Goal: Transaction & Acquisition: Purchase product/service

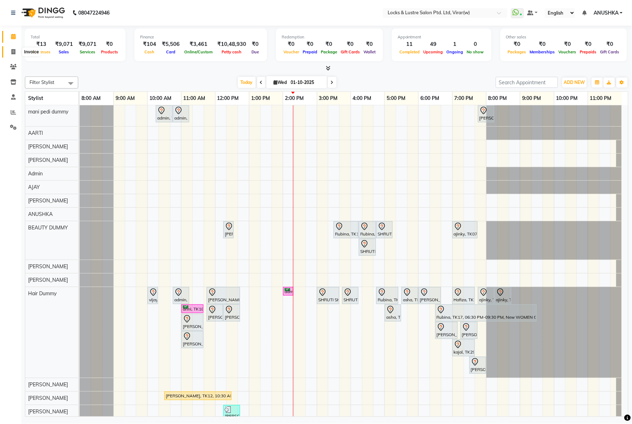
click at [16, 51] on span at bounding box center [13, 52] width 12 height 8
select select "5944"
select select "service"
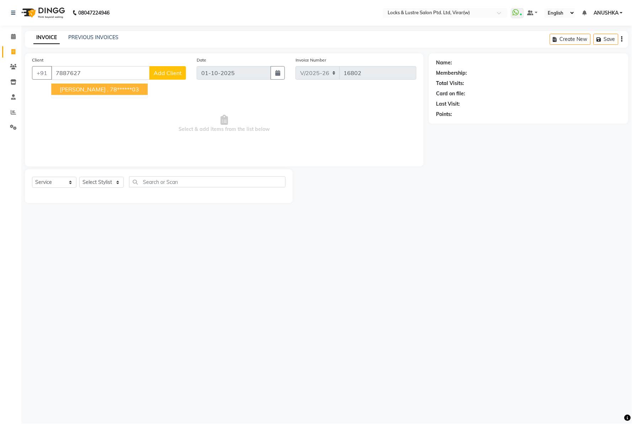
click at [113, 84] on button "SANKET . 78******03" at bounding box center [99, 89] width 96 height 11
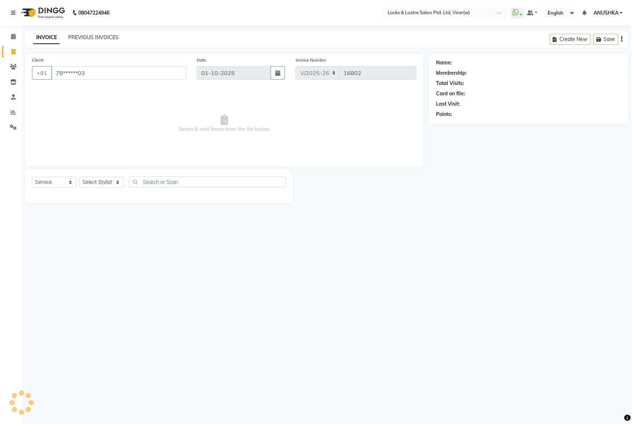
type input "78******03"
click at [94, 182] on select "Select Stylist AARTI Abdul Khan Adil Admin AJAY AKASH NHAVI ANUSHKA Ashwini Saw…" at bounding box center [101, 182] width 44 height 11
select select "42108"
click at [79, 177] on select "Select Stylist AARTI Abdul Khan Adil Admin AJAY AKASH NHAVI ANUSHKA Ashwini Saw…" at bounding box center [101, 182] width 44 height 11
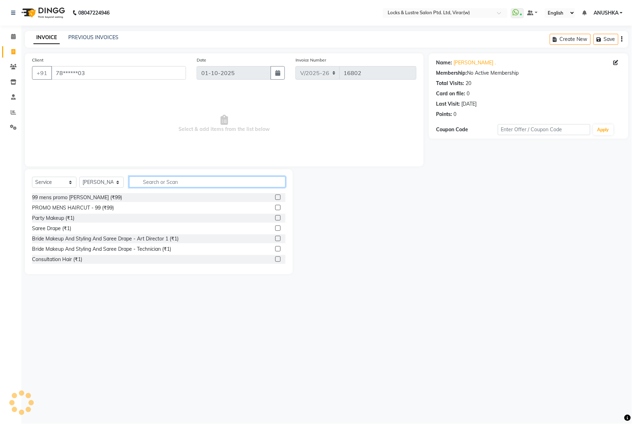
click at [179, 181] on input "text" at bounding box center [207, 181] width 157 height 11
type input "99"
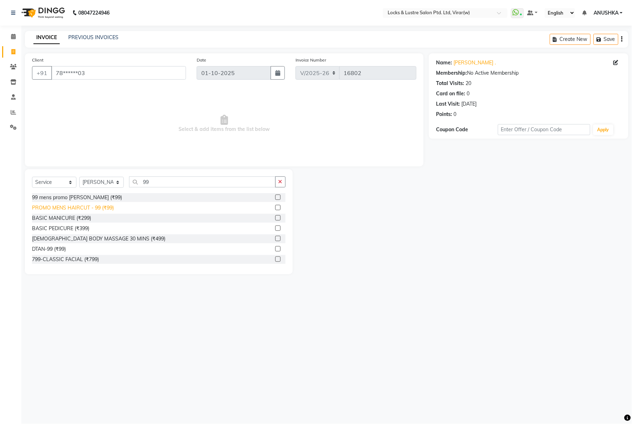
drag, startPoint x: 101, startPoint y: 210, endPoint x: 93, endPoint y: 208, distance: 8.4
click at [101, 210] on div "PROMO MENS HAIRCUT - 99 (₹99)" at bounding box center [73, 207] width 82 height 7
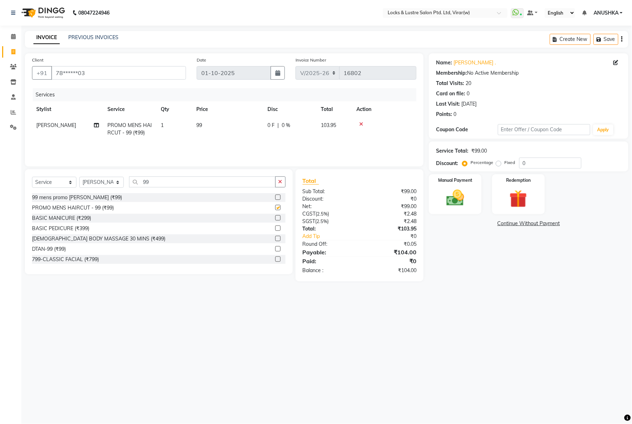
checkbox input "false"
click at [455, 189] on img at bounding box center [455, 198] width 30 height 21
click at [504, 224] on span "UPI" at bounding box center [504, 224] width 11 height 8
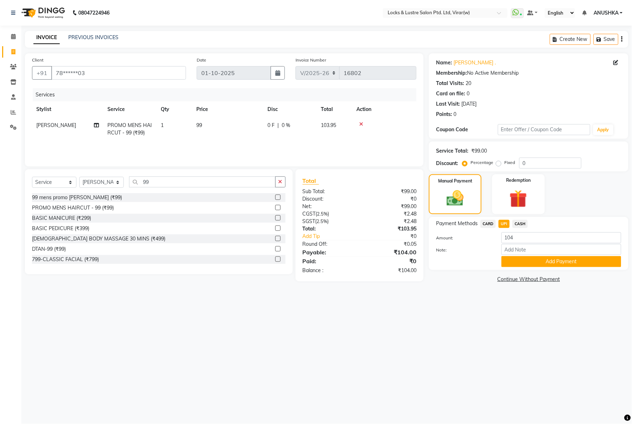
click at [517, 261] on button "Add Payment" at bounding box center [562, 261] width 120 height 11
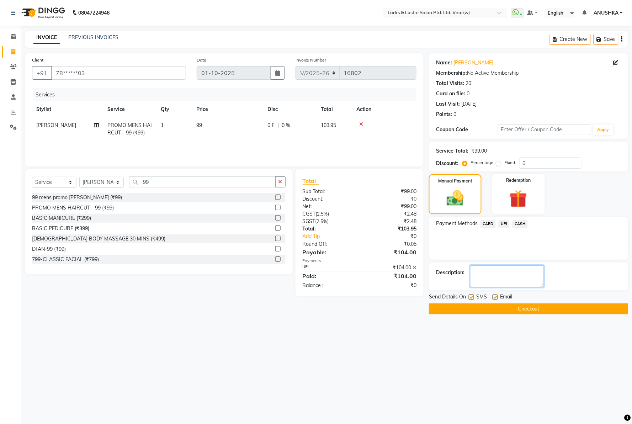
click at [483, 278] on textarea at bounding box center [507, 276] width 74 height 22
type textarea "527446542495"
click at [505, 312] on button "Checkout" at bounding box center [529, 308] width 200 height 11
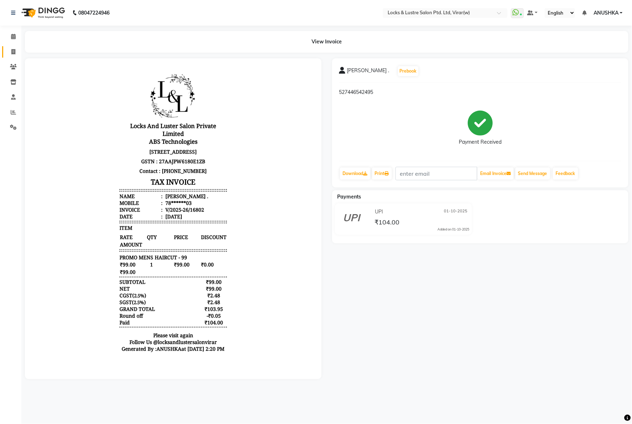
click at [11, 46] on link "Invoice" at bounding box center [10, 52] width 17 height 12
select select "service"
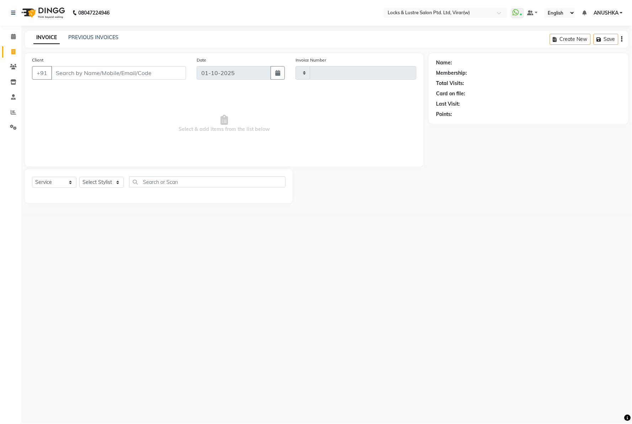
type input "16804"
select select "5944"
click at [86, 180] on select "Select Stylist" at bounding box center [101, 182] width 44 height 11
select select "48079"
click at [79, 177] on select "Select Stylist [PERSON_NAME] [PERSON_NAME] [PERSON_NAME] AKASH [PERSON_NAME] [P…" at bounding box center [101, 182] width 44 height 11
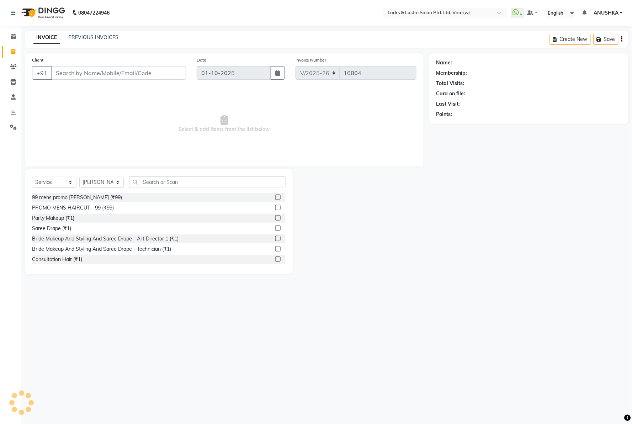
click at [150, 175] on div "Select Service Product Membership Package Voucher Prepaid Gift Card Select Styl…" at bounding box center [159, 221] width 268 height 105
click at [147, 175] on div "Select Service Product Membership Package Voucher Prepaid Gift Card Select Styl…" at bounding box center [159, 221] width 268 height 105
click at [146, 179] on input "text" at bounding box center [207, 181] width 157 height 11
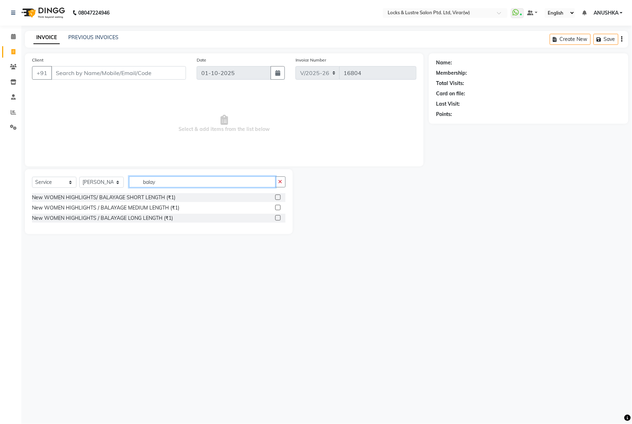
type input "balay"
drag, startPoint x: 143, startPoint y: 176, endPoint x: 119, endPoint y: 212, distance: 43.1
click at [119, 212] on div "New WOMEN HIGHLIGHTS/ BALAYAGE SHORT LENGTH (₹1) New WOMEN HIGHLIGHTS / BALAYAG…" at bounding box center [159, 208] width 254 height 31
click at [120, 207] on div "New WOMEN HIGHLIGHTS / BALAYAGE MEDIUM LENGTH (₹1)" at bounding box center [105, 207] width 147 height 7
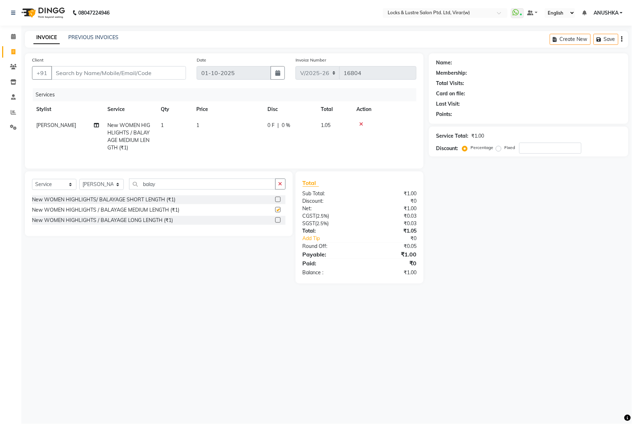
checkbox input "false"
click at [239, 133] on td "1" at bounding box center [227, 136] width 71 height 38
select select "48079"
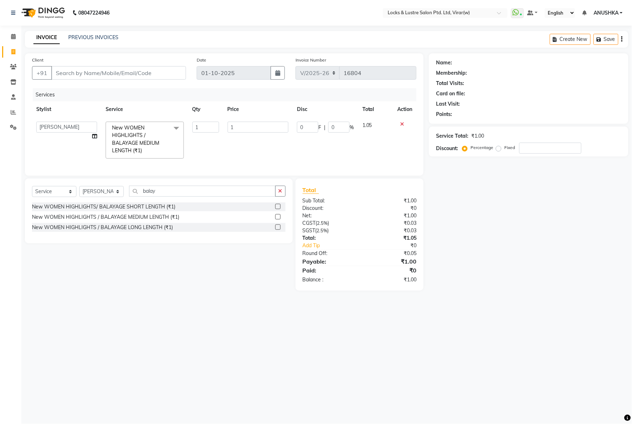
click at [240, 133] on td "1" at bounding box center [257, 140] width 69 height 46
click at [220, 117] on th "Qty" at bounding box center [205, 109] width 35 height 16
click at [237, 125] on input "1" at bounding box center [258, 127] width 61 height 11
type input "7000"
click at [221, 95] on div "Services" at bounding box center [227, 94] width 389 height 13
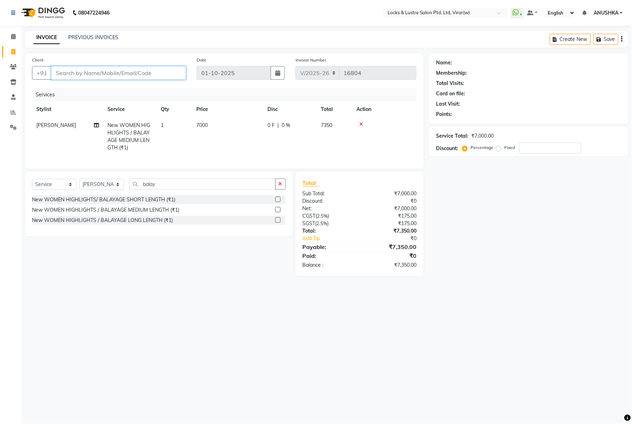
click at [80, 78] on input "Client" at bounding box center [118, 73] width 135 height 14
type input "7"
type input "0"
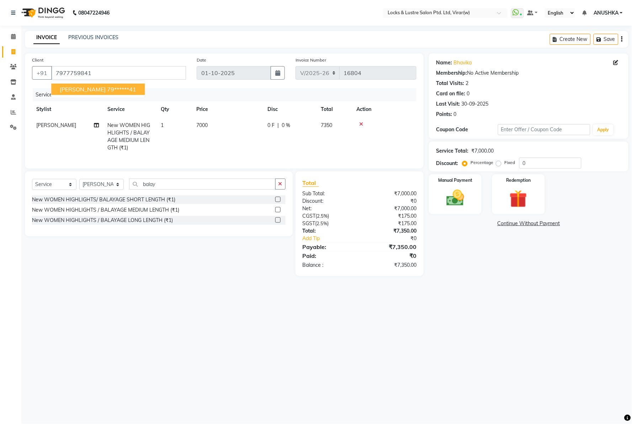
click at [107, 88] on ngb-highlight "79******41" at bounding box center [121, 89] width 29 height 7
type input "79******41"
click at [453, 204] on img at bounding box center [455, 198] width 30 height 21
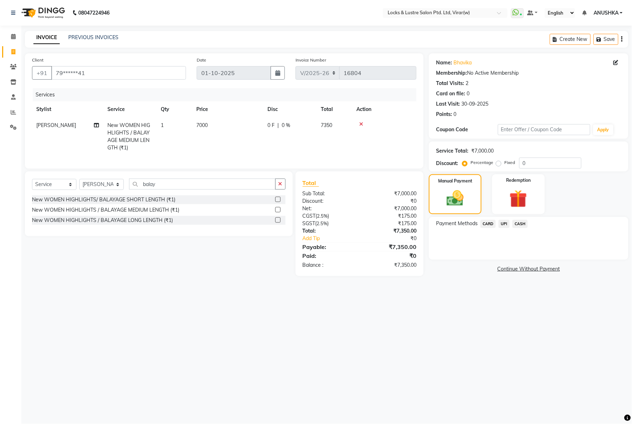
click at [505, 225] on span "UPI" at bounding box center [504, 224] width 11 height 8
click at [519, 264] on button "Add Payment" at bounding box center [562, 261] width 120 height 11
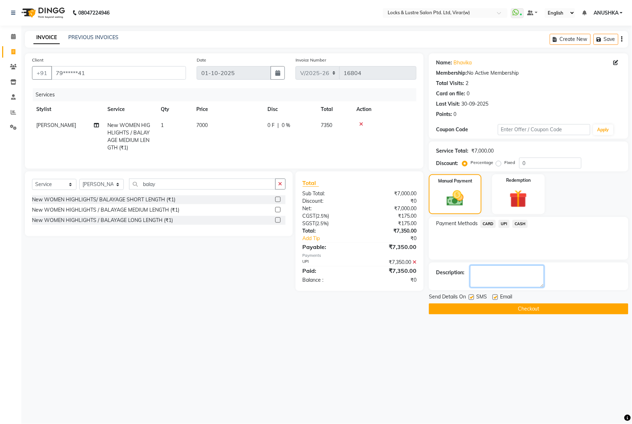
click at [507, 278] on textarea at bounding box center [507, 276] width 74 height 22
type textarea "691533708531"
click at [535, 315] on main "INVOICE PREVIOUS INVOICES Create New Save Client +91 79******41 Date 01-10-2025…" at bounding box center [326, 178] width 611 height 294
click at [533, 313] on button "Checkout" at bounding box center [529, 308] width 200 height 11
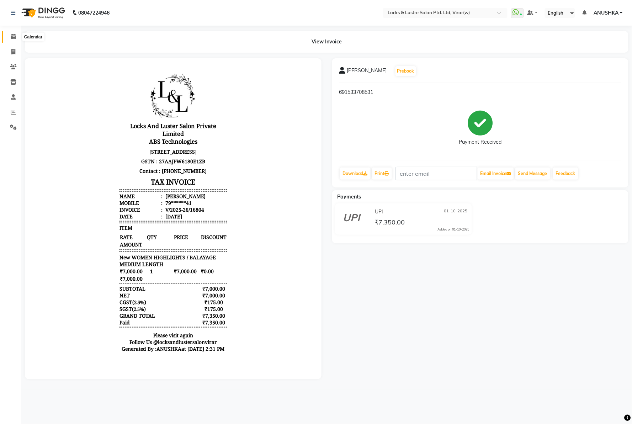
click at [10, 38] on span at bounding box center [13, 37] width 12 height 8
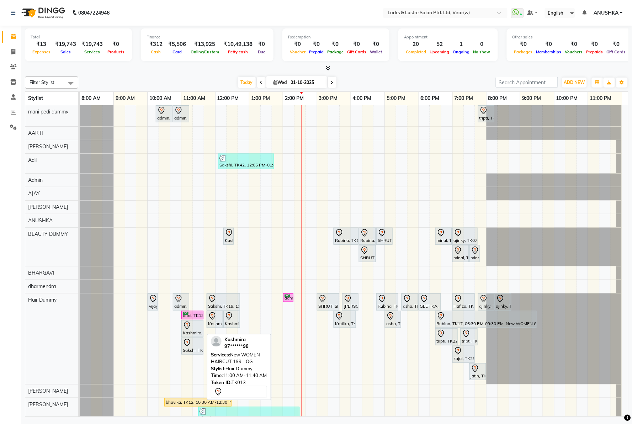
click at [192, 333] on div "Kashmira, TK13, 11:00 AM-11:40 AM, New WOMEN HAIRCUT 199 - OG" at bounding box center [192, 328] width 21 height 15
select select "7"
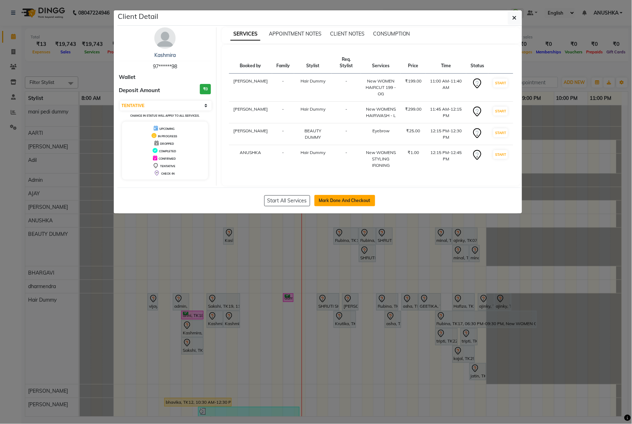
click at [346, 200] on button "Mark Done And Checkout" at bounding box center [345, 200] width 61 height 11
select select "5944"
select select "service"
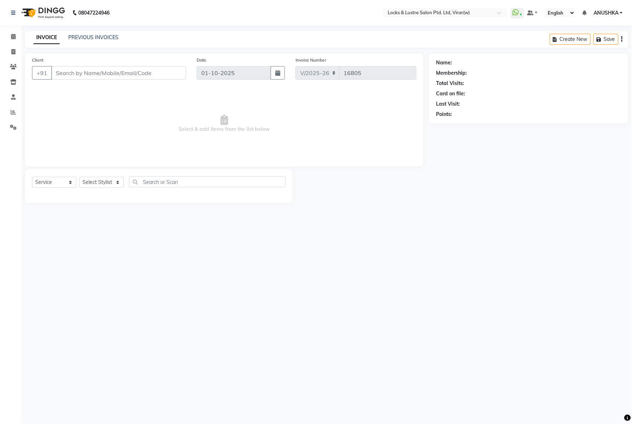
type input "97******98"
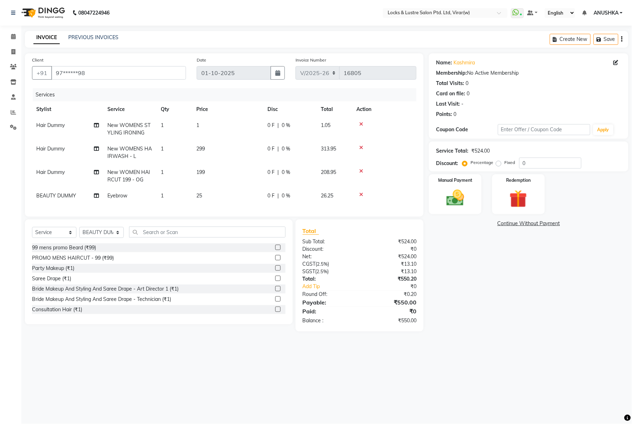
click at [362, 122] on icon at bounding box center [361, 124] width 4 height 5
click at [362, 145] on icon at bounding box center [361, 147] width 4 height 5
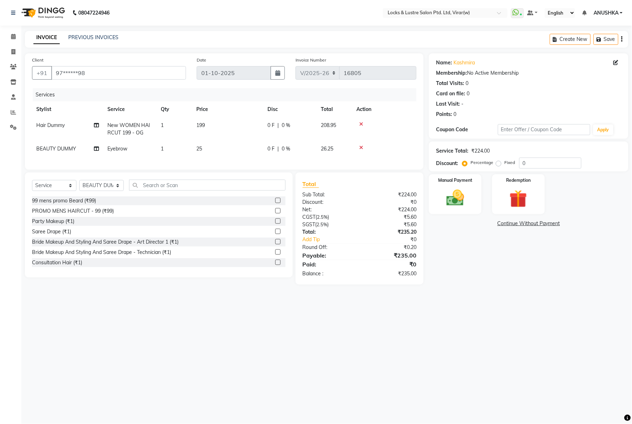
click at [362, 122] on icon at bounding box center [361, 124] width 4 height 5
click at [361, 145] on icon at bounding box center [361, 147] width 4 height 5
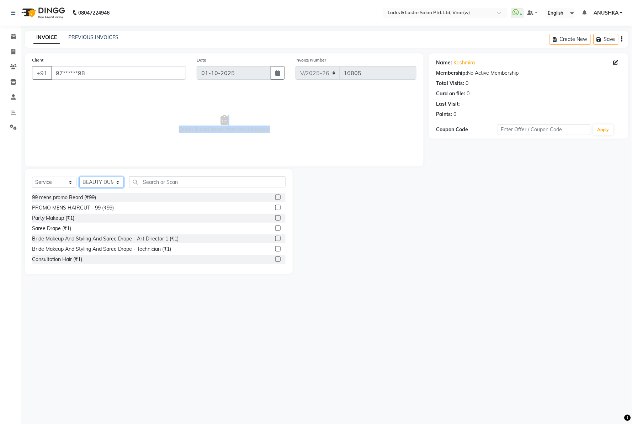
click at [107, 179] on select "Select Stylist AARTI Abdul Khan Adil Admin AJAY AKASH NHAVI ANUSHKA Ashwini Saw…" at bounding box center [101, 182] width 44 height 11
select select "48079"
click at [79, 177] on select "Select Stylist AARTI Abdul Khan Adil Admin AJAY AKASH NHAVI ANUSHKA Ashwini Saw…" at bounding box center [101, 182] width 44 height 11
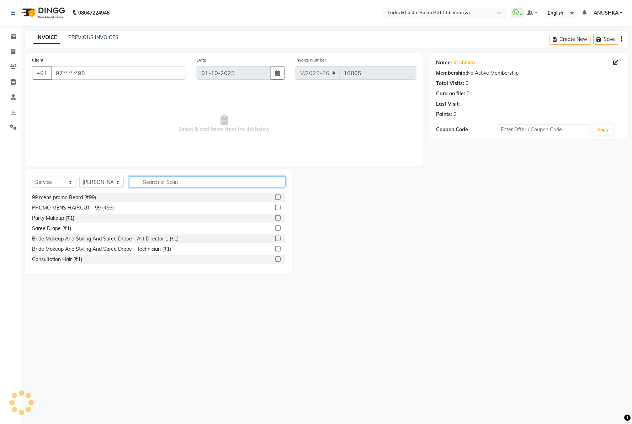
click at [216, 185] on input "text" at bounding box center [207, 181] width 157 height 11
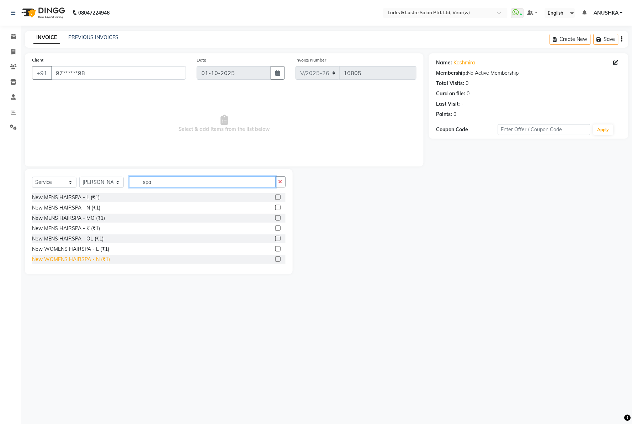
type input "spa"
click at [105, 259] on div "New WOMENS HAIRSPA - N (₹1)" at bounding box center [71, 259] width 78 height 7
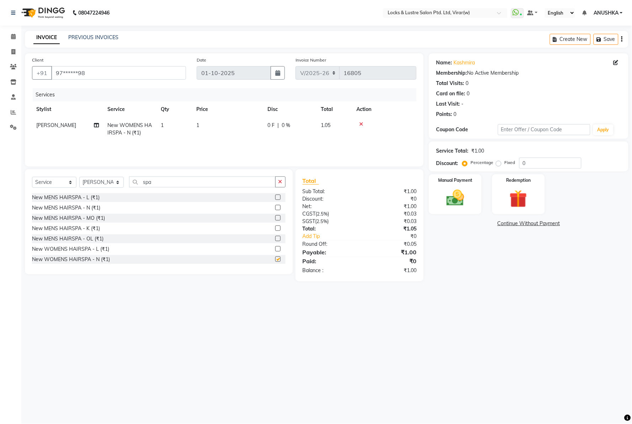
checkbox input "false"
click at [246, 131] on td "1" at bounding box center [227, 128] width 71 height 23
select select "48079"
click at [247, 131] on input "1" at bounding box center [258, 127] width 61 height 11
type input "3500"
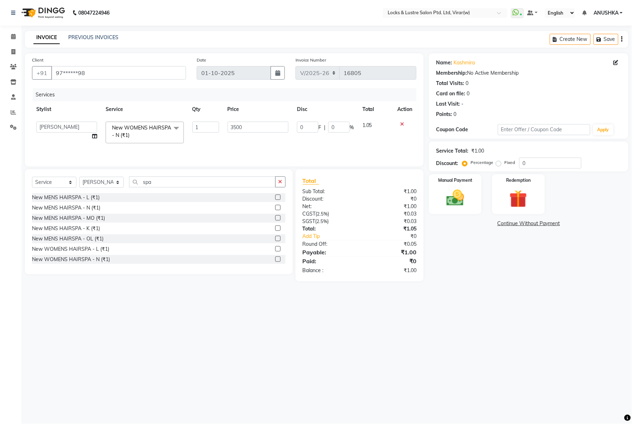
click at [265, 97] on div "Services" at bounding box center [227, 94] width 389 height 13
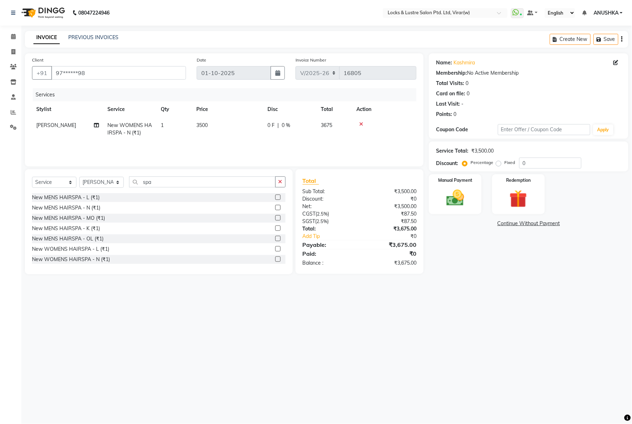
click at [293, 139] on td "0 F | 0 %" at bounding box center [289, 128] width 53 height 23
select select "48079"
click at [330, 128] on input "0" at bounding box center [338, 127] width 21 height 11
type input "20"
click at [310, 36] on div "INVOICE PREVIOUS INVOICES Create New Save" at bounding box center [327, 39] width 604 height 17
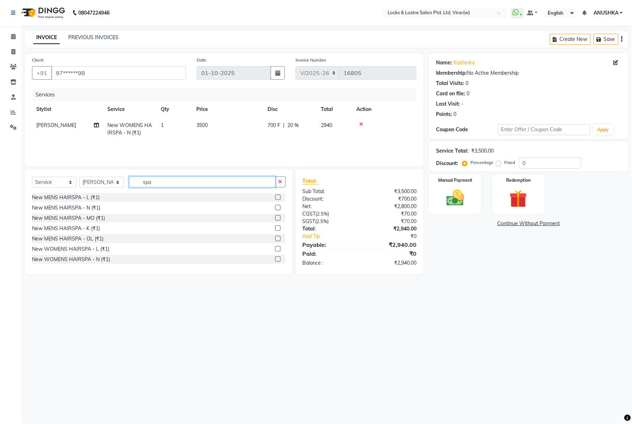
drag, startPoint x: 164, startPoint y: 177, endPoint x: 160, endPoint y: 185, distance: 9.1
click at [164, 179] on input "spa" at bounding box center [202, 181] width 147 height 11
type input "s"
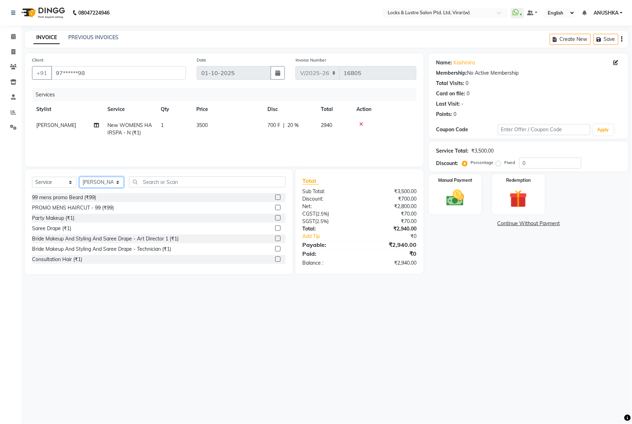
click at [101, 186] on select "Select Stylist AARTI Abdul Khan Adil Admin AJAY AKASH NHAVI ANUSHKA Ashwini Saw…" at bounding box center [101, 182] width 44 height 11
click at [79, 177] on select "Select Stylist AARTI Abdul Khan Adil Admin AJAY AKASH NHAVI ANUSHKA Ashwini Saw…" at bounding box center [101, 182] width 44 height 11
click at [169, 183] on input "text" at bounding box center [207, 181] width 157 height 11
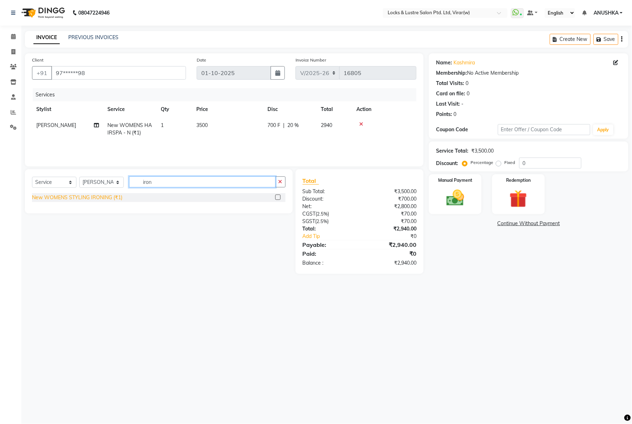
type input "iron"
click at [100, 198] on div "New WOMENS STYLING IRONING (₹1)" at bounding box center [77, 197] width 90 height 7
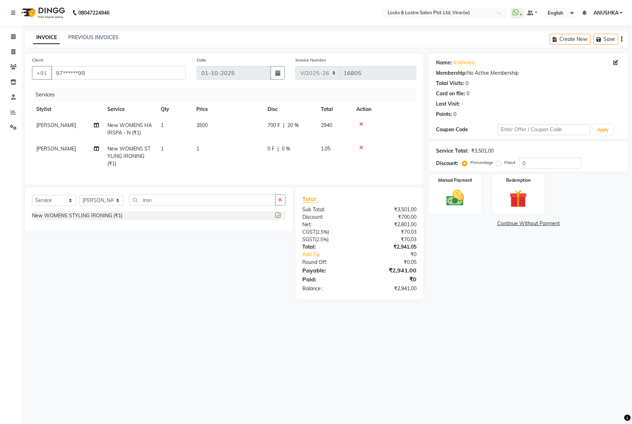
checkbox input "false"
click at [226, 154] on td "1" at bounding box center [227, 156] width 71 height 31
select select "48079"
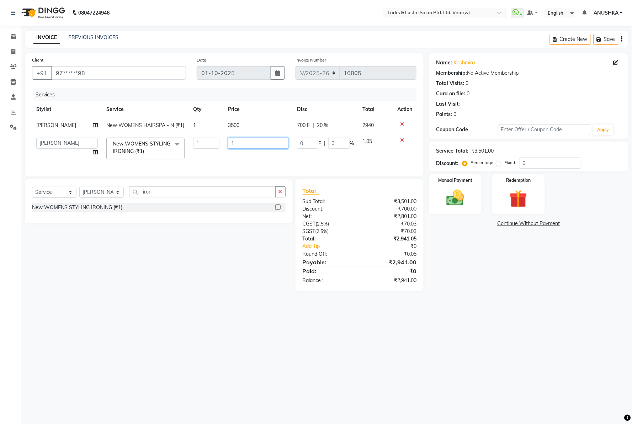
click at [250, 139] on input "1" at bounding box center [258, 143] width 60 height 11
type input "1000"
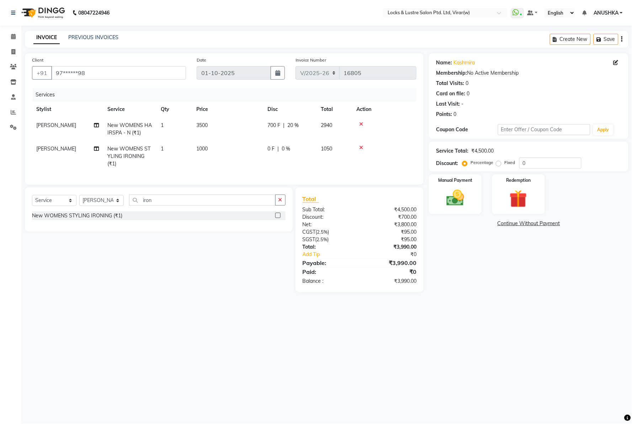
click at [276, 94] on div "Services" at bounding box center [227, 94] width 389 height 13
click at [118, 200] on div "Select Service Product Membership Package Voucher Prepaid Gift Card Select Styl…" at bounding box center [159, 210] width 268 height 44
click at [118, 206] on select "Select Stylist [PERSON_NAME] [PERSON_NAME] [PERSON_NAME] AKASH [PERSON_NAME] [P…" at bounding box center [101, 200] width 44 height 11
click at [79, 201] on select "Select Stylist [PERSON_NAME] [PERSON_NAME] [PERSON_NAME] AKASH [PERSON_NAME] [P…" at bounding box center [101, 200] width 44 height 11
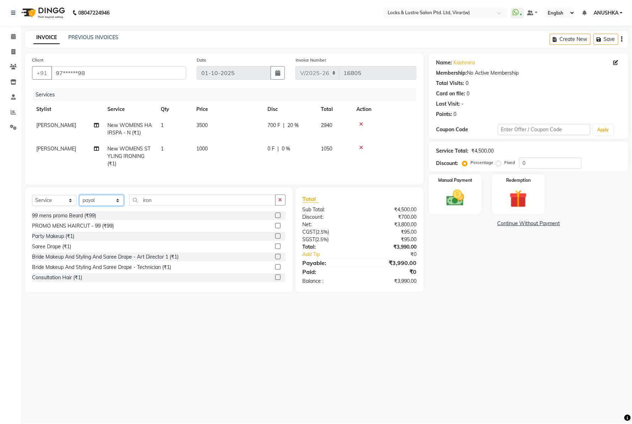
click at [111, 206] on select "Select Stylist [PERSON_NAME] [PERSON_NAME] [PERSON_NAME] AKASH [PERSON_NAME] [P…" at bounding box center [101, 200] width 44 height 11
select select "88739"
click at [79, 201] on select "Select Stylist [PERSON_NAME] [PERSON_NAME] [PERSON_NAME] AKASH [PERSON_NAME] [P…" at bounding box center [101, 200] width 44 height 11
click at [168, 206] on input "iron" at bounding box center [202, 200] width 147 height 11
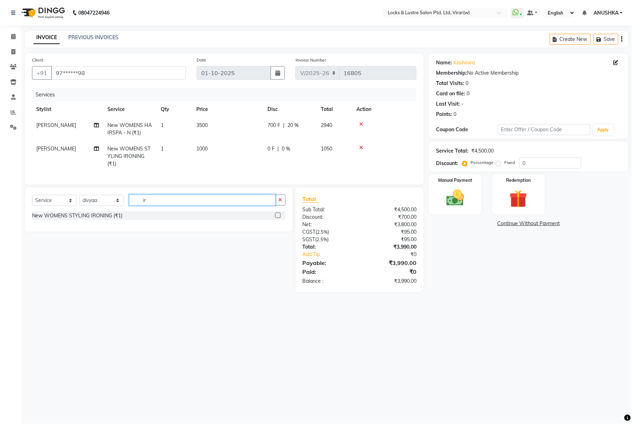
type input "i"
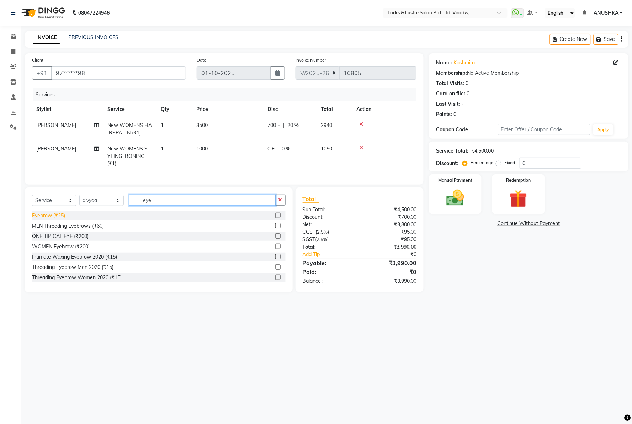
type input "eye"
click at [35, 220] on div "Eyebrow (₹25)" at bounding box center [48, 215] width 33 height 7
checkbox input "false"
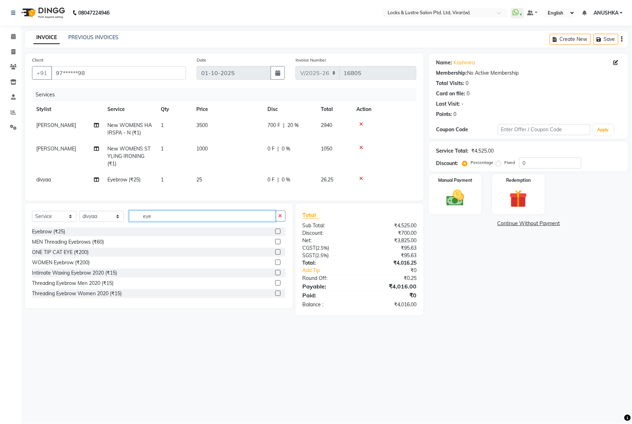
click at [160, 222] on input "eye" at bounding box center [202, 216] width 147 height 11
type input "e"
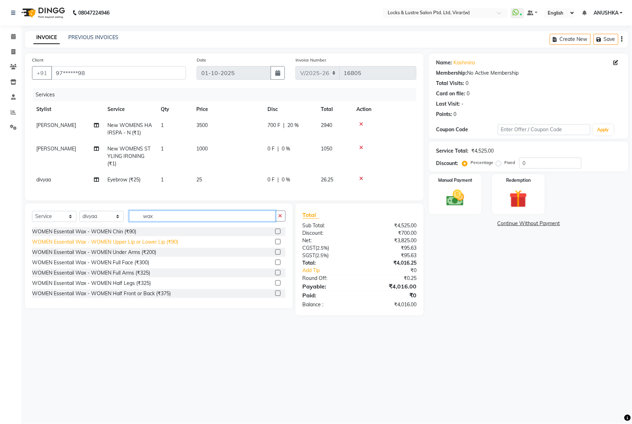
type input "wax"
click at [157, 246] on div "WOMEN Essentail Wax - WOMEN Upper Lip or Lower Lip (₹90)" at bounding box center [105, 241] width 146 height 7
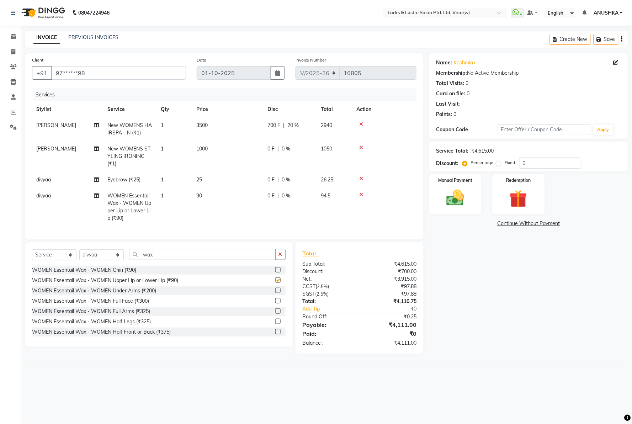
checkbox input "false"
drag, startPoint x: 225, startPoint y: 198, endPoint x: 236, endPoint y: 198, distance: 11.0
click at [225, 198] on td "90" at bounding box center [227, 207] width 71 height 38
select select "88739"
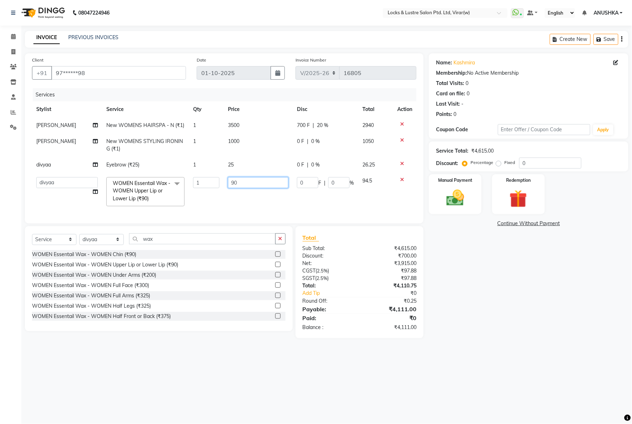
click at [249, 184] on input "90" at bounding box center [258, 182] width 60 height 11
type input "9"
type input "120"
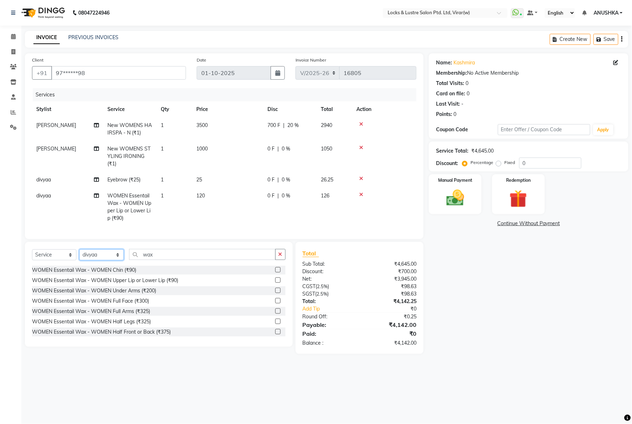
click at [97, 247] on div "Client +91 97******98 Date 01-10-2025 Invoice Number V/2025 V/2025-26 16805 Ser…" at bounding box center [225, 203] width 410 height 301
select select "77113"
click at [79, 255] on select "Select Stylist [PERSON_NAME] [PERSON_NAME] [PERSON_NAME] AKASH [PERSON_NAME] [P…" at bounding box center [101, 254] width 44 height 11
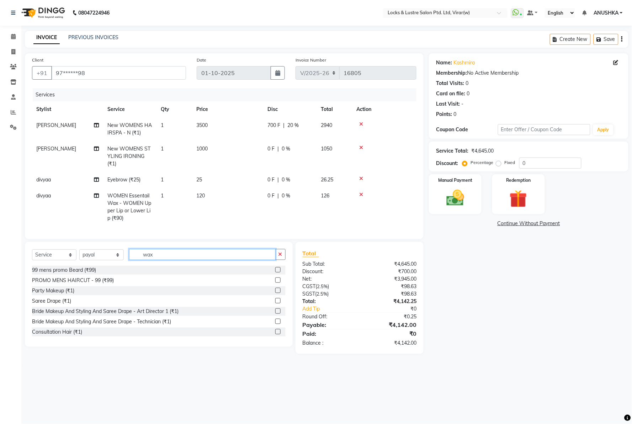
click at [177, 260] on input "wax" at bounding box center [202, 254] width 147 height 11
type input "w"
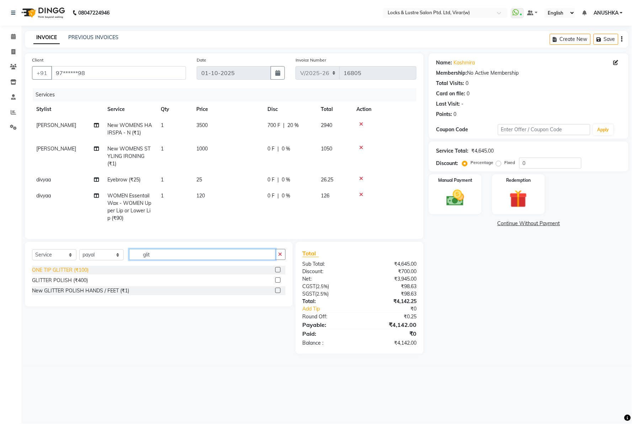
type input "glit"
click at [82, 274] on div "ONE TIP GLITTER (₹100)" at bounding box center [60, 269] width 57 height 7
checkbox input "false"
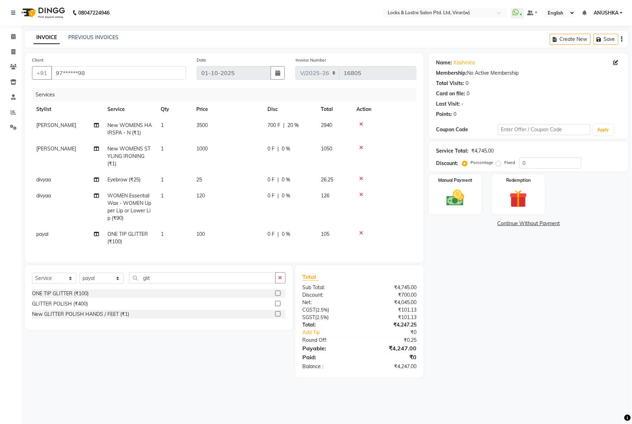
click at [204, 238] on td "100" at bounding box center [227, 237] width 71 height 23
select select "77113"
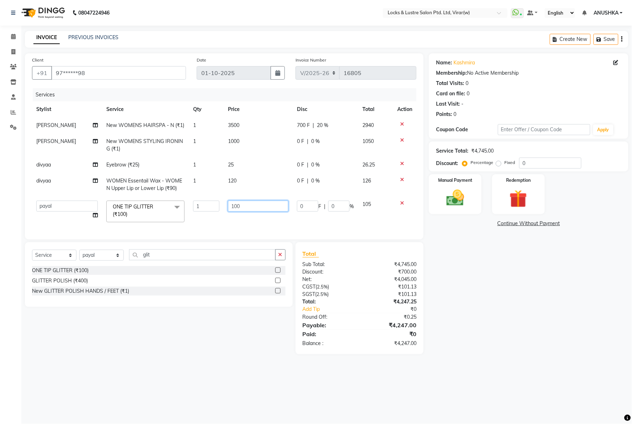
click at [257, 201] on input "100" at bounding box center [258, 206] width 60 height 11
type input "1"
type input "60"
click at [222, 211] on tbody "IBRAHIM SALMANI New WOMENS HAIRSPA - N (₹1) 1 3500 700 F | 20 % 2940 IBRAHIM SA…" at bounding box center [224, 171] width 385 height 109
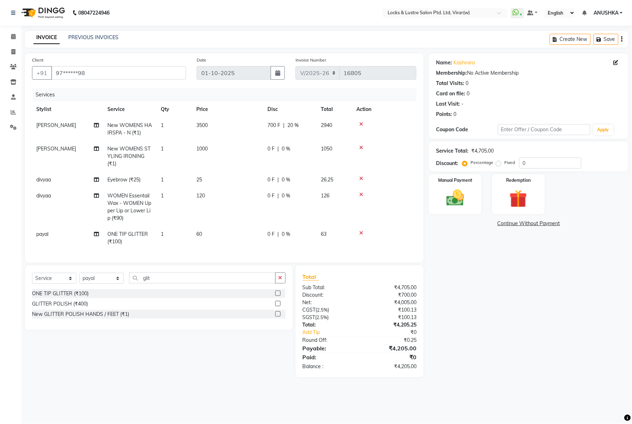
click at [195, 231] on td "60" at bounding box center [227, 237] width 71 height 23
select select "77113"
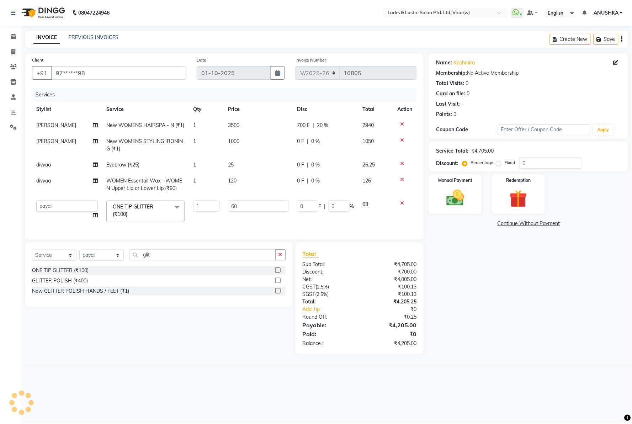
click at [200, 214] on td "1" at bounding box center [206, 211] width 35 height 30
click at [203, 211] on input "1" at bounding box center [206, 206] width 26 height 11
type input "20"
click at [250, 82] on div "Date 01-10-2025" at bounding box center [240, 70] width 99 height 29
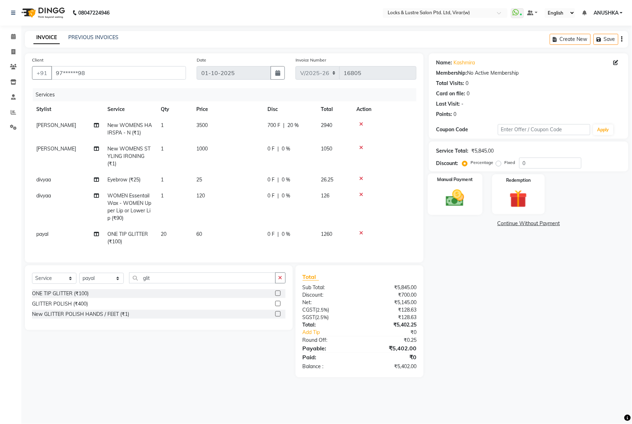
click at [471, 193] on div "Manual Payment" at bounding box center [455, 194] width 55 height 41
drag, startPoint x: 491, startPoint y: 223, endPoint x: 495, endPoint y: 271, distance: 47.8
click at [490, 225] on span "CARD" at bounding box center [488, 224] width 15 height 8
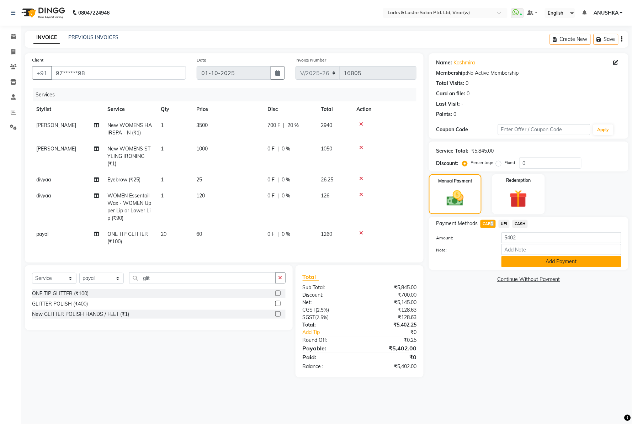
click at [509, 263] on button "Add Payment" at bounding box center [562, 261] width 120 height 11
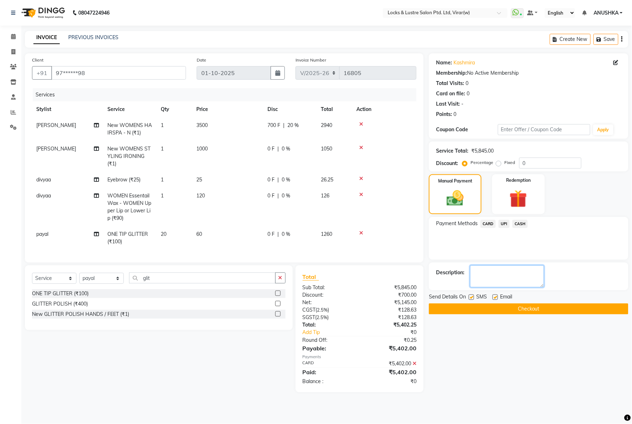
click at [501, 271] on textarea at bounding box center [507, 276] width 74 height 22
type textarea "101584763350"
click at [587, 310] on button "Checkout" at bounding box center [529, 308] width 200 height 11
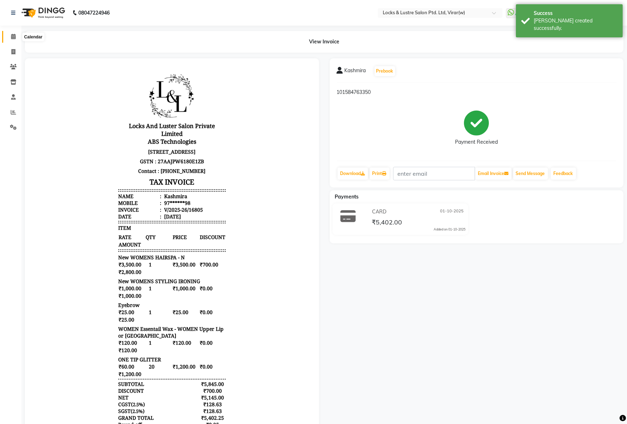
click at [15, 36] on icon at bounding box center [13, 36] width 5 height 5
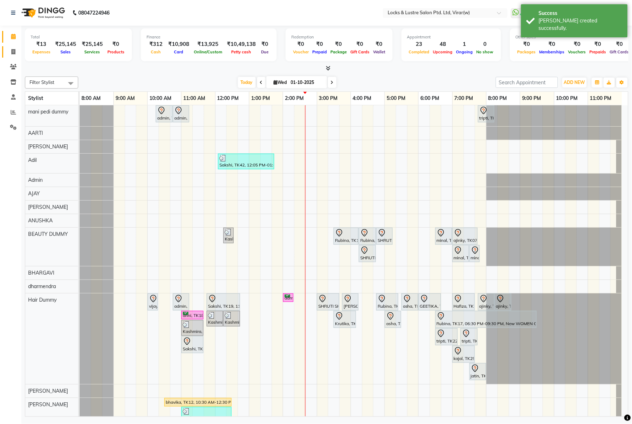
click at [12, 56] on link "Invoice" at bounding box center [10, 52] width 17 height 12
select select "service"
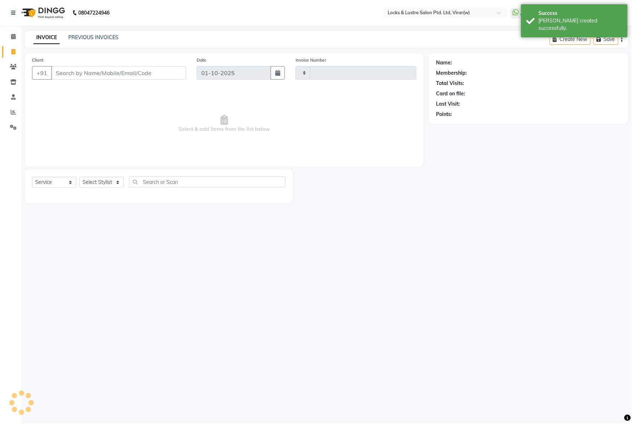
type input "16806"
select select "5944"
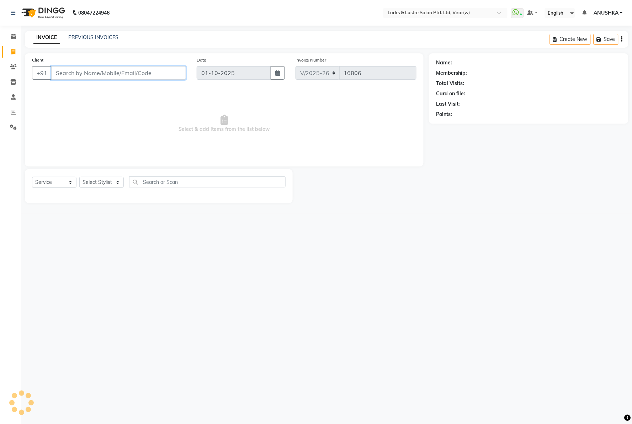
click at [62, 72] on input "Client" at bounding box center [118, 73] width 135 height 14
type input "7718942903"
click at [157, 75] on span "Add Client" at bounding box center [168, 72] width 28 height 7
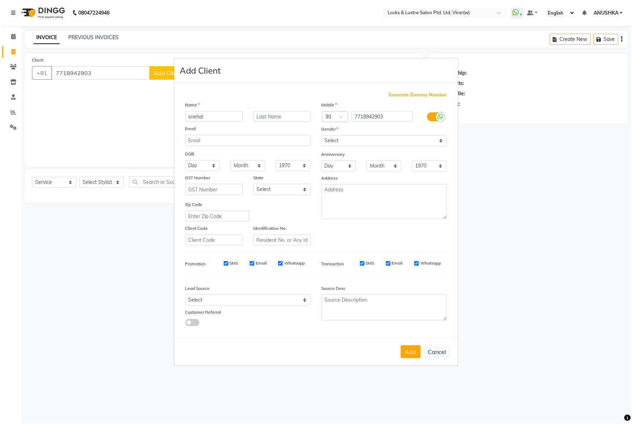
type input "snehal"
click at [415, 143] on select "Select Male Female Other Prefer Not To Say" at bounding box center [385, 140] width 126 height 11
select select "female"
click at [322, 135] on select "Select Male Female Other Prefer Not To Say" at bounding box center [385, 140] width 126 height 11
click at [408, 351] on button "Add" at bounding box center [411, 351] width 20 height 13
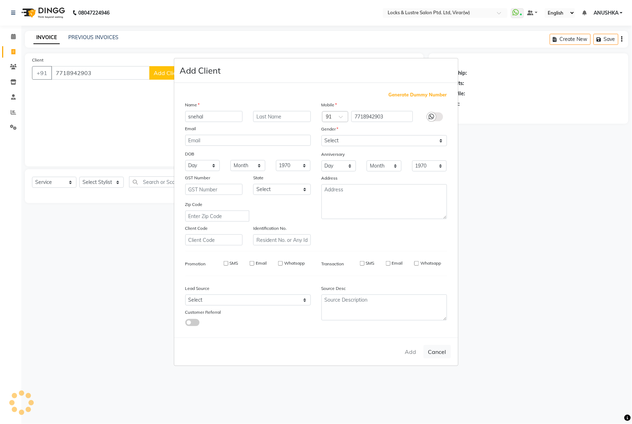
type input "77******03"
select select
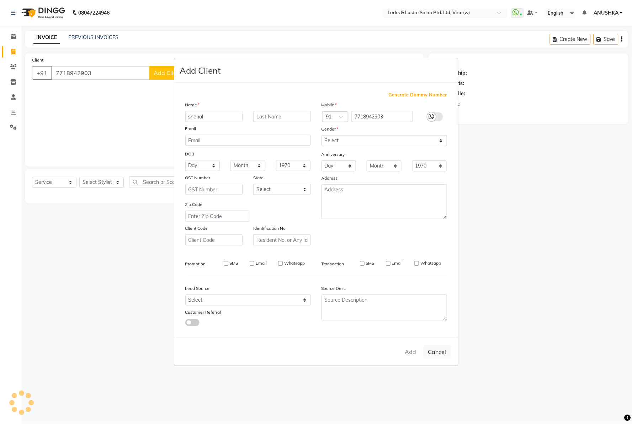
select select
checkbox input "false"
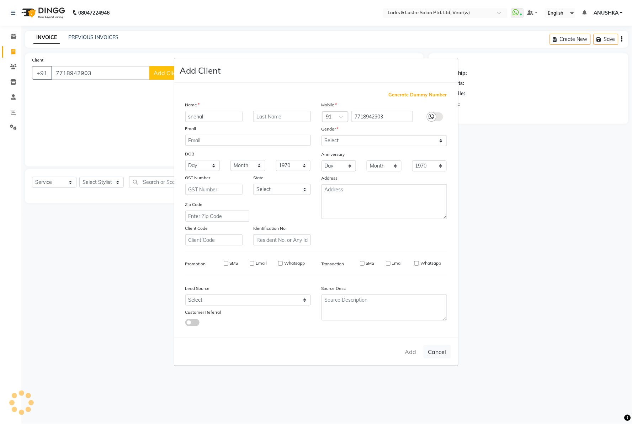
checkbox input "false"
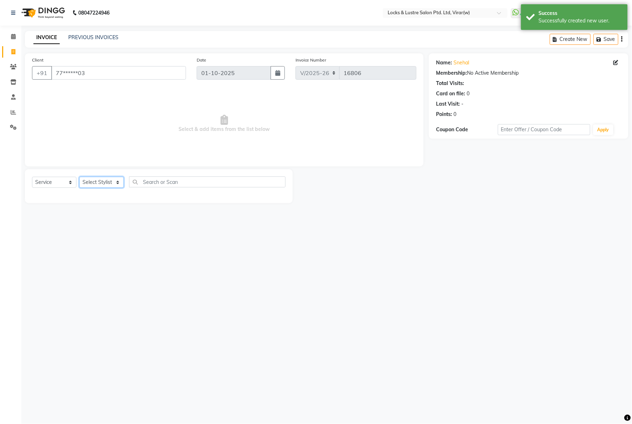
click at [110, 184] on select "Select Stylist [PERSON_NAME] [PERSON_NAME] [PERSON_NAME] AKASH [PERSON_NAME] [P…" at bounding box center [101, 182] width 44 height 11
select select "77113"
click at [79, 177] on select "Select Stylist [PERSON_NAME] [PERSON_NAME] [PERSON_NAME] AKASH [PERSON_NAME] [P…" at bounding box center [101, 182] width 44 height 11
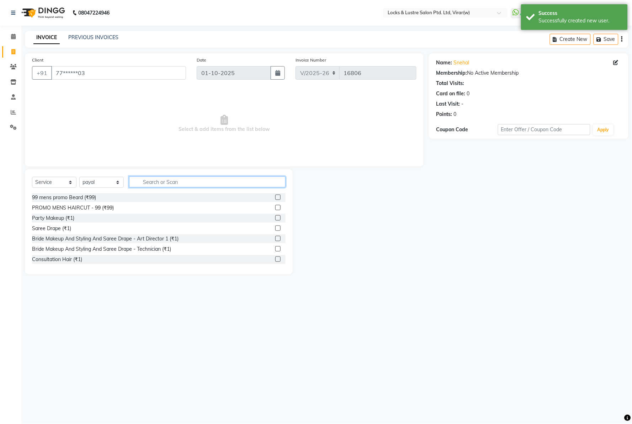
click at [169, 185] on input "text" at bounding box center [207, 181] width 157 height 11
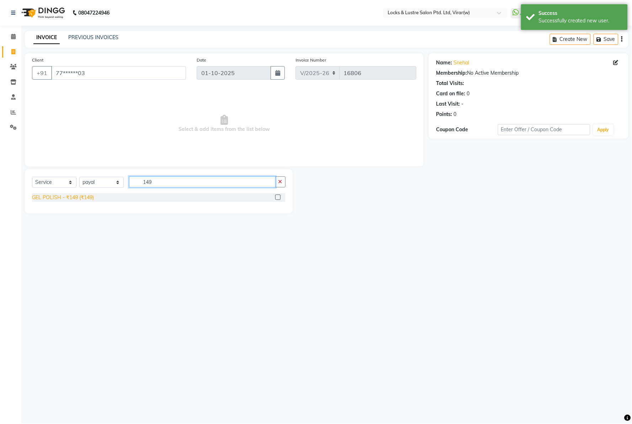
type input "149"
click at [41, 199] on div "GEL POLISH - ₹149 (₹149)" at bounding box center [63, 197] width 62 height 7
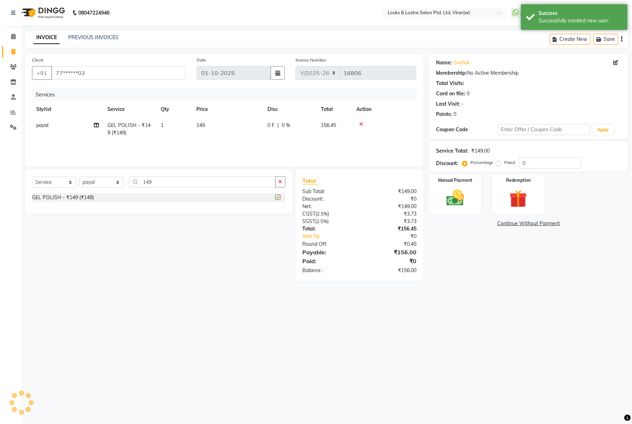
checkbox input "false"
click at [469, 187] on div "Manual Payment" at bounding box center [455, 194] width 55 height 41
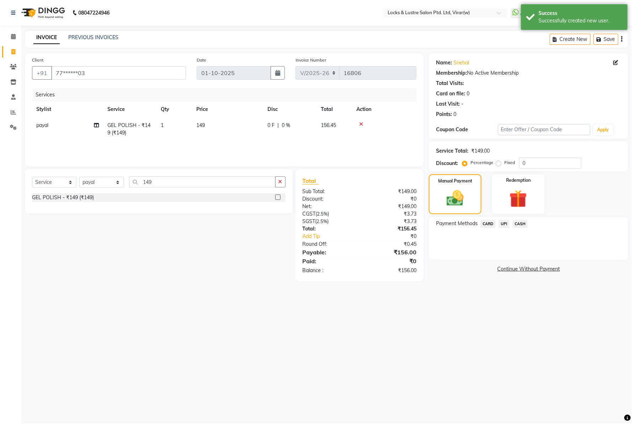
click at [505, 226] on span "UPI" at bounding box center [504, 224] width 11 height 8
click at [532, 262] on button "Add Payment" at bounding box center [562, 261] width 120 height 11
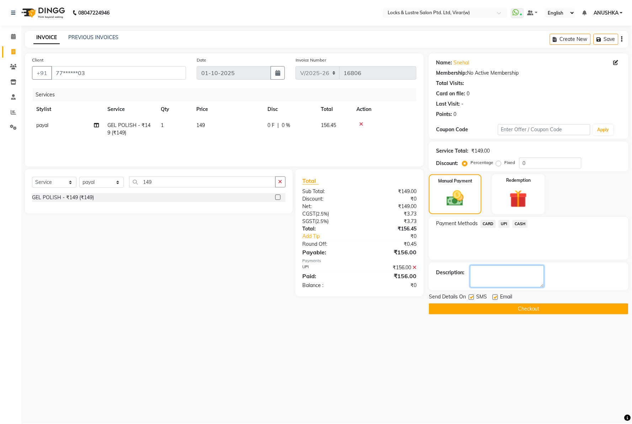
click at [486, 280] on textarea at bounding box center [507, 276] width 74 height 22
type textarea "527447547719"
click at [486, 308] on button "Checkout" at bounding box center [529, 308] width 200 height 11
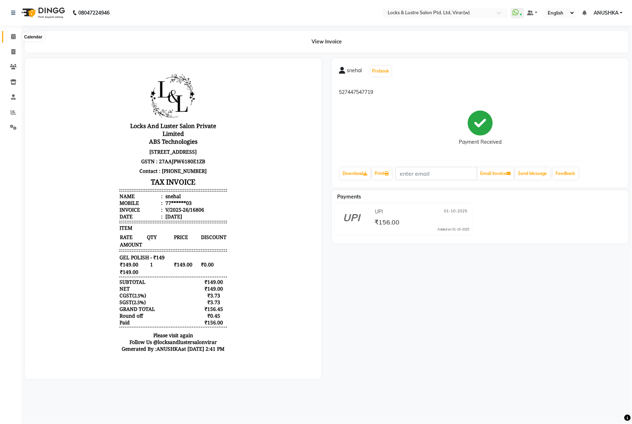
click at [15, 36] on icon at bounding box center [13, 36] width 5 height 5
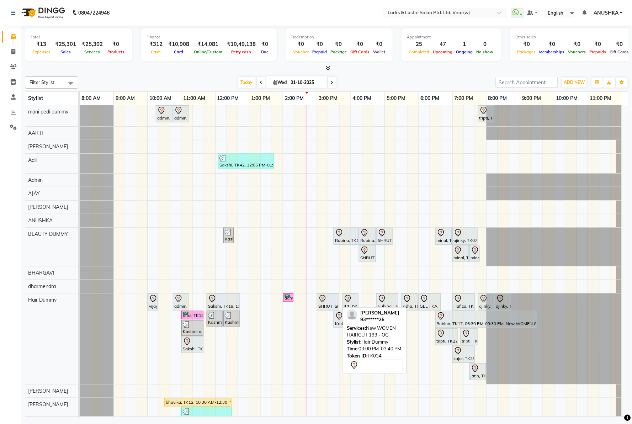
click at [336, 301] on div at bounding box center [328, 299] width 20 height 9
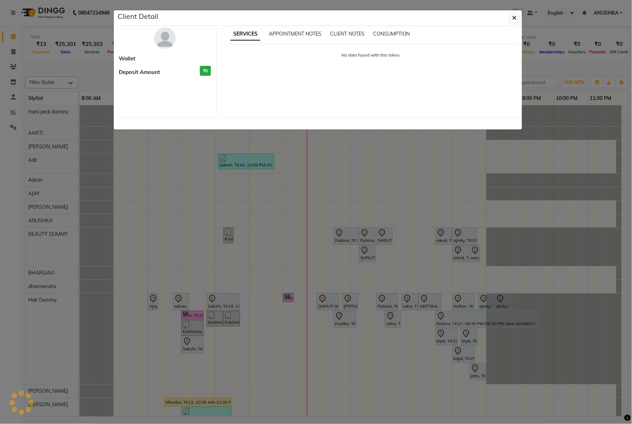
select select "7"
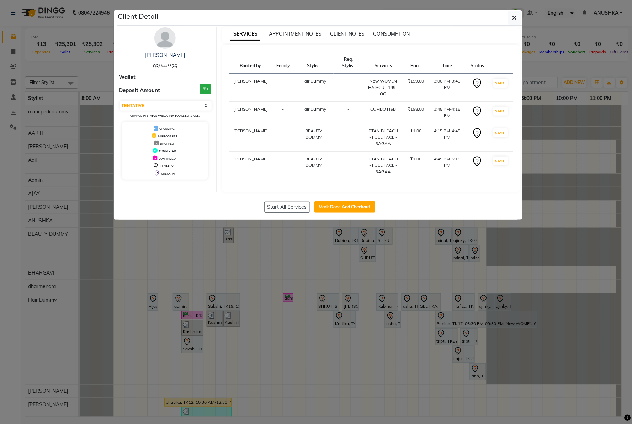
drag, startPoint x: 539, startPoint y: 123, endPoint x: 539, endPoint y: 128, distance: 5.3
click at [539, 123] on ngb-modal-window "Client Detail SHRUTI SHINDE 93******26 Wallet Deposit Amount ₹0 Select IN SERVI…" at bounding box center [316, 212] width 632 height 424
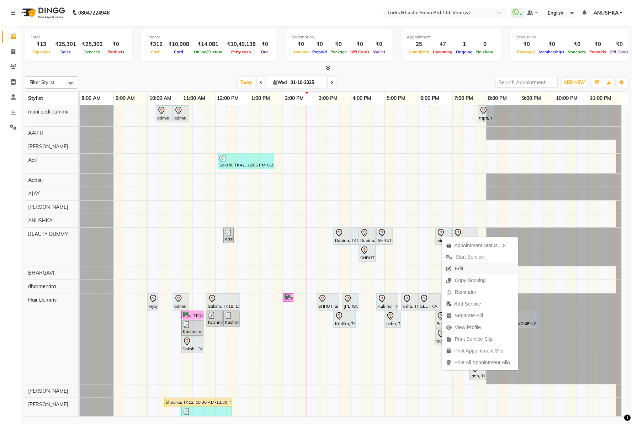
click at [461, 270] on span "Edit" at bounding box center [459, 268] width 9 height 7
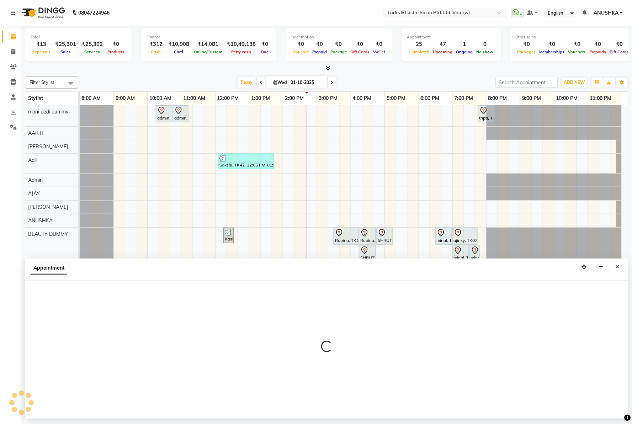
select select "tentative"
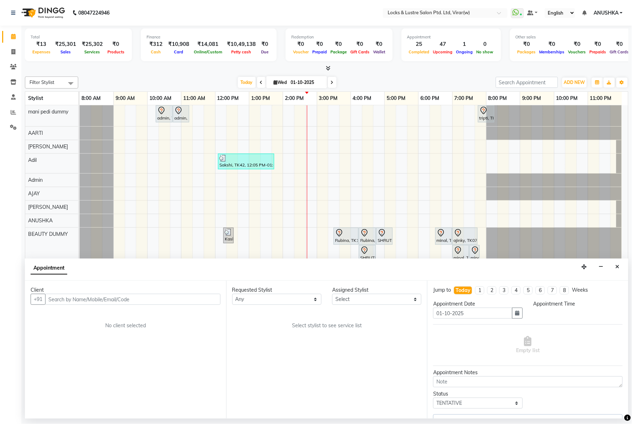
select select "43857"
select select "1110"
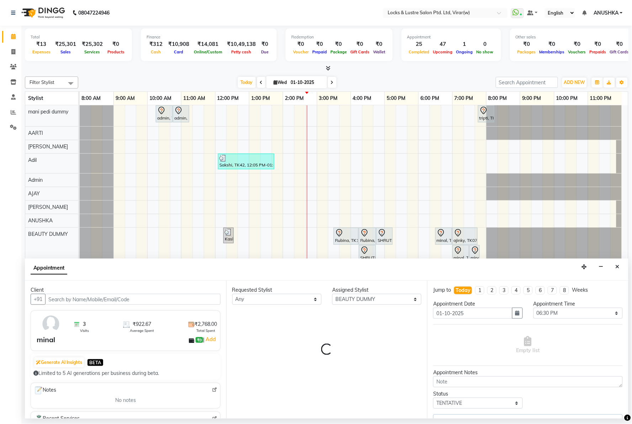
select select "2883"
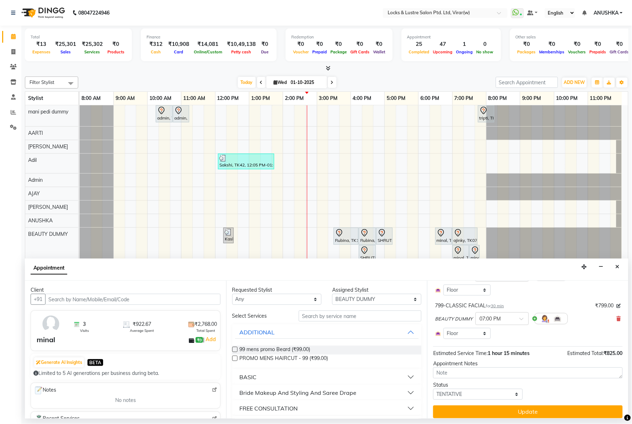
scroll to position [127, 0]
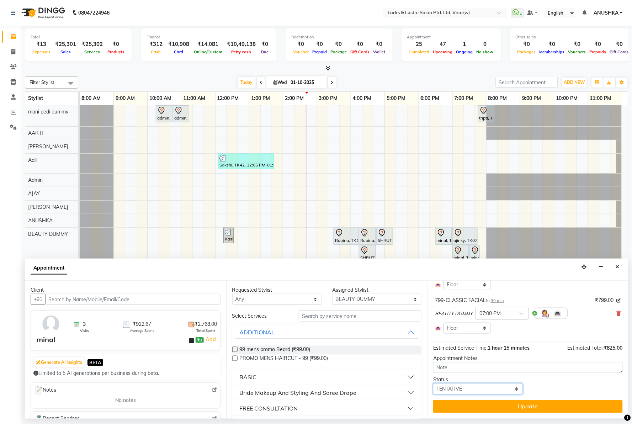
click at [465, 390] on select "Select TENTATIVE CONFIRM CHECK-IN UPCOMING" at bounding box center [477, 389] width 89 height 11
select select "confirm booking"
click at [433, 384] on select "Select TENTATIVE CONFIRM CHECK-IN UPCOMING" at bounding box center [477, 389] width 89 height 11
click at [492, 413] on div "Jump to Today 1 2 3 4 5 6 7 8 Weeks Appointment Date 01-10-2025 Appointment Tim…" at bounding box center [527, 350] width 201 height 138
click at [493, 409] on button "Update" at bounding box center [528, 406] width 190 height 13
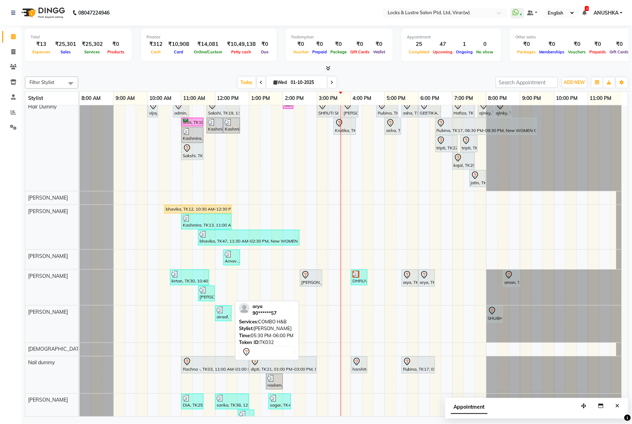
scroll to position [197, 0]
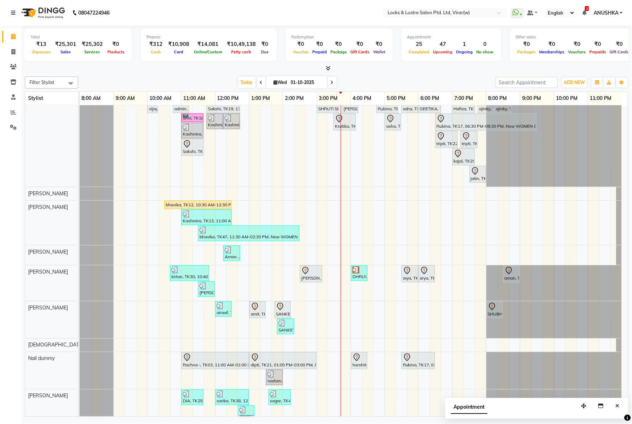
click at [459, 270] on div "admin, TK15, 10:15 AM-10:45 AM, BASIC PEDICURE admin, TK15, 10:45 AM-11:15 AM, …" at bounding box center [354, 326] width 549 height 836
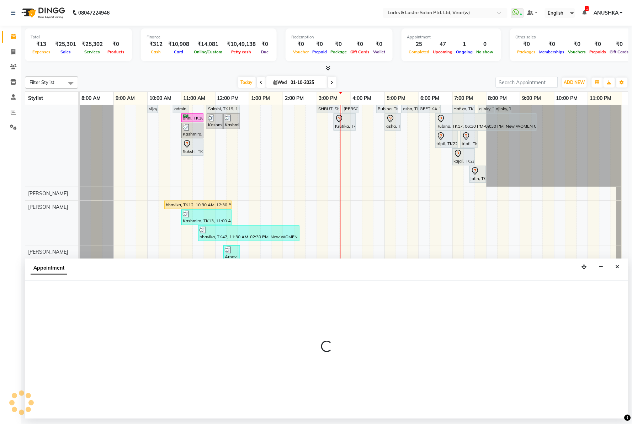
select select "42107"
select select "tentative"
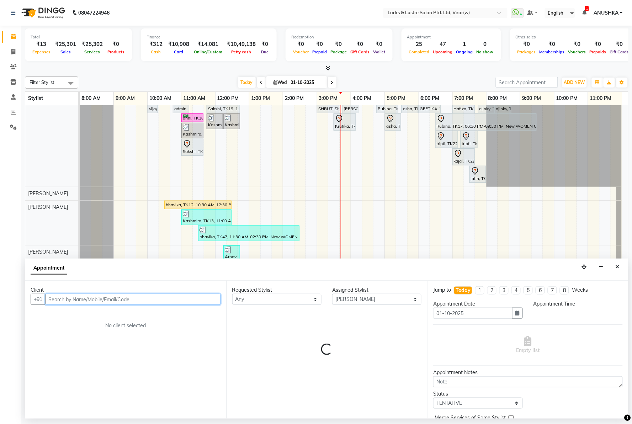
select select "1140"
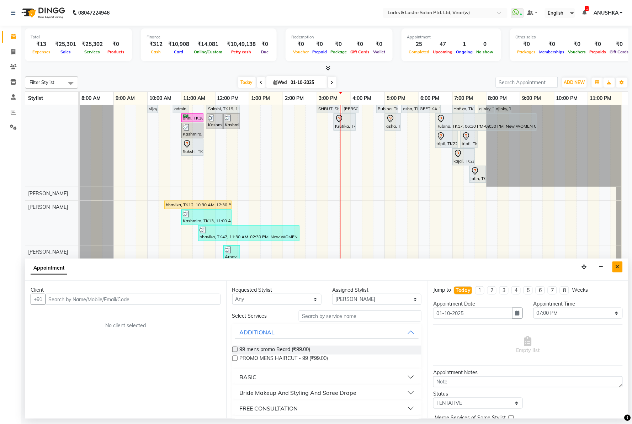
click at [617, 269] on icon "Close" at bounding box center [618, 266] width 4 height 5
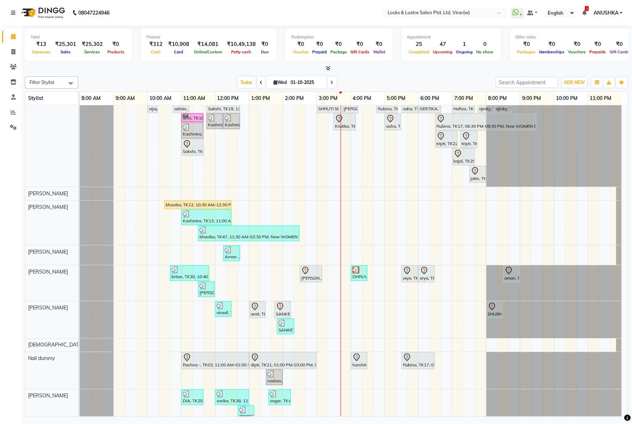
click at [376, 270] on div "admin, TK15, 10:15 AM-10:45 AM, BASIC PEDICURE admin, TK15, 10:45 AM-11:15 AM, …" at bounding box center [354, 326] width 549 height 836
select select "42107"
select select "1005"
select select "tentative"
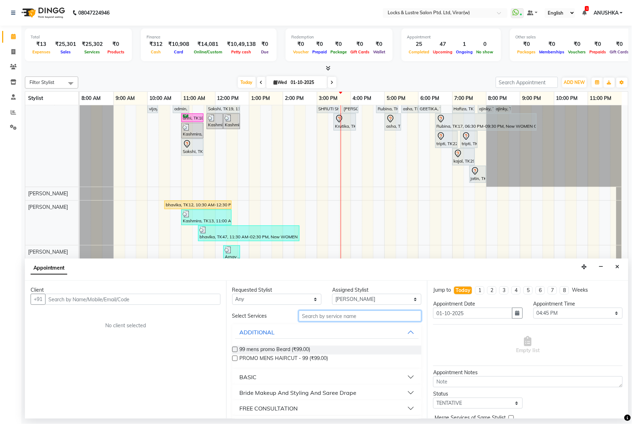
click at [399, 318] on input "text" at bounding box center [360, 316] width 123 height 11
type input "com"
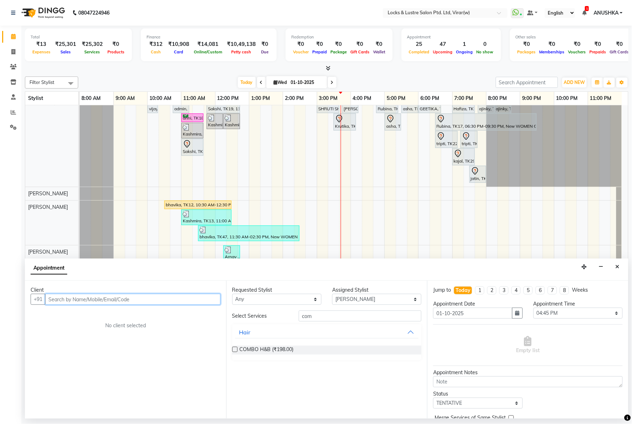
click at [107, 295] on input "text" at bounding box center [132, 299] width 175 height 11
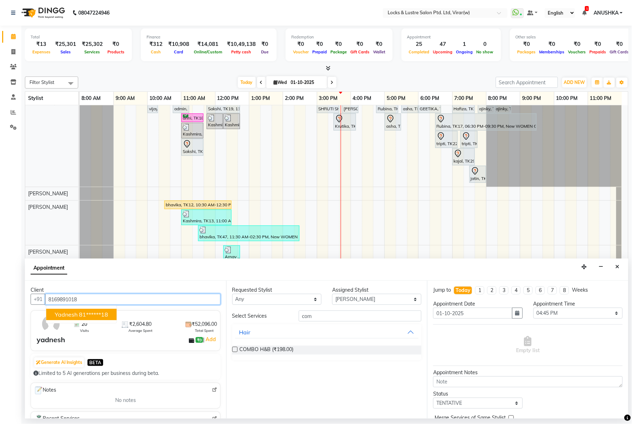
click at [113, 306] on ngb-typeahead-window "yadnesh 81******18" at bounding box center [81, 315] width 71 height 18
click at [111, 311] on button "yadnesh 81******18" at bounding box center [81, 314] width 70 height 11
type input "81******18"
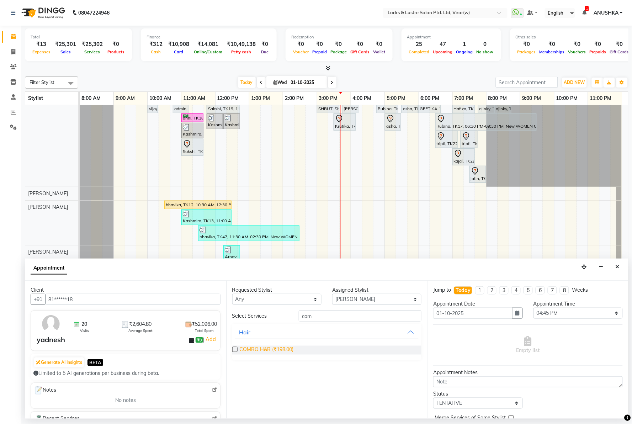
click at [273, 353] on span "COMBO H&B (₹198.00)" at bounding box center [267, 350] width 54 height 9
checkbox input "false"
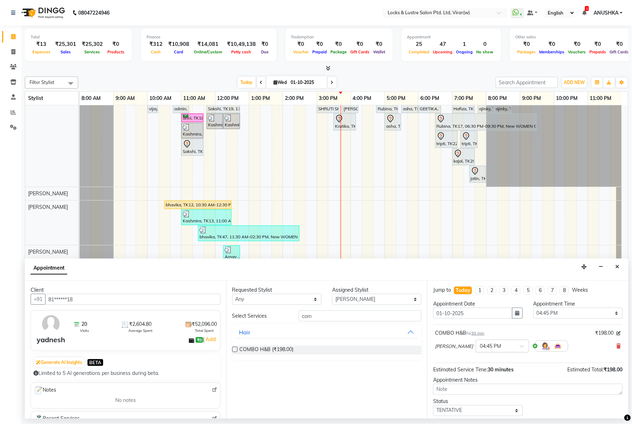
click at [529, 347] on div at bounding box center [502, 345] width 53 height 7
click at [513, 365] on div "04:30 PM" at bounding box center [502, 361] width 53 height 13
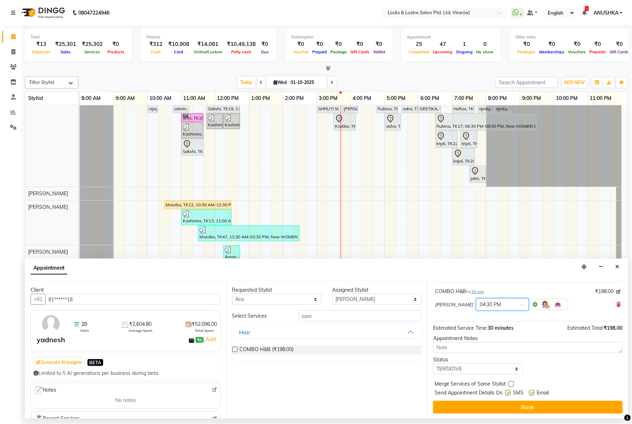
scroll to position [43, 0]
click at [553, 404] on button "Book" at bounding box center [528, 406] width 190 height 13
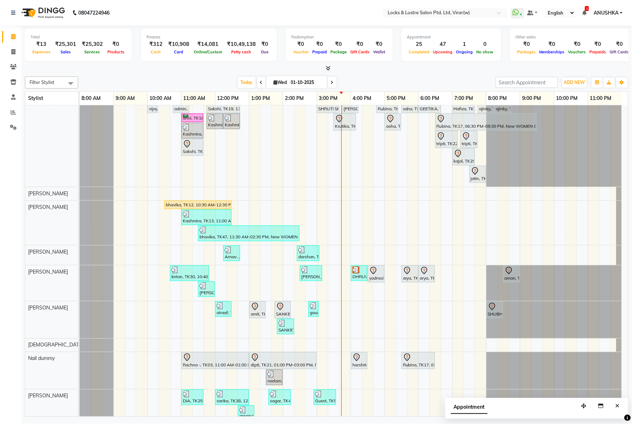
click at [80, 393] on div at bounding box center [80, 408] width 0 height 36
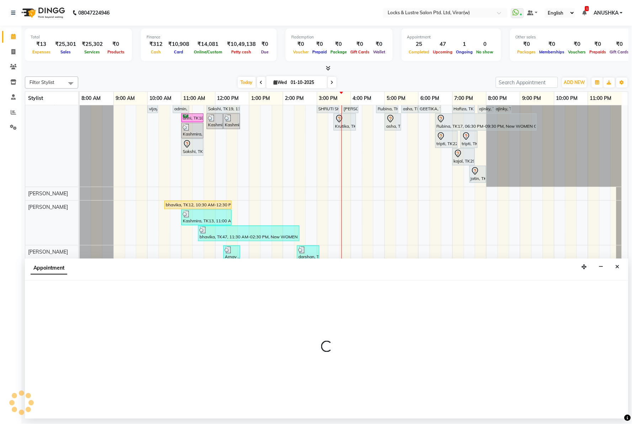
select select "42119"
select select "1275"
select select "tentative"
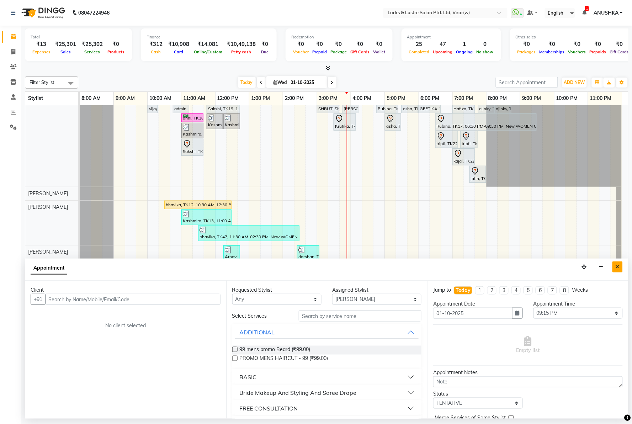
click at [614, 265] on button "Close" at bounding box center [618, 267] width 10 height 11
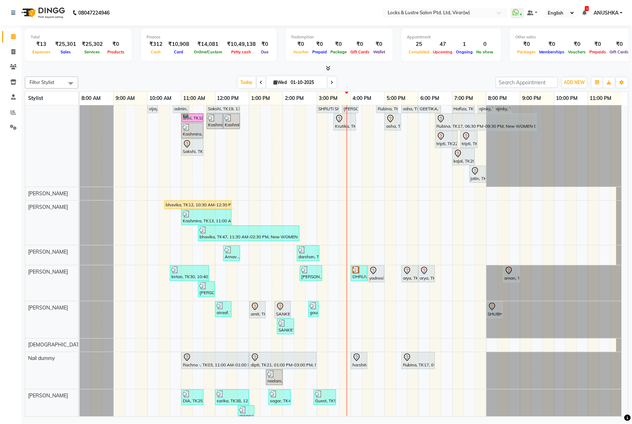
click at [164, 69] on div at bounding box center [327, 68] width 604 height 7
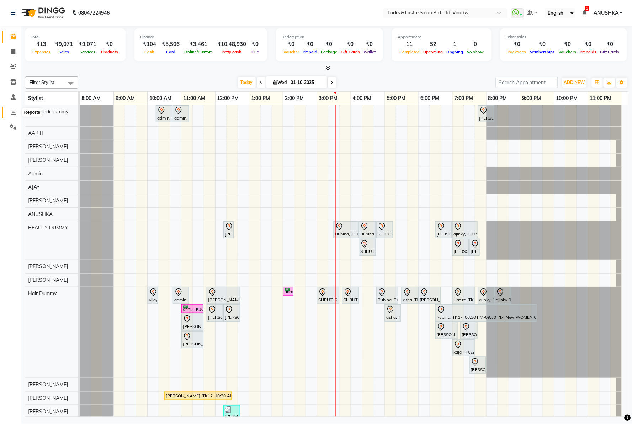
click at [15, 113] on icon at bounding box center [13, 112] width 5 height 5
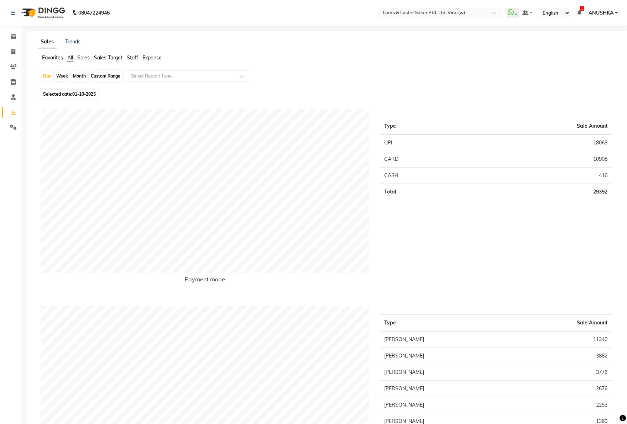
click at [48, 82] on div "Day Week Month Custom Range Select Report Type" at bounding box center [328, 78] width 574 height 17
click at [48, 75] on div "Day" at bounding box center [47, 76] width 12 height 10
select select "10"
select select "2025"
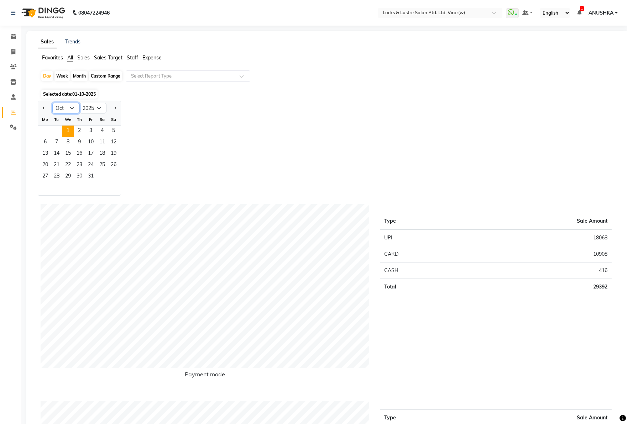
click at [69, 109] on select "Jan Feb Mar Apr May Jun Jul Aug Sep Oct Nov Dec" at bounding box center [65, 108] width 27 height 11
select select "9"
click at [52, 103] on select "Jan Feb Mar Apr May Jun Jul Aug Sep Oct Nov Dec" at bounding box center [65, 108] width 27 height 11
click at [77, 168] on span "25" at bounding box center [79, 165] width 11 height 11
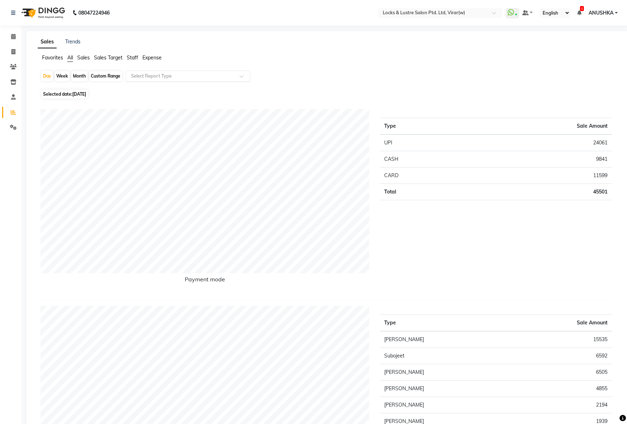
click at [143, 81] on div "Select Report Type" at bounding box center [188, 75] width 125 height 11
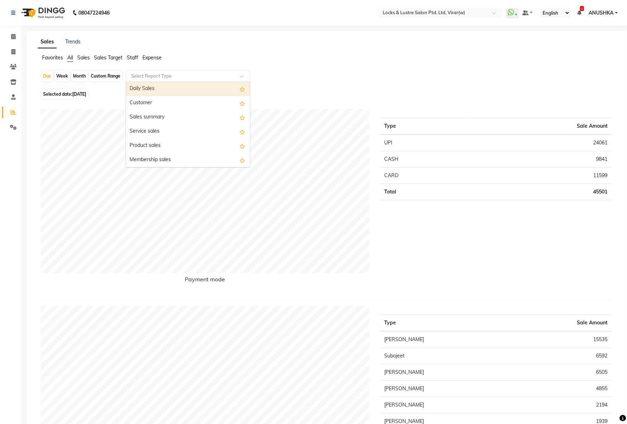
click at [134, 59] on span "Staff" at bounding box center [132, 57] width 11 height 6
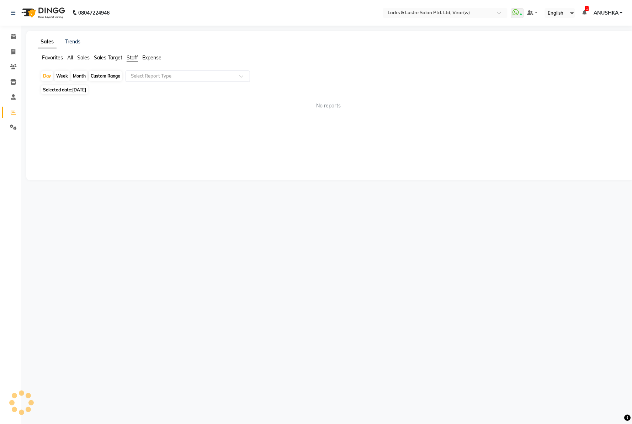
click at [141, 81] on div "Select Report Type" at bounding box center [188, 75] width 125 height 11
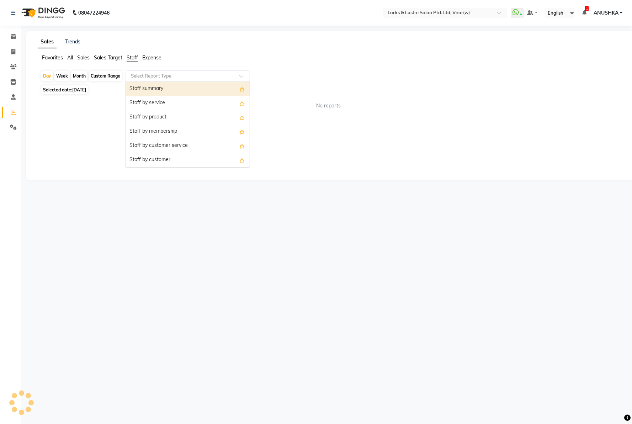
click at [143, 90] on div "Staff summary" at bounding box center [188, 89] width 124 height 14
select select "csv"
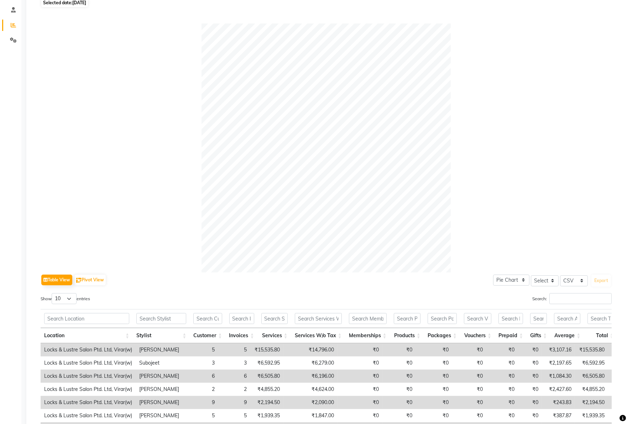
scroll to position [204, 0]
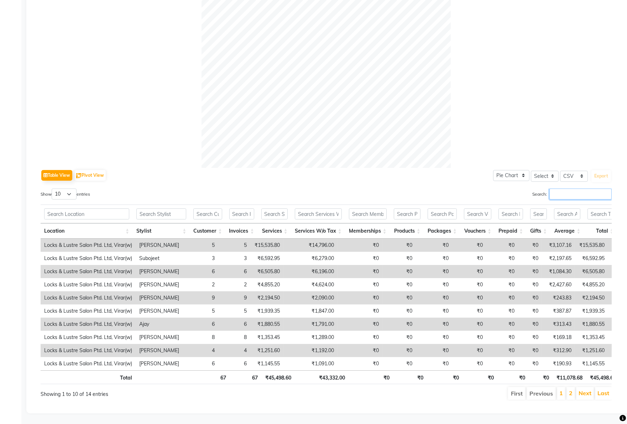
click at [551, 189] on input "Search:" at bounding box center [580, 194] width 62 height 11
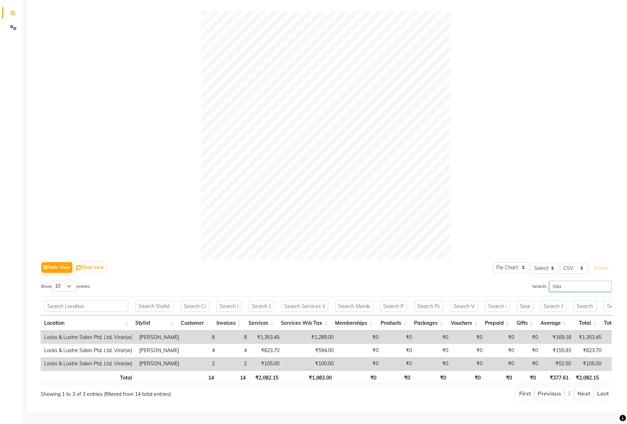
scroll to position [86, 0]
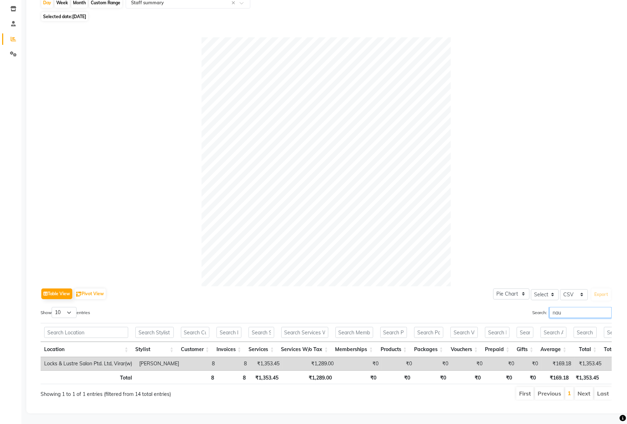
type input "nau"
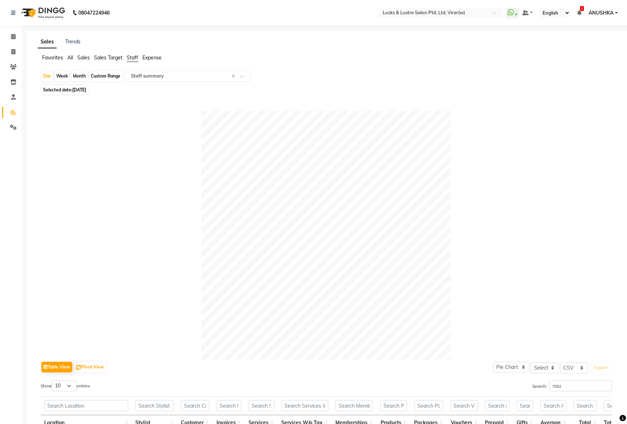
select select "csv"
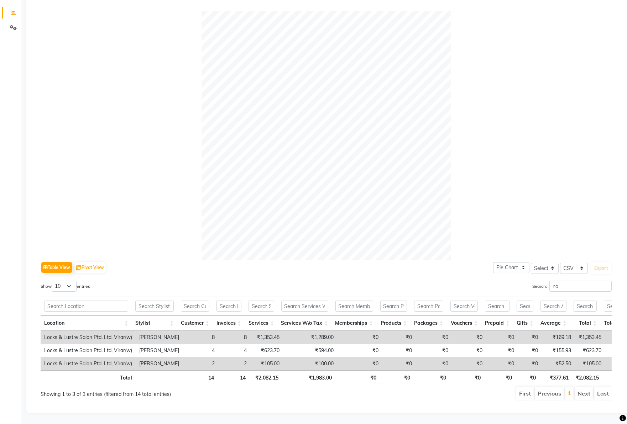
type input "n"
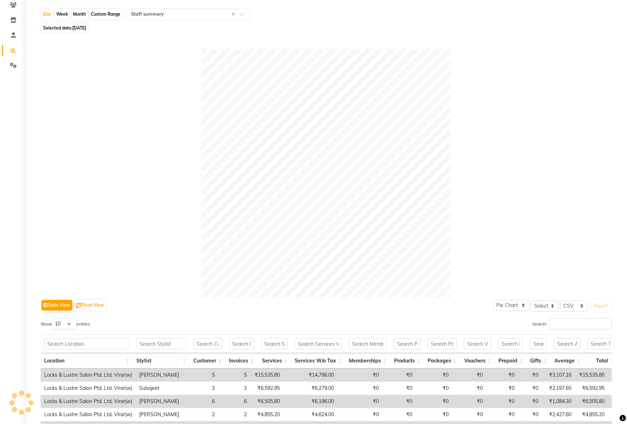
scroll to position [6, 0]
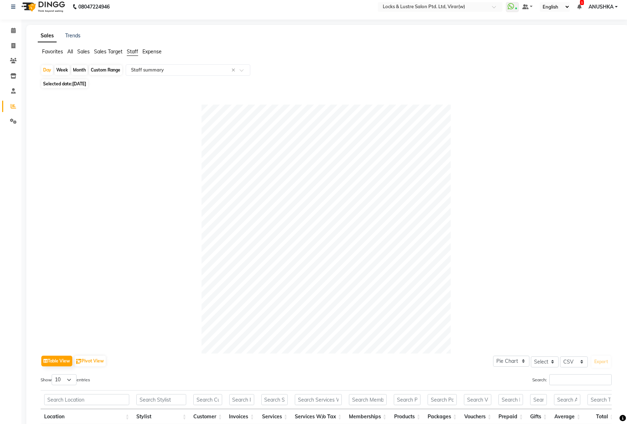
drag, startPoint x: 84, startPoint y: 174, endPoint x: 80, endPoint y: 161, distance: 13.4
click at [84, 172] on div at bounding box center [326, 229] width 571 height 249
click at [14, 31] on icon at bounding box center [13, 30] width 5 height 5
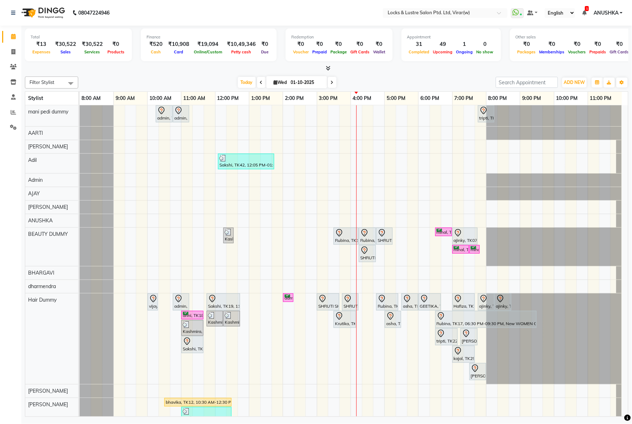
click at [173, 11] on nav "08047224946 Select Location × Locks & Lustre Salon Ptd. Ltd, Virar(w) WhatsApp …" at bounding box center [316, 13] width 632 height 26
click at [292, 18] on nav "08047224946 Select Location × Locks & Lustre Salon Ptd. Ltd, Virar(w) WhatsApp …" at bounding box center [316, 13] width 632 height 26
drag, startPoint x: 285, startPoint y: 54, endPoint x: 280, endPoint y: 16, distance: 38.7
click at [280, 16] on nav "08047224946 Select Location × Locks & Lustre Salon Ptd. Ltd, Virar(w) WhatsApp …" at bounding box center [316, 13] width 632 height 26
click at [241, 18] on nav "08047224946 Select Location × Locks & Lustre Salon Ptd. Ltd, Virar(w) WhatsApp …" at bounding box center [316, 13] width 632 height 26
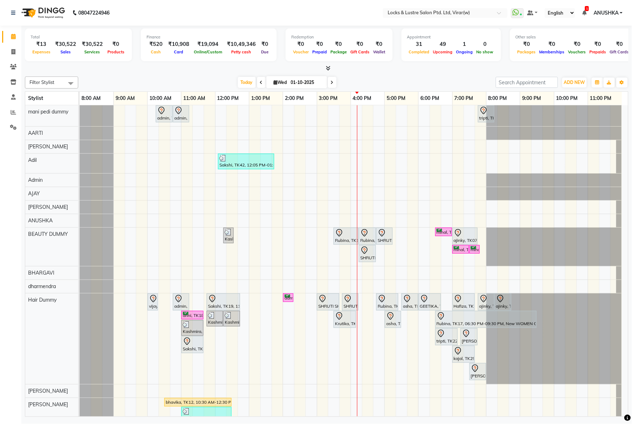
drag, startPoint x: 239, startPoint y: 25, endPoint x: 186, endPoint y: 20, distance: 52.9
click at [186, 20] on nav "08047224946 Select Location × Locks & Lustre Salon Ptd. Ltd, Virar(w) WhatsApp …" at bounding box center [316, 13] width 632 height 26
click at [15, 49] on span at bounding box center [13, 52] width 12 height 8
select select "service"
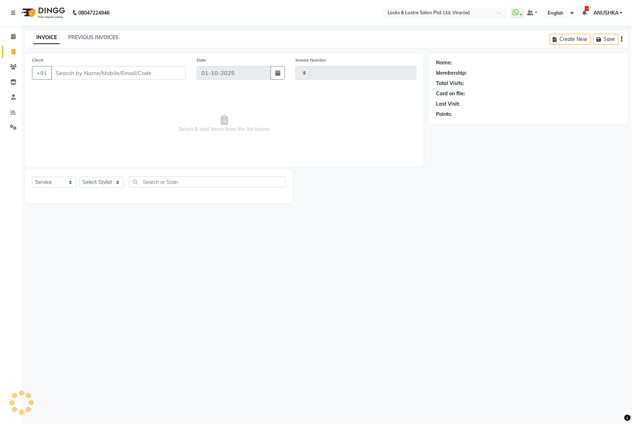
type input "16813"
select select "5944"
click at [75, 39] on link "PREVIOUS INVOICES" at bounding box center [93, 37] width 50 height 6
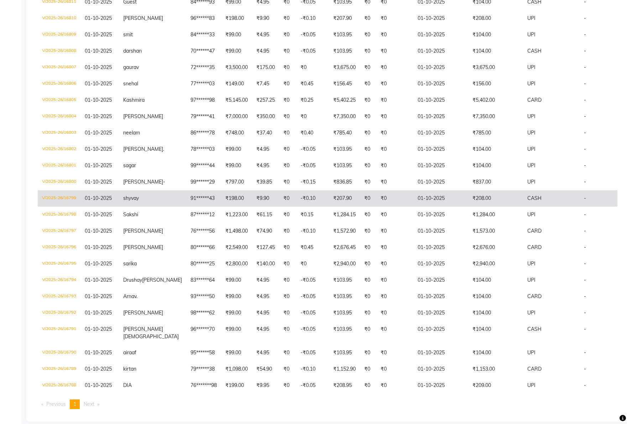
scroll to position [122, 0]
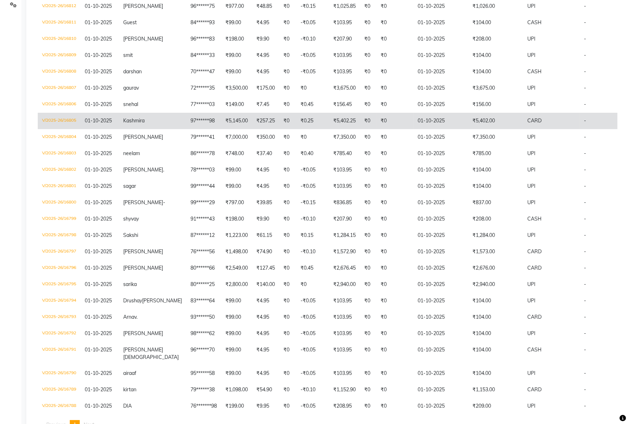
click at [473, 117] on td "₹5,402.00" at bounding box center [495, 121] width 55 height 16
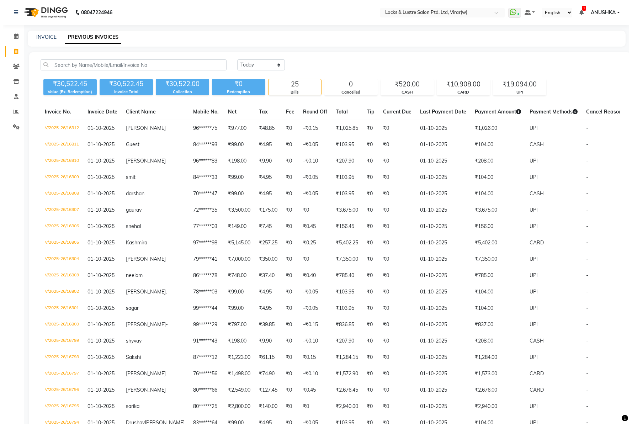
scroll to position [0, 0]
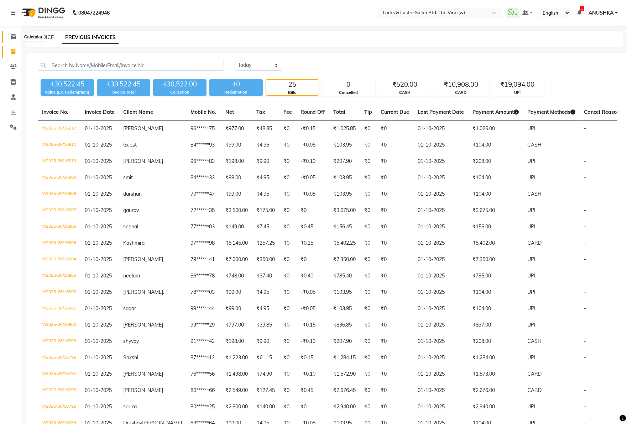
click at [12, 35] on icon at bounding box center [13, 36] width 5 height 5
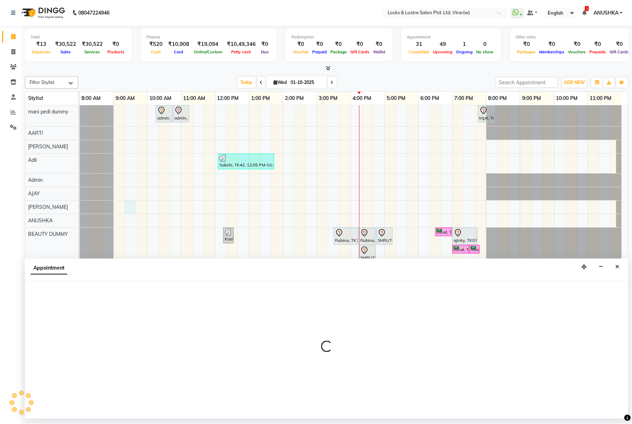
click at [62, 290] on div at bounding box center [327, 350] width 604 height 138
select select "84172"
select select "tentative"
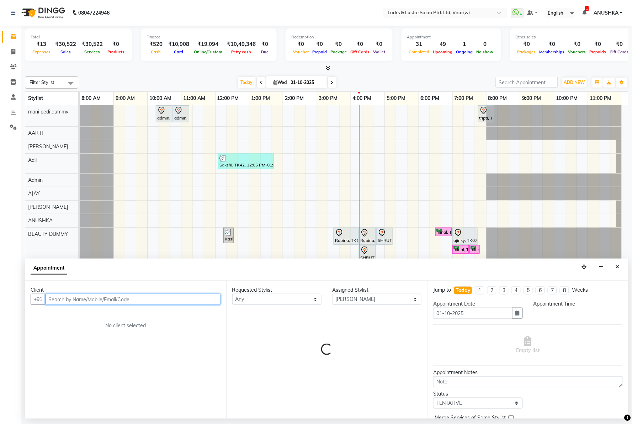
select select "555"
click at [69, 299] on input "text" at bounding box center [132, 299] width 175 height 11
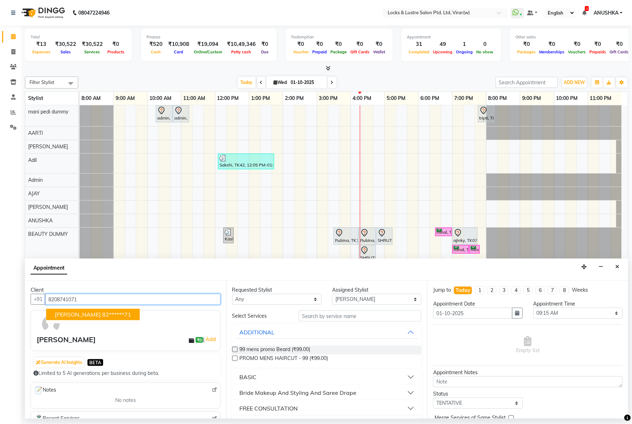
click at [102, 311] on ngb-highlight "82******71" at bounding box center [116, 314] width 29 height 7
type input "82******71"
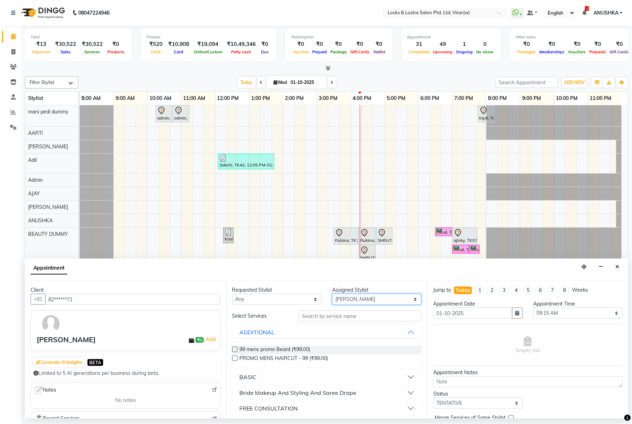
click at [340, 302] on select "Select AARTI Abdul Khan Adil Admin AJAY AKASH NHAVI ANUSHKA Ashwini Sawant BEAU…" at bounding box center [376, 299] width 89 height 11
click at [332, 294] on select "Select AARTI Abdul Khan Adil Admin AJAY AKASH NHAVI ANUSHKA Ashwini Sawant BEAU…" at bounding box center [376, 299] width 89 height 11
click at [357, 299] on select "Select AARTI Abdul Khan Adil Admin AJAY AKASH NHAVI ANUSHKA Ashwini Sawant BEAU…" at bounding box center [376, 299] width 89 height 11
select select "43857"
click at [332, 294] on select "Select AARTI Abdul Khan Adil Admin AJAY AKASH NHAVI ANUSHKA Ashwini Sawant BEAU…" at bounding box center [376, 299] width 89 height 11
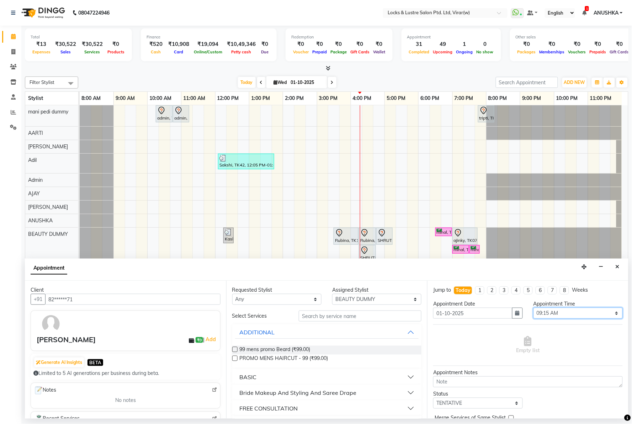
click at [552, 308] on select "Select 09:00 AM 09:15 AM 09:30 AM 09:45 AM 10:00 AM 10:15 AM 10:30 AM 10:45 AM …" at bounding box center [578, 313] width 89 height 11
select select "1230"
click at [534, 308] on select "Select 09:00 AM 09:15 AM 09:30 AM 09:45 AM 10:00 AM 10:15 AM 10:30 AM 10:45 AM …" at bounding box center [578, 313] width 89 height 11
click at [346, 313] on input "text" at bounding box center [360, 316] width 123 height 11
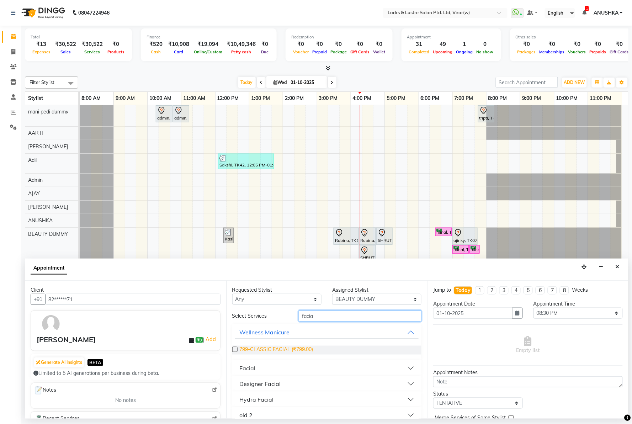
type input "facia"
drag, startPoint x: 298, startPoint y: 353, endPoint x: 303, endPoint y: 347, distance: 8.1
click at [298, 353] on span "799-CLASSIC FACIAL (₹799.00)" at bounding box center [277, 350] width 74 height 9
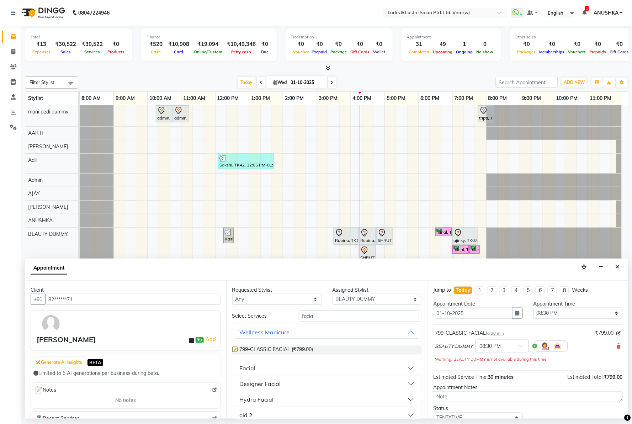
checkbox input "false"
click at [316, 317] on input "facia" at bounding box center [360, 316] width 123 height 11
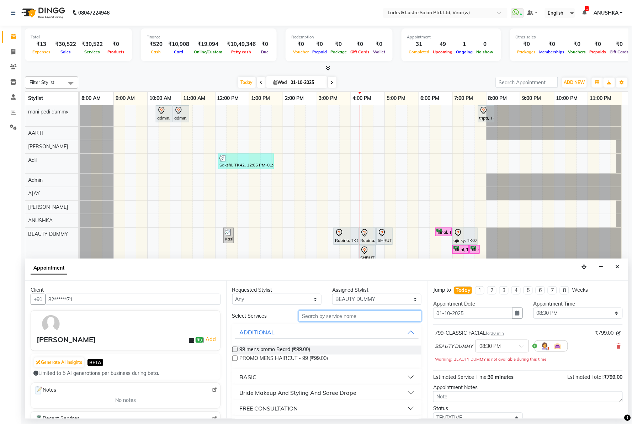
type input "s"
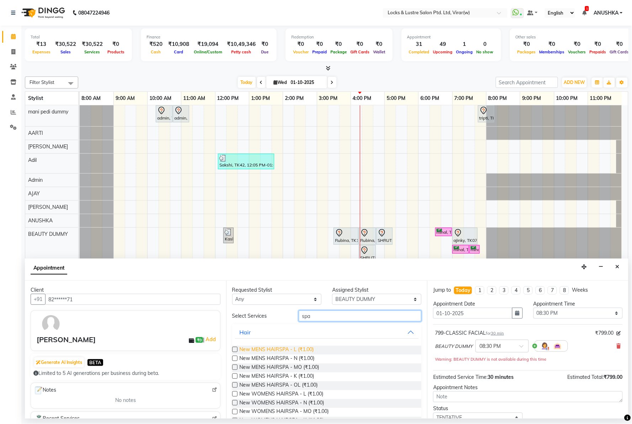
type input "spa"
click at [306, 351] on span "New MENS HAIRSPA - L (₹1.00)" at bounding box center [277, 350] width 74 height 9
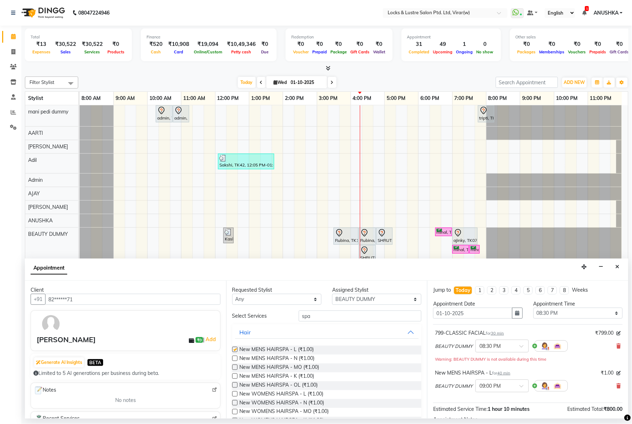
checkbox input "false"
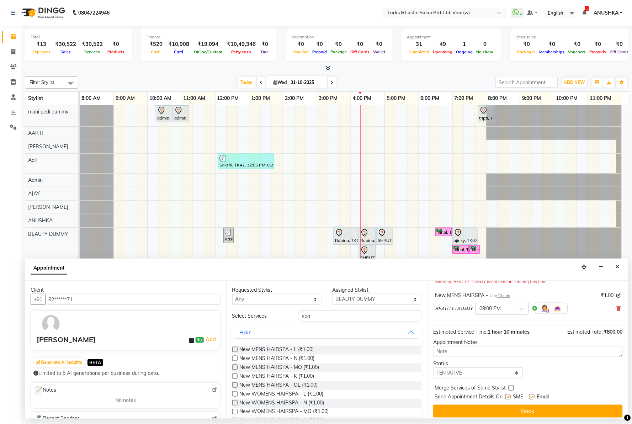
scroll to position [83, 0]
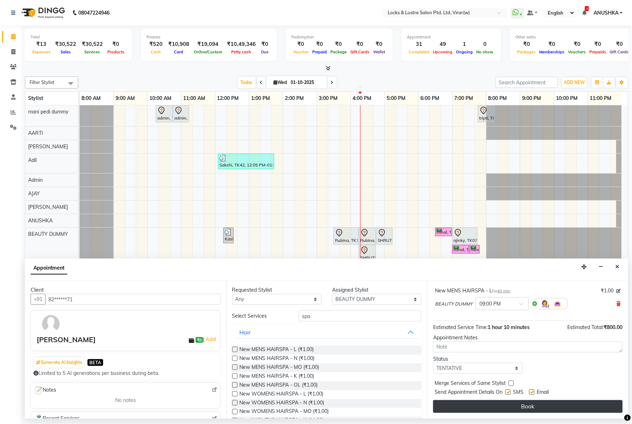
click at [540, 408] on button "Book" at bounding box center [528, 406] width 190 height 13
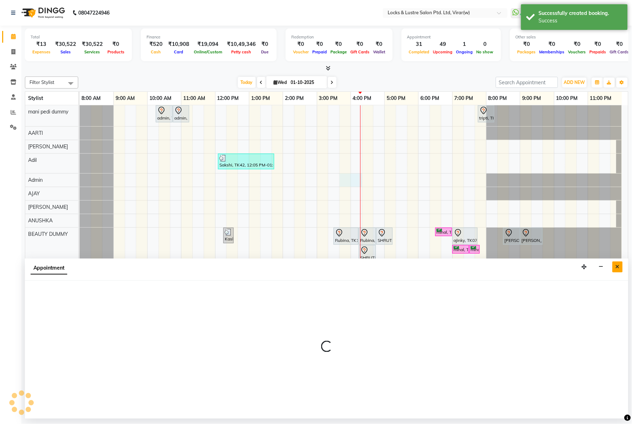
select select "43864"
select select "tentative"
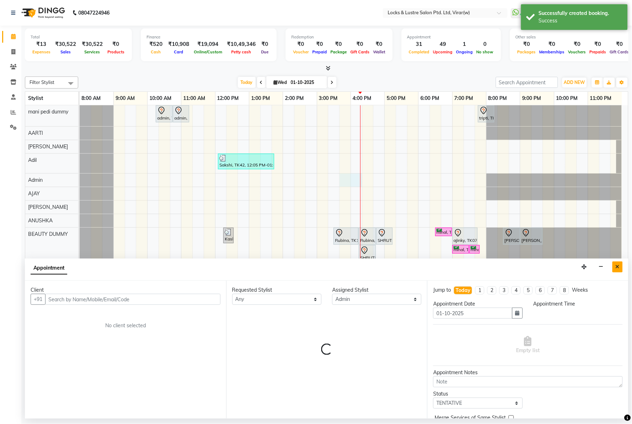
select select "945"
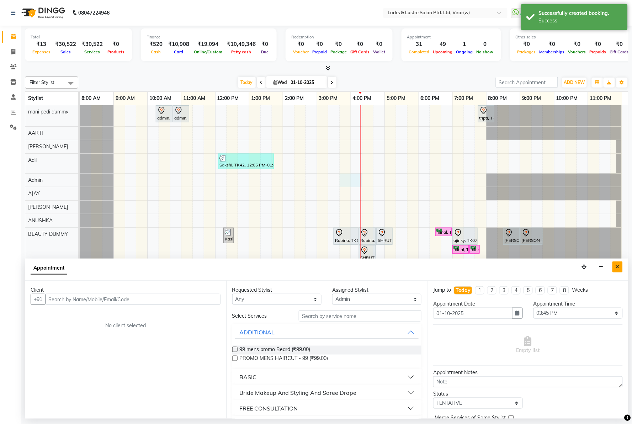
click at [620, 267] on button "Close" at bounding box center [618, 267] width 10 height 11
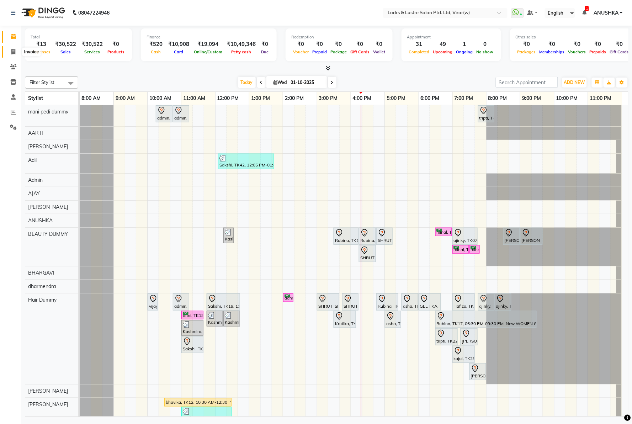
click at [10, 50] on span at bounding box center [13, 52] width 12 height 8
select select "5944"
select select "service"
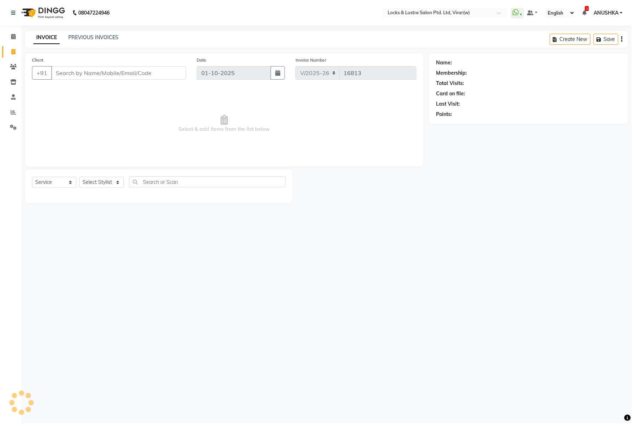
click at [147, 79] on input "Client" at bounding box center [118, 73] width 135 height 14
click at [147, 69] on input "Client" at bounding box center [118, 73] width 135 height 14
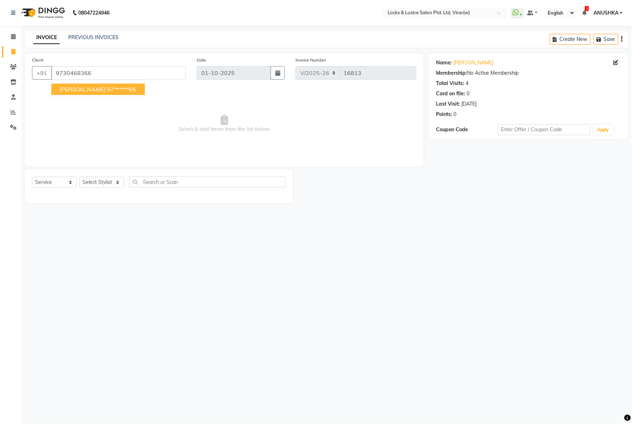
click at [131, 90] on button "ROSHAN JAIN 97******66" at bounding box center [98, 89] width 94 height 11
type input "97******66"
click at [93, 188] on select "Select Stylist AARTI Abdul Khan Adil Admin AJAY AKASH NHAVI ANUSHKA Ashwini Saw…" at bounding box center [101, 182] width 44 height 11
select select "68717"
click at [79, 177] on select "Select Stylist AARTI Abdul Khan Adil Admin AJAY AKASH NHAVI ANUSHKA Ashwini Saw…" at bounding box center [101, 182] width 44 height 11
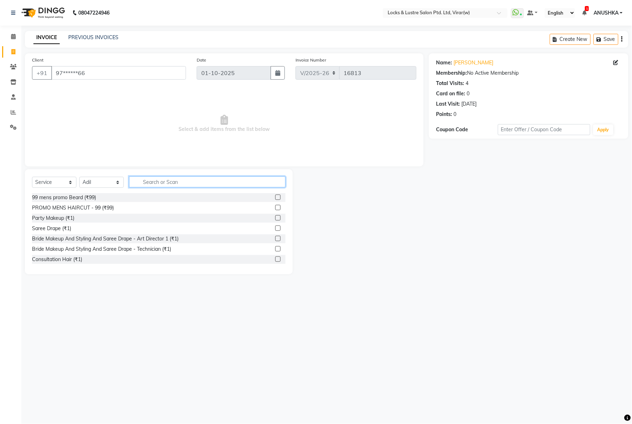
click at [163, 176] on input "text" at bounding box center [207, 181] width 157 height 11
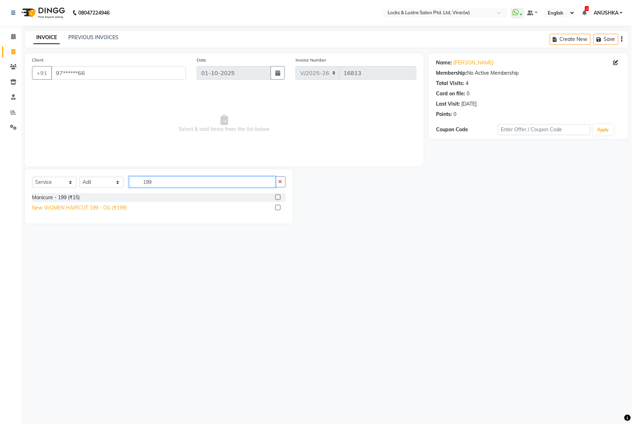
type input "199"
click at [90, 206] on div "New WOMEN HAIRCUT 199 - OG (₹199)" at bounding box center [79, 207] width 95 height 7
checkbox input "false"
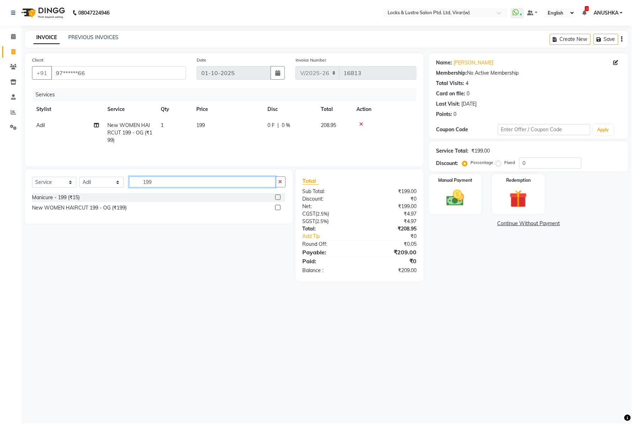
click at [158, 186] on input "199" at bounding box center [202, 181] width 147 height 11
type input "99 og"
click at [72, 207] on div "MEN HAIRCUT ₹ 99- OG (₹99)" at bounding box center [67, 207] width 70 height 7
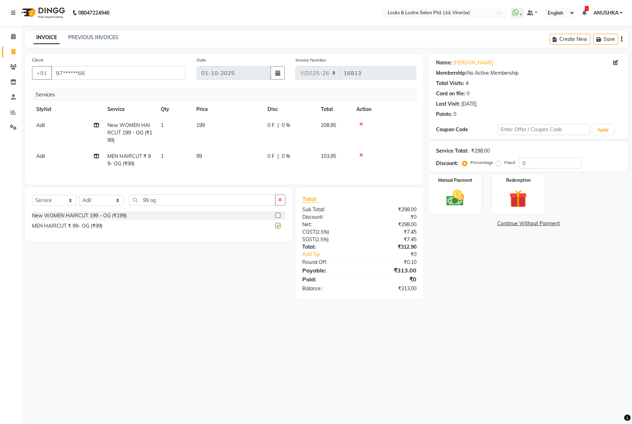
checkbox input "false"
click at [463, 306] on main "INVOICE PREVIOUS INVOICES Create New Save Client +91 97******66 Date 01-10-2025…" at bounding box center [326, 170] width 611 height 279
click at [46, 154] on td "Adil" at bounding box center [67, 159] width 71 height 23
select select "68717"
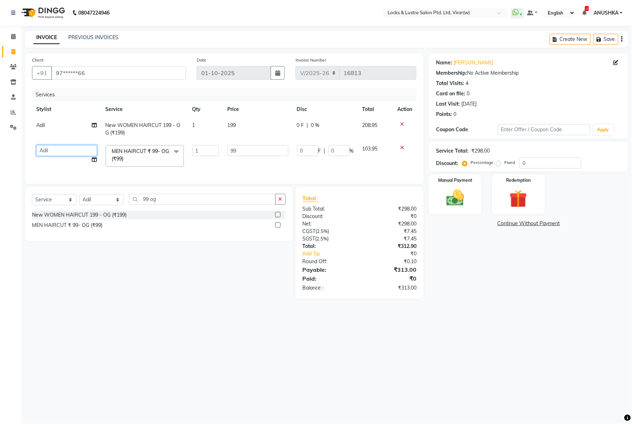
click at [48, 155] on select "AARTI Abdul Khan Adil Admin AJAY AKASH NHAVI ANUSHKA Ashwini Sawant BEAUTY DUMM…" at bounding box center [66, 150] width 61 height 11
select select "68296"
drag, startPoint x: 495, startPoint y: 303, endPoint x: 494, endPoint y: 297, distance: 6.2
click at [495, 299] on div "Name: Roshan Jain Membership: No Active Membership Total Visits: 4 Card on file…" at bounding box center [531, 175] width 205 height 245
click at [452, 201] on img at bounding box center [455, 198] width 30 height 21
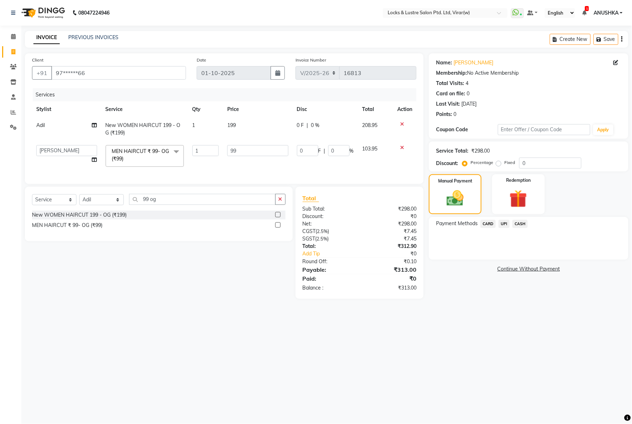
drag, startPoint x: 504, startPoint y: 223, endPoint x: 505, endPoint y: 230, distance: 6.6
click at [504, 224] on span "UPI" at bounding box center [504, 224] width 11 height 8
click at [511, 263] on button "Add Payment" at bounding box center [562, 261] width 120 height 11
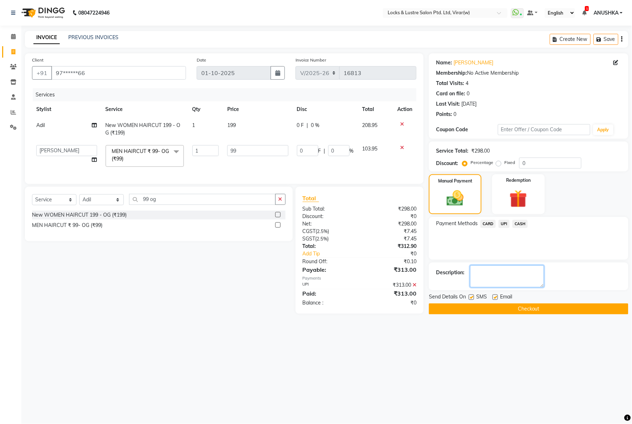
click at [506, 278] on textarea at bounding box center [507, 276] width 74 height 22
type textarea "564036246683"
click at [247, 150] on input "99" at bounding box center [257, 150] width 61 height 11
click at [364, 357] on div "08047224946 Select Location × Locks & Lustre Salon Ptd. Ltd, Virar(w) WhatsApp …" at bounding box center [316, 212] width 632 height 424
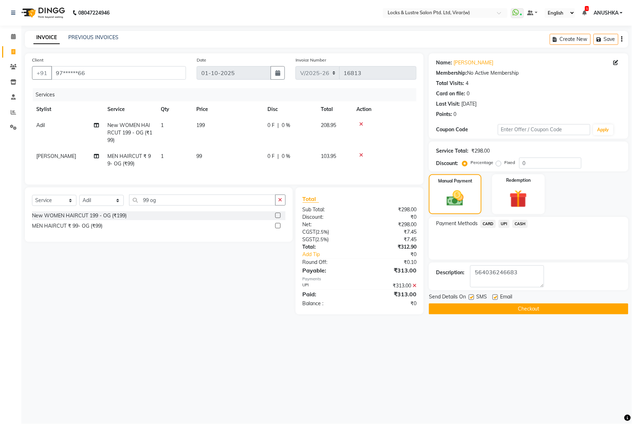
click at [483, 309] on button "Checkout" at bounding box center [529, 308] width 200 height 11
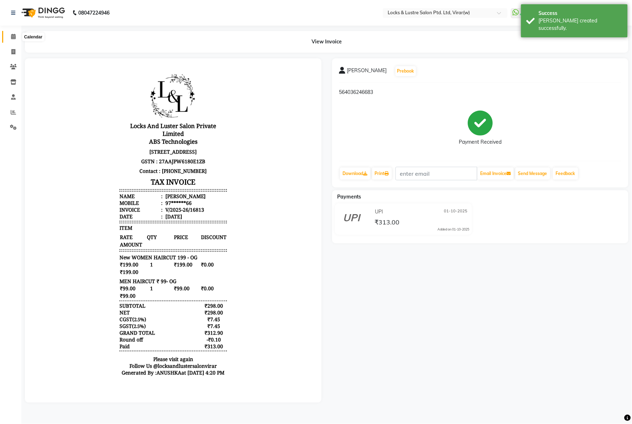
click at [11, 33] on span at bounding box center [13, 37] width 12 height 8
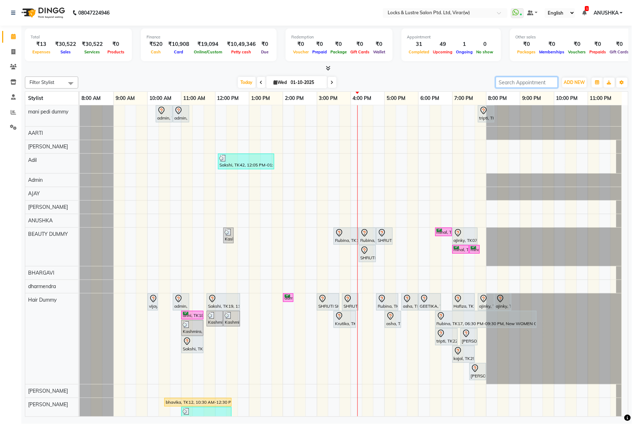
click at [511, 82] on input "search" at bounding box center [527, 82] width 62 height 11
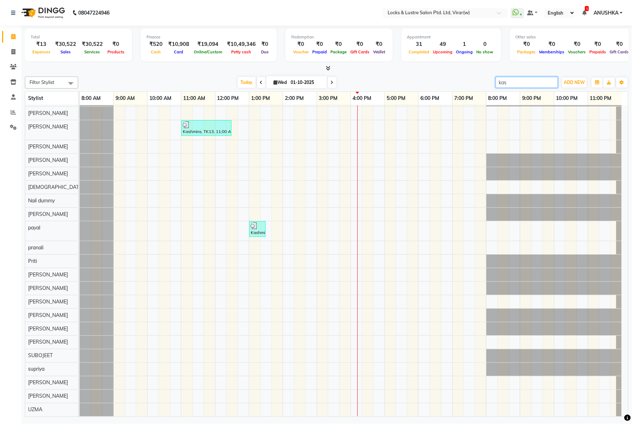
scroll to position [228, 0]
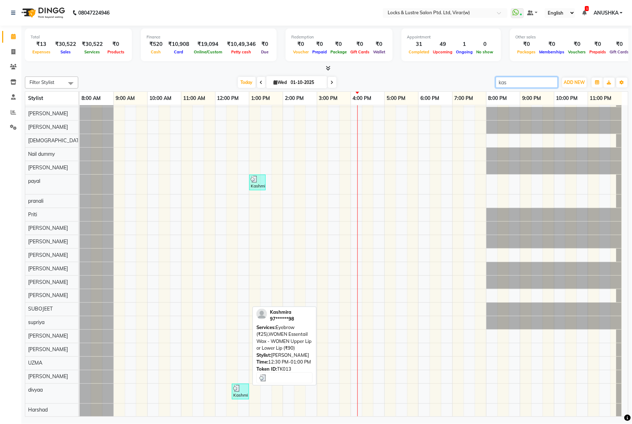
click at [238, 385] on img at bounding box center [236, 388] width 7 height 7
type input "kas"
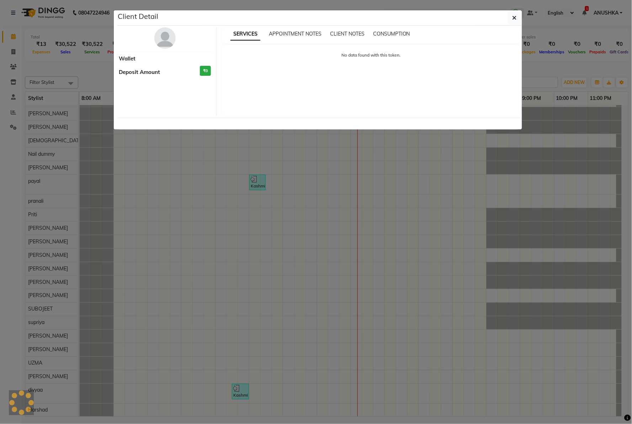
select select "3"
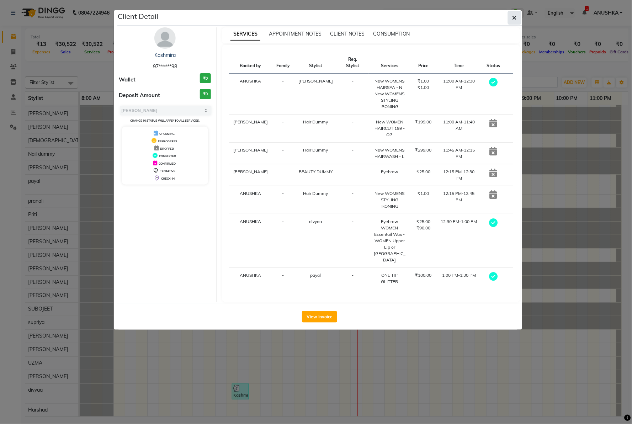
click at [517, 12] on button "button" at bounding box center [515, 18] width 14 height 14
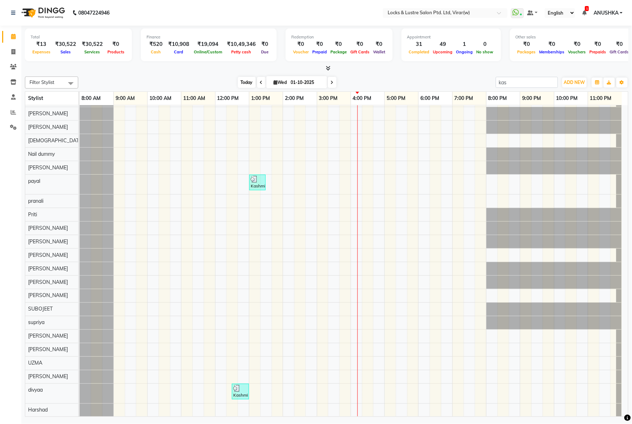
click at [240, 84] on span "Today" at bounding box center [247, 82] width 18 height 11
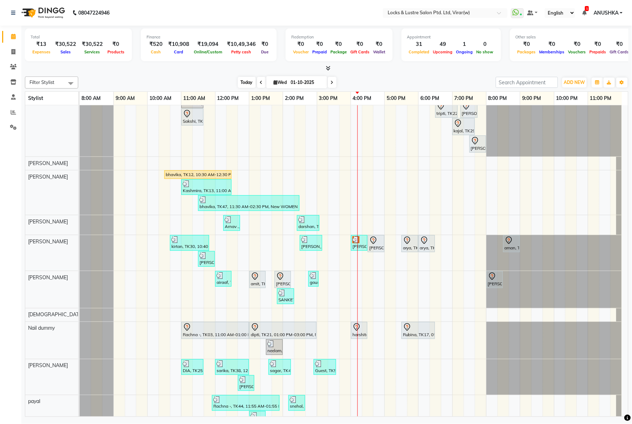
click at [246, 79] on span "Today" at bounding box center [247, 82] width 18 height 11
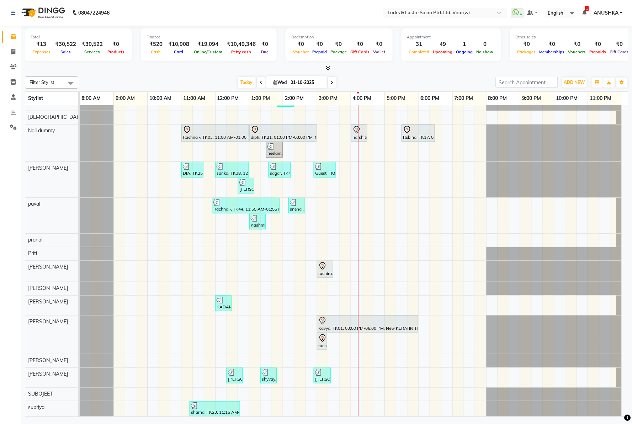
scroll to position [0, 0]
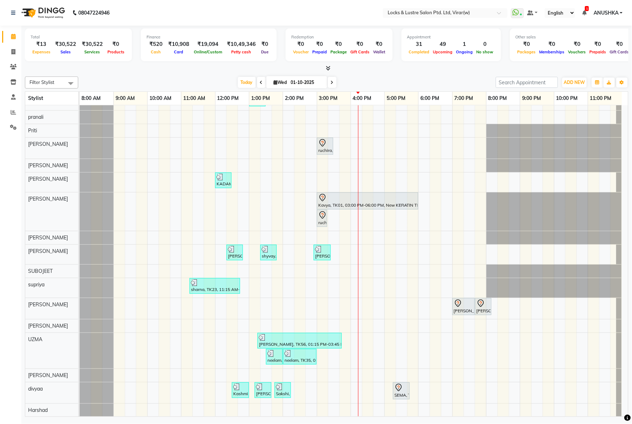
click at [514, 75] on div "Filter Stylist Select All mani pedi dummy AARTI Abdul Khan Adil Admin AJAY AKAS…" at bounding box center [327, 245] width 604 height 343
click at [516, 77] on input "search" at bounding box center [527, 82] width 62 height 11
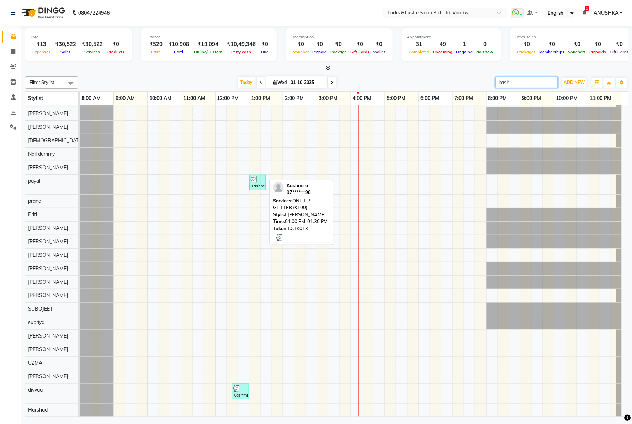
click at [256, 183] on link "Kashmira, TK13, 01:00 PM-01:30 PM, ONE TIP GLITTER (₹100)" at bounding box center [257, 183] width 16 height 16
type input "kash"
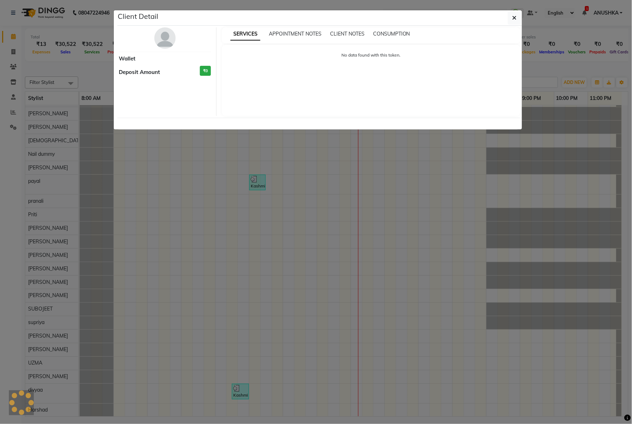
select select "3"
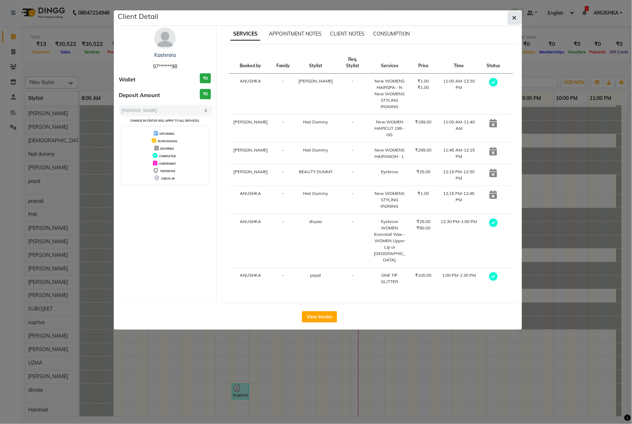
click at [511, 16] on button "button" at bounding box center [515, 18] width 14 height 14
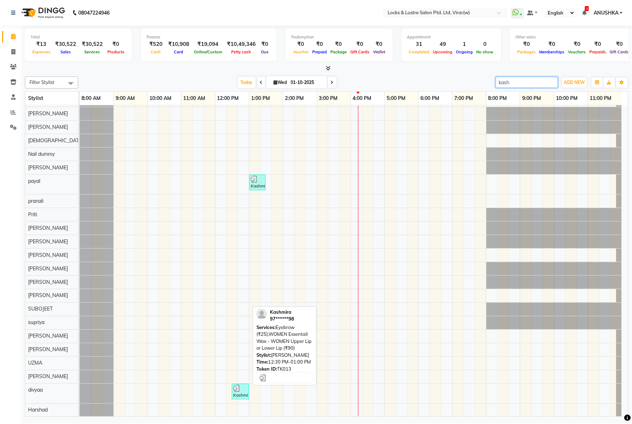
click at [241, 385] on div at bounding box center [240, 388] width 14 height 7
select select "3"
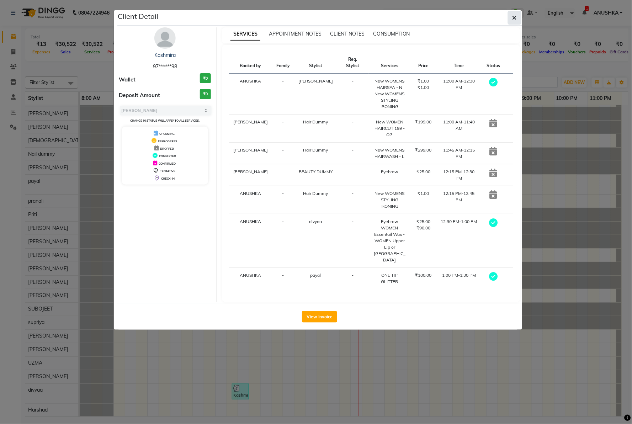
click at [516, 13] on button "button" at bounding box center [515, 18] width 14 height 14
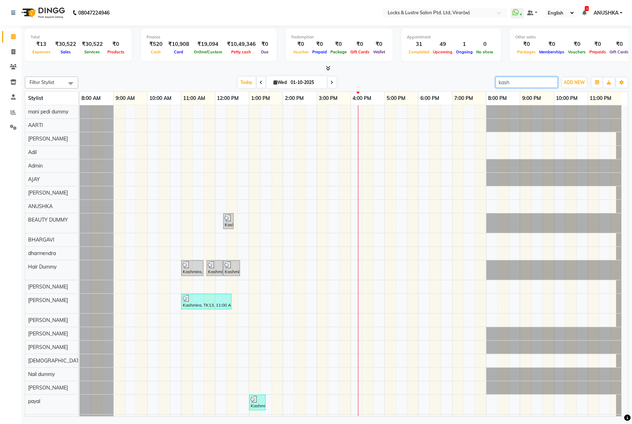
click at [551, 85] on input "kash" at bounding box center [527, 82] width 62 height 11
click at [550, 82] on input "kash" at bounding box center [527, 82] width 62 height 11
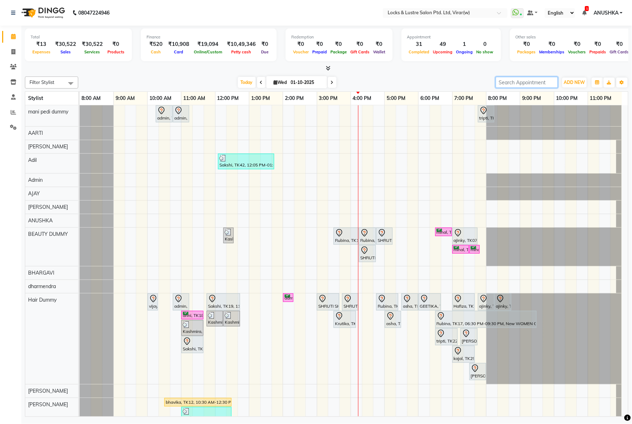
click at [535, 80] on input "search" at bounding box center [527, 82] width 62 height 11
click at [438, 62] on div "Total ₹13 Expenses ₹30,522 Sales ₹30,522 Services ₹0 Products Finance ₹520 Cash…" at bounding box center [327, 45] width 604 height 35
click at [280, 17] on nav "08047224946 Select Location × Locks & Lustre Salon Ptd. Ltd, Virar(w) WhatsApp …" at bounding box center [316, 13] width 632 height 26
click at [422, 70] on div at bounding box center [327, 68] width 604 height 7
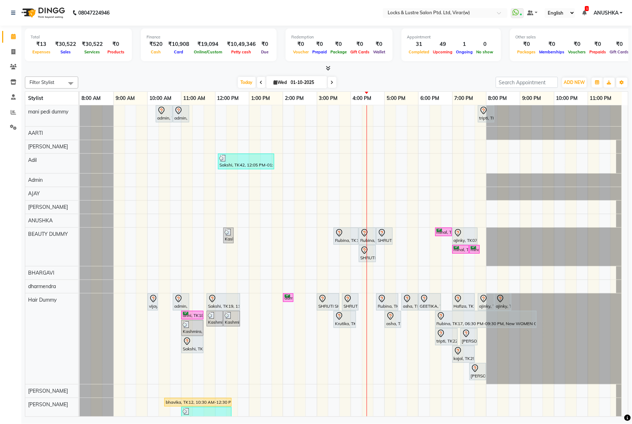
click at [203, 18] on nav "08047224946 Select Location × Locks & Lustre Salon Ptd. Ltd, Virar(w) WhatsApp …" at bounding box center [316, 13] width 632 height 26
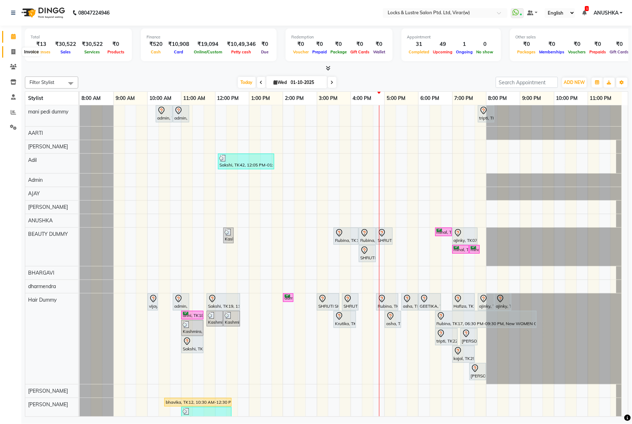
click at [9, 55] on span at bounding box center [13, 52] width 12 height 8
select select "5944"
select select "service"
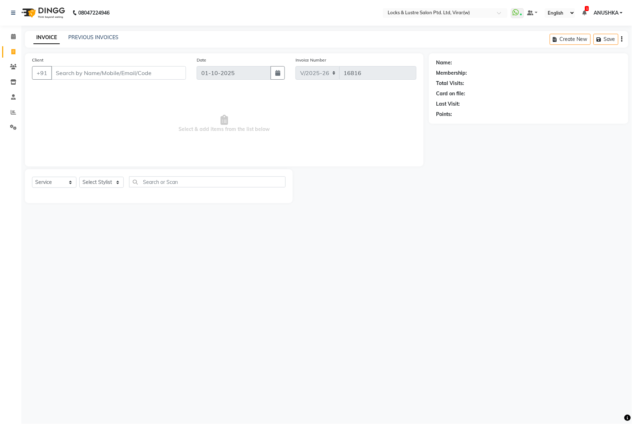
click at [83, 71] on input "Client" at bounding box center [118, 73] width 135 height 14
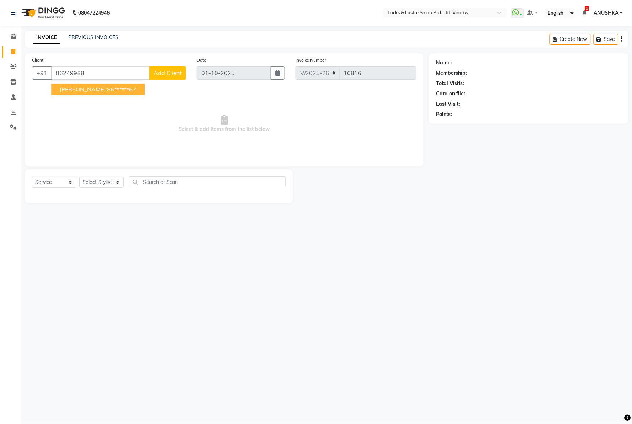
click at [104, 84] on button "samit 86******67" at bounding box center [98, 89] width 94 height 11
type input "86******67"
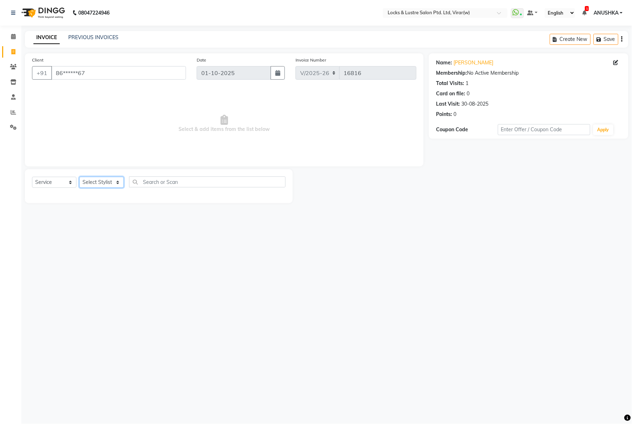
click at [108, 188] on select "Select Stylist AARTI Abdul Khan Adil Admin AJAY AKASH NHAVI ANUSHKA Ashwini Saw…" at bounding box center [101, 182] width 44 height 11
select select "68296"
drag, startPoint x: 108, startPoint y: 187, endPoint x: 135, endPoint y: 191, distance: 27.3
click at [108, 187] on select "Select Stylist AARTI Abdul Khan Adil Admin AJAY AKASH NHAVI ANUSHKA Ashwini Saw…" at bounding box center [101, 182] width 44 height 11
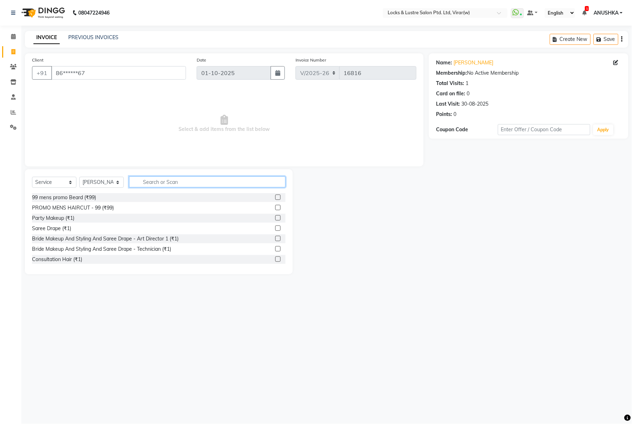
click at [152, 185] on input "text" at bounding box center [207, 181] width 157 height 11
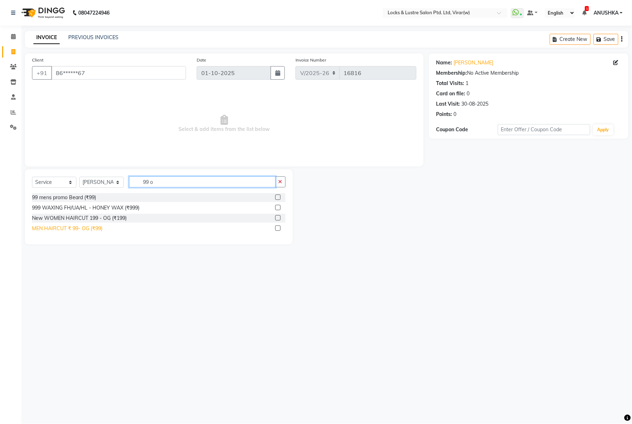
type input "99 o"
click at [98, 227] on div "MEN HAIRCUT ₹ 99- OG (₹99)" at bounding box center [67, 228] width 70 height 7
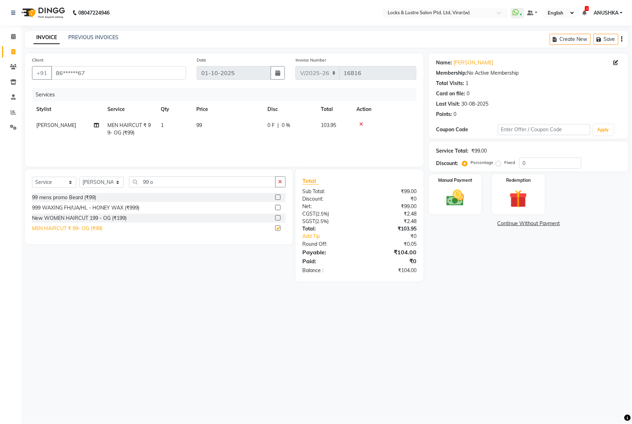
checkbox input "false"
click at [447, 212] on div "Manual Payment" at bounding box center [455, 194] width 55 height 41
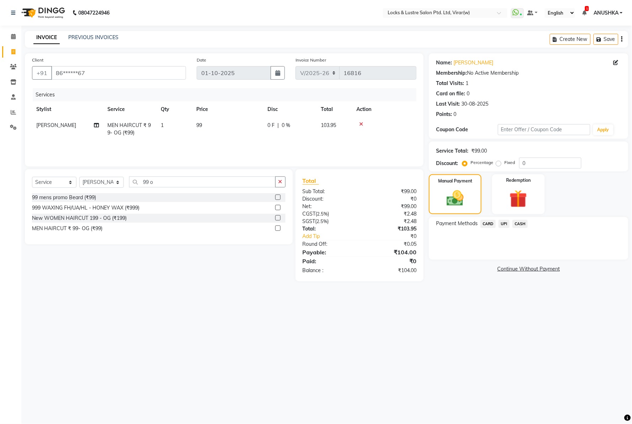
click at [502, 225] on span "UPI" at bounding box center [504, 224] width 11 height 8
click at [524, 269] on div "Payment Methods CARD UPI CASH Amount: 104 Note: Add Payment" at bounding box center [529, 243] width 200 height 53
click at [523, 264] on button "Add Payment" at bounding box center [562, 261] width 120 height 11
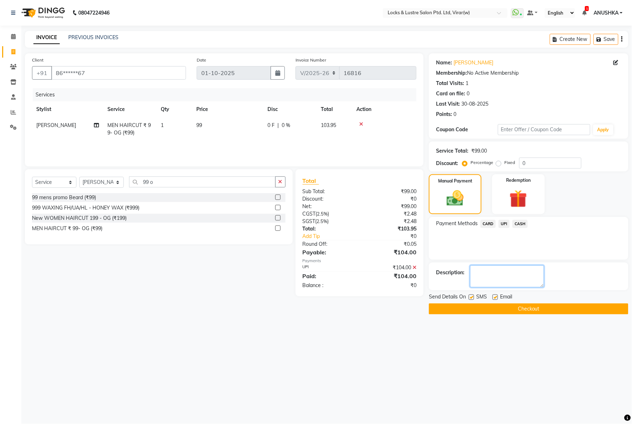
click at [507, 273] on textarea at bounding box center [507, 276] width 74 height 22
type textarea "527453678503"
click at [538, 311] on button "Checkout" at bounding box center [529, 308] width 200 height 11
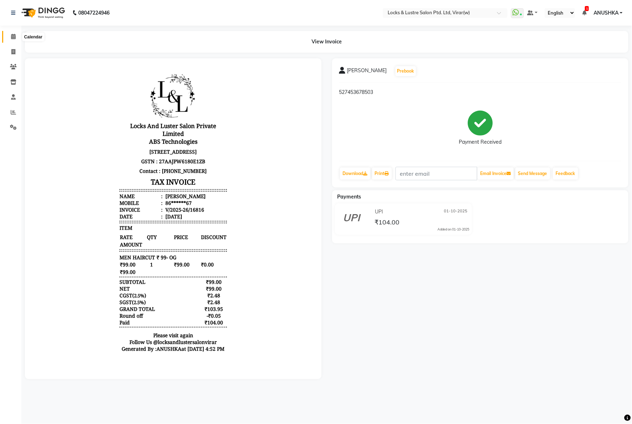
click at [12, 38] on icon at bounding box center [13, 36] width 5 height 5
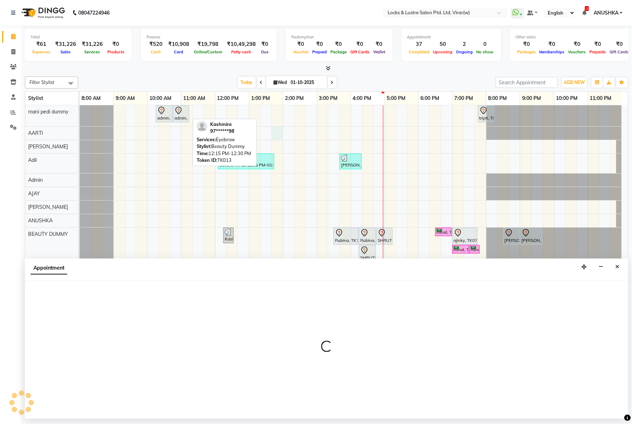
select select "42114"
select select "tentative"
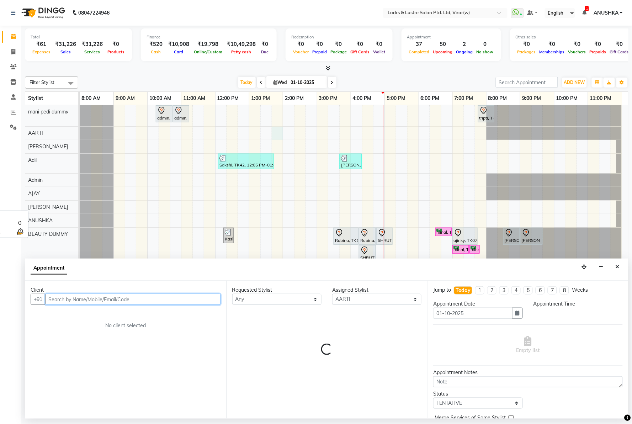
select select "825"
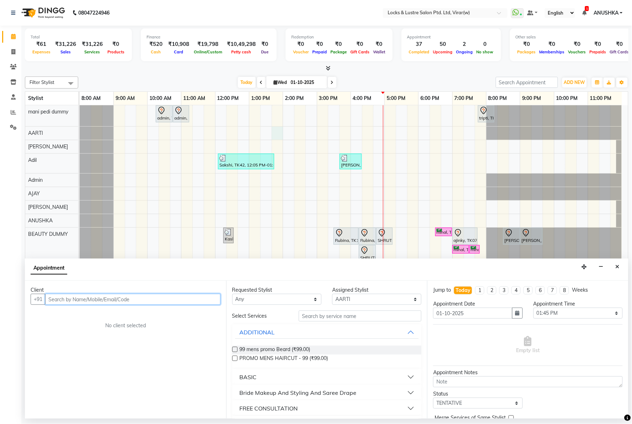
click at [102, 303] on input "text" at bounding box center [132, 299] width 175 height 11
paste input ":9619941412"
click at [51, 300] on input ":9619941412" at bounding box center [132, 299] width 175 height 11
type input "9619941412"
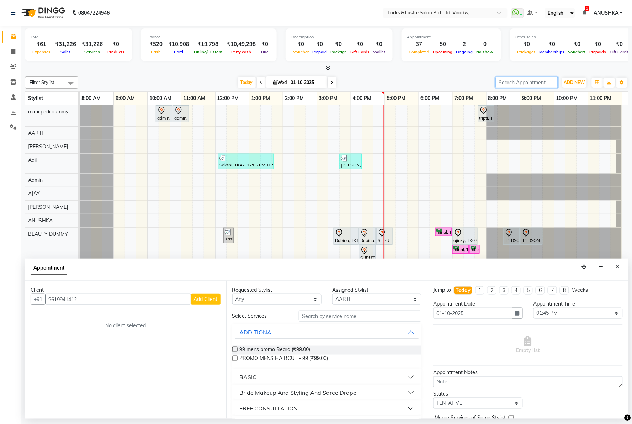
click at [514, 80] on input "search" at bounding box center [527, 82] width 62 height 11
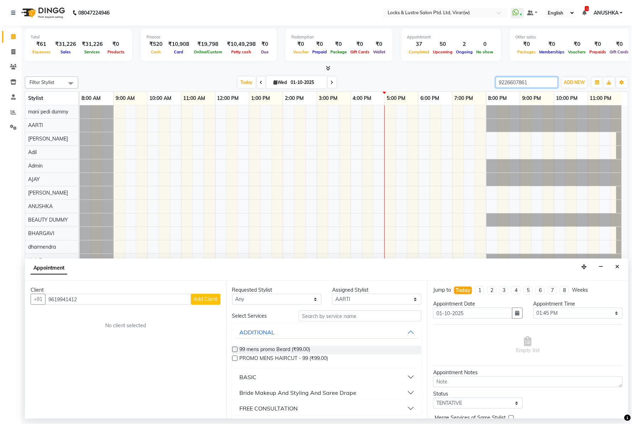
click at [517, 81] on input "9226607861" at bounding box center [527, 82] width 62 height 11
type input "9226607861"
click at [618, 263] on button "Close" at bounding box center [618, 267] width 10 height 11
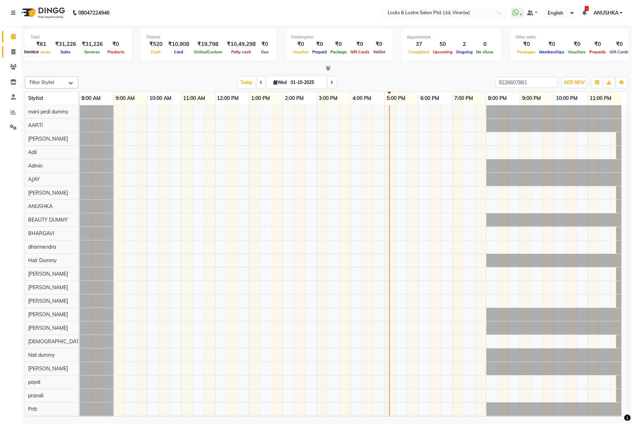
click at [9, 53] on span at bounding box center [13, 52] width 12 height 8
select select "service"
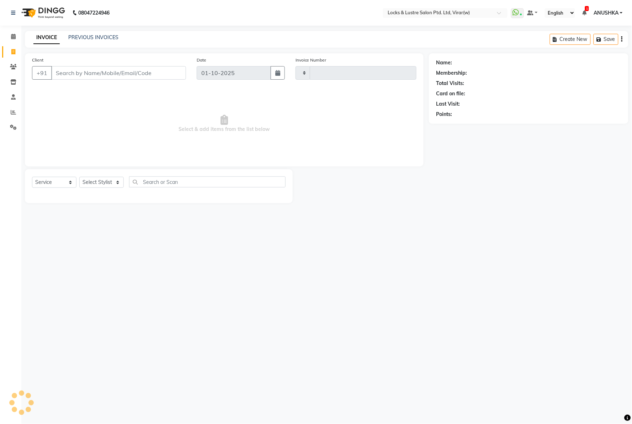
type input "16819"
select select "5944"
click at [149, 75] on input "Client" at bounding box center [118, 73] width 135 height 14
drag, startPoint x: 150, startPoint y: 75, endPoint x: 143, endPoint y: 83, distance: 10.6
click at [149, 75] on input "Client" at bounding box center [118, 73] width 135 height 14
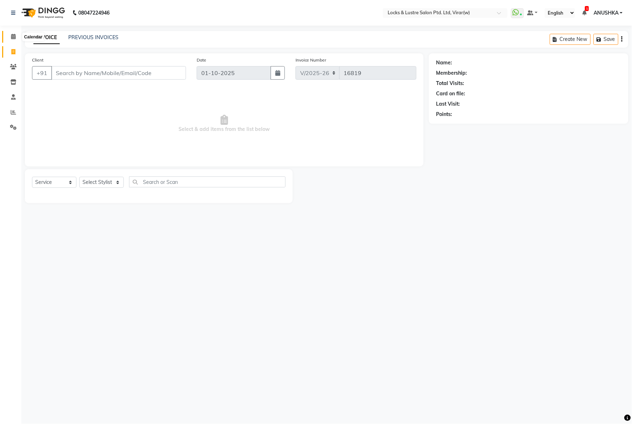
click at [15, 36] on span at bounding box center [13, 37] width 12 height 8
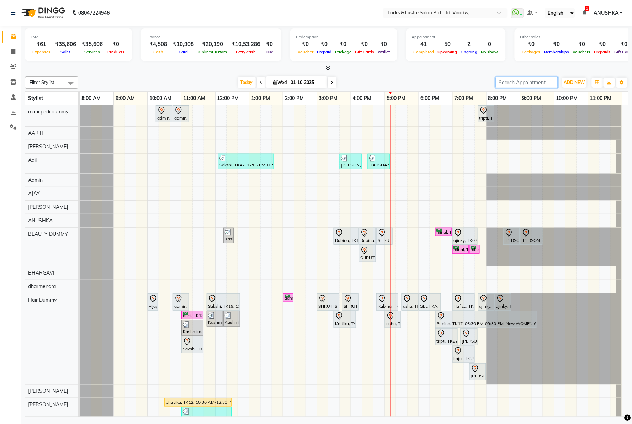
click at [544, 77] on input "search" at bounding box center [527, 82] width 62 height 11
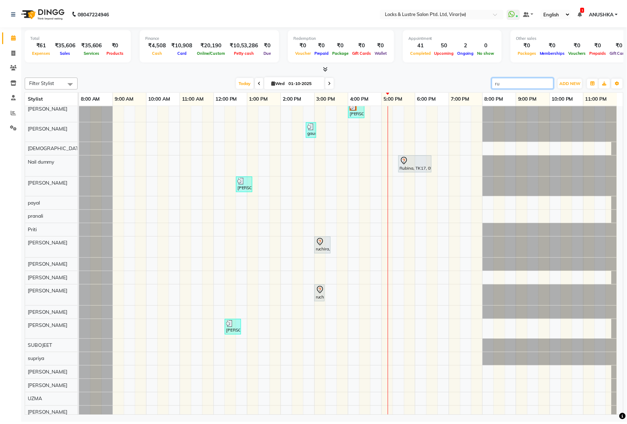
scroll to position [266, 0]
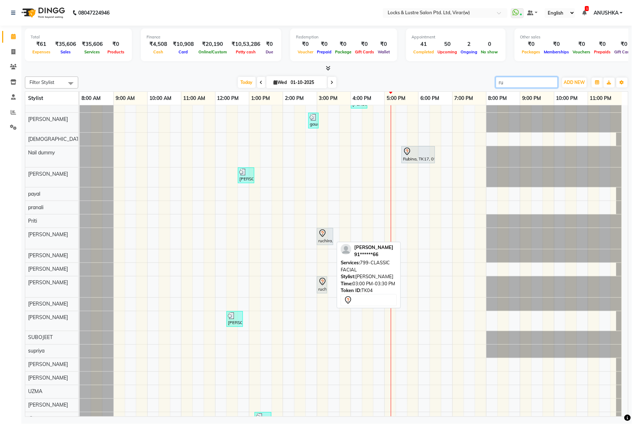
click at [327, 238] on div "ruchira, TK04, 03:00 PM-03:30 PM, 799-CLASSIC FACIAL" at bounding box center [325, 236] width 15 height 15
type input "ru"
select select "7"
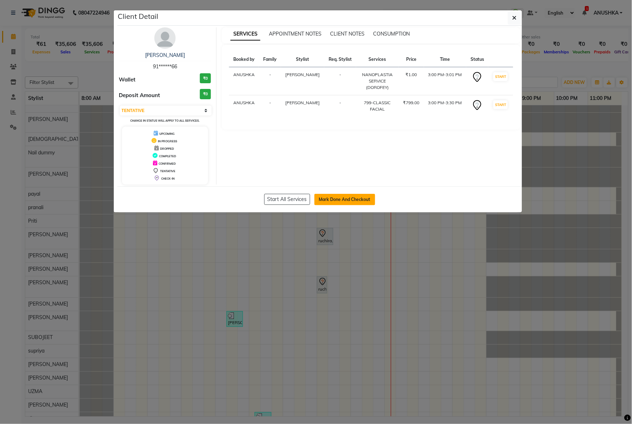
click at [357, 200] on button "Mark Done And Checkout" at bounding box center [345, 199] width 61 height 11
select select "5944"
select select "service"
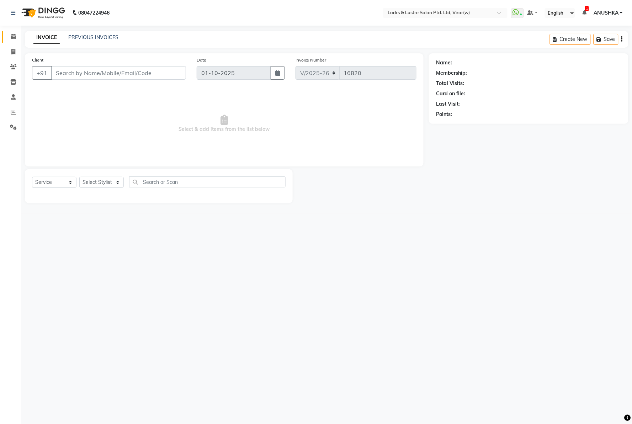
type input "91******66"
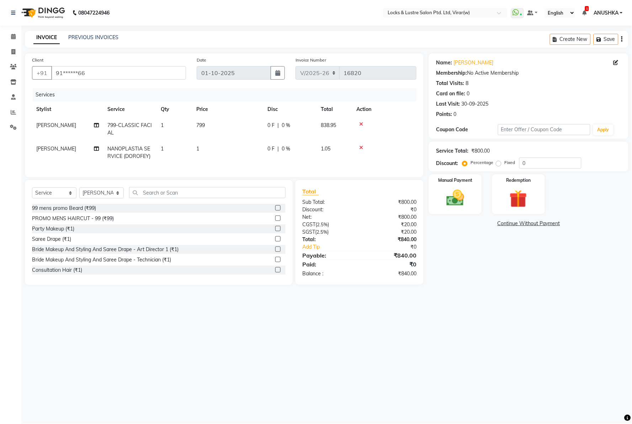
click at [360, 122] on icon at bounding box center [361, 124] width 4 height 5
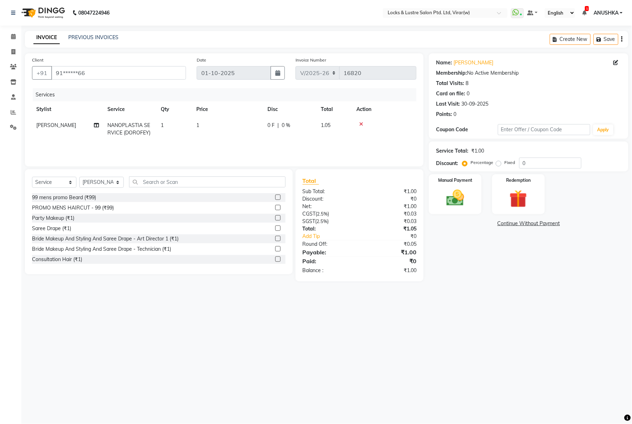
click at [360, 122] on icon at bounding box center [361, 124] width 4 height 5
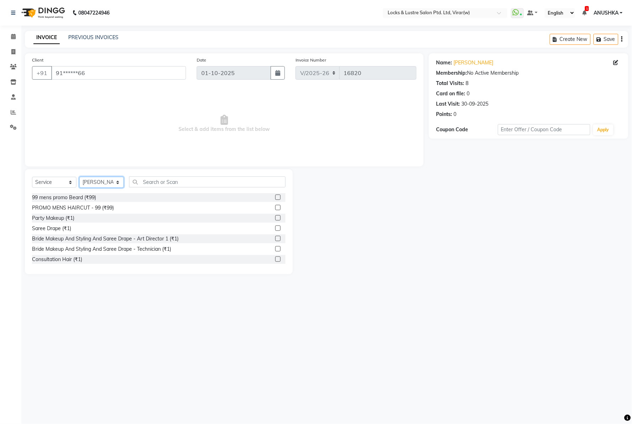
click at [120, 180] on select "Select Stylist [PERSON_NAME] [PERSON_NAME] [PERSON_NAME] AKASH [PERSON_NAME] [P…" at bounding box center [101, 182] width 44 height 11
select select "42109"
click at [79, 177] on select "Select Stylist [PERSON_NAME] [PERSON_NAME] [PERSON_NAME] AKASH [PERSON_NAME] [P…" at bounding box center [101, 182] width 44 height 11
click at [212, 180] on input "text" at bounding box center [207, 181] width 157 height 11
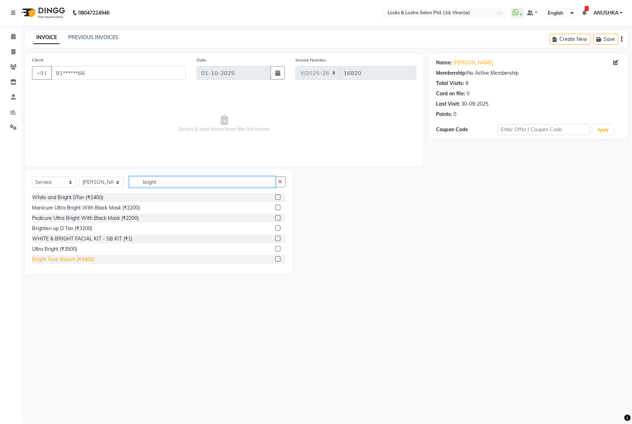
type input "bright"
click at [81, 260] on div "Bright Tone Blanch (₹4400)" at bounding box center [63, 259] width 62 height 7
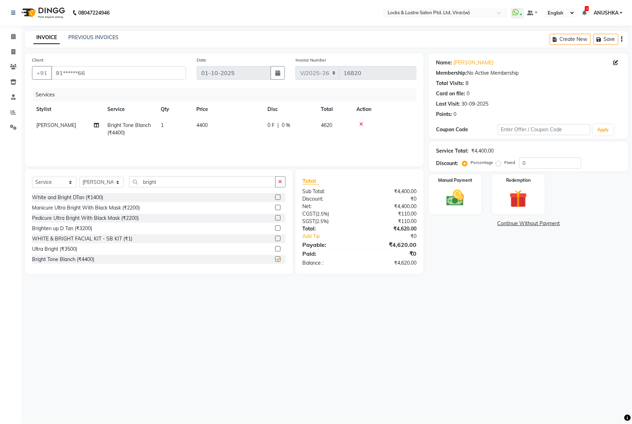
checkbox input "false"
click at [308, 133] on td "0 F | 0 %" at bounding box center [289, 128] width 53 height 23
select select "42109"
click at [330, 130] on input "0" at bounding box center [338, 127] width 21 height 11
type input "20"
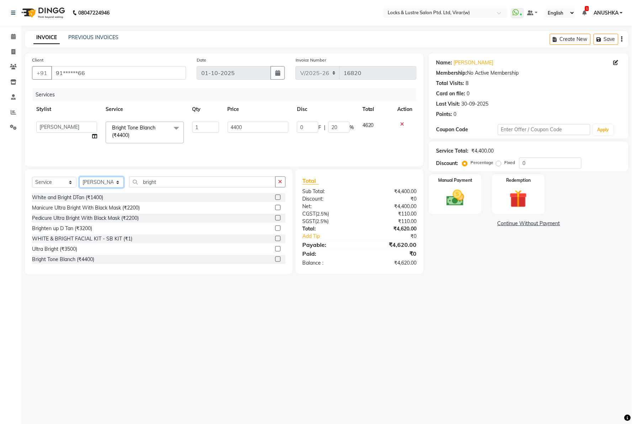
drag, startPoint x: 94, startPoint y: 185, endPoint x: 139, endPoint y: 182, distance: 45.3
click at [94, 185] on select "Select Stylist [PERSON_NAME] [PERSON_NAME] [PERSON_NAME] AKASH [PERSON_NAME] [P…" at bounding box center [101, 182] width 44 height 11
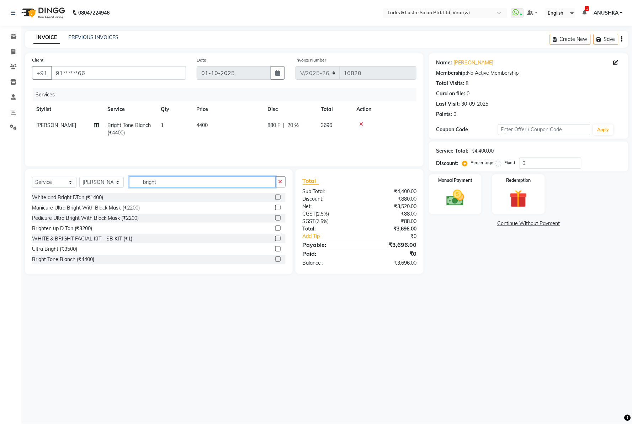
click at [215, 182] on input "bright" at bounding box center [202, 181] width 147 height 11
type input "b"
type input "dtan"
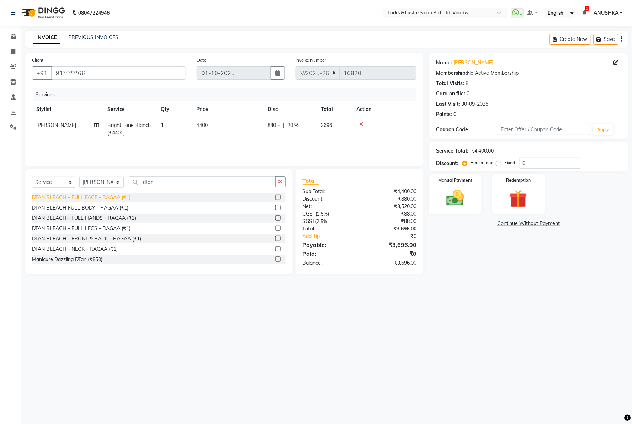
click at [128, 194] on div "DTAN BLEACH - FULL FACE - RAGAA (₹1)" at bounding box center [81, 197] width 99 height 7
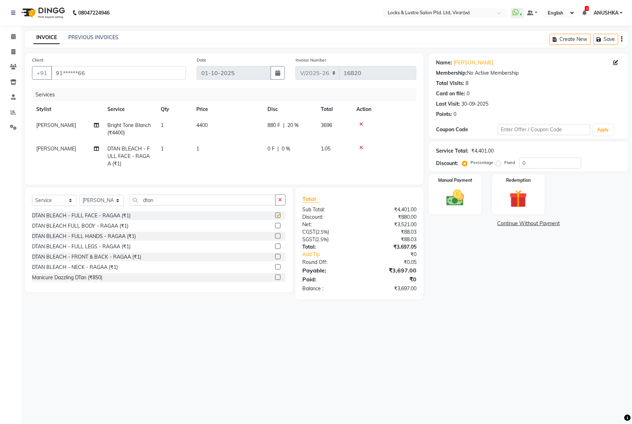
checkbox input "false"
click at [241, 165] on td "1" at bounding box center [227, 156] width 71 height 31
select select "42109"
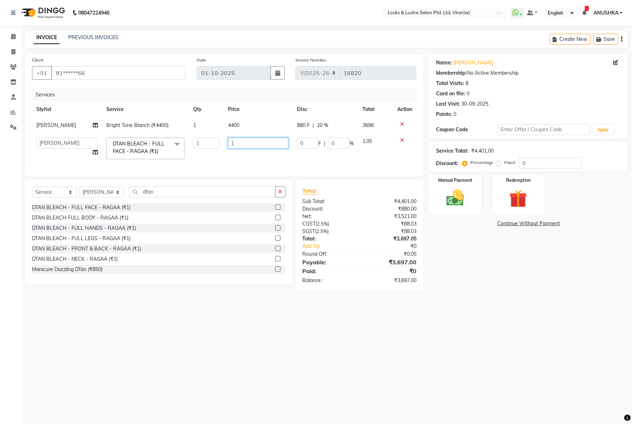
click at [243, 147] on input "1" at bounding box center [258, 143] width 60 height 11
type input "500"
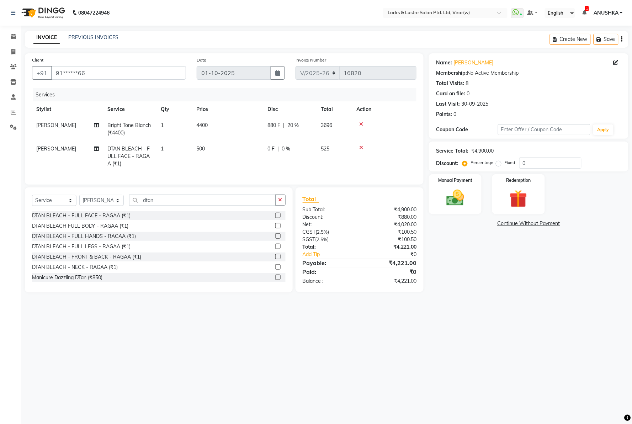
click at [277, 38] on div "INVOICE PREVIOUS INVOICES Create New Save" at bounding box center [327, 39] width 604 height 17
click at [239, 346] on div "08047224946 Select Location × Locks & Lustre Salon Ptd. Ltd, Virar(w) WhatsApp …" at bounding box center [316, 212] width 632 height 424
click at [147, 205] on input "dtan" at bounding box center [202, 200] width 147 height 11
click at [103, 205] on select "Select Stylist [PERSON_NAME] [PERSON_NAME] [PERSON_NAME] AKASH [PERSON_NAME] [P…" at bounding box center [101, 200] width 44 height 11
select select "42111"
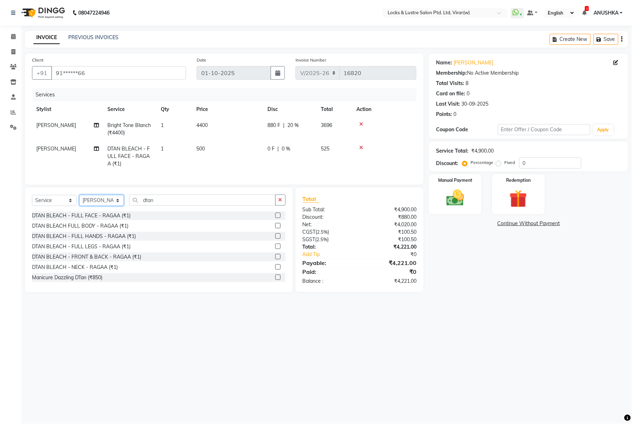
click at [79, 201] on select "Select Stylist [PERSON_NAME] [PERSON_NAME] [PERSON_NAME] AKASH [PERSON_NAME] [P…" at bounding box center [101, 200] width 44 height 11
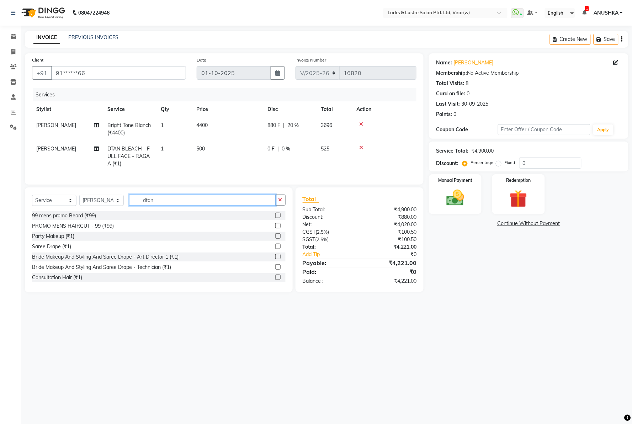
click at [191, 204] on input "dtan" at bounding box center [202, 200] width 147 height 11
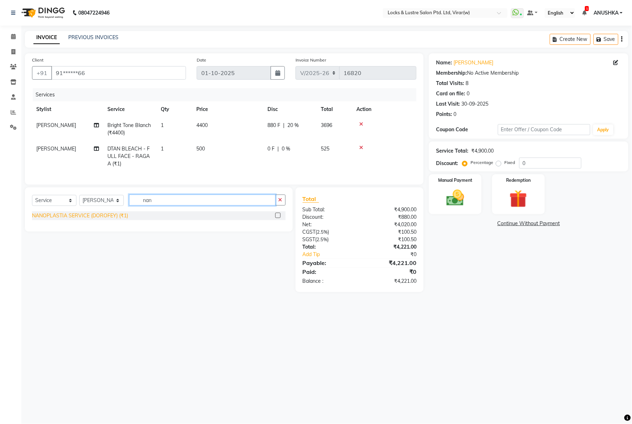
type input "nan"
click at [107, 220] on div "NANOPLASTIA SERVICE (DOROFEY) (₹1)" at bounding box center [80, 215] width 96 height 7
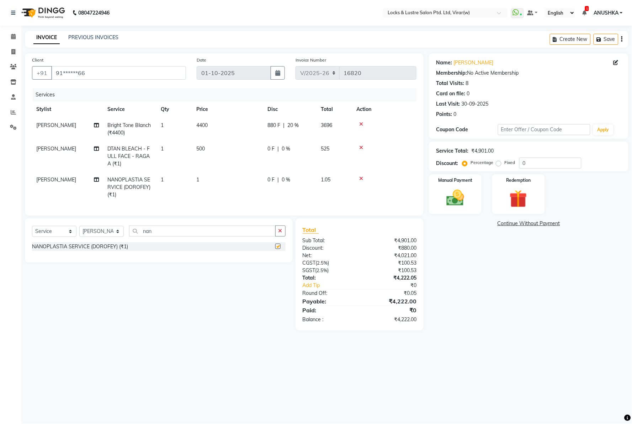
checkbox input "false"
click at [215, 176] on td "1" at bounding box center [227, 187] width 71 height 31
select select "42111"
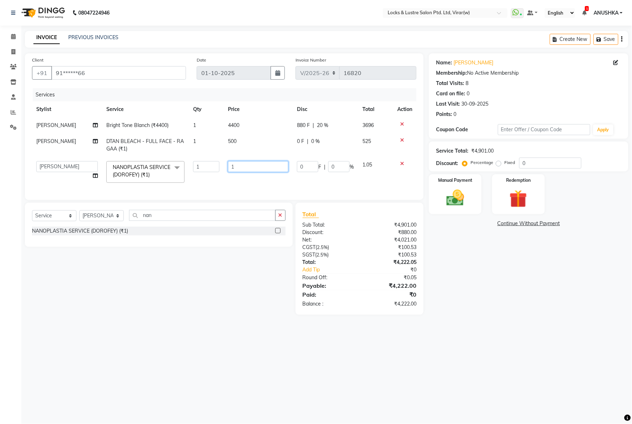
click at [237, 168] on input "1" at bounding box center [258, 166] width 60 height 11
type input "8000"
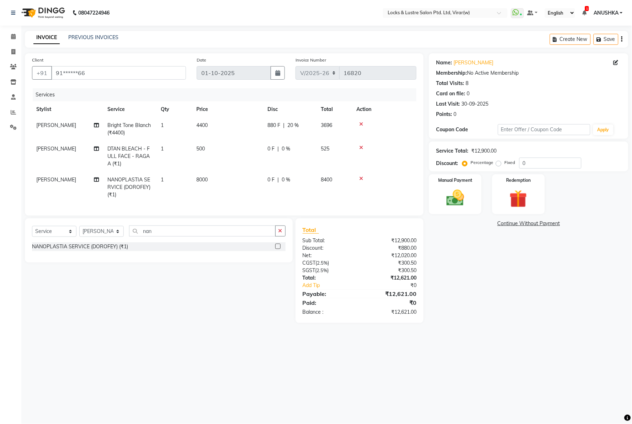
click at [510, 321] on main "INVOICE PREVIOUS INVOICES Create New Save Client +91 91******66 Date 01-10-2025…" at bounding box center [326, 182] width 611 height 303
click at [510, 291] on div "Name: Ruchira Membership: No Active Membership Total Visits: 8 Card on file: 0 …" at bounding box center [531, 188] width 205 height 270
click at [449, 194] on img at bounding box center [455, 198] width 30 height 21
drag, startPoint x: 516, startPoint y: 224, endPoint x: 477, endPoint y: 271, distance: 61.1
click at [477, 271] on link "Continue Without Payment" at bounding box center [529, 268] width 197 height 7
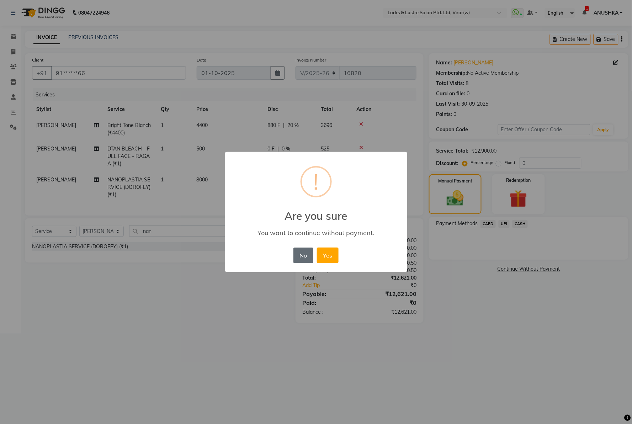
click at [299, 253] on button "No" at bounding box center [304, 256] width 20 height 16
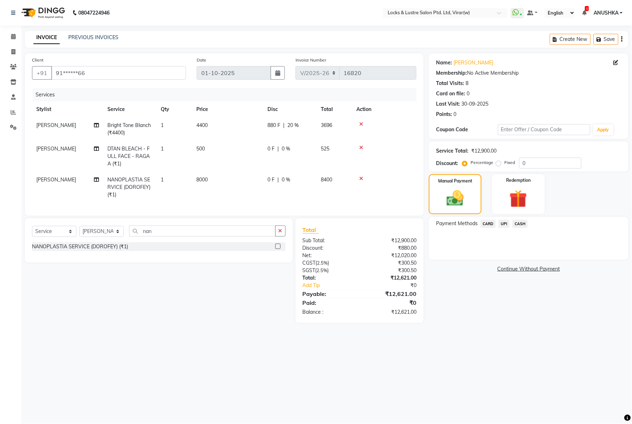
click at [522, 225] on span "CASH" at bounding box center [520, 224] width 15 height 8
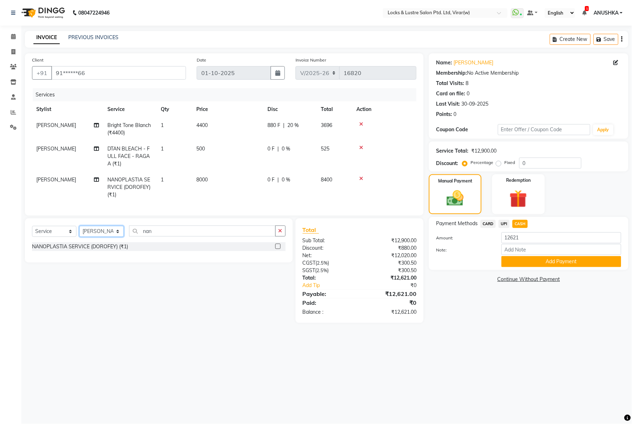
click at [93, 234] on select "Select Stylist [PERSON_NAME] [PERSON_NAME] [PERSON_NAME] AKASH [PERSON_NAME] [P…" at bounding box center [101, 231] width 44 height 11
select select "68296"
click at [79, 232] on select "Select Stylist [PERSON_NAME] [PERSON_NAME] [PERSON_NAME] AKASH [PERSON_NAME] [P…" at bounding box center [101, 231] width 44 height 11
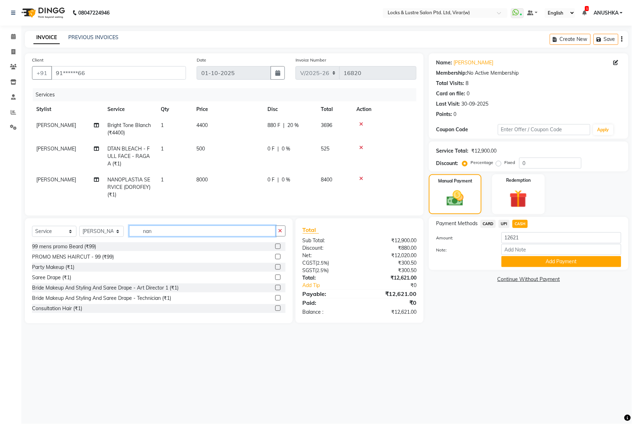
click at [164, 236] on input "nan" at bounding box center [202, 231] width 147 height 11
type input "n"
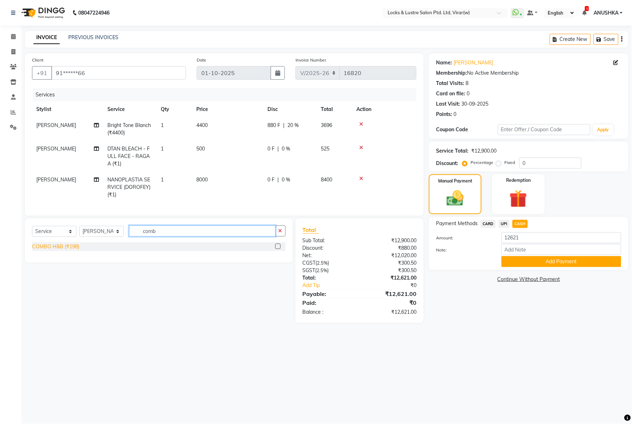
type input "comb"
drag, startPoint x: 63, startPoint y: 251, endPoint x: 69, endPoint y: 253, distance: 6.6
click at [63, 250] on div "COMBO H&B (₹198)" at bounding box center [55, 246] width 47 height 7
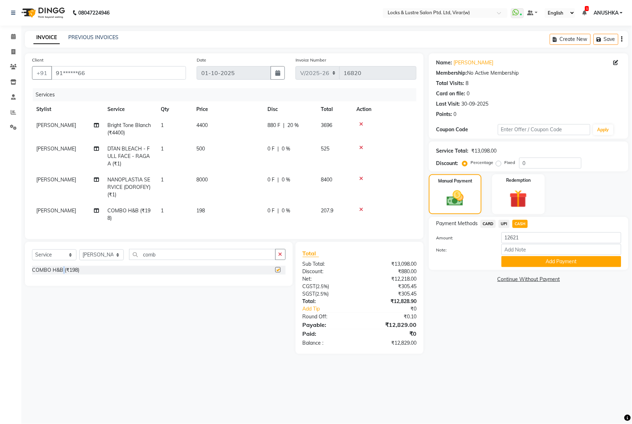
checkbox input "false"
click at [520, 351] on div "Name: Ruchira Membership: No Active Membership Total Visits: 8 Card on file: 0 …" at bounding box center [531, 203] width 205 height 301
click at [412, 347] on div "₹12,829.00" at bounding box center [391, 342] width 62 height 7
click at [411, 347] on div "₹12,829.00" at bounding box center [391, 342] width 62 height 7
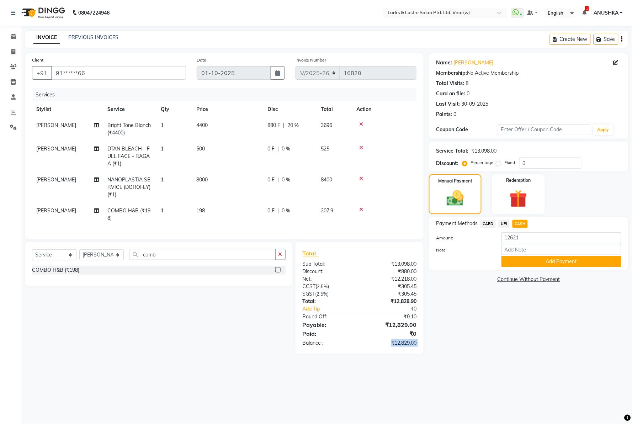
copy div "₹12,829.00"
click at [322, 30] on div "08047224946 Select Location × Locks & Lustre Salon Ptd. Ltd, Virar(w) WhatsApp …" at bounding box center [316, 212] width 632 height 424
click at [540, 354] on div "Name: Ruchira Membership: No Active Membership Total Visits: 8 Card on file: 0 …" at bounding box center [531, 203] width 205 height 301
click at [494, 350] on div "Name: Ruchira Membership: No Active Membership Total Visits: 8 Card on file: 0 …" at bounding box center [531, 203] width 205 height 301
click at [528, 261] on button "Add Payment" at bounding box center [562, 261] width 120 height 11
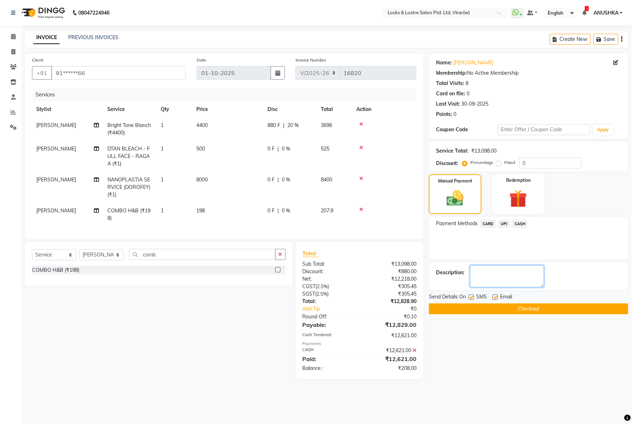
click at [492, 273] on textarea at bounding box center [507, 276] width 74 height 22
click at [414, 353] on icon at bounding box center [415, 350] width 4 height 5
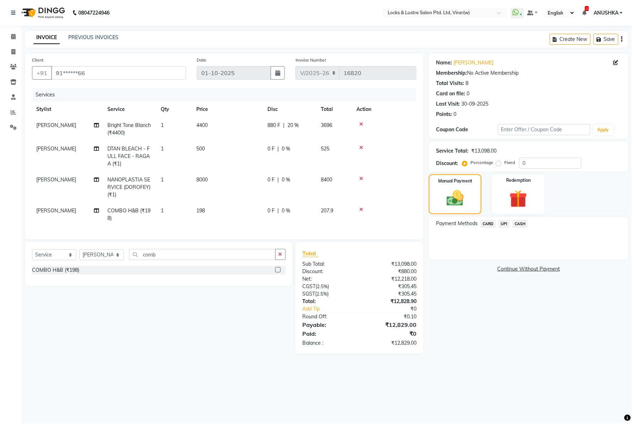
click at [521, 224] on span "CASH" at bounding box center [520, 224] width 15 height 8
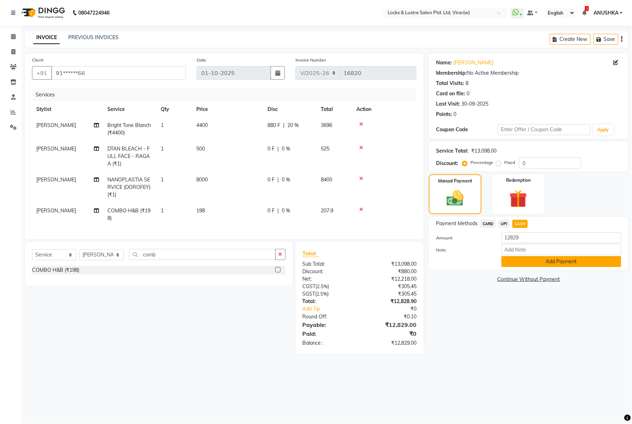
click at [522, 264] on button "Add Payment" at bounding box center [562, 261] width 120 height 11
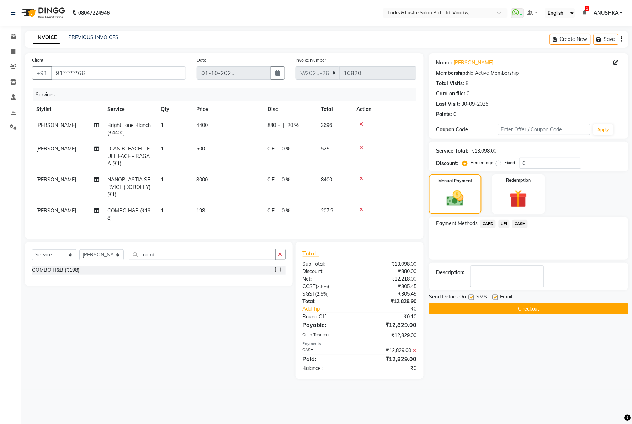
click at [412, 354] on div "₹12,829.00" at bounding box center [391, 350] width 62 height 7
click at [416, 353] on icon at bounding box center [415, 350] width 4 height 5
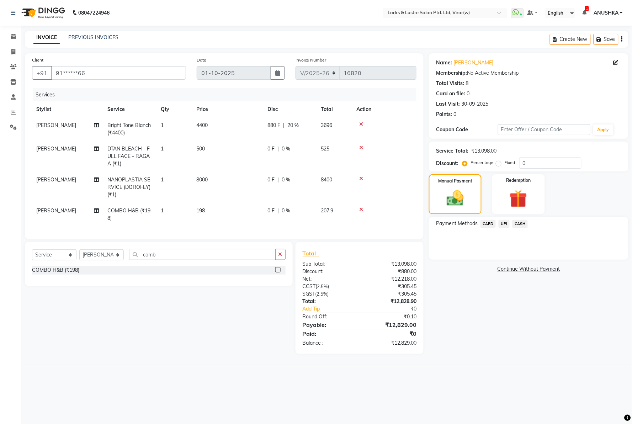
click at [527, 223] on span "CASH" at bounding box center [520, 224] width 15 height 8
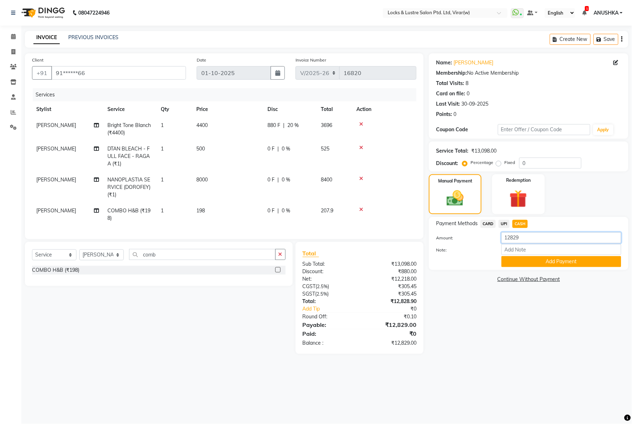
click at [526, 237] on input "12829" at bounding box center [562, 237] width 120 height 11
type input "12850"
click at [585, 264] on button "Add Payment" at bounding box center [562, 261] width 120 height 11
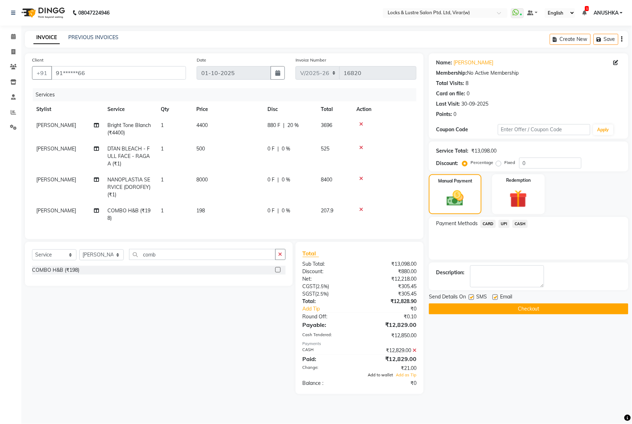
click at [383, 377] on span "Add to wallet" at bounding box center [380, 375] width 25 height 5
click at [504, 277] on textarea at bounding box center [507, 276] width 74 height 22
type textarea "21 rs we have to give to mam"
click at [522, 305] on button "Checkout" at bounding box center [529, 308] width 200 height 11
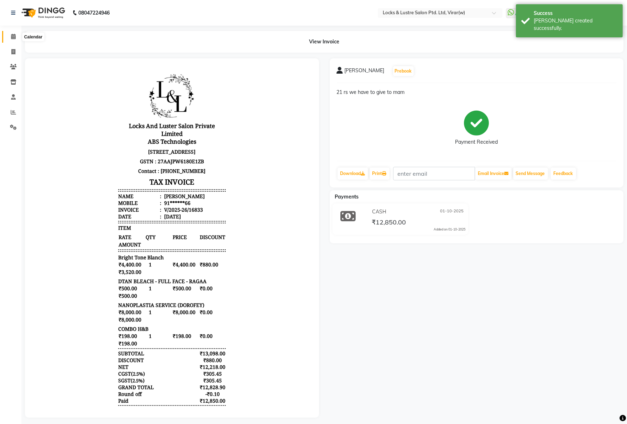
click at [11, 35] on icon at bounding box center [13, 36] width 5 height 5
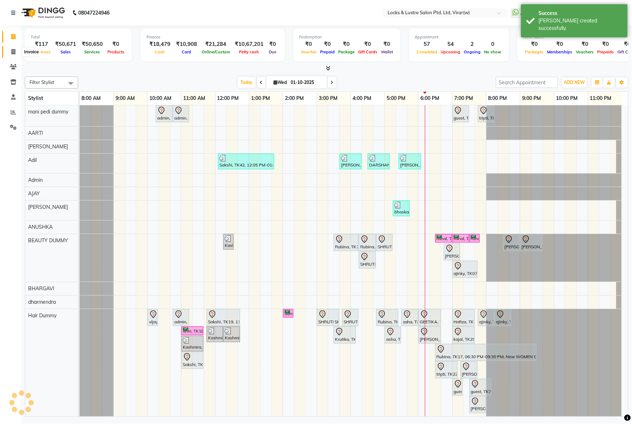
click at [12, 53] on icon at bounding box center [13, 51] width 4 height 5
select select "service"
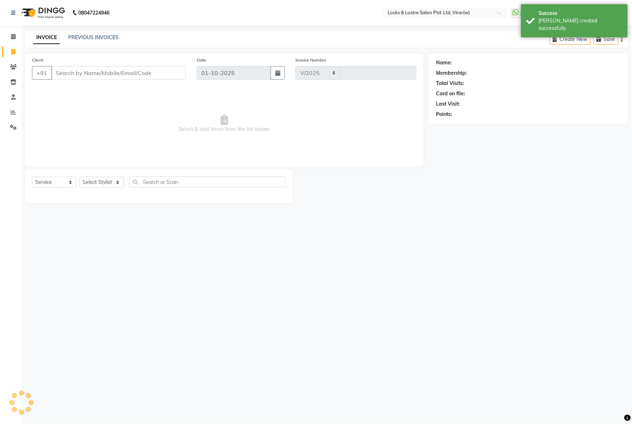
select select "5944"
type input "16834"
click at [110, 72] on input "Client" at bounding box center [118, 73] width 135 height 14
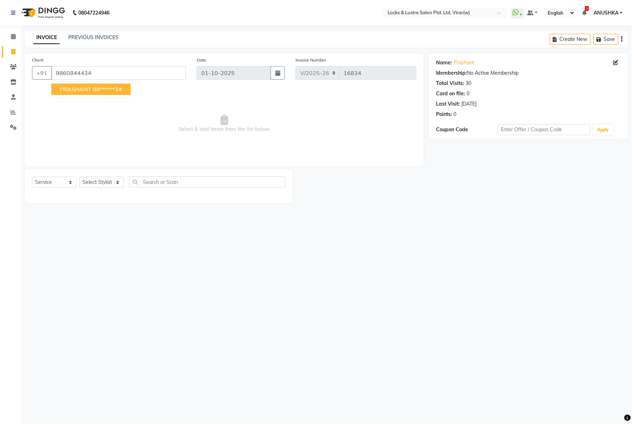
click at [111, 91] on ngb-highlight "98******34" at bounding box center [107, 89] width 29 height 7
type input "98******34"
click at [96, 181] on select "Select Stylist [PERSON_NAME] [PERSON_NAME] [PERSON_NAME] AKASH [PERSON_NAME] [P…" at bounding box center [101, 182] width 44 height 11
select select "42107"
click at [79, 177] on select "Select Stylist [PERSON_NAME] [PERSON_NAME] [PERSON_NAME] AKASH [PERSON_NAME] [P…" at bounding box center [101, 182] width 44 height 11
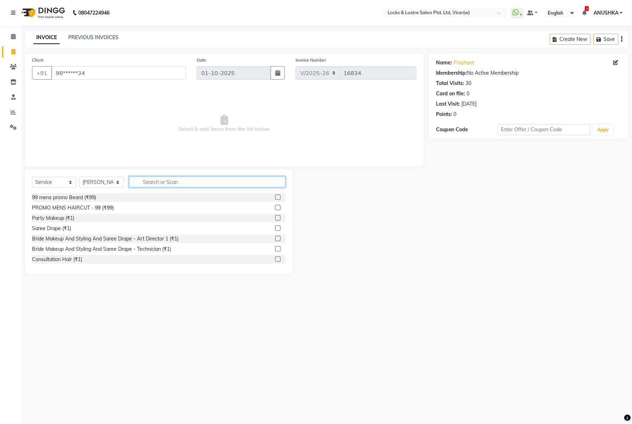
click at [158, 183] on input "text" at bounding box center [207, 181] width 157 height 11
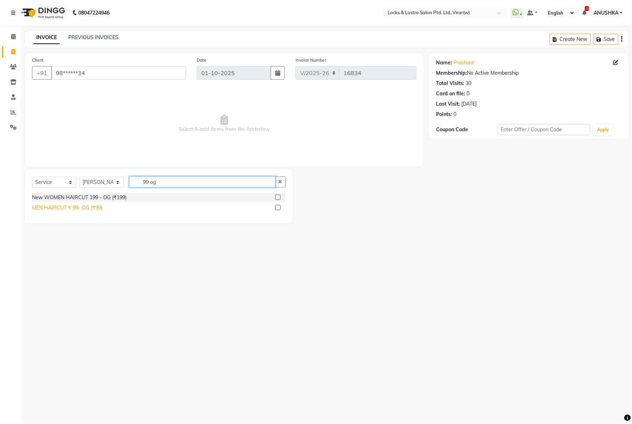
type input "99 og"
click at [75, 210] on div "MEN HAIRCUT ₹ 99- OG (₹99)" at bounding box center [67, 207] width 70 height 7
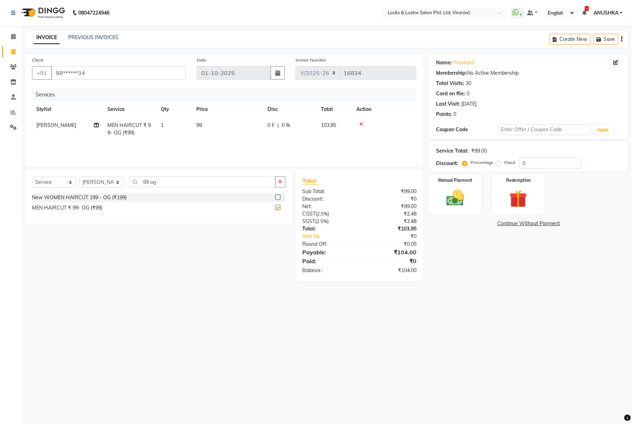
checkbox input "false"
click at [462, 199] on img at bounding box center [455, 198] width 30 height 21
drag, startPoint x: 504, startPoint y: 222, endPoint x: 509, endPoint y: 231, distance: 10.5
click at [504, 222] on span "UPI" at bounding box center [504, 224] width 11 height 8
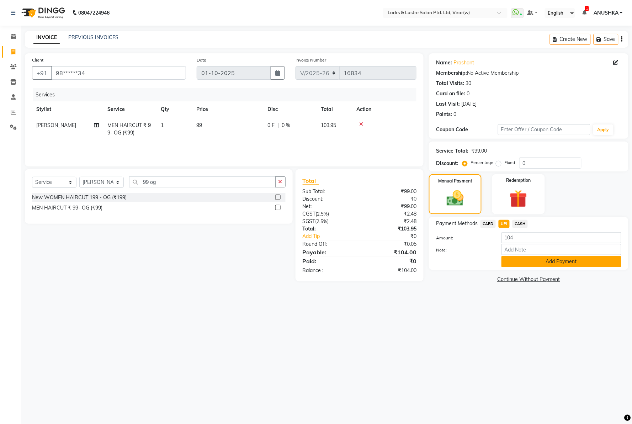
click at [513, 261] on button "Add Payment" at bounding box center [562, 261] width 120 height 11
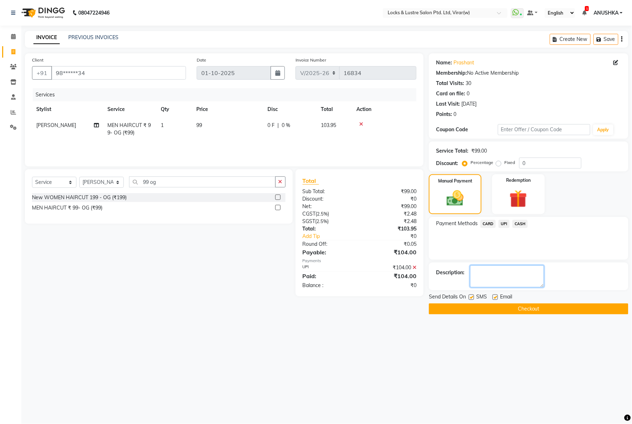
click at [511, 272] on textarea at bounding box center [507, 276] width 74 height 22
type textarea "564094051882"
click at [455, 307] on button "Checkout" at bounding box center [529, 308] width 200 height 11
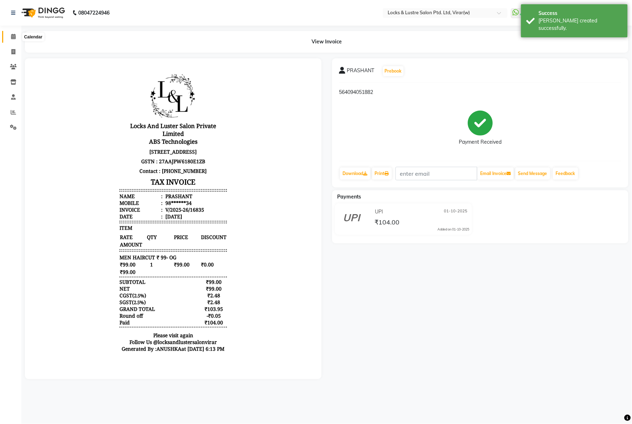
click at [10, 33] on span at bounding box center [13, 37] width 12 height 8
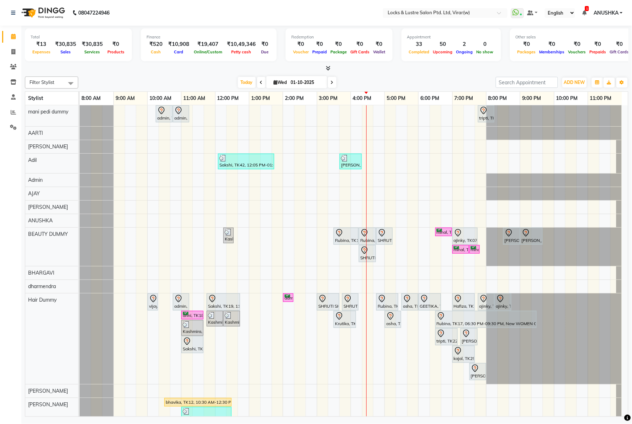
click at [360, 16] on nav "08047224946 Select Location × Locks & Lustre Salon Ptd. Ltd, Virar(w) WhatsApp …" at bounding box center [316, 13] width 632 height 26
click at [299, 20] on nav "08047224946 Select Location × Locks & Lustre Salon Ptd. Ltd, Virar(w) WhatsApp …" at bounding box center [316, 13] width 632 height 26
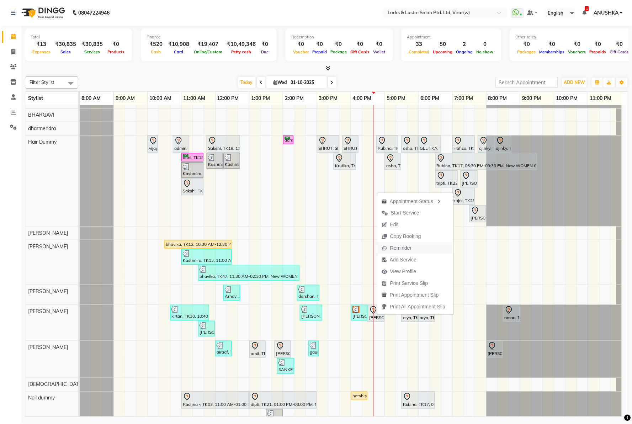
click at [397, 248] on span "Reminder" at bounding box center [401, 247] width 22 height 7
click at [390, 270] on span "View Profile" at bounding box center [400, 269] width 43 height 12
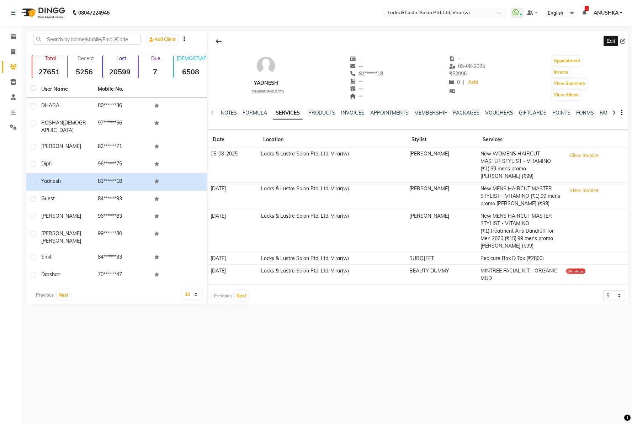
click at [624, 41] on icon at bounding box center [623, 41] width 5 height 5
select select "male"
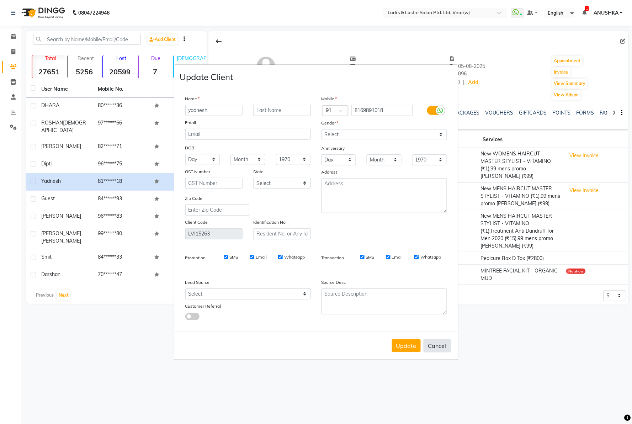
click at [443, 344] on button "Cancel" at bounding box center [437, 346] width 27 height 14
select select
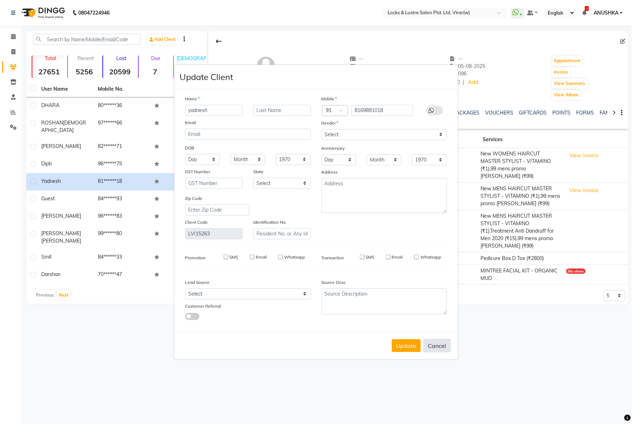
select select
checkbox input "false"
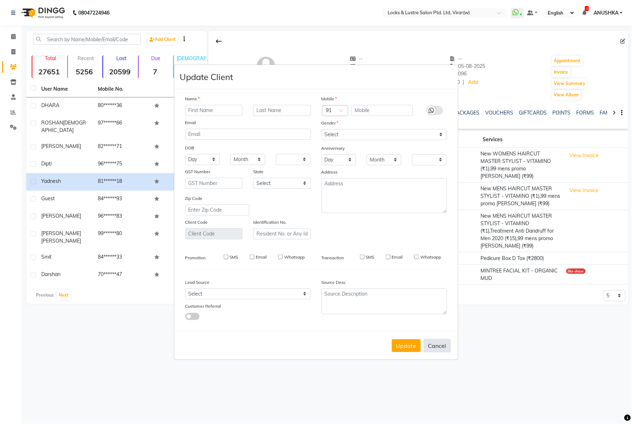
checkbox input "false"
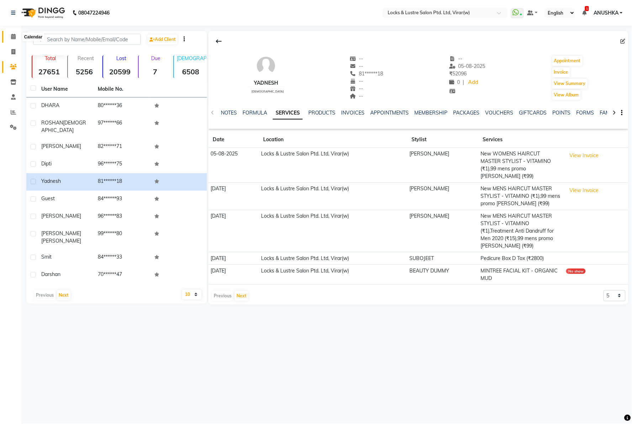
click at [15, 33] on span at bounding box center [13, 37] width 12 height 8
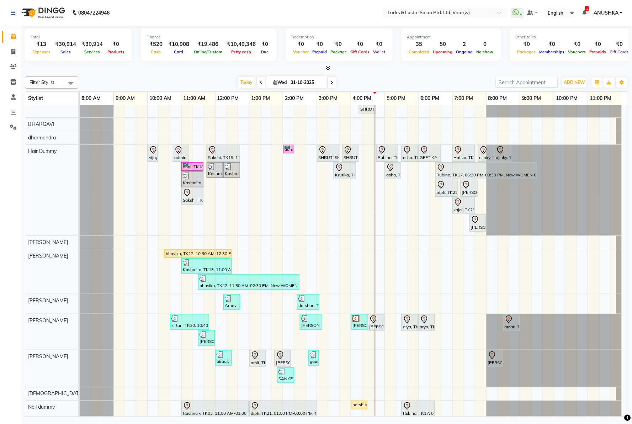
scroll to position [158, 0]
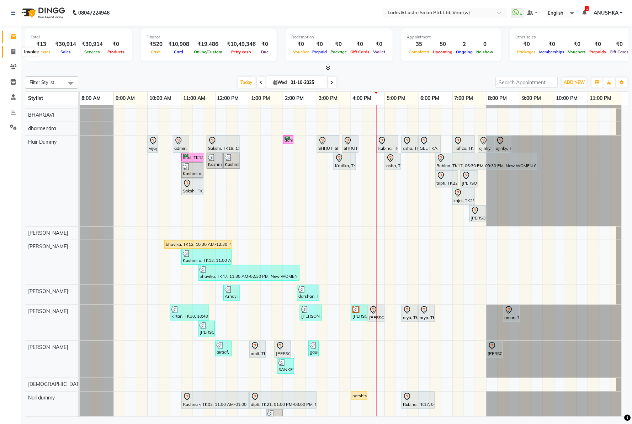
click at [10, 51] on span at bounding box center [13, 52] width 12 height 8
select select "5944"
select select "service"
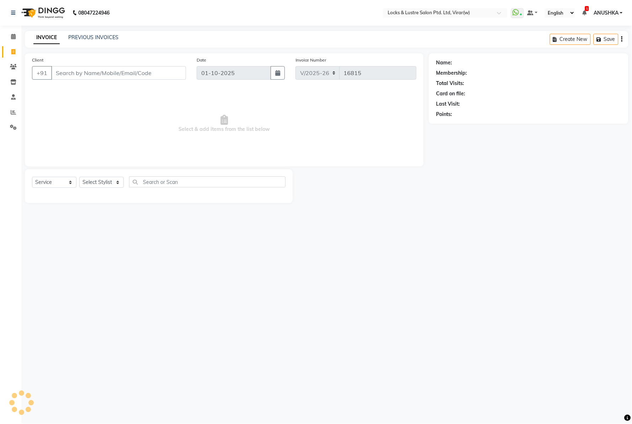
click at [142, 78] on input "Client" at bounding box center [118, 73] width 135 height 14
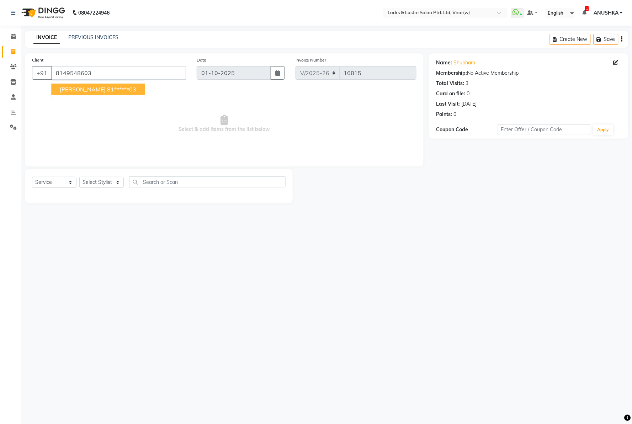
click at [111, 84] on button "[PERSON_NAME] 81******03" at bounding box center [98, 89] width 94 height 11
type input "81******03"
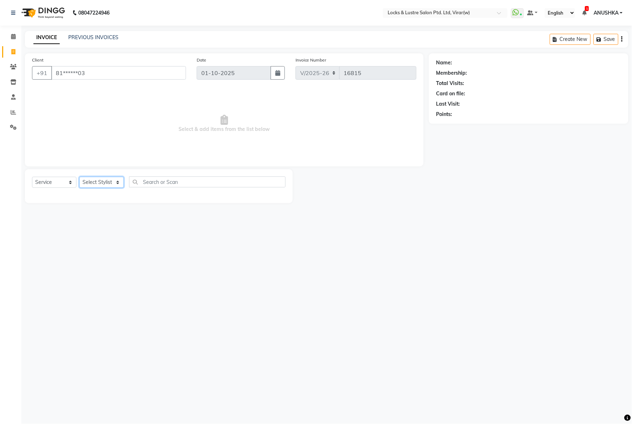
click at [102, 182] on select "Select Stylist [PERSON_NAME] [PERSON_NAME] [PERSON_NAME] AKASH [PERSON_NAME] [P…" at bounding box center [101, 182] width 44 height 11
select select "83002"
click at [102, 182] on select "Select Stylist [PERSON_NAME] [PERSON_NAME] [PERSON_NAME] AKASH [PERSON_NAME] [P…" at bounding box center [101, 182] width 44 height 11
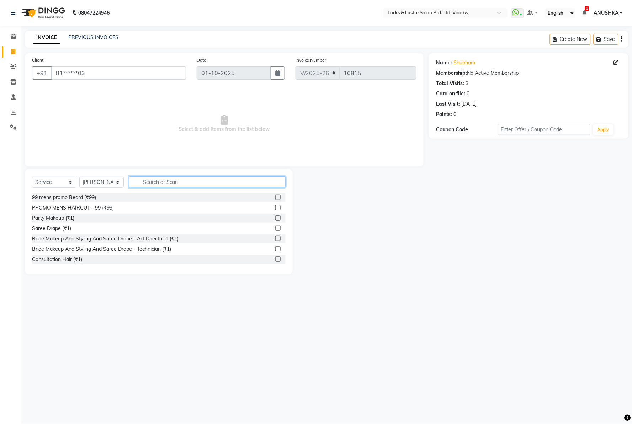
click at [180, 181] on input "text" at bounding box center [207, 181] width 157 height 11
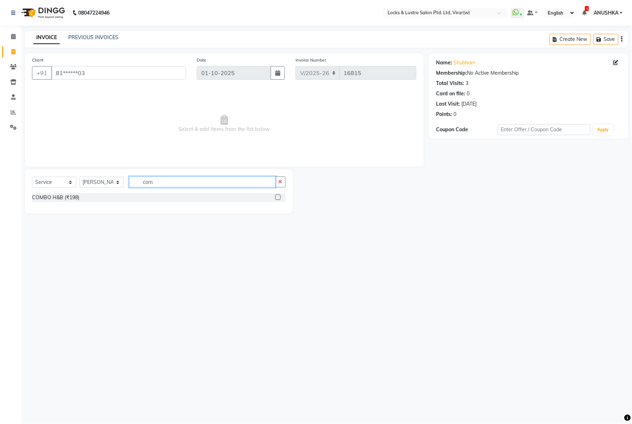
type input "com"
click at [62, 203] on div "COMBO H&B (₹198)" at bounding box center [159, 198] width 254 height 10
click at [68, 196] on div "COMBO H&B (₹198)" at bounding box center [55, 197] width 47 height 7
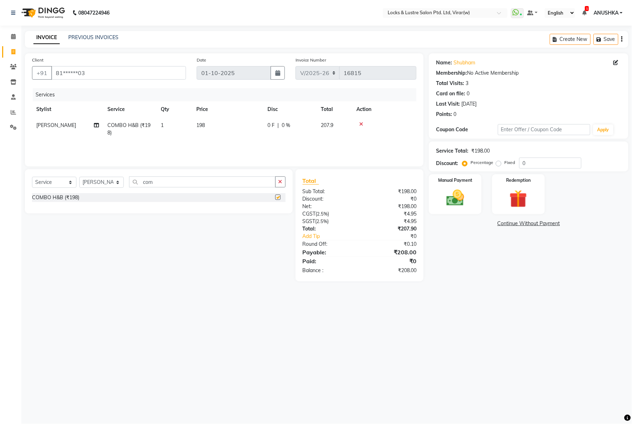
checkbox input "false"
click at [470, 210] on div "Manual Payment" at bounding box center [455, 194] width 55 height 41
click at [503, 227] on span "UPI" at bounding box center [504, 224] width 11 height 8
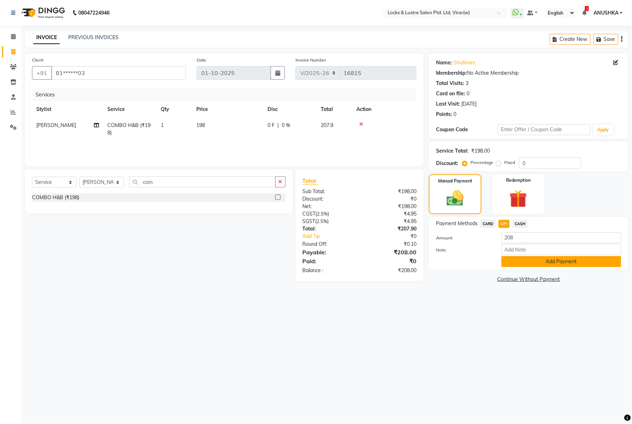
click at [530, 261] on button "Add Payment" at bounding box center [562, 261] width 120 height 11
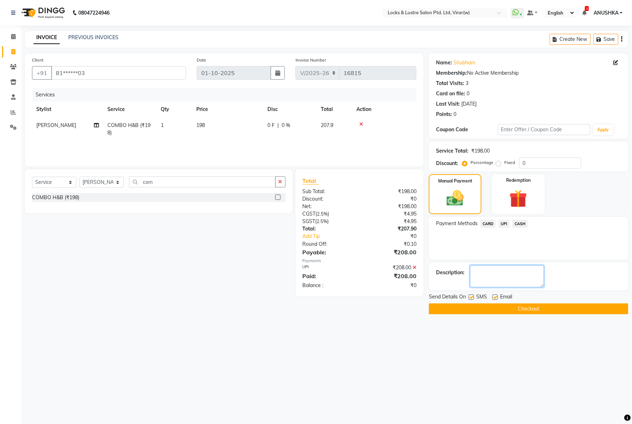
click at [527, 269] on textarea at bounding box center [507, 276] width 74 height 22
type textarea "112026662517"
click at [539, 310] on button "Checkout" at bounding box center [529, 308] width 200 height 11
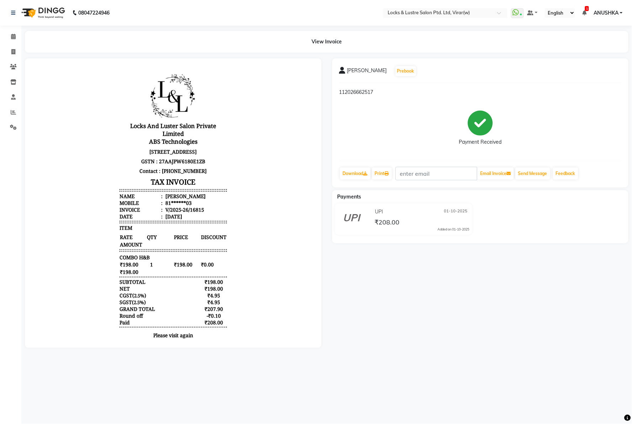
drag, startPoint x: 183, startPoint y: 219, endPoint x: 205, endPoint y: 219, distance: 21.4
click at [205, 219] on ul "Name : [PERSON_NAME] Mobile : 81******03 Invoice : V/2025-26/16815 Date : [DATE]" at bounding box center [172, 205] width 107 height 27
drag, startPoint x: 183, startPoint y: 216, endPoint x: 206, endPoint y: 217, distance: 23.2
click at [206, 213] on li "Invoice : V/2025-26/16815" at bounding box center [172, 209] width 107 height 7
copy div "16815"
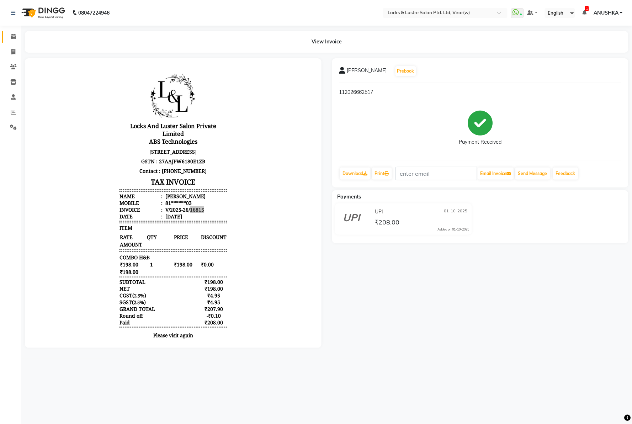
click at [11, 41] on link "Calendar" at bounding box center [10, 37] width 17 height 12
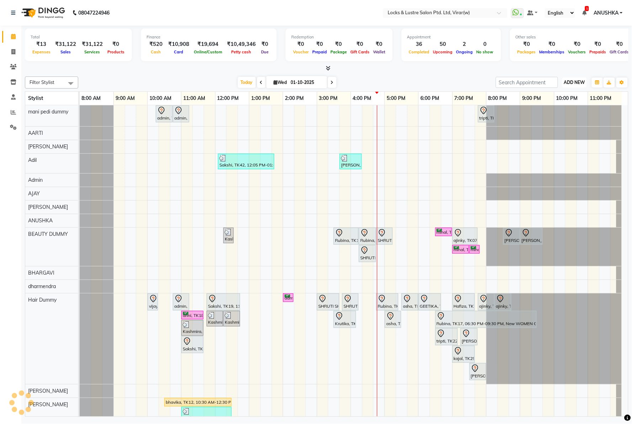
click at [569, 81] on span "ADD NEW" at bounding box center [574, 82] width 21 height 5
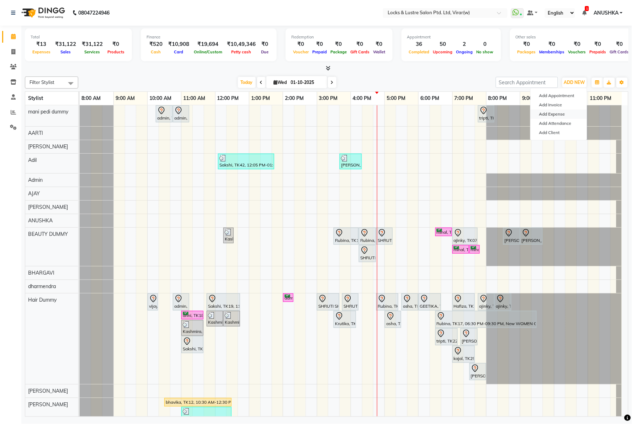
click at [559, 116] on link "Add Expense" at bounding box center [559, 114] width 56 height 9
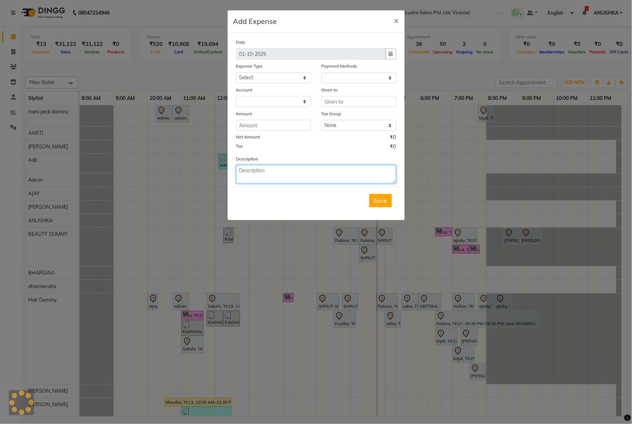
click at [368, 176] on textarea at bounding box center [316, 174] width 160 height 19
select select "1"
select select "4920"
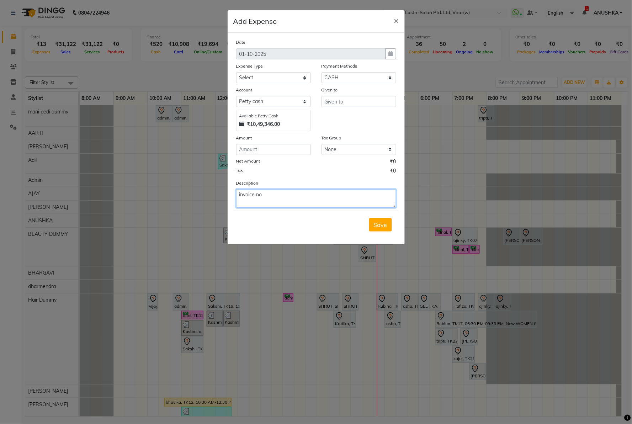
paste textarea "16815"
type textarea "invoice no 16815 tip in upi rs 48 given to kunal"
click at [275, 153] on input "number" at bounding box center [273, 149] width 75 height 11
type input "48"
click at [276, 79] on select "Select Advance Salary Bank charges Cash transfer to bank Cash transfer to hub C…" at bounding box center [273, 77] width 75 height 11
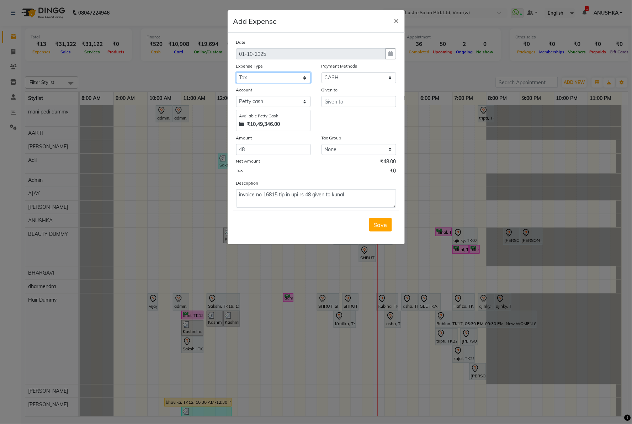
click at [276, 79] on select "Select Advance Salary Bank charges Cash transfer to bank Cash transfer to hub C…" at bounding box center [273, 77] width 75 height 11
click at [270, 71] on div "Expense Type" at bounding box center [273, 67] width 75 height 10
click at [271, 77] on select "Select Advance Salary Bank charges Cash transfer to bank Cash transfer to hub C…" at bounding box center [273, 77] width 75 height 11
click at [264, 80] on select "Select Advance Salary Bank charges Cash transfer to bank Cash transfer to hub C…" at bounding box center [273, 77] width 75 height 11
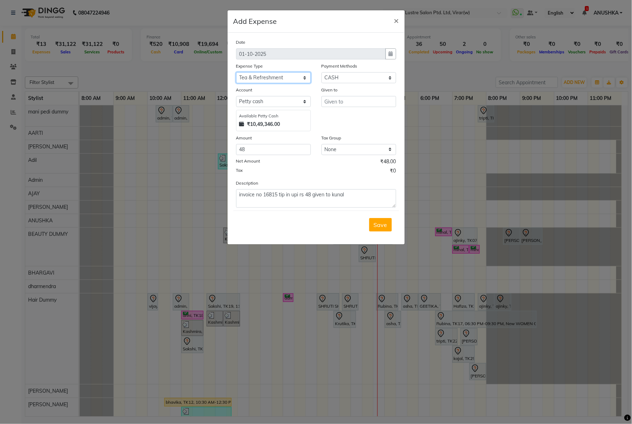
select select "15198"
click at [236, 72] on select "Select Advance Salary Bank charges Cash transfer to bank Cash transfer to hub C…" at bounding box center [273, 77] width 75 height 11
click at [329, 104] on input "text" at bounding box center [359, 101] width 75 height 11
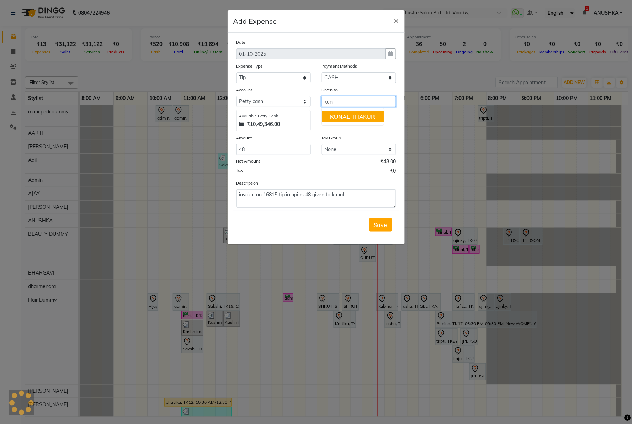
click at [347, 118] on ngb-highlight "KUN AL THAKUR" at bounding box center [352, 116] width 45 height 7
type input "[PERSON_NAME]"
click at [376, 232] on button "Save" at bounding box center [380, 225] width 23 height 14
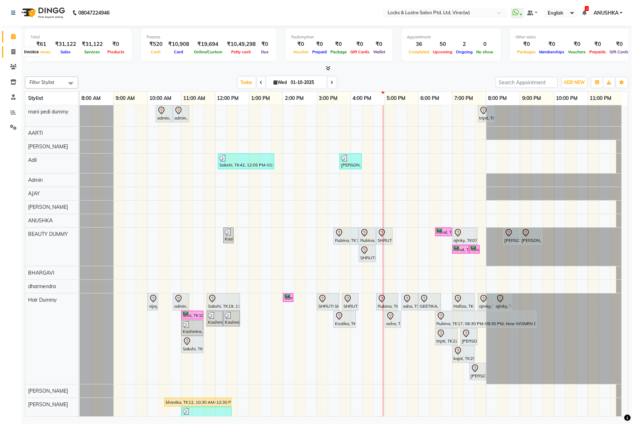
click at [15, 49] on span at bounding box center [13, 52] width 12 height 8
select select "5944"
select select "service"
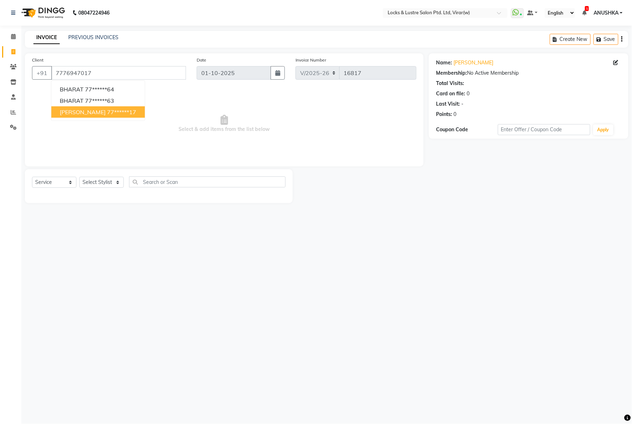
click at [107, 113] on ngb-highlight "77******17" at bounding box center [121, 112] width 29 height 7
type input "77******17"
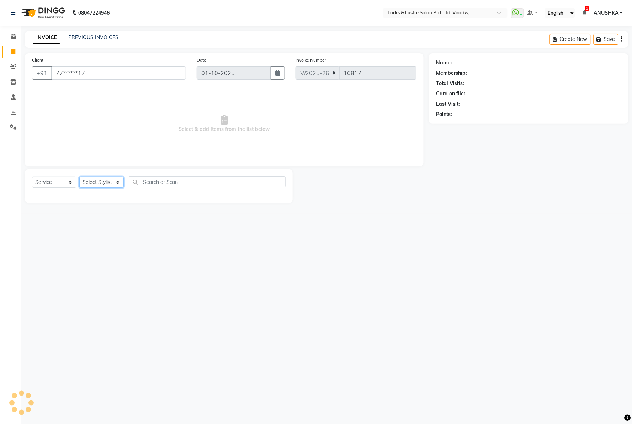
click at [109, 183] on select "Select Stylist [PERSON_NAME] [PERSON_NAME] [PERSON_NAME] AKASH [PERSON_NAME] [P…" at bounding box center [101, 182] width 44 height 11
select select "68297"
click at [79, 177] on select "Select Stylist [PERSON_NAME] [PERSON_NAME] [PERSON_NAME] AKASH [PERSON_NAME] [P…" at bounding box center [101, 182] width 44 height 11
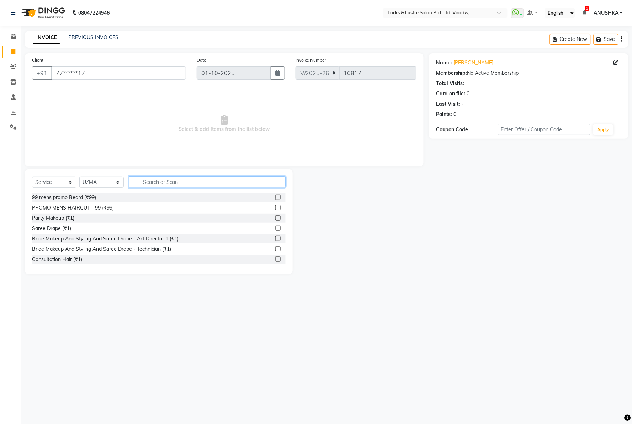
click at [155, 180] on input "text" at bounding box center [207, 181] width 157 height 11
type input "4"
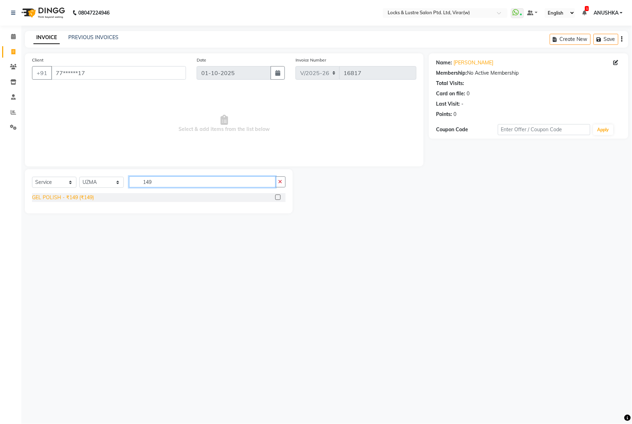
type input "149"
click at [49, 199] on div "GEL POLISH - ₹149 (₹149)" at bounding box center [63, 197] width 62 height 7
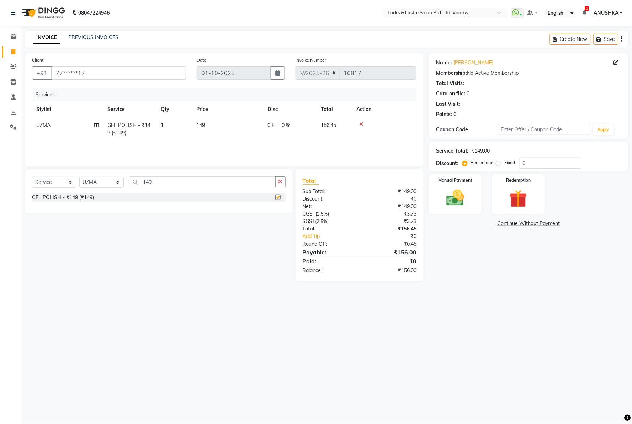
checkbox input "false"
click at [191, 131] on td "1" at bounding box center [175, 128] width 36 height 23
select select "68297"
click at [232, 126] on input "149" at bounding box center [257, 127] width 61 height 11
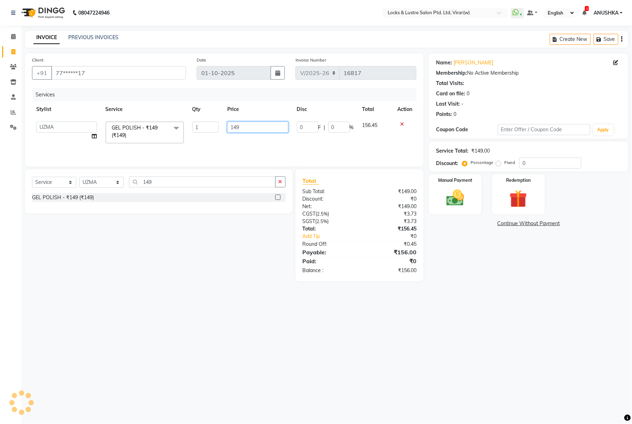
click at [232, 128] on input "149" at bounding box center [257, 127] width 61 height 11
type input "249"
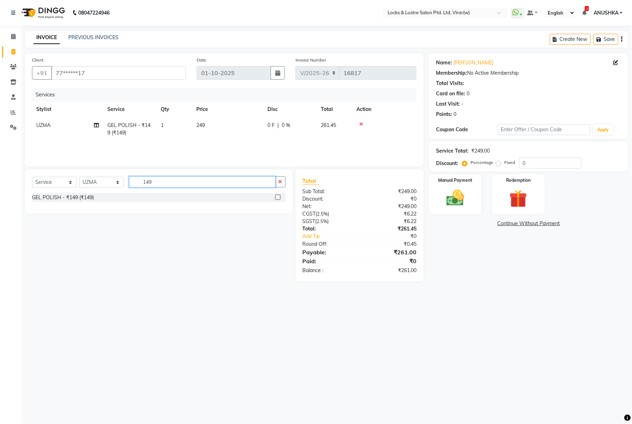
click at [157, 176] on input "149" at bounding box center [202, 181] width 147 height 11
click at [159, 180] on input "149" at bounding box center [202, 181] width 147 height 11
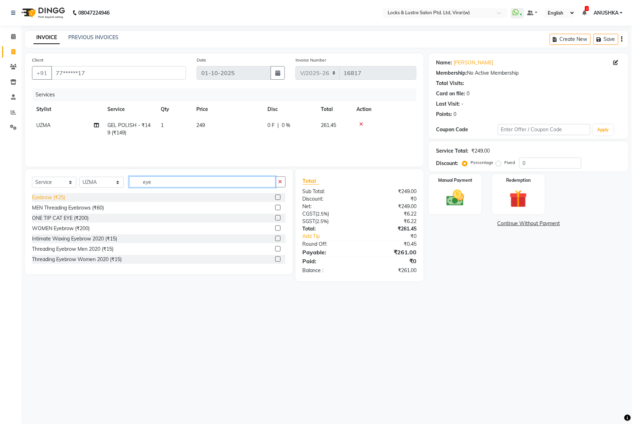
type input "eye"
click at [43, 194] on div "Eyebrow (₹25)" at bounding box center [48, 197] width 33 height 7
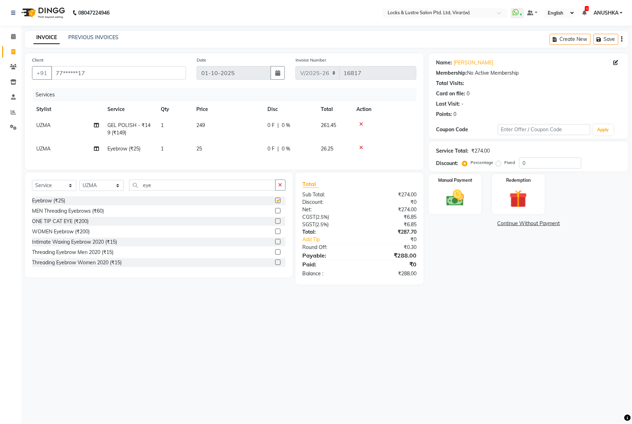
checkbox input "false"
click at [44, 148] on span "UZMA" at bounding box center [43, 149] width 14 height 6
select select "68297"
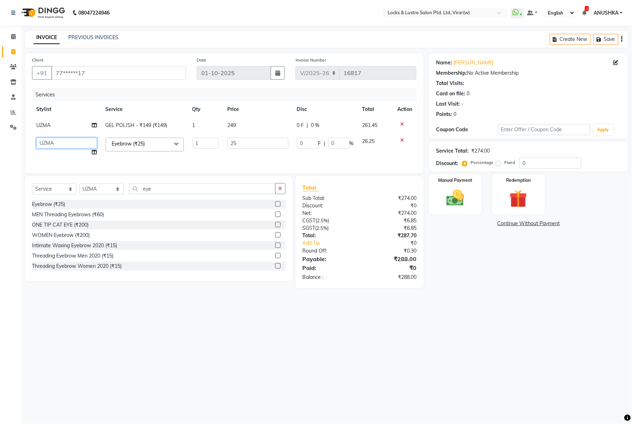
click at [44, 148] on select "AARTI Abdul Khan Adil Admin AJAY AKASH NHAVI ANUSHKA Ashwini Sawant BEAUTY DUMM…" at bounding box center [66, 143] width 61 height 11
select select "88739"
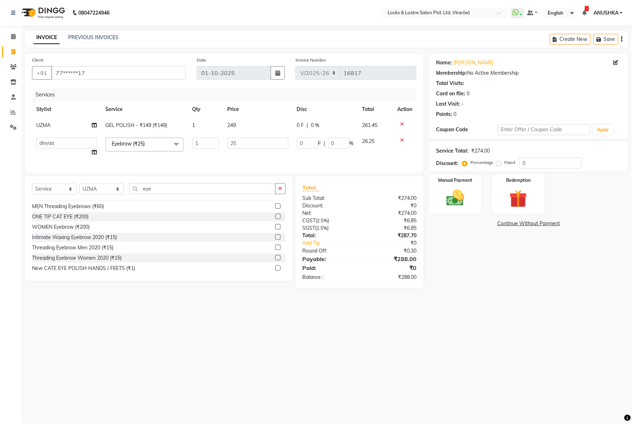
scroll to position [11, 0]
click at [461, 198] on img at bounding box center [455, 198] width 30 height 21
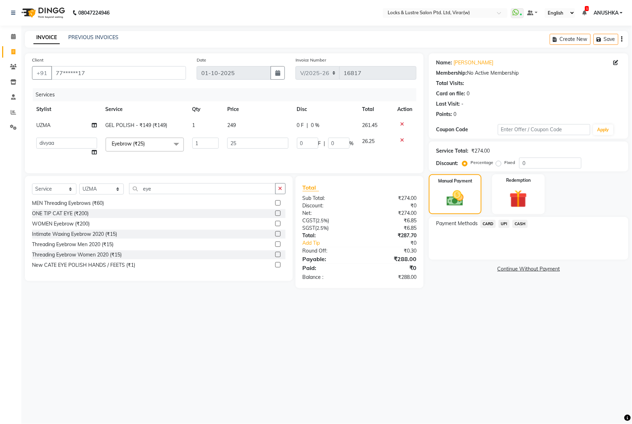
click at [506, 220] on span "UPI" at bounding box center [504, 224] width 11 height 8
drag, startPoint x: 521, startPoint y: 265, endPoint x: 447, endPoint y: 435, distance: 186.3
click at [447, 424] on html "08047224946 Select Location × Locks & Lustre Salon Ptd. Ltd, Virar(w) WhatsApp …" at bounding box center [316, 212] width 632 height 424
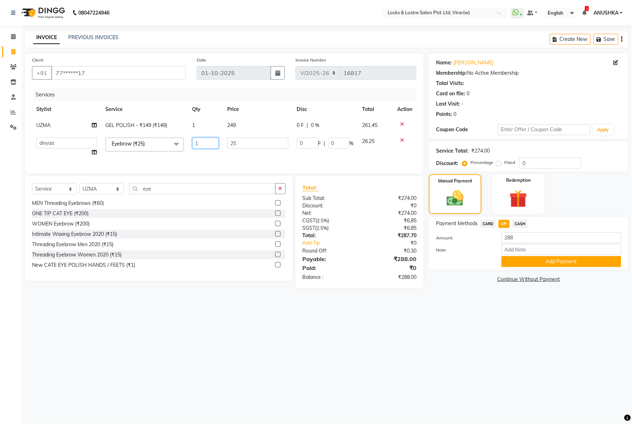
click at [217, 141] on input "1" at bounding box center [205, 143] width 27 height 11
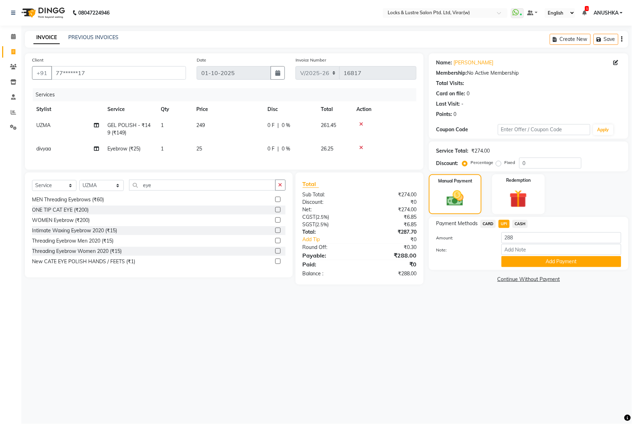
click at [471, 329] on div "08047224946 Select Location × Locks & Lustre Salon Ptd. Ltd, Virar(w) WhatsApp …" at bounding box center [316, 212] width 632 height 424
click at [534, 259] on button "Add Payment" at bounding box center [562, 261] width 120 height 11
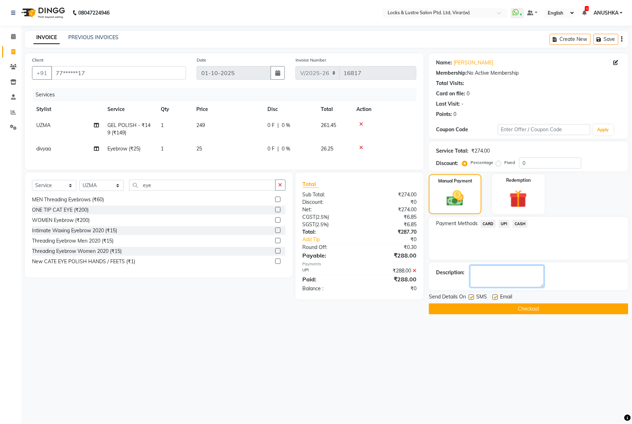
click at [474, 271] on textarea at bounding box center [507, 276] width 74 height 22
type textarea "527453678503"
click at [502, 272] on textarea at bounding box center [507, 276] width 74 height 22
type textarea "244827198041"
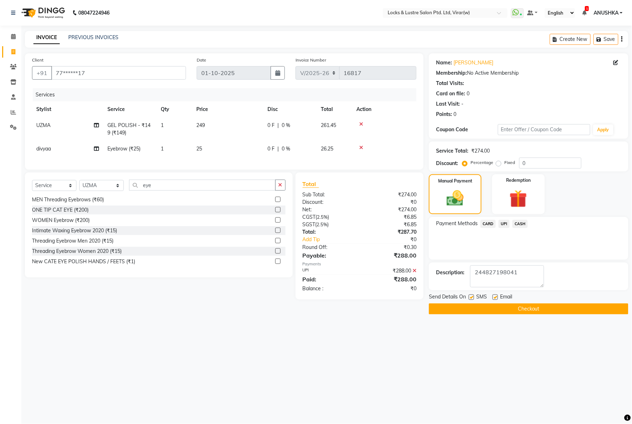
click at [503, 308] on button "Checkout" at bounding box center [529, 308] width 200 height 11
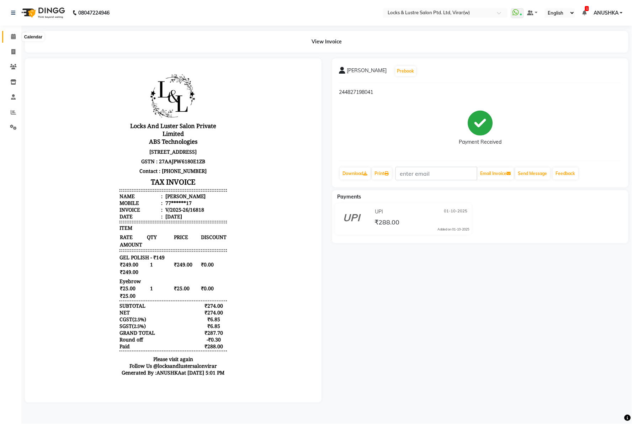
click at [12, 37] on icon at bounding box center [13, 36] width 5 height 5
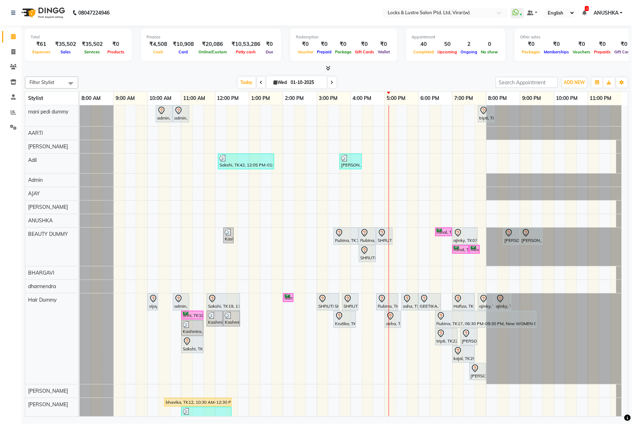
click at [368, 21] on nav "08047224946 Select Location × Locks & Lustre Salon Ptd. Ltd, Virar(w) WhatsApp …" at bounding box center [316, 13] width 632 height 26
click at [13, 52] on icon at bounding box center [13, 51] width 4 height 5
select select "5944"
select select "service"
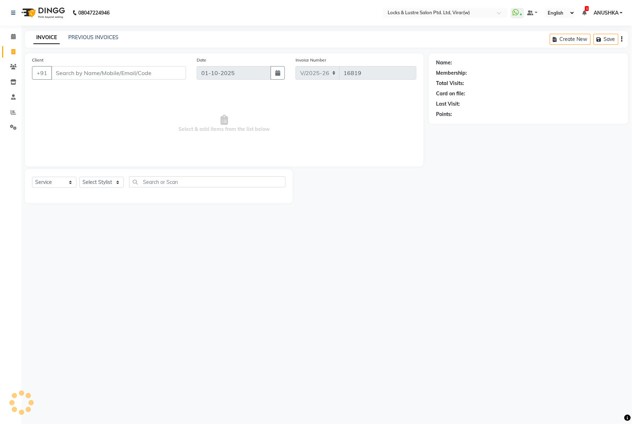
click at [67, 73] on input "Client" at bounding box center [118, 73] width 135 height 14
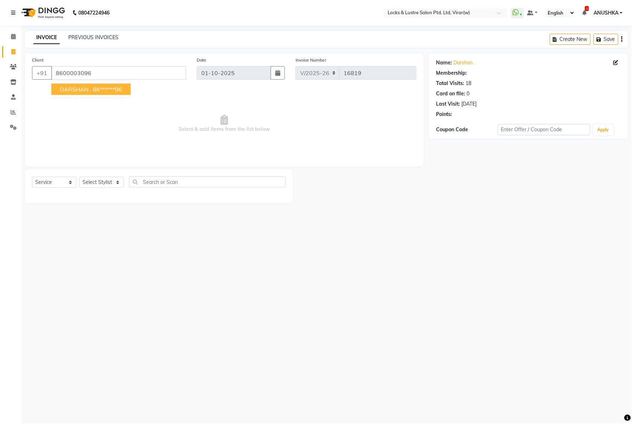
click at [98, 93] on button "DARSHAN . 86******96" at bounding box center [90, 89] width 79 height 11
type input "86******96"
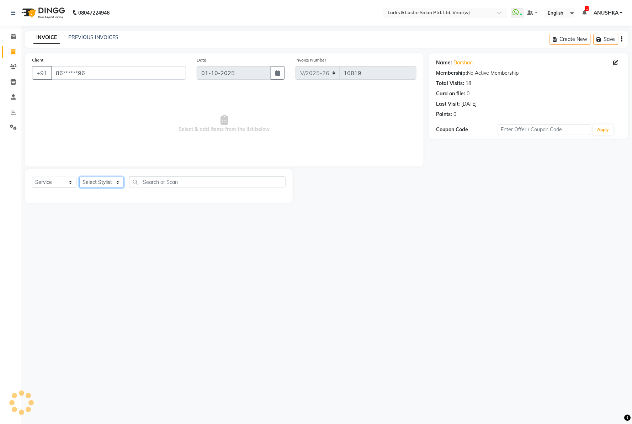
drag, startPoint x: 94, startPoint y: 183, endPoint x: 94, endPoint y: 187, distance: 3.9
click at [94, 183] on select "Select Stylist [PERSON_NAME] [PERSON_NAME] [PERSON_NAME] AKASH [PERSON_NAME] [P…" at bounding box center [101, 182] width 44 height 11
select select "68717"
click at [79, 177] on select "Select Stylist [PERSON_NAME] [PERSON_NAME] [PERSON_NAME] AKASH [PERSON_NAME] [P…" at bounding box center [101, 182] width 44 height 11
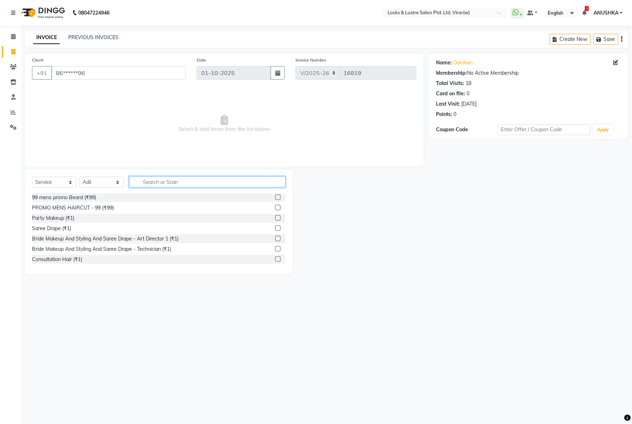
click at [161, 187] on input "text" at bounding box center [207, 181] width 157 height 11
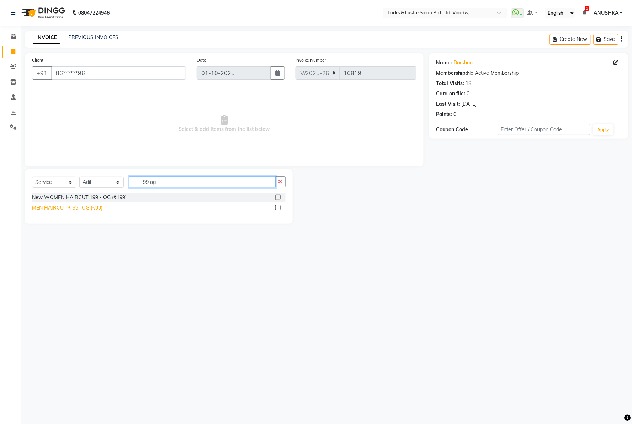
type input "99 og"
click at [77, 206] on div "MEN HAIRCUT ₹ 99- OG (₹99)" at bounding box center [67, 207] width 70 height 7
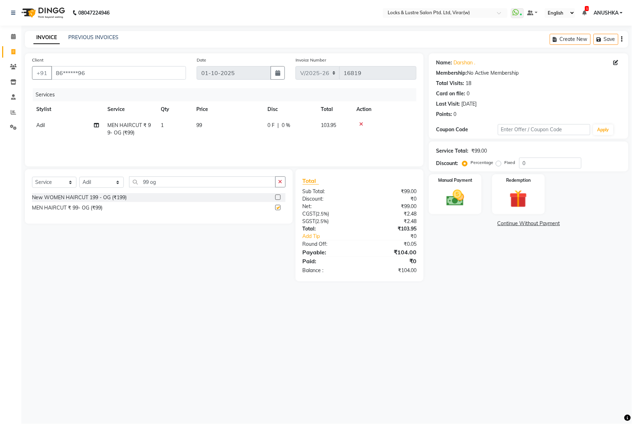
checkbox input "false"
click at [457, 199] on img at bounding box center [455, 198] width 30 height 21
click at [502, 223] on span "UPI" at bounding box center [504, 224] width 11 height 8
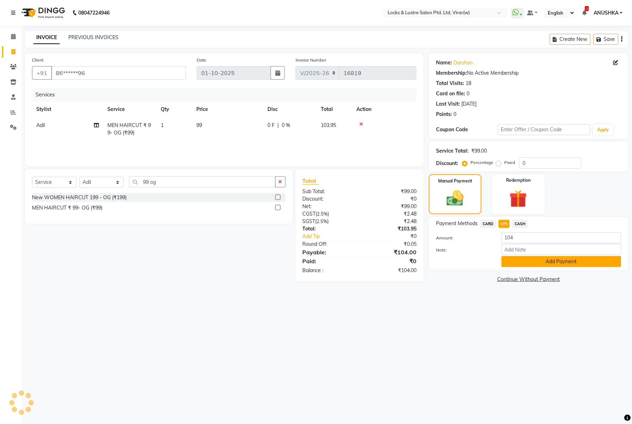
click at [514, 262] on button "Add Payment" at bounding box center [562, 261] width 120 height 11
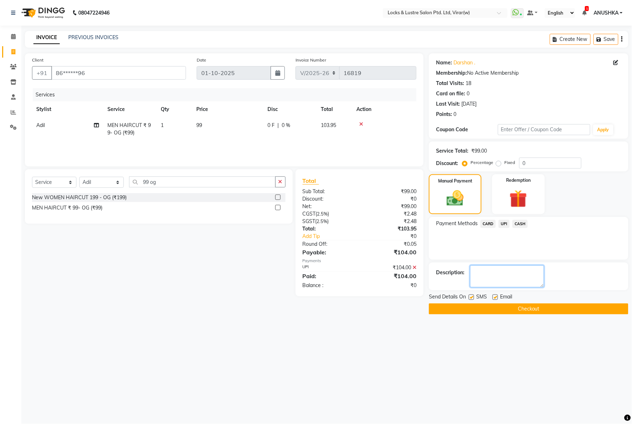
click at [512, 273] on textarea at bounding box center [507, 276] width 74 height 22
type textarea "564088352358"
click at [520, 311] on button "Checkout" at bounding box center [529, 308] width 200 height 11
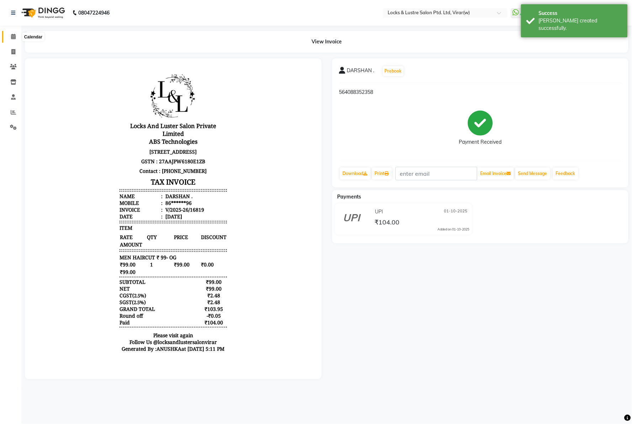
click at [16, 36] on span at bounding box center [13, 37] width 12 height 8
click at [14, 36] on icon at bounding box center [13, 36] width 5 height 5
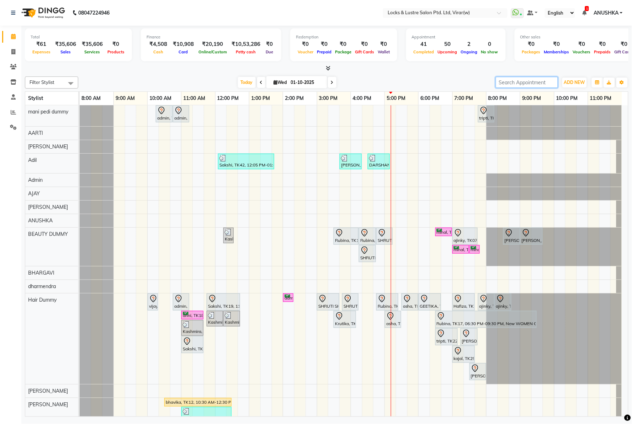
click at [525, 77] on input "search" at bounding box center [527, 82] width 62 height 11
click at [12, 47] on link "Invoice" at bounding box center [10, 52] width 17 height 12
select select "5944"
select select "service"
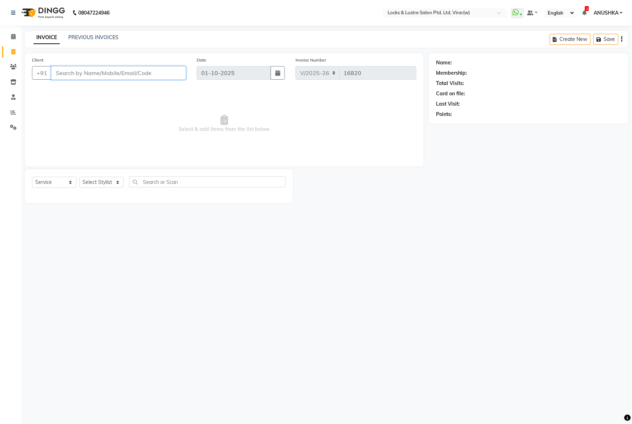
click at [107, 70] on input "Client" at bounding box center [118, 73] width 135 height 14
drag, startPoint x: 96, startPoint y: 90, endPoint x: 101, endPoint y: 109, distance: 19.7
click at [95, 90] on ngb-highlight "96******06" at bounding box center [86, 89] width 29 height 7
type input "96******06"
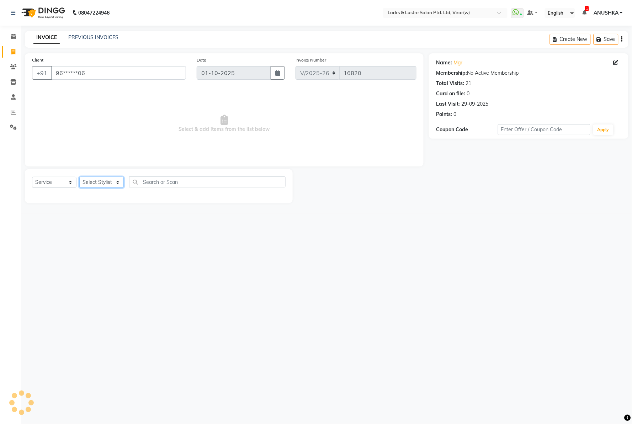
click at [100, 183] on select "Select Stylist [PERSON_NAME] [PERSON_NAME] [PERSON_NAME] AKASH [PERSON_NAME] [P…" at bounding box center [101, 182] width 44 height 11
select select "42117"
click at [79, 177] on select "Select Stylist [PERSON_NAME] [PERSON_NAME] [PERSON_NAME] AKASH [PERSON_NAME] [P…" at bounding box center [101, 182] width 44 height 11
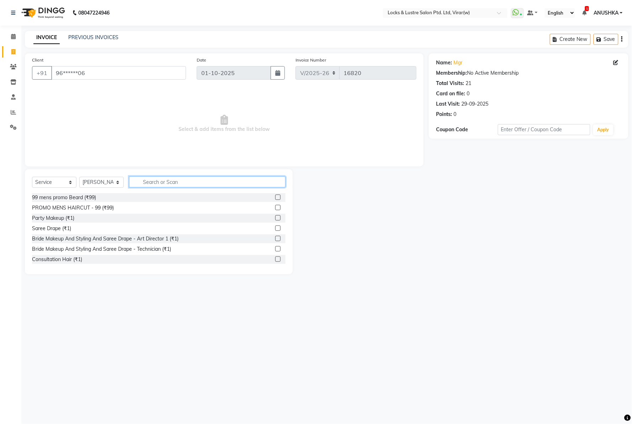
click at [145, 185] on input "text" at bounding box center [207, 181] width 157 height 11
type input "eye"
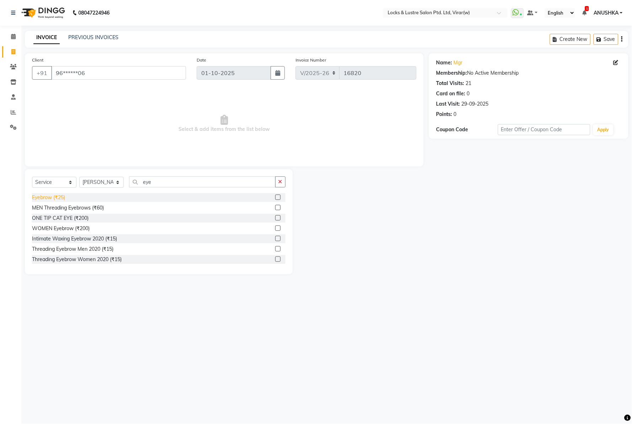
click at [45, 197] on div "Eyebrow (₹25)" at bounding box center [48, 197] width 33 height 7
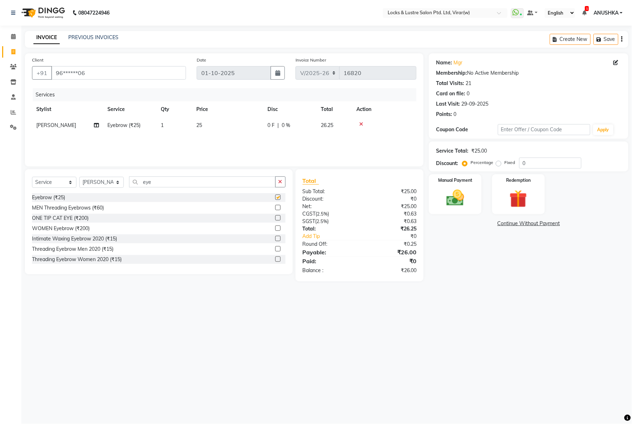
checkbox input "false"
click at [458, 199] on img at bounding box center [455, 198] width 30 height 21
click at [521, 227] on span "CASH" at bounding box center [520, 224] width 15 height 8
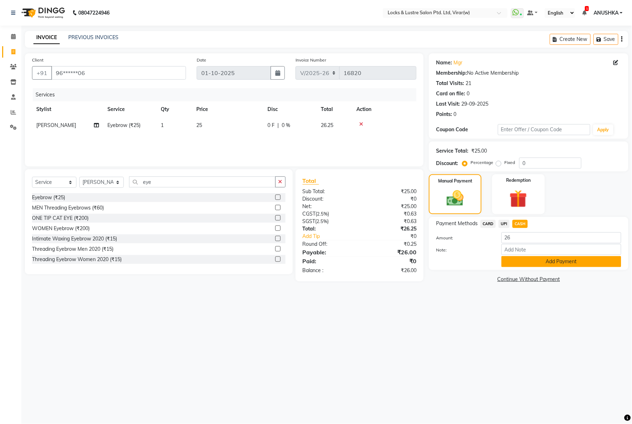
click at [527, 263] on button "Add Payment" at bounding box center [562, 261] width 120 height 11
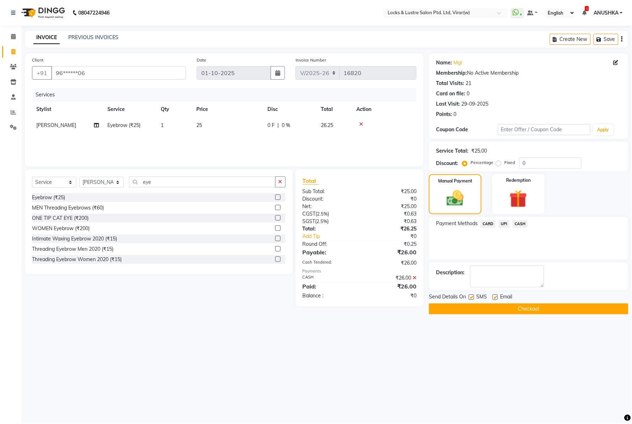
click at [511, 310] on button "Checkout" at bounding box center [529, 308] width 200 height 11
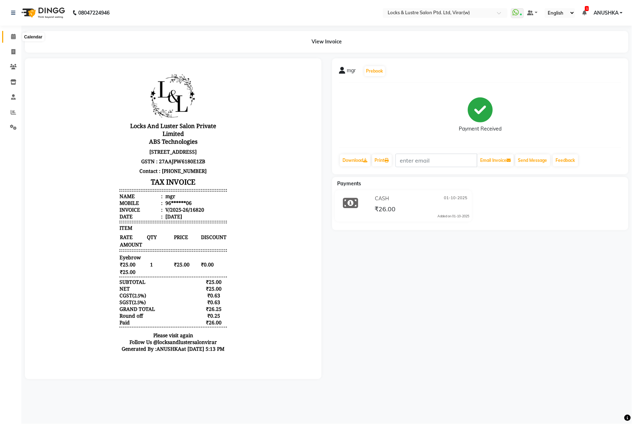
click at [12, 36] on icon at bounding box center [13, 36] width 5 height 5
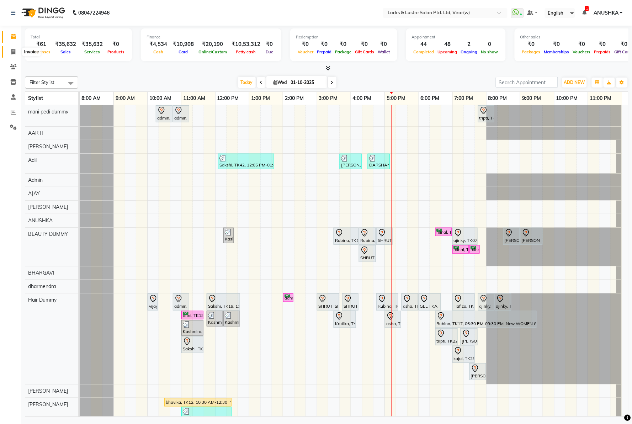
click at [14, 50] on icon at bounding box center [13, 51] width 4 height 5
select select "5944"
select select "service"
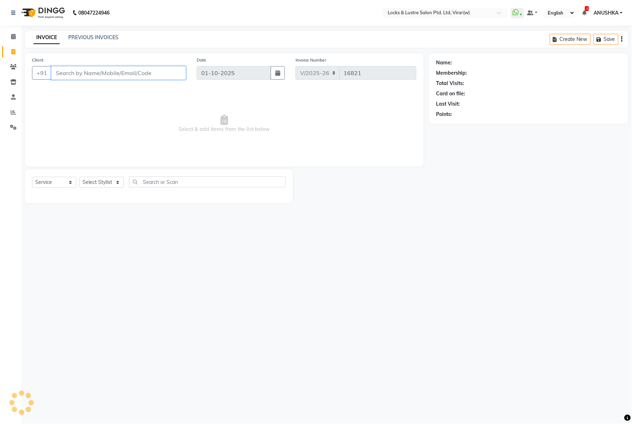
click at [134, 73] on input "Client" at bounding box center [118, 73] width 135 height 14
type input "0000000000"
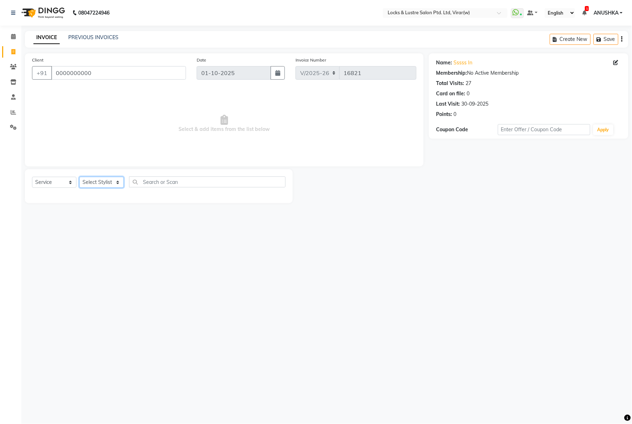
click at [106, 183] on select "Select Stylist [PERSON_NAME] [PERSON_NAME] [PERSON_NAME] AKASH [PERSON_NAME] [P…" at bounding box center [101, 182] width 44 height 11
select select "68296"
click at [79, 177] on select "Select Stylist [PERSON_NAME] [PERSON_NAME] [PERSON_NAME] AKASH [PERSON_NAME] [P…" at bounding box center [101, 182] width 44 height 11
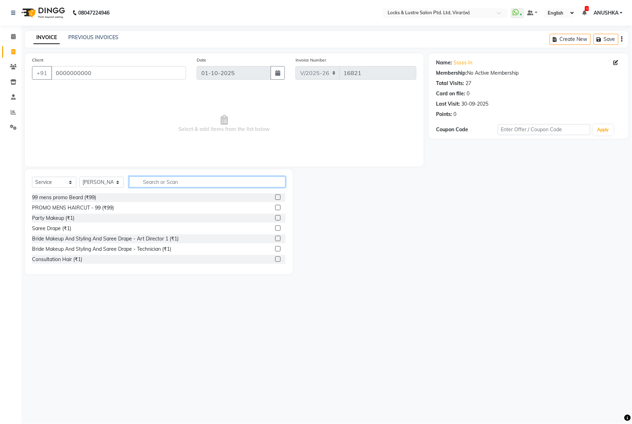
drag, startPoint x: 132, startPoint y: 182, endPoint x: 145, endPoint y: 182, distance: 13.5
click at [132, 182] on input "text" at bounding box center [207, 181] width 157 height 11
click at [146, 183] on input "text" at bounding box center [207, 181] width 157 height 11
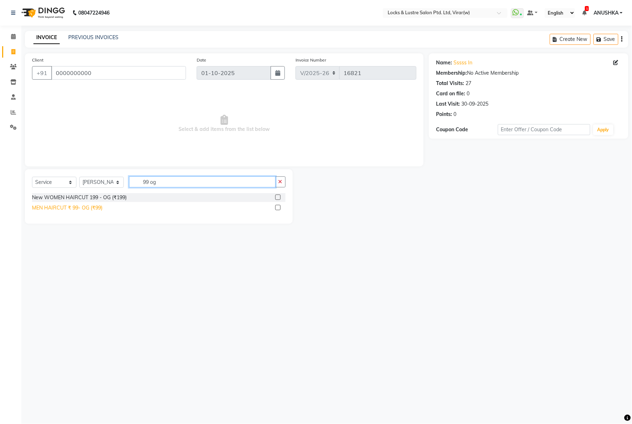
type input "99 og"
click at [71, 210] on div "MEN HAIRCUT ₹ 99- OG (₹99)" at bounding box center [67, 207] width 70 height 7
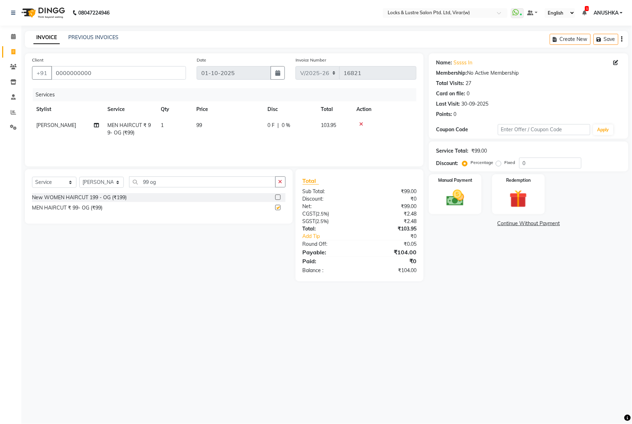
checkbox input "false"
click at [450, 198] on img at bounding box center [455, 198] width 30 height 21
click at [521, 225] on span "CASH" at bounding box center [520, 224] width 15 height 8
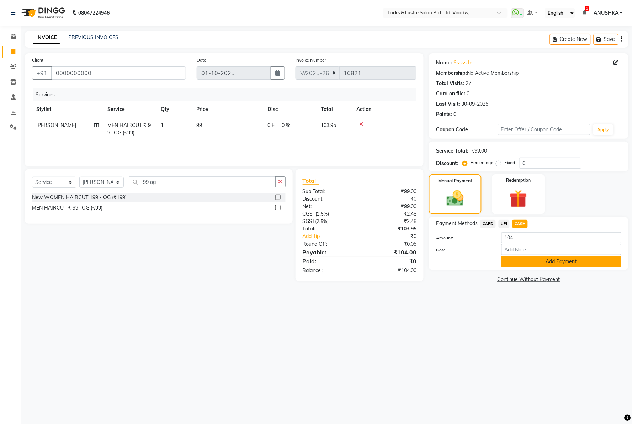
click at [516, 261] on button "Add Payment" at bounding box center [562, 261] width 120 height 11
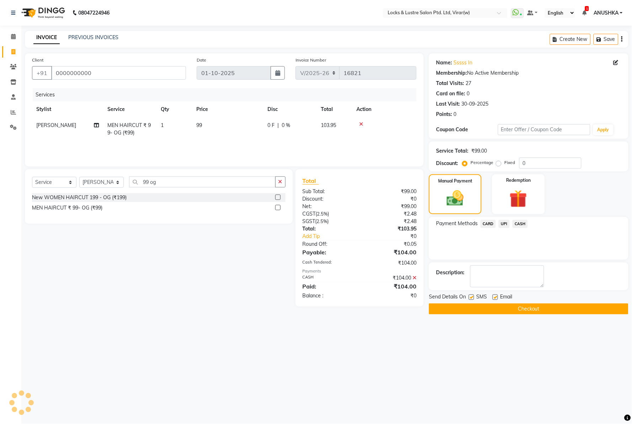
click at [491, 310] on button "Checkout" at bounding box center [529, 308] width 200 height 11
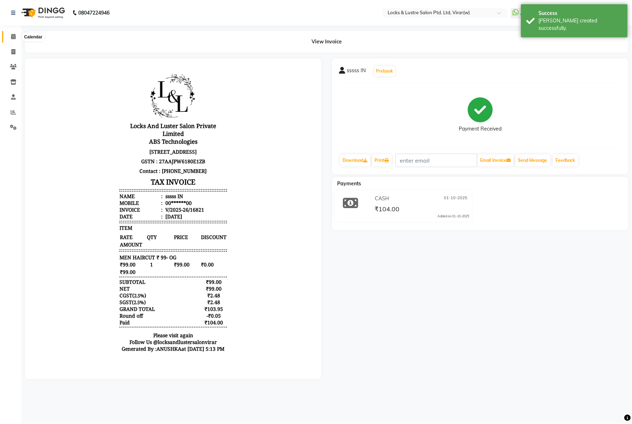
click at [12, 36] on icon at bounding box center [13, 36] width 5 height 5
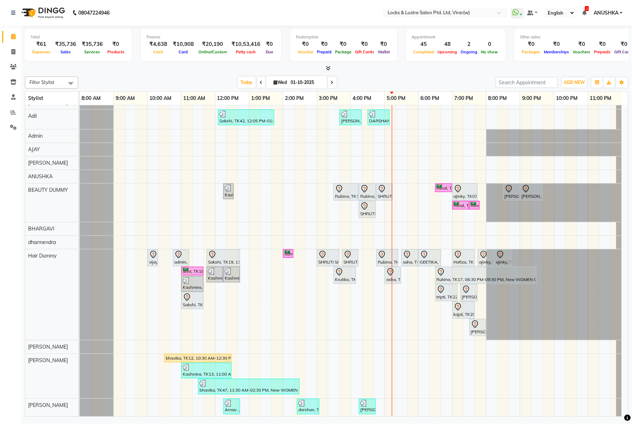
scroll to position [39, 0]
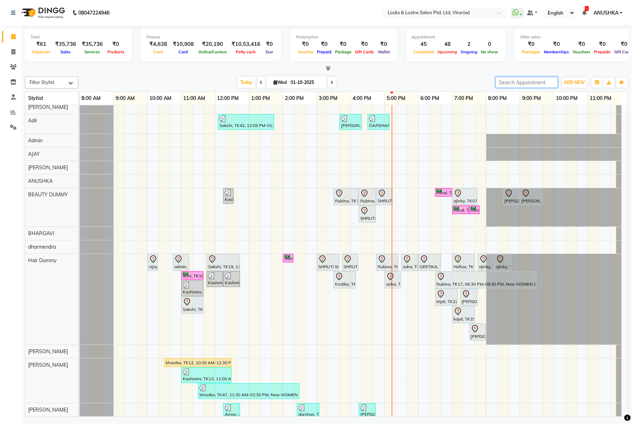
click at [501, 87] on input "search" at bounding box center [527, 82] width 62 height 11
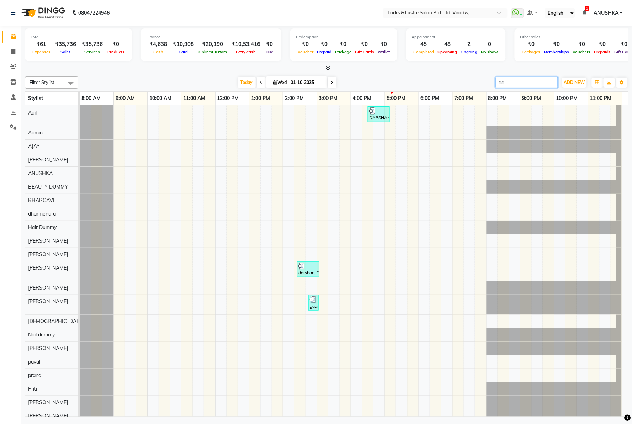
type input "dar"
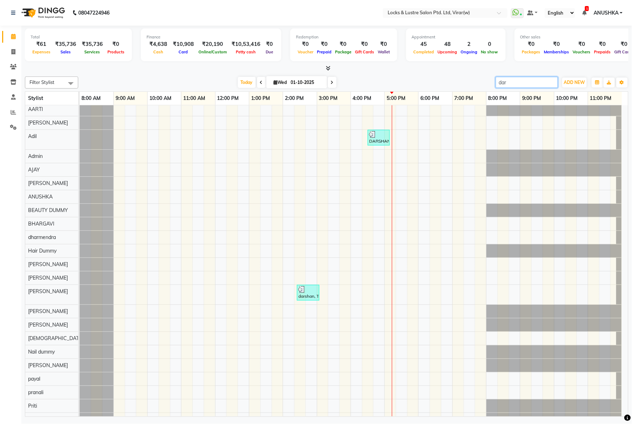
scroll to position [0, 0]
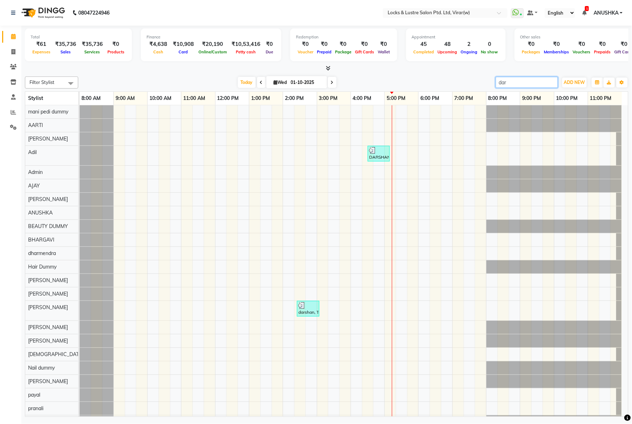
click at [553, 85] on input "dar" at bounding box center [527, 82] width 62 height 11
click at [529, 87] on input "dar" at bounding box center [527, 82] width 62 height 11
click at [528, 85] on input "dar" at bounding box center [527, 82] width 62 height 11
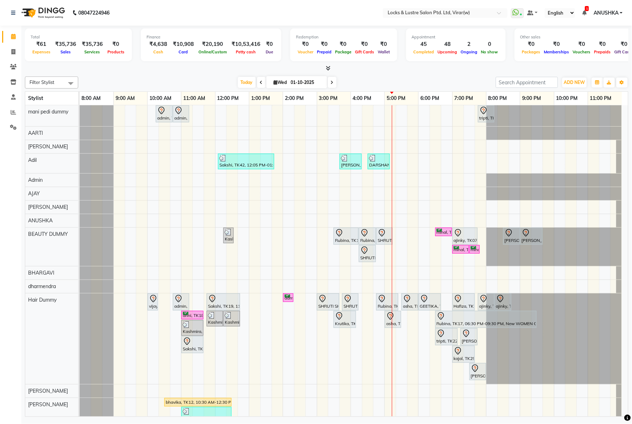
click at [381, 71] on div at bounding box center [327, 68] width 604 height 7
click at [372, 22] on nav "08047224946 Select Location × Locks & Lustre Salon Ptd. Ltd, Virar(w) WhatsApp …" at bounding box center [316, 13] width 632 height 26
click at [350, 12] on nav "08047224946 Select Location × Locks & Lustre Salon Ptd. Ltd, Virar(w) WhatsApp …" at bounding box center [316, 13] width 632 height 26
click at [362, 15] on nav "08047224946 Select Location × Locks & Lustre Salon Ptd. Ltd, Virar(w) WhatsApp …" at bounding box center [316, 13] width 632 height 26
click at [364, 4] on nav "08047224946 Select Location × Locks & Lustre Salon Ptd. Ltd, Virar(w) WhatsApp …" at bounding box center [316, 13] width 632 height 26
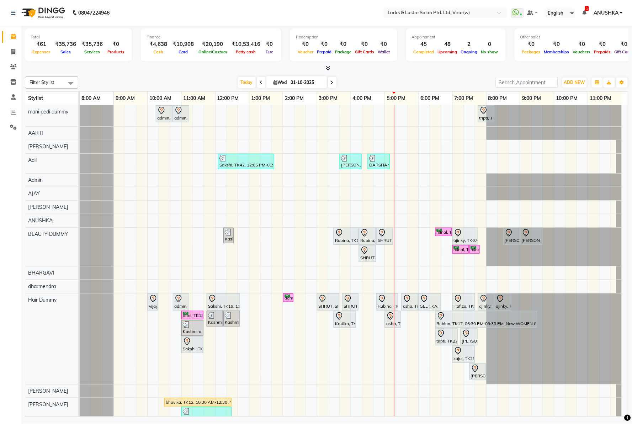
click at [368, 13] on nav "08047224946 Select Location × Locks & Lustre Salon Ptd. Ltd, Virar(w) WhatsApp …" at bounding box center [316, 13] width 632 height 26
click at [352, 15] on nav "08047224946 Select Location × Locks & Lustre Salon Ptd. Ltd, Virar(w) WhatsApp …" at bounding box center [316, 13] width 632 height 26
click at [215, 0] on nav "08047224946 Select Location × Locks & Lustre Salon Ptd. Ltd, Virar(w) WhatsApp …" at bounding box center [316, 13] width 632 height 26
click at [214, 10] on nav "08047224946 Select Location × Locks & Lustre Salon Ptd. Ltd, Virar(w) WhatsApp …" at bounding box center [316, 13] width 632 height 26
click at [241, 80] on span "Today" at bounding box center [247, 82] width 18 height 11
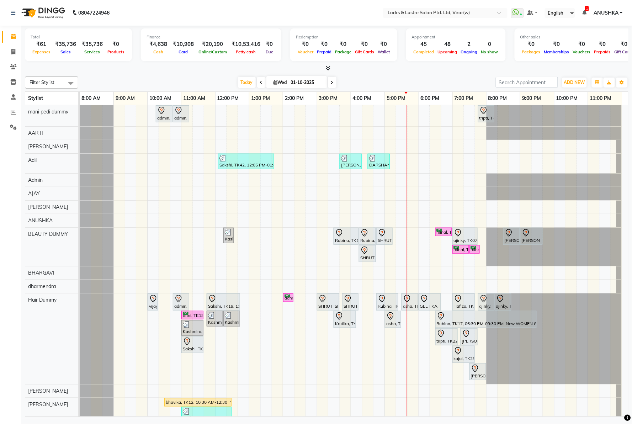
click at [219, 17] on nav "08047224946 Select Location × Locks & Lustre Salon Ptd. Ltd, Virar(w) WhatsApp …" at bounding box center [316, 13] width 632 height 26
click at [11, 50] on icon at bounding box center [13, 51] width 4 height 5
select select "service"
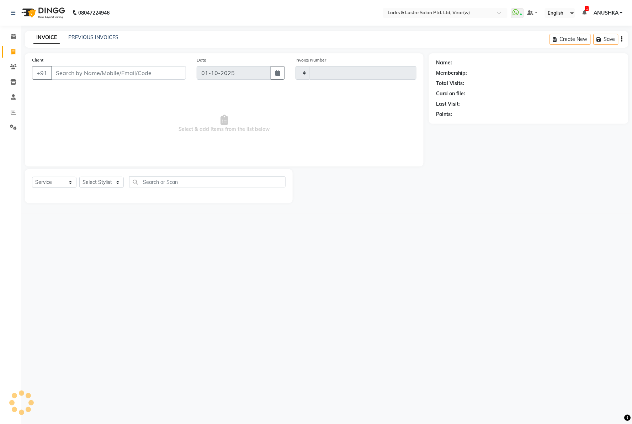
type input "16823"
select select "5944"
click at [107, 76] on input "Client" at bounding box center [118, 73] width 135 height 14
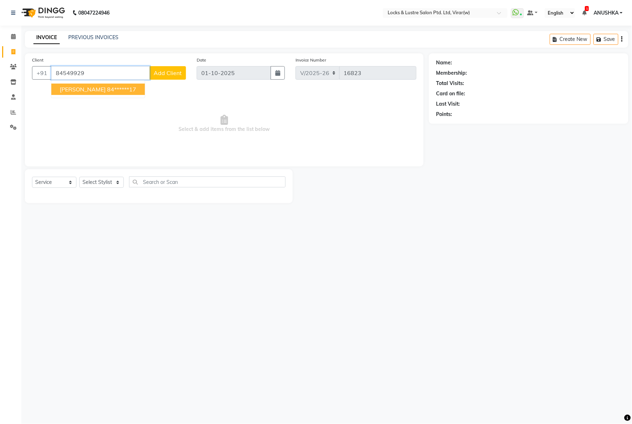
click at [107, 89] on ngb-highlight "84******17" at bounding box center [121, 89] width 29 height 7
type input "84******17"
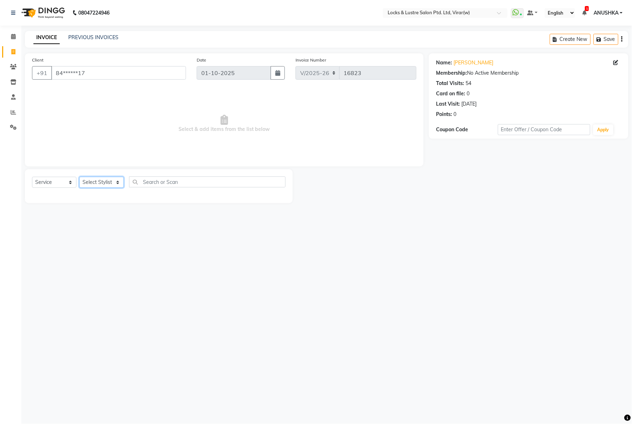
click at [90, 188] on select "Select Stylist [PERSON_NAME] [PERSON_NAME] [PERSON_NAME] AKASH [PERSON_NAME] [P…" at bounding box center [101, 182] width 44 height 11
select select "42107"
click at [79, 177] on select "Select Stylist [PERSON_NAME] [PERSON_NAME] [PERSON_NAME] AKASH [PERSON_NAME] [P…" at bounding box center [101, 182] width 44 height 11
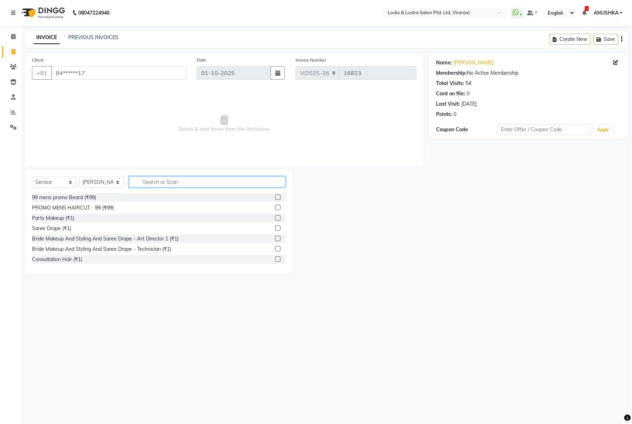
click at [155, 184] on input "text" at bounding box center [207, 181] width 157 height 11
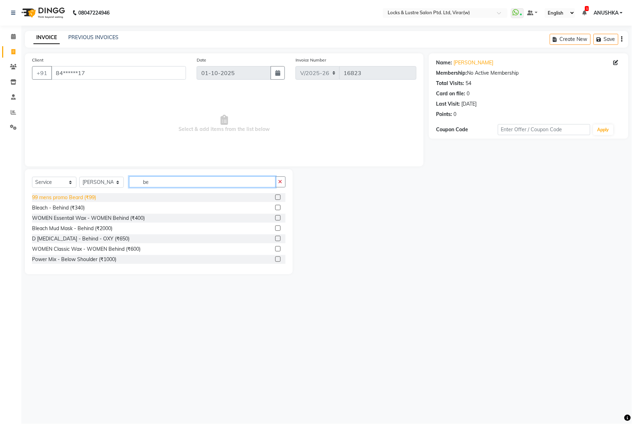
type input "be"
click at [46, 195] on div "99 mens promo Beard (₹99)" at bounding box center [64, 197] width 64 height 7
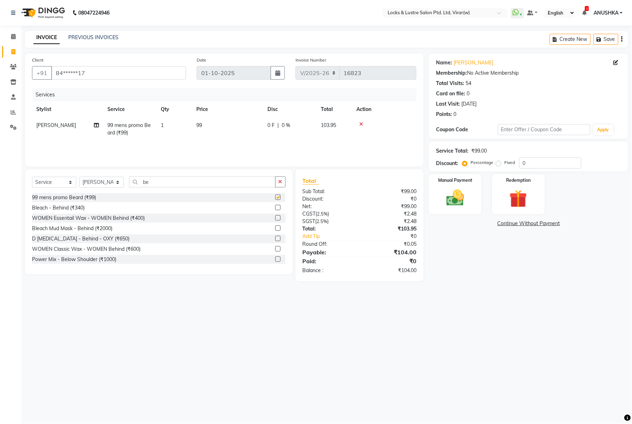
checkbox input "false"
click at [459, 197] on img at bounding box center [455, 198] width 30 height 21
click at [502, 221] on span "UPI" at bounding box center [504, 224] width 11 height 8
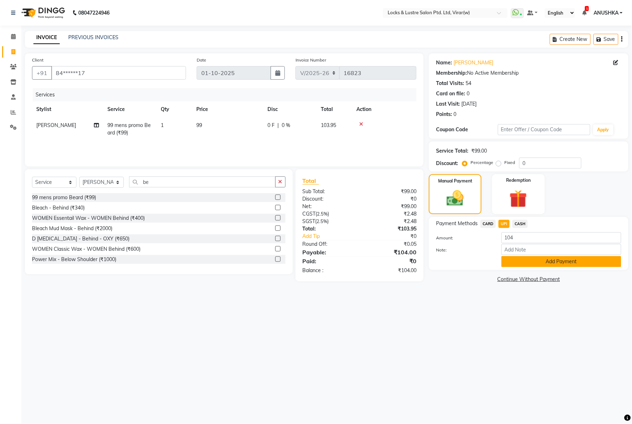
click at [529, 265] on button "Add Payment" at bounding box center [562, 261] width 120 height 11
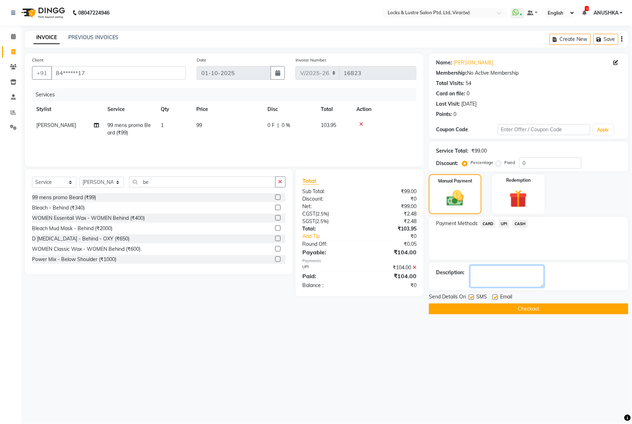
click at [491, 275] on textarea at bounding box center [507, 276] width 74 height 22
click at [513, 270] on textarea at bounding box center [507, 276] width 74 height 22
type textarea "564043656936"
click at [500, 304] on button "Checkout" at bounding box center [529, 308] width 200 height 11
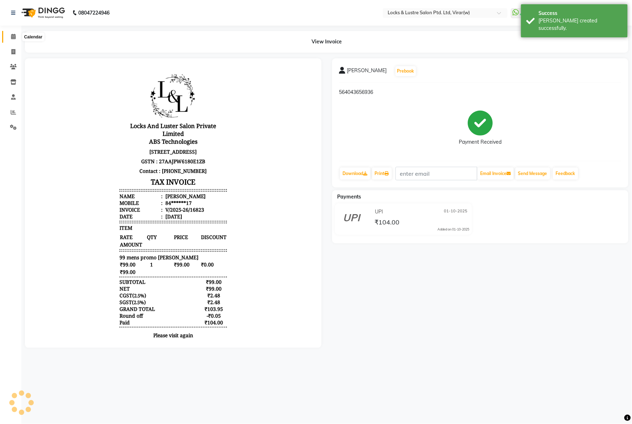
click at [13, 34] on icon at bounding box center [13, 36] width 5 height 5
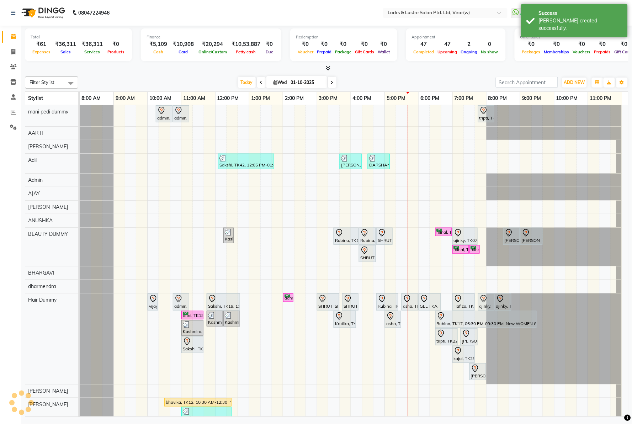
click at [237, 79] on div "Today Wed 01-10-2025" at bounding box center [287, 82] width 100 height 11
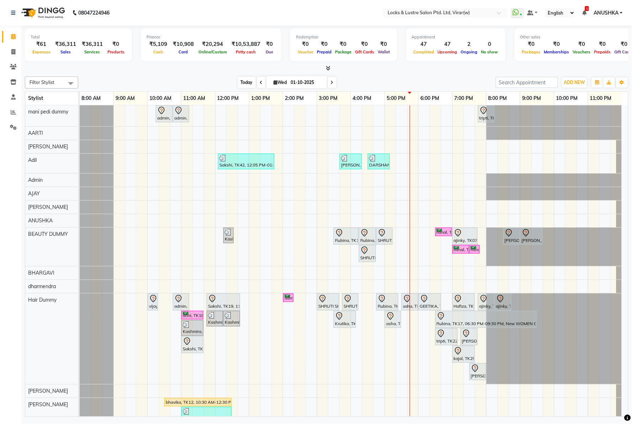
click at [238, 86] on span "Today" at bounding box center [247, 82] width 18 height 11
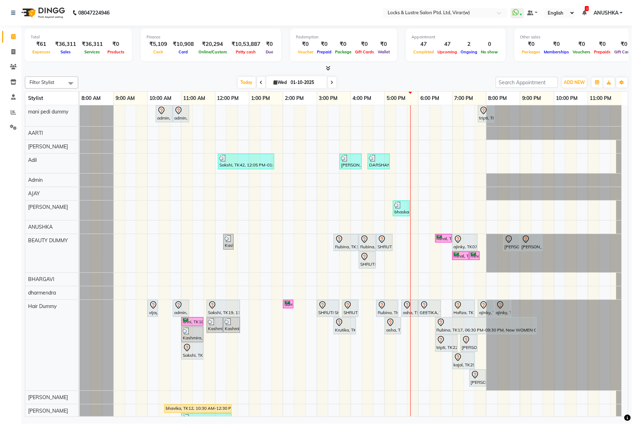
click at [285, 79] on span "Wed 01-10-2025" at bounding box center [296, 82] width 61 height 12
click at [301, 85] on input "01-10-2025" at bounding box center [307, 82] width 36 height 11
select select "10"
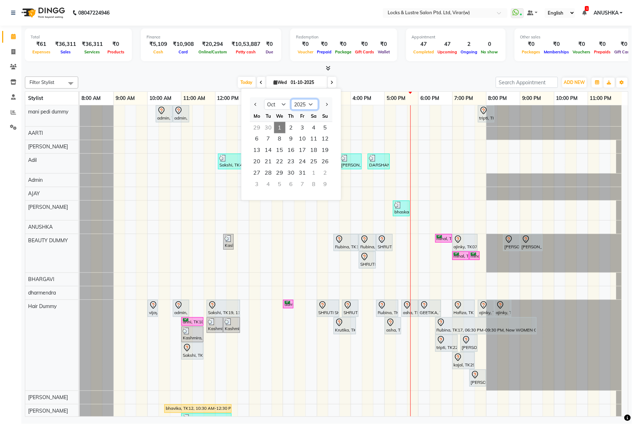
click at [305, 102] on select "2015 2016 2017 2018 2019 2020 2021 2022 2023 2024 2025 2026 2027 2028 2029 2030…" at bounding box center [304, 104] width 27 height 11
select select "2024"
click at [291, 99] on select "2015 2016 2017 2018 2019 2020 2021 2022 2023 2024 2025 2026 2027 2028 2029 2030…" at bounding box center [304, 104] width 27 height 11
click at [286, 104] on select "Jan Feb Mar Apr May Jun Jul Aug Sep Oct Nov Dec" at bounding box center [277, 104] width 27 height 11
select select "12"
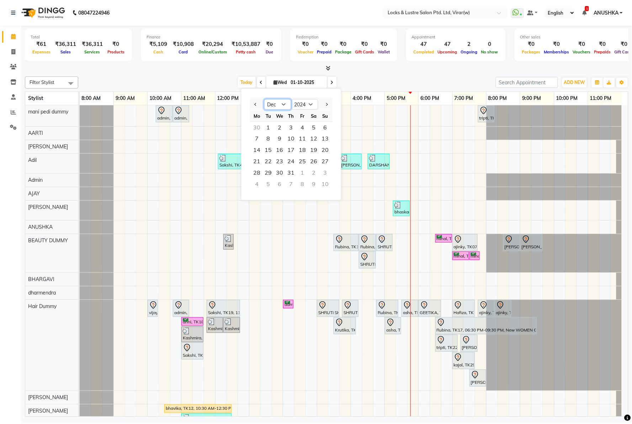
click at [264, 99] on select "Jan Feb Mar Apr May Jun Jul Aug Sep Oct Nov Dec" at bounding box center [277, 104] width 27 height 11
click at [323, 175] on span "29" at bounding box center [325, 173] width 11 height 11
type input "29-12-2024"
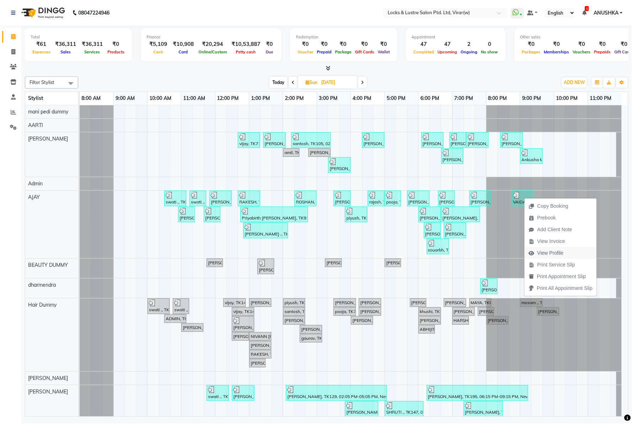
click at [550, 252] on span "View Profile" at bounding box center [551, 252] width 26 height 7
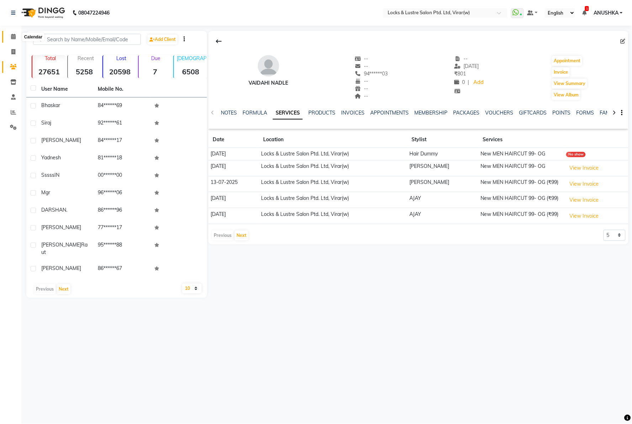
click at [11, 33] on span at bounding box center [13, 37] width 12 height 8
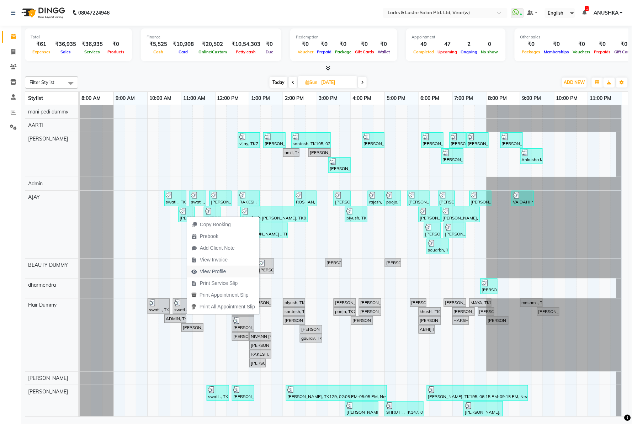
click at [216, 269] on span "View Profile" at bounding box center [213, 271] width 26 height 7
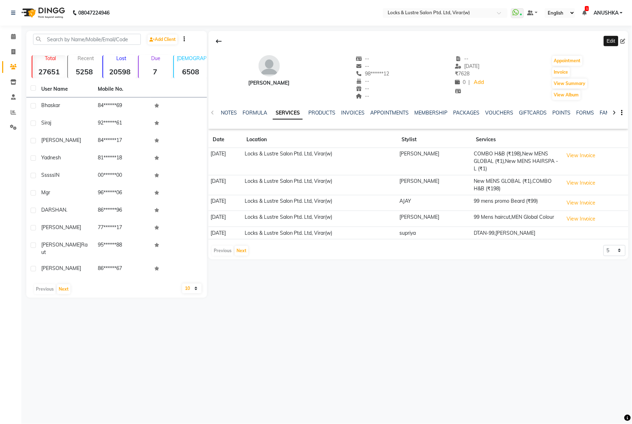
click at [625, 44] on span at bounding box center [625, 41] width 8 height 7
click at [624, 36] on div at bounding box center [418, 42] width 420 height 14
click at [622, 43] on icon at bounding box center [623, 41] width 5 height 5
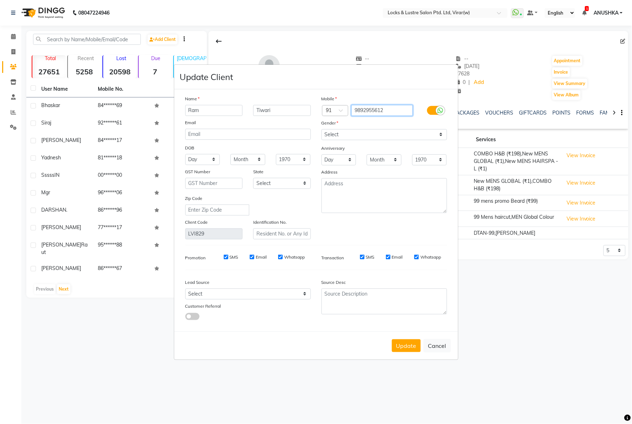
click at [369, 110] on input "9892955612" at bounding box center [383, 110] width 62 height 11
click at [440, 350] on button "Cancel" at bounding box center [437, 346] width 27 height 14
select select
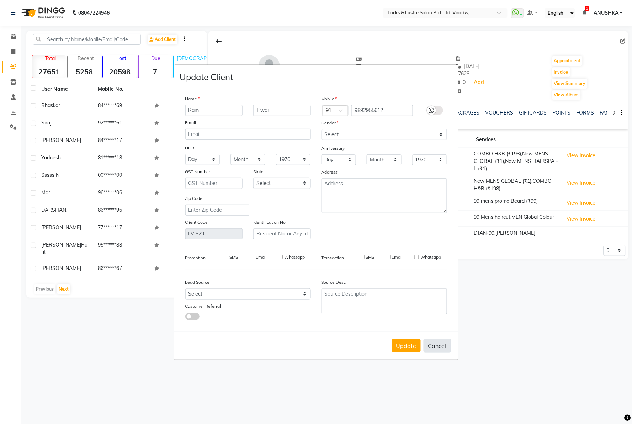
select select
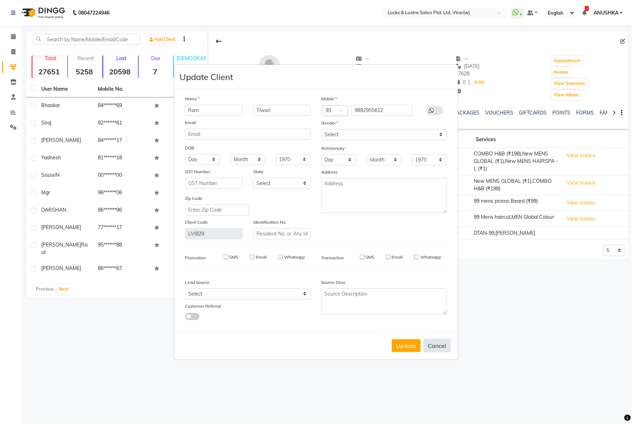
checkbox input "false"
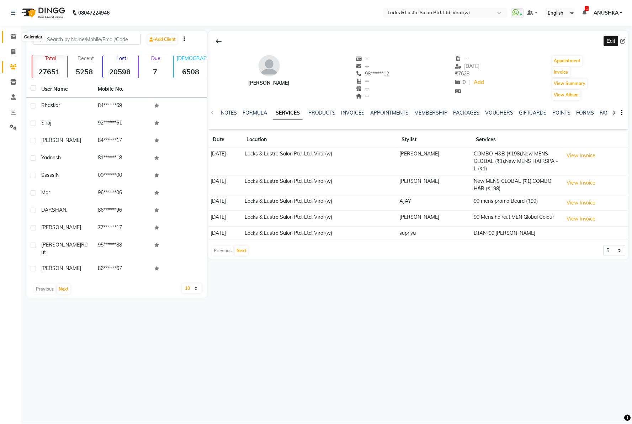
click at [14, 32] on link "Calendar" at bounding box center [10, 37] width 17 height 12
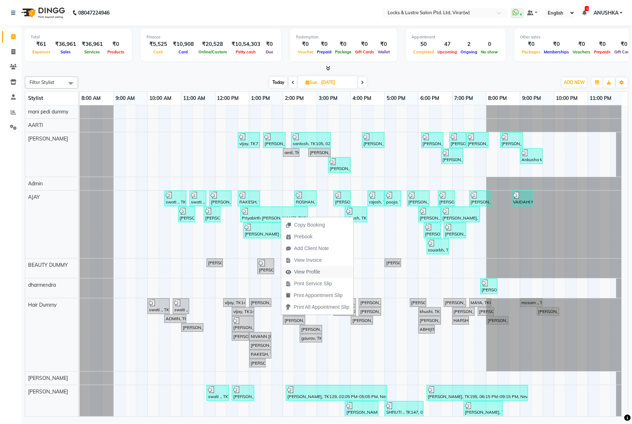
click at [310, 271] on span "View Profile" at bounding box center [307, 271] width 26 height 7
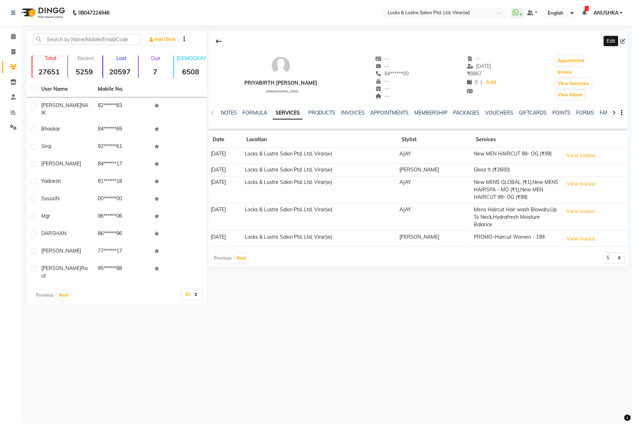
click at [621, 44] on span at bounding box center [625, 41] width 8 height 7
click at [621, 44] on icon at bounding box center [623, 41] width 5 height 5
select select "male"
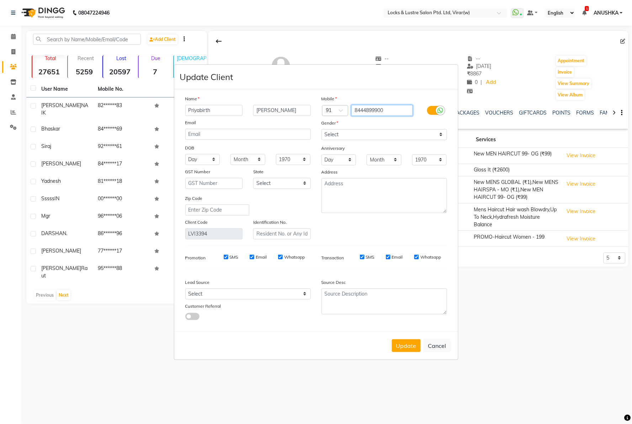
click at [371, 112] on input "8444899900" at bounding box center [383, 110] width 62 height 11
click at [444, 345] on button "Cancel" at bounding box center [437, 346] width 27 height 14
select select
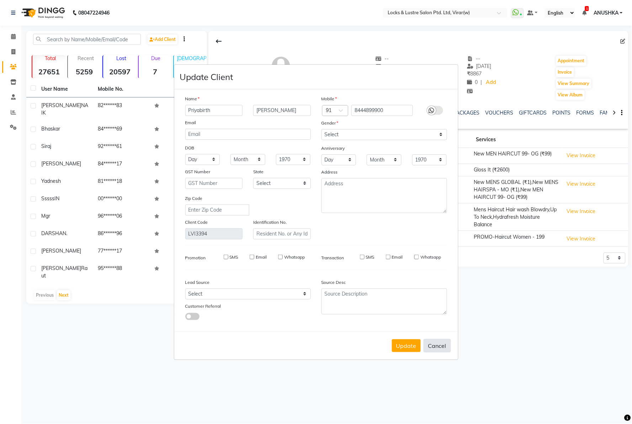
select select
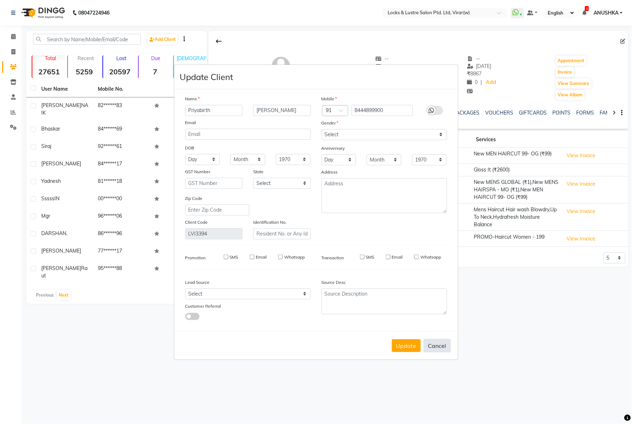
checkbox input "false"
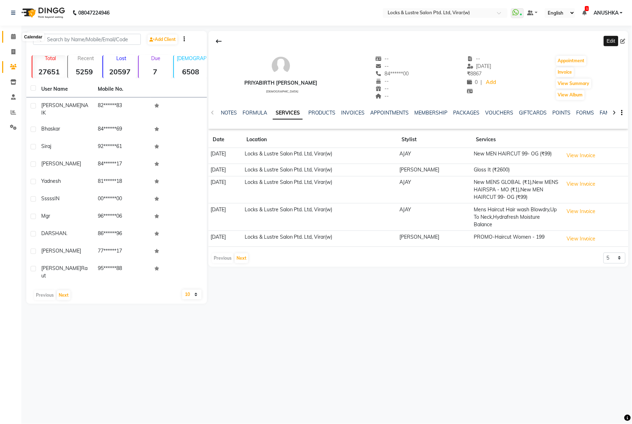
click at [9, 36] on span at bounding box center [13, 37] width 12 height 8
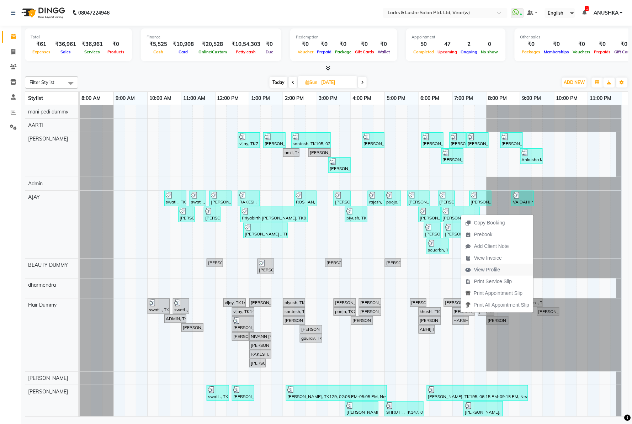
click at [479, 265] on span "View Profile" at bounding box center [482, 270] width 43 height 12
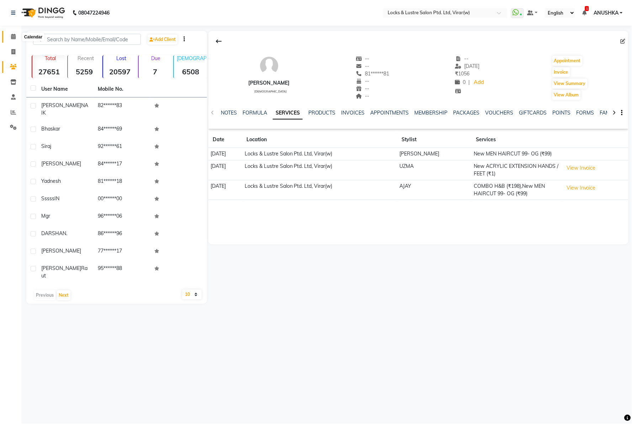
click at [8, 37] on span at bounding box center [13, 37] width 12 height 8
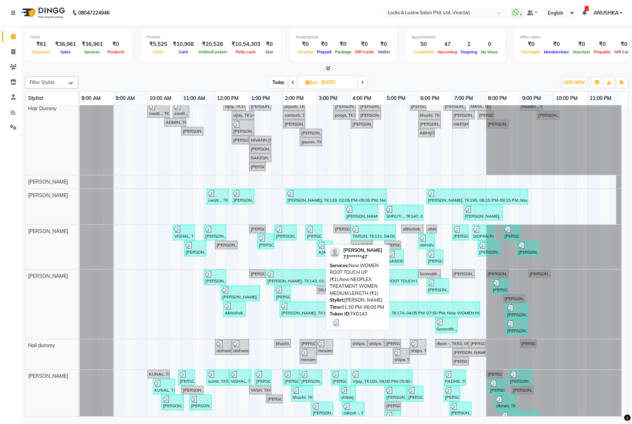
scroll to position [197, 0]
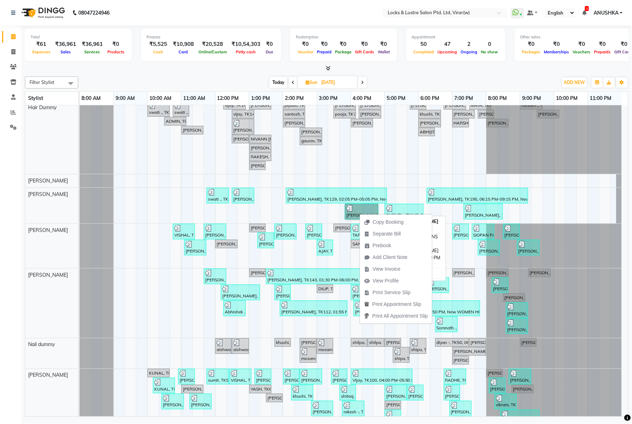
drag, startPoint x: 360, startPoint y: 213, endPoint x: 353, endPoint y: 215, distance: 6.6
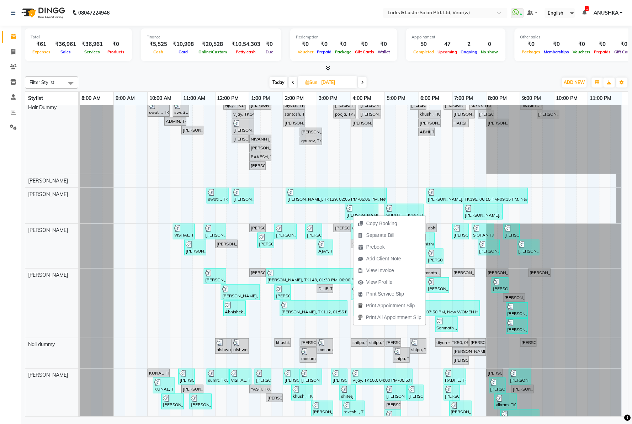
click at [376, 282] on span "View Profile" at bounding box center [379, 282] width 26 height 7
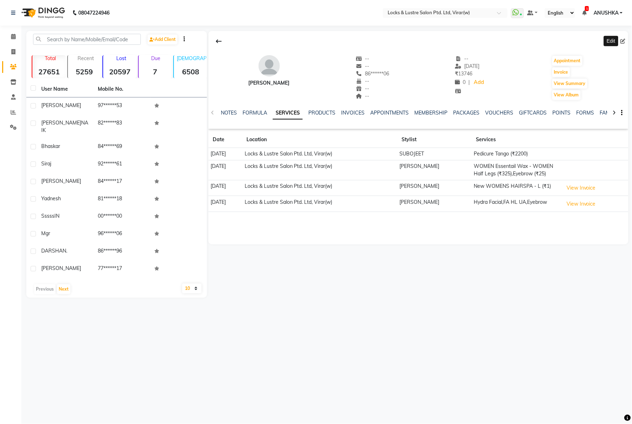
click at [624, 40] on icon at bounding box center [623, 41] width 5 height 5
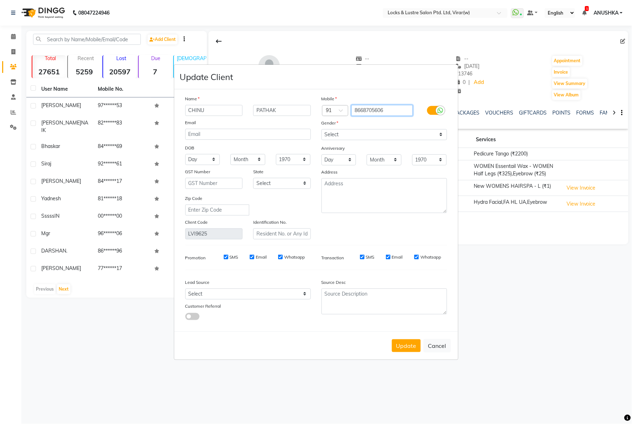
click at [364, 112] on input "8668705606" at bounding box center [383, 110] width 62 height 11
click at [430, 343] on button "Cancel" at bounding box center [437, 346] width 27 height 14
select select
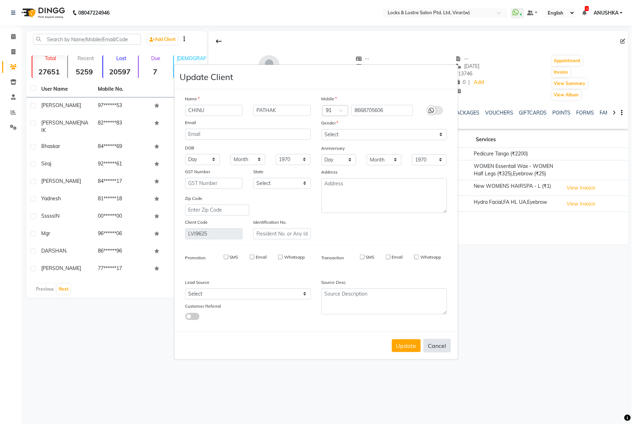
select select
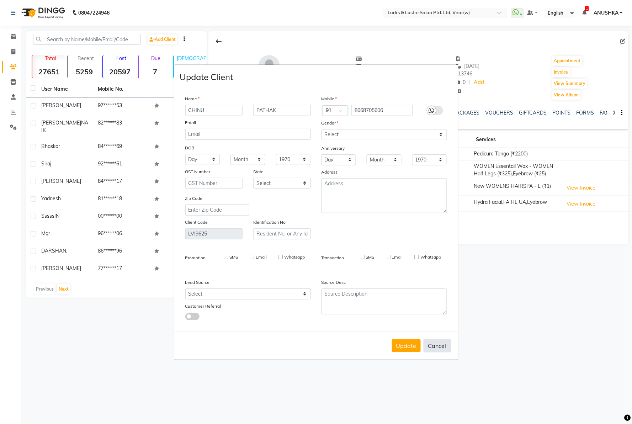
checkbox input "false"
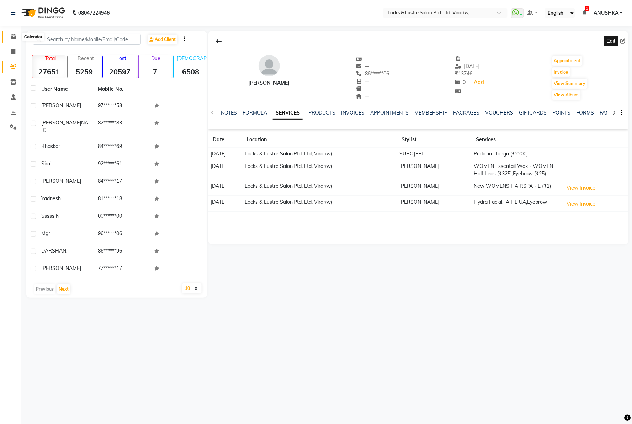
click at [11, 37] on icon at bounding box center [13, 36] width 5 height 5
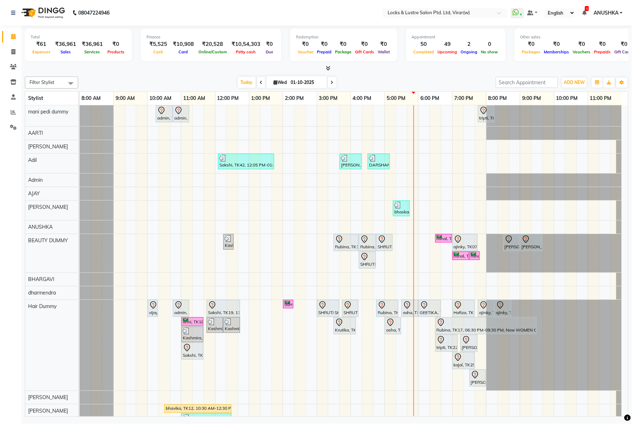
click at [291, 83] on input "01-10-2025" at bounding box center [307, 82] width 36 height 11
select select "10"
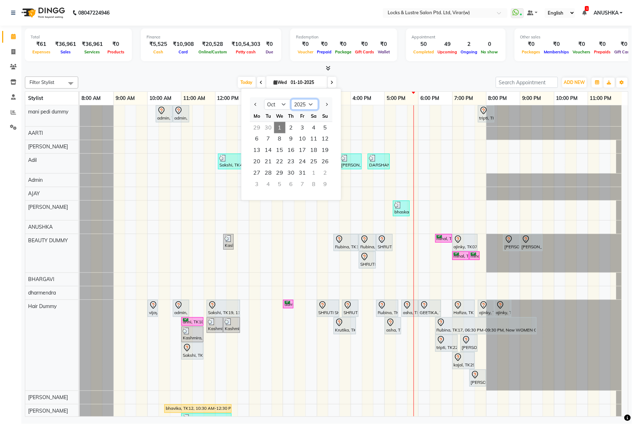
click at [301, 104] on select "2015 2016 2017 2018 2019 2020 2021 2022 2023 2024 2025 2026 2027 2028 2029 2030…" at bounding box center [304, 104] width 27 height 11
click at [291, 99] on select "2015 2016 2017 2018 2019 2020 2021 2022 2023 2024 2025 2026 2027 2028 2029 2030…" at bounding box center [304, 104] width 27 height 11
click at [300, 108] on select "2013 2014 2015 2016 2017 2018 2019 2020 2021 2022 2023 2024 2025 2026 2027 2028…" at bounding box center [304, 104] width 27 height 11
click at [291, 99] on select "2013 2014 2015 2016 2017 2018 2019 2020 2021 2022 2023 2024 2025 2026 2027 2028…" at bounding box center [304, 104] width 27 height 11
click at [306, 104] on select "2013 2014 2015 2016 2017 2018 2019 2020 2021 2022 2023 2024 2025 2026 2027 2028…" at bounding box center [304, 104] width 27 height 11
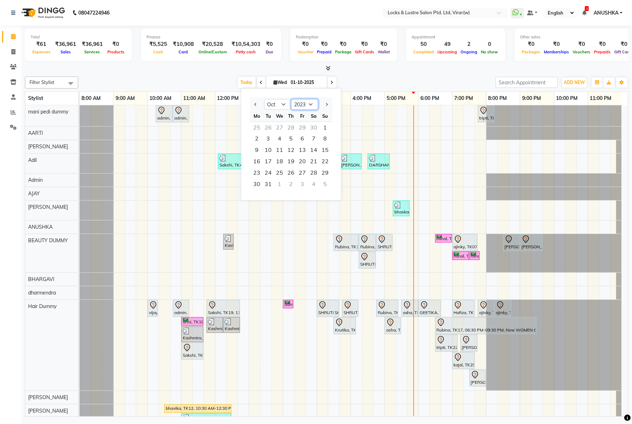
select select "2024"
click at [291, 99] on select "2013 2014 2015 2016 2017 2018 2019 2020 2021 2022 2023 2024 2025 2026 2027 2028…" at bounding box center [304, 104] width 27 height 11
click at [277, 102] on select "Jan Feb Mar Apr May Jun Jul Aug Sep Oct Nov Dec" at bounding box center [277, 104] width 27 height 11
select select "12"
click at [264, 99] on select "Jan Feb Mar Apr May Jun Jul Aug Sep Oct Nov Dec" at bounding box center [277, 104] width 27 height 11
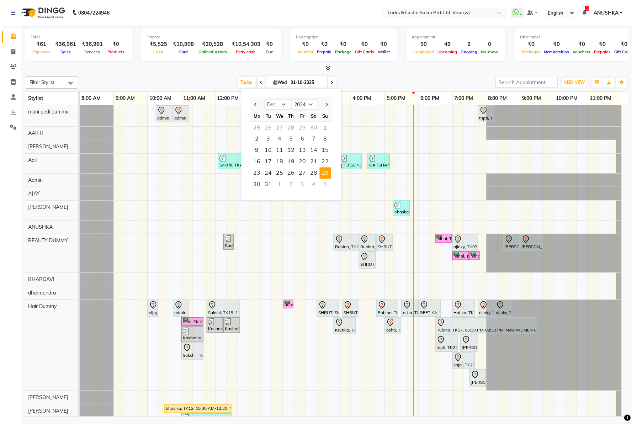
click at [328, 176] on span "29" at bounding box center [325, 173] width 11 height 11
type input "29-12-2024"
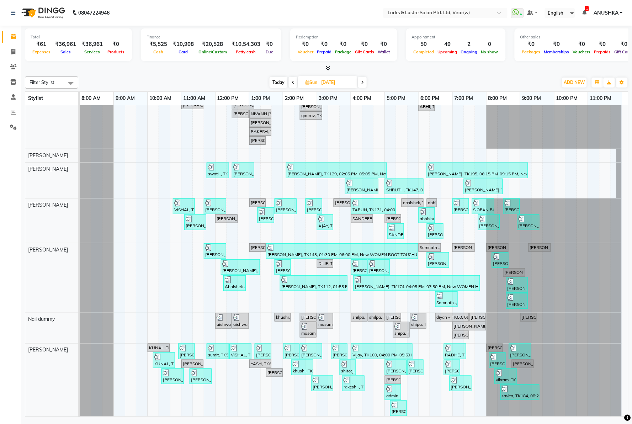
scroll to position [237, 0]
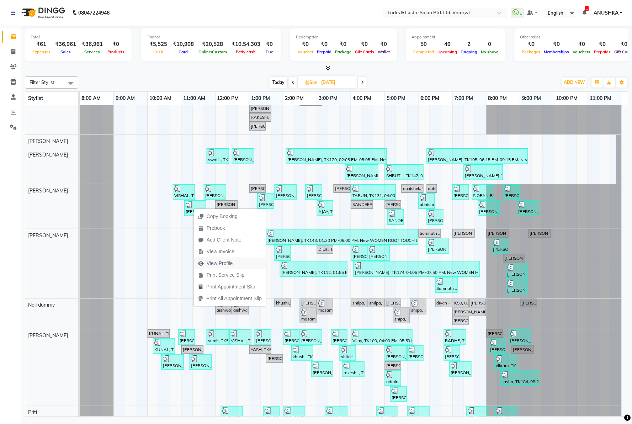
click at [218, 263] on span "View Profile" at bounding box center [220, 263] width 26 height 7
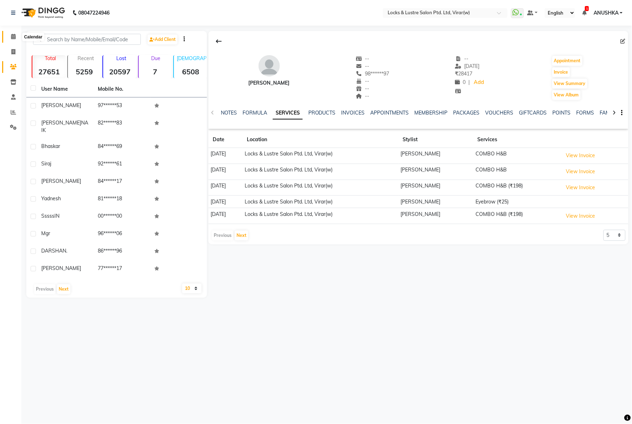
click at [11, 38] on icon at bounding box center [13, 36] width 5 height 5
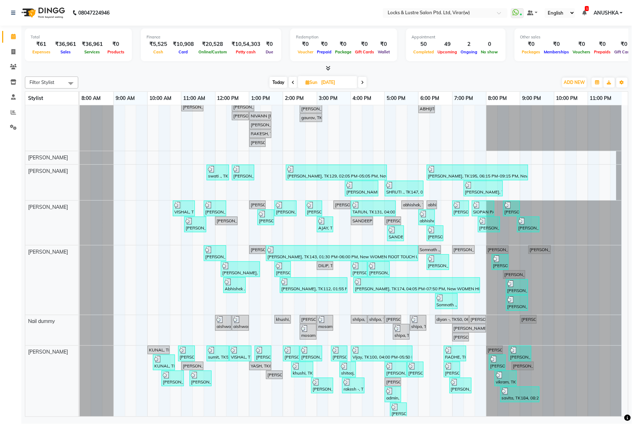
scroll to position [237, 0]
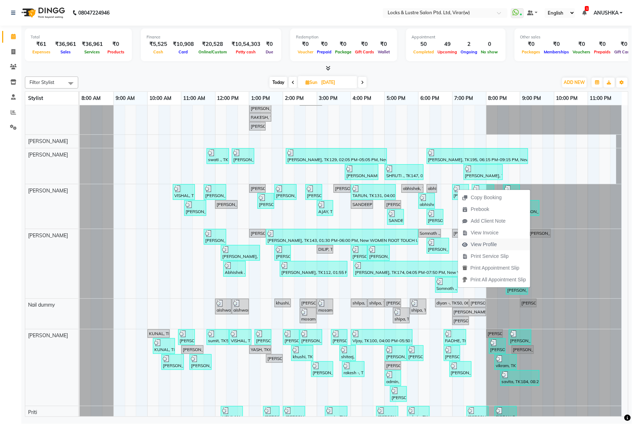
click at [470, 241] on span "View Profile" at bounding box center [479, 245] width 43 height 12
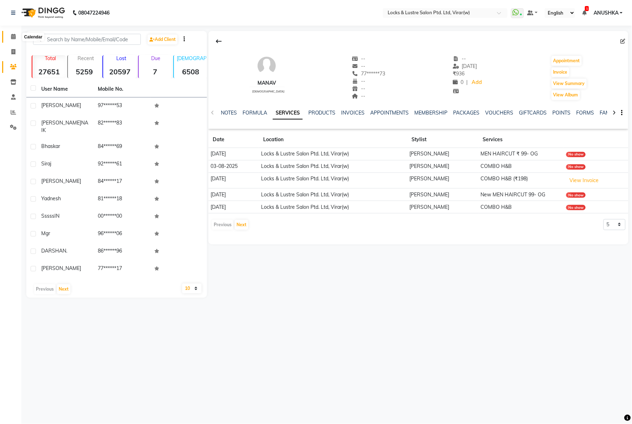
click at [11, 37] on icon at bounding box center [13, 36] width 5 height 5
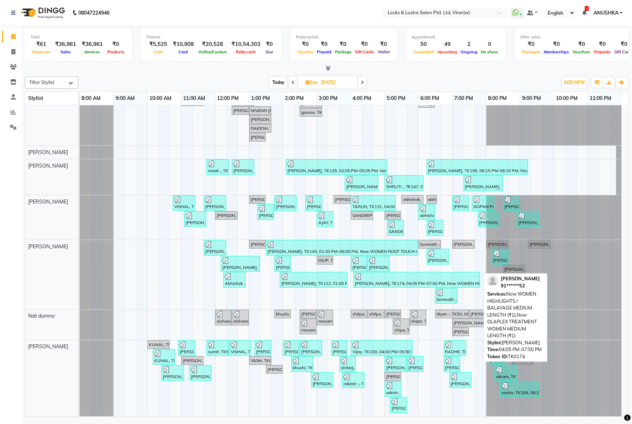
scroll to position [237, 0]
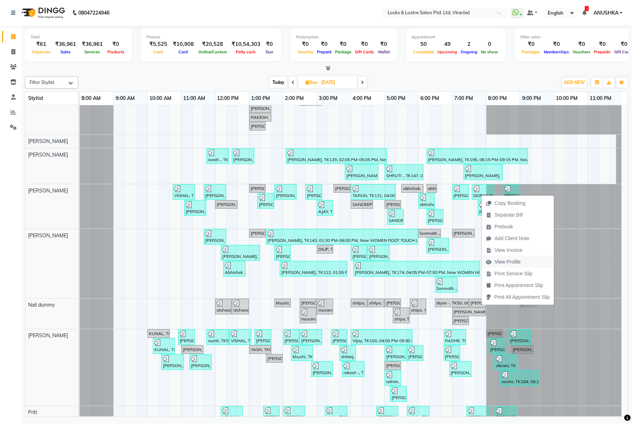
click at [506, 263] on span "View Profile" at bounding box center [508, 261] width 26 height 7
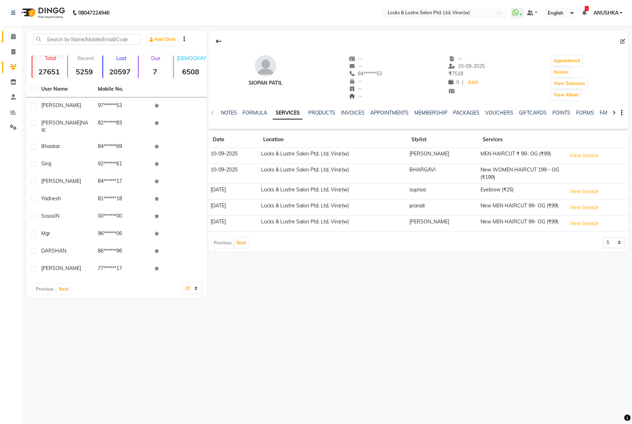
click at [6, 37] on link "Calendar" at bounding box center [10, 37] width 17 height 12
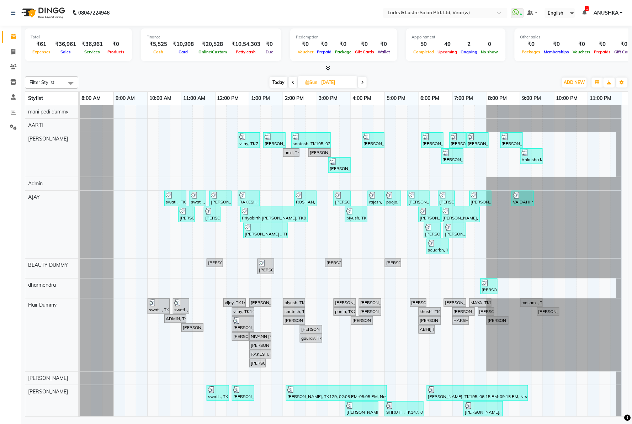
scroll to position [42, 0]
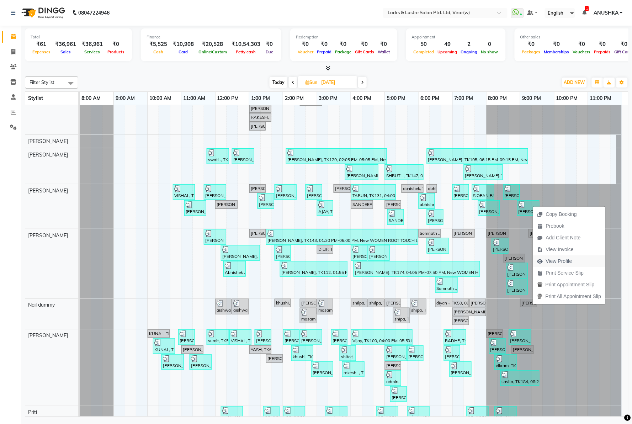
click at [549, 262] on span "View Profile" at bounding box center [559, 261] width 26 height 7
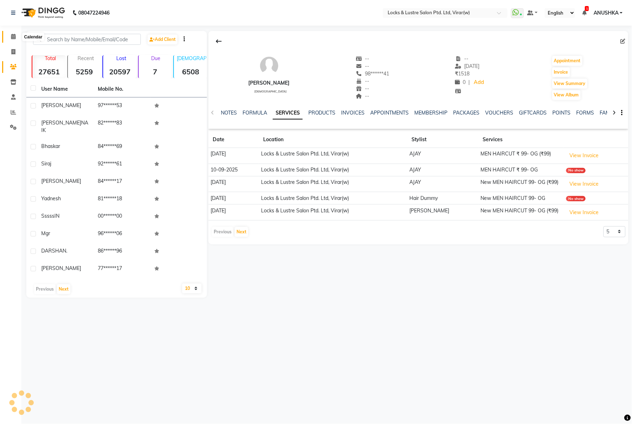
click at [11, 36] on icon at bounding box center [13, 36] width 5 height 5
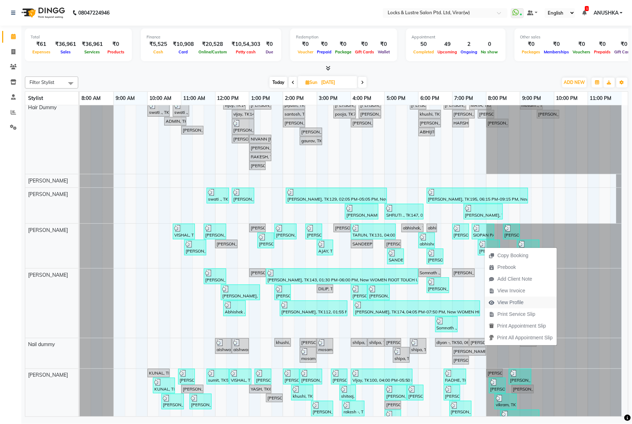
click at [508, 303] on span "View Profile" at bounding box center [511, 302] width 26 height 7
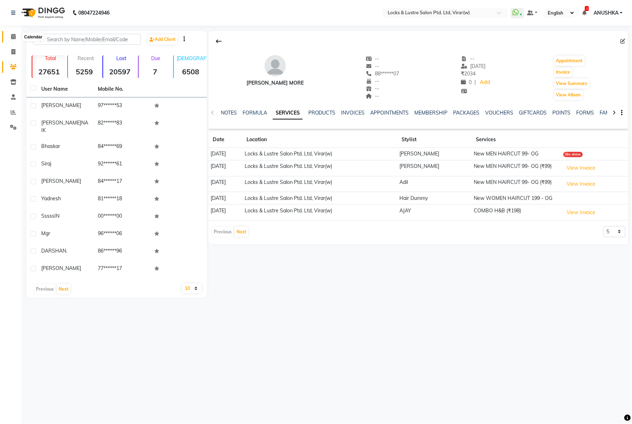
click at [13, 33] on span at bounding box center [13, 37] width 12 height 8
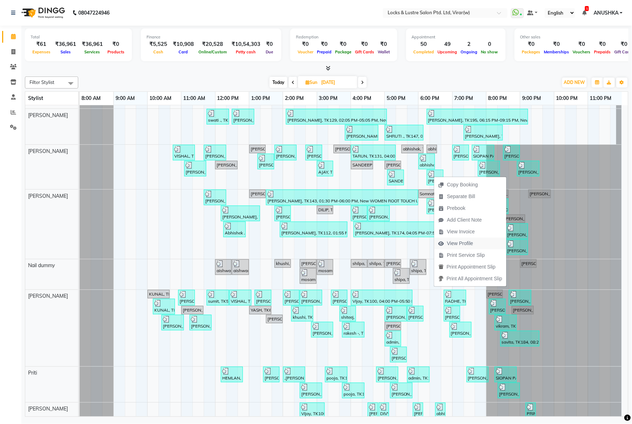
click at [462, 243] on span "View Profile" at bounding box center [460, 243] width 26 height 7
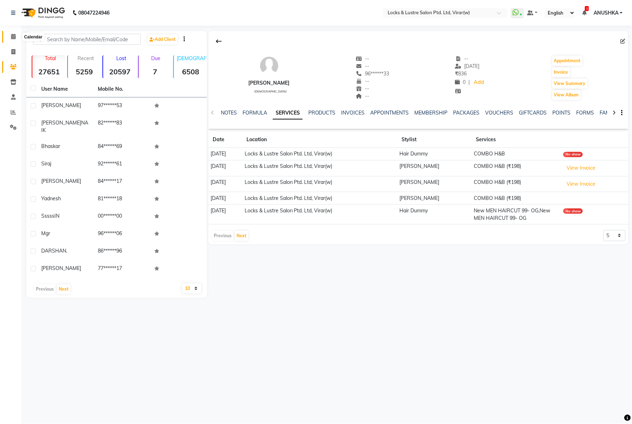
click at [12, 36] on icon at bounding box center [13, 36] width 5 height 5
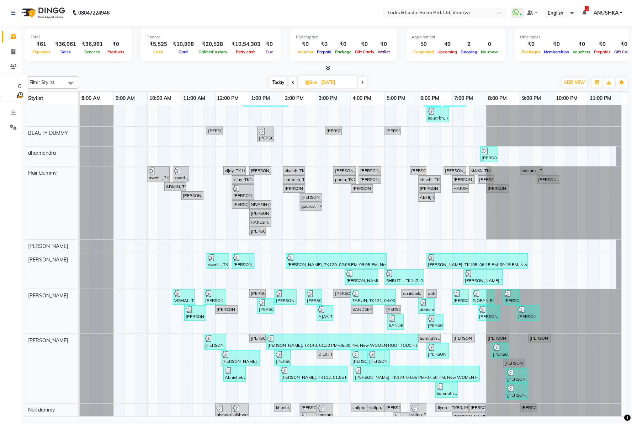
scroll to position [39, 0]
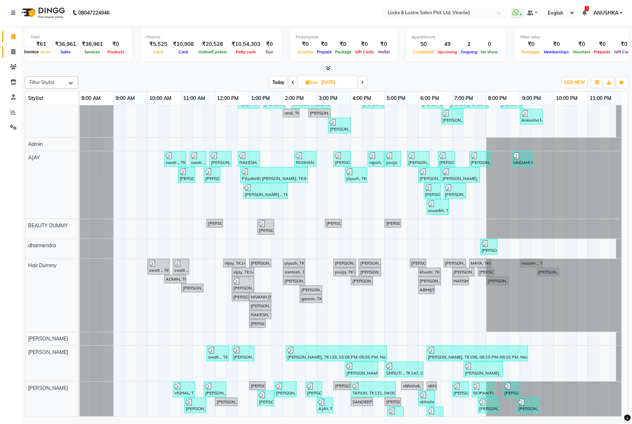
click at [12, 51] on icon at bounding box center [13, 51] width 4 height 5
select select "5944"
select select "service"
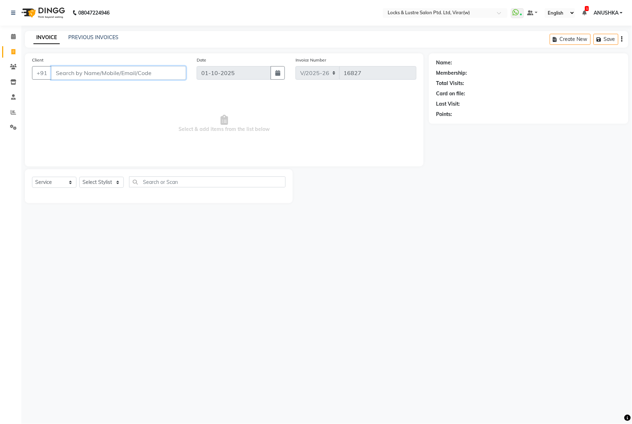
click at [141, 68] on input "Client" at bounding box center [118, 73] width 135 height 14
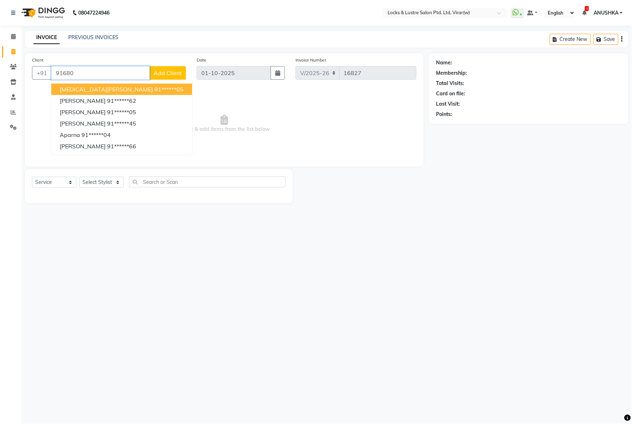
type input "91680"
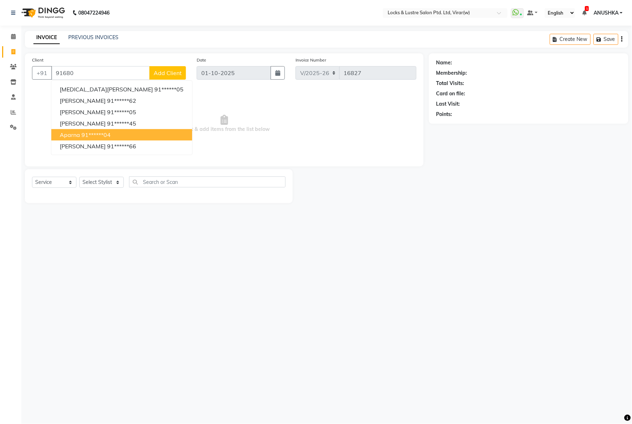
click at [0, 373] on div "Calendar Invoice Clients Inventory Staff Reports Settings Completed InProgress …" at bounding box center [48, 216] width 96 height 393
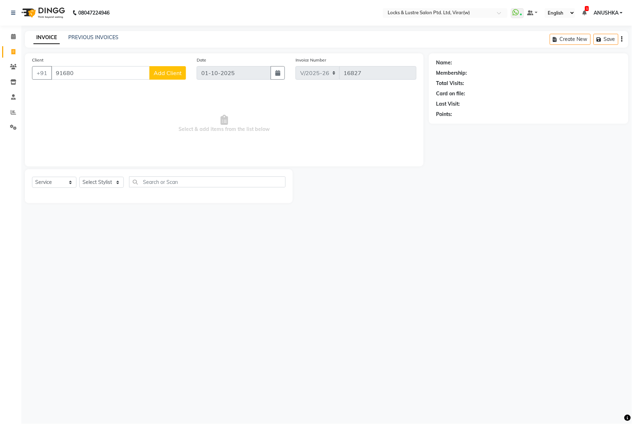
drag, startPoint x: 30, startPoint y: 61, endPoint x: 228, endPoint y: 342, distance: 343.5
click at [232, 339] on div "08047224946 Select Location × Locks & Lustre Salon Ptd. Ltd, Virar(w) WhatsApp …" at bounding box center [316, 212] width 632 height 424
click at [105, 73] on input "91680" at bounding box center [100, 73] width 99 height 14
click at [80, 40] on link "PREVIOUS INVOICES" at bounding box center [93, 37] width 50 height 6
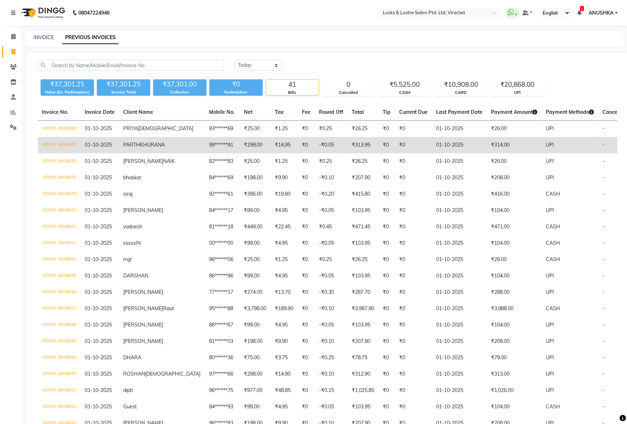
click at [239, 153] on td "₹299.00" at bounding box center [254, 145] width 31 height 16
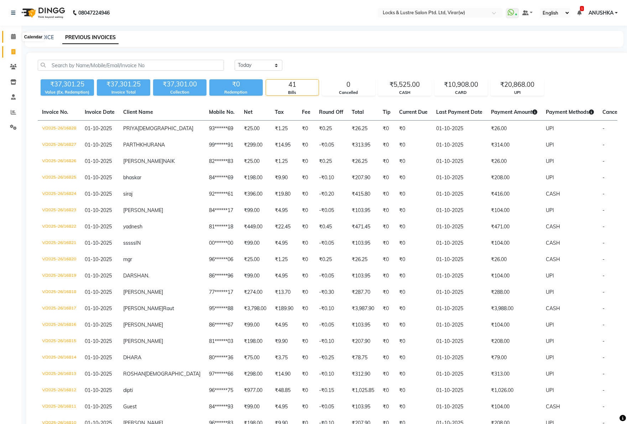
click at [15, 37] on span at bounding box center [13, 37] width 12 height 8
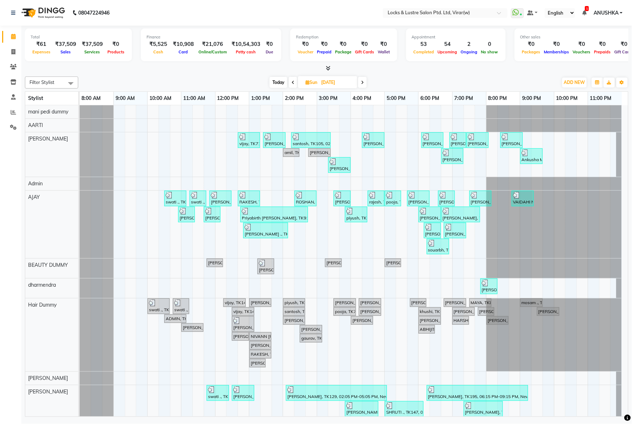
click at [274, 82] on span "Today" at bounding box center [279, 82] width 18 height 11
type input "01-10-2025"
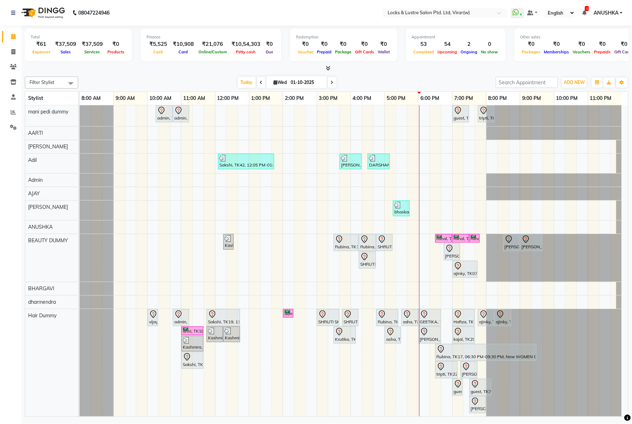
click at [149, 7] on nav "08047224946 Select Location × Locks & Lustre Salon Ptd. Ltd, Virar(w) WhatsApp …" at bounding box center [316, 13] width 632 height 26
click at [152, 16] on nav "08047224946 Select Location × Locks & Lustre Salon Ptd. Ltd, Virar(w) WhatsApp …" at bounding box center [316, 13] width 632 height 26
click at [506, 80] on input "search" at bounding box center [527, 82] width 62 height 11
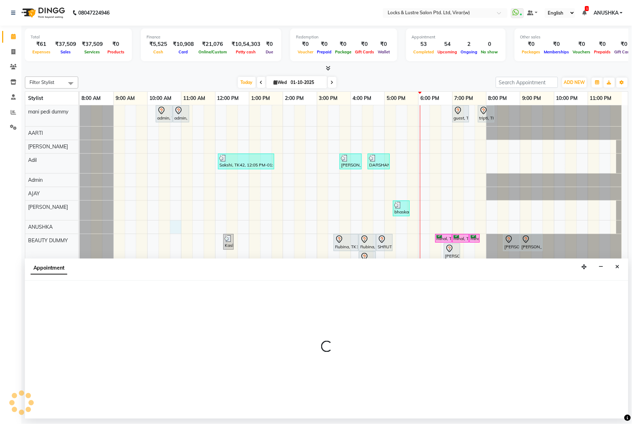
select select "84174"
select select "645"
select select "tentative"
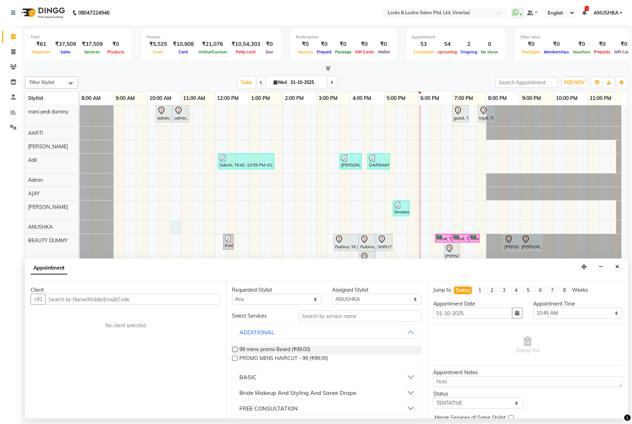
click at [101, 297] on input "text" at bounding box center [132, 299] width 175 height 11
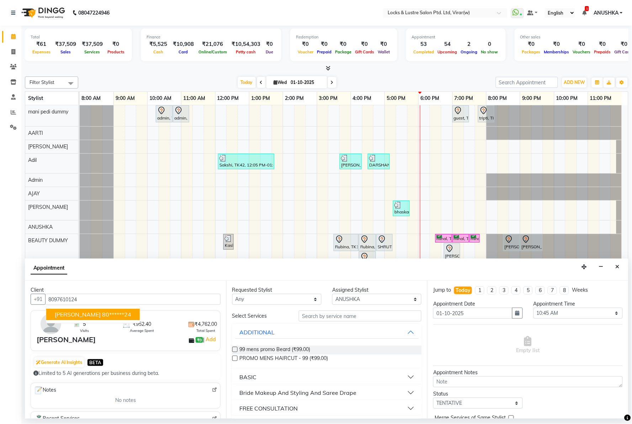
drag, startPoint x: 94, startPoint y: 313, endPoint x: 151, endPoint y: 331, distance: 59.4
click at [102, 312] on ngb-highlight "80******24" at bounding box center [116, 314] width 29 height 7
type input "80******24"
click at [516, 312] on icon "button" at bounding box center [518, 313] width 4 height 5
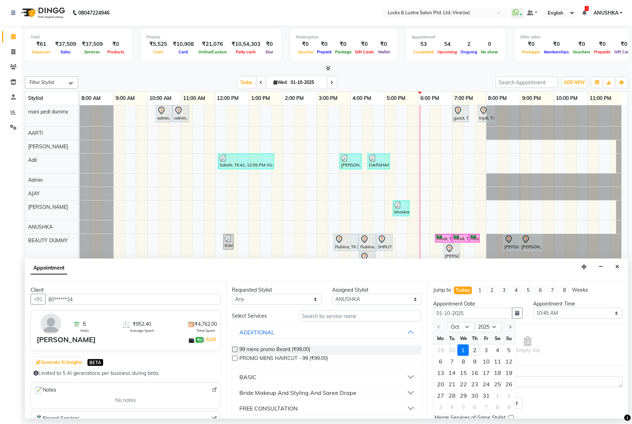
click at [472, 350] on div "2" at bounding box center [474, 350] width 11 height 11
type input "02-10-2025"
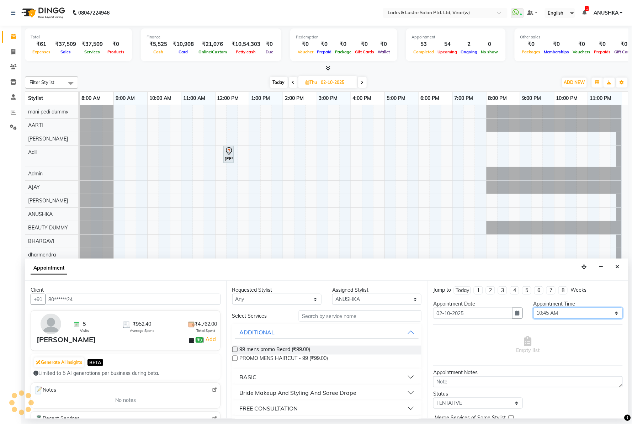
click at [548, 311] on select "Select 09:00 AM 09:15 AM 09:30 AM 09:45 AM 10:00 AM 10:15 AM 10:30 AM 10:45 AM …" at bounding box center [578, 313] width 89 height 11
select select "600"
click at [534, 308] on select "Select 09:00 AM 09:15 AM 09:30 AM 09:45 AM 10:00 AM 10:15 AM 10:30 AM 10:45 AM …" at bounding box center [578, 313] width 89 height 11
click at [365, 297] on select "Select AARTI Abdul Khan Adil Admin AJAY AKASH NHAVI ANUSHKA Ashwini Sawant BEAU…" at bounding box center [376, 299] width 89 height 11
select select "43855"
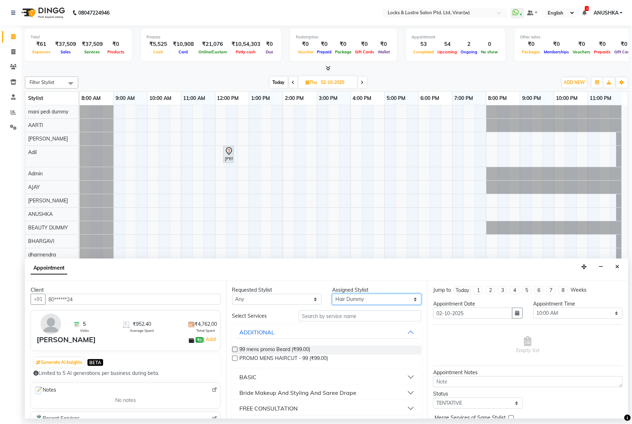
click at [332, 294] on select "Select AARTI Abdul Khan Adil Admin AJAY AKASH NHAVI ANUSHKA Ashwini Sawant BEAU…" at bounding box center [376, 299] width 89 height 11
click at [349, 311] on input "text" at bounding box center [360, 316] width 123 height 11
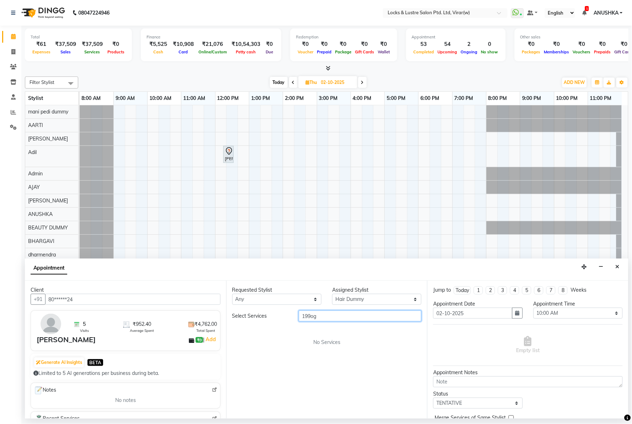
click at [313, 317] on input "199og" at bounding box center [360, 316] width 123 height 11
type input "199 og"
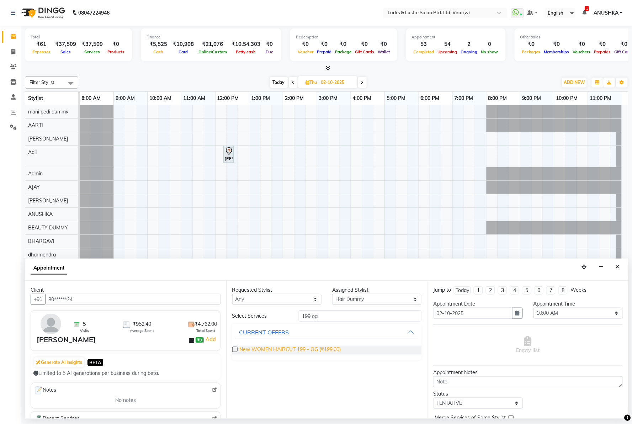
click at [308, 350] on span "New WOMEN HAIRCUT 199 - OG (₹199.00)" at bounding box center [290, 350] width 101 height 9
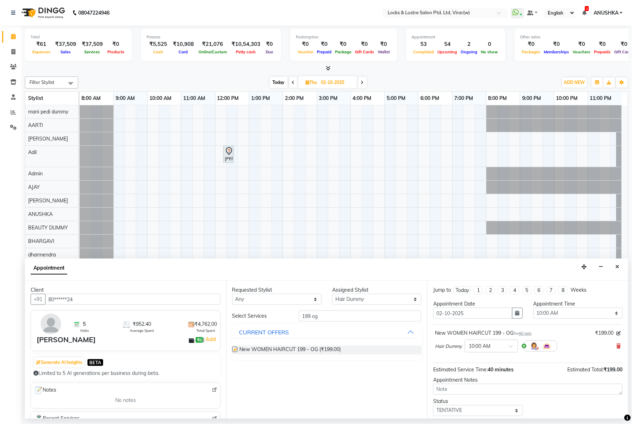
checkbox input "false"
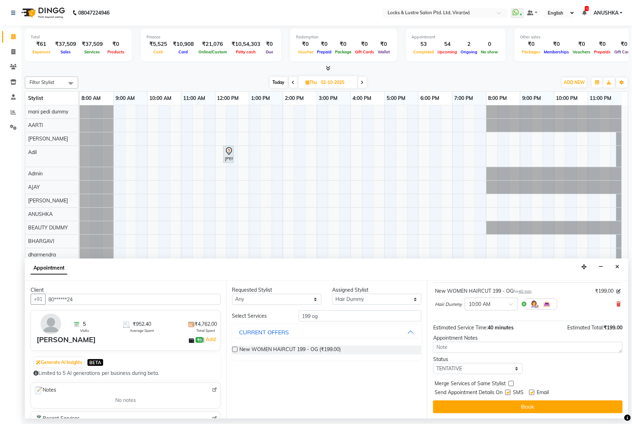
scroll to position [43, 0]
drag, startPoint x: 532, startPoint y: 403, endPoint x: 526, endPoint y: 406, distance: 6.5
click at [531, 403] on button "Book" at bounding box center [528, 406] width 190 height 13
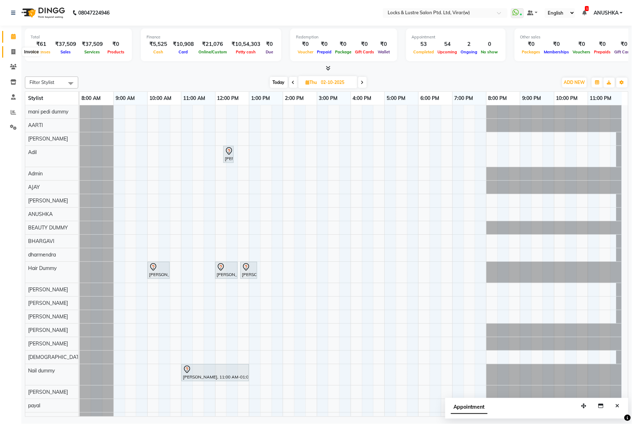
click at [9, 50] on span at bounding box center [13, 52] width 12 height 8
select select "5944"
select select "service"
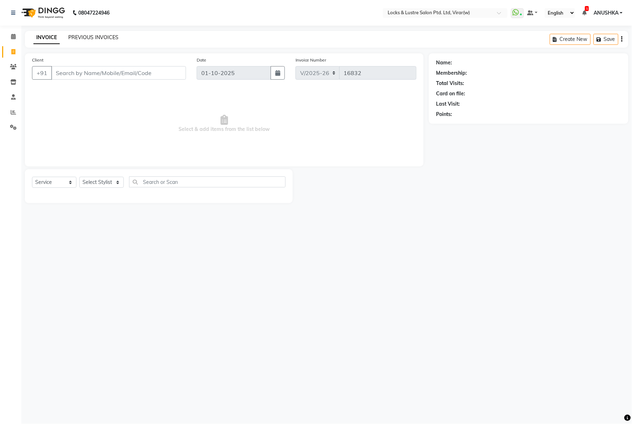
click at [111, 37] on link "PREVIOUS INVOICES" at bounding box center [93, 37] width 50 height 6
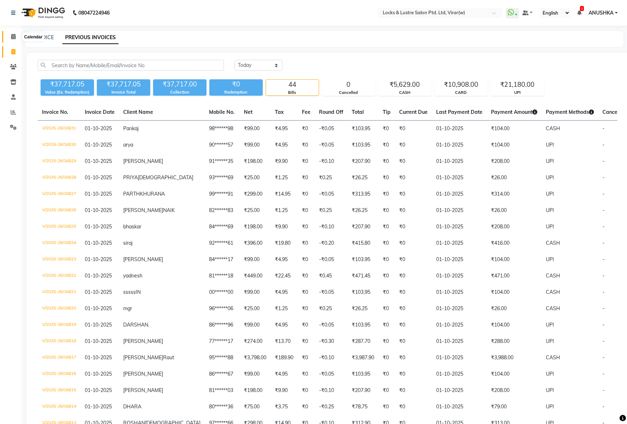
click at [11, 36] on icon at bounding box center [13, 36] width 5 height 5
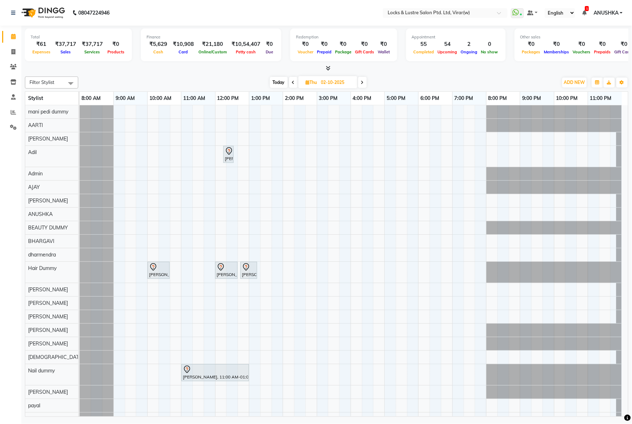
click at [375, 12] on nav "08047224946 Select Location × Locks & Lustre Salon Ptd. Ltd, Virar(w) WhatsApp …" at bounding box center [316, 13] width 632 height 26
click at [577, 80] on span "ADD NEW" at bounding box center [574, 82] width 21 height 5
click at [556, 115] on link "Add Expense" at bounding box center [559, 114] width 56 height 9
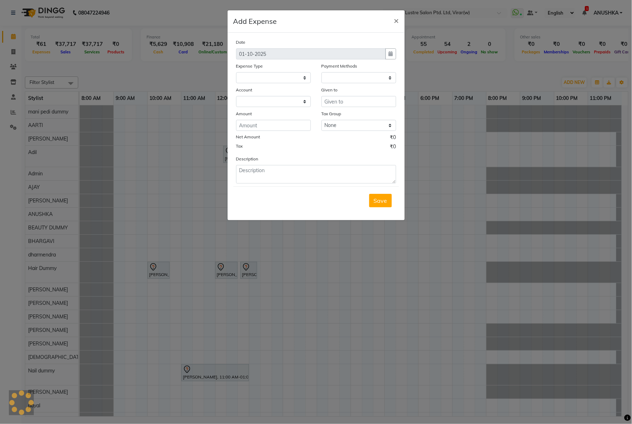
select select "1"
select select "4920"
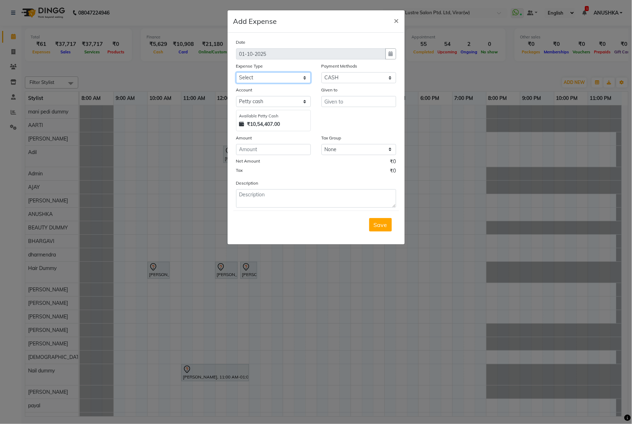
click at [290, 79] on select "Select Advance Salary Bank charges Cash transfer to bank Cash transfer to hub C…" at bounding box center [273, 77] width 75 height 11
select select "15198"
click at [236, 72] on select "Select Advance Salary Bank charges Cash transfer to bank Cash transfer to hub C…" at bounding box center [273, 77] width 75 height 11
click at [338, 96] on input "text" at bounding box center [359, 101] width 75 height 11
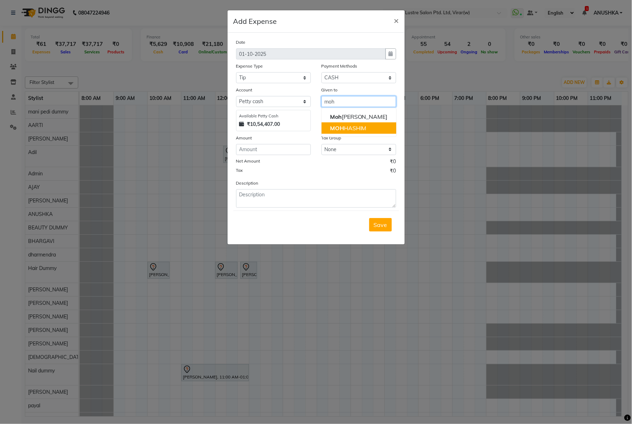
click at [340, 123] on button "MOH HASHIM" at bounding box center [359, 127] width 75 height 11
type input "[PERSON_NAME]"
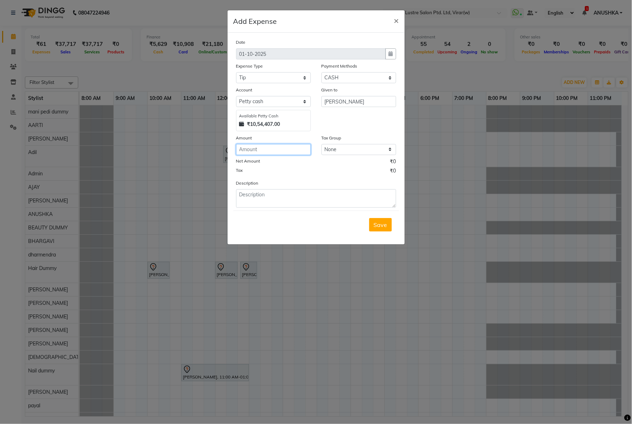
click at [271, 148] on input "number" at bounding box center [273, 149] width 75 height 11
type input "56"
click at [308, 197] on textarea at bounding box center [316, 198] width 160 height 19
paste textarea "16827"
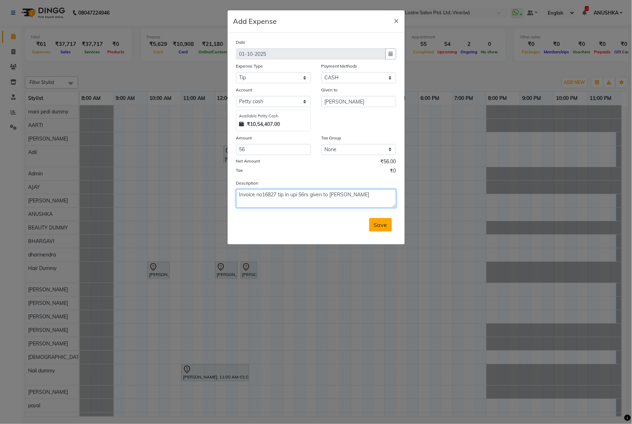
type textarea "Invoice no16827 tip in upi 56rs given to Hasim"
click at [376, 226] on span "Save" at bounding box center [381, 224] width 14 height 7
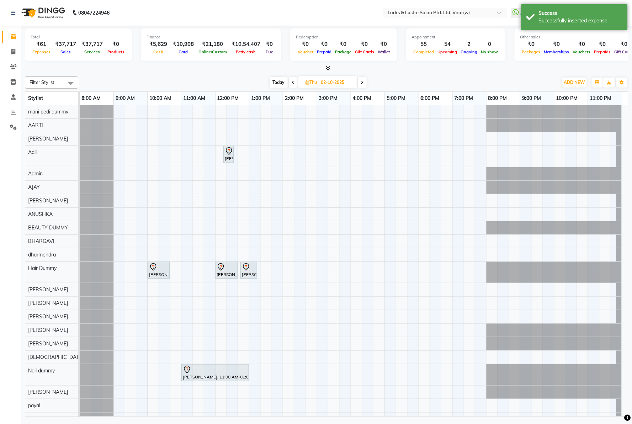
click at [280, 79] on span "Today" at bounding box center [279, 82] width 18 height 11
type input "01-10-2025"
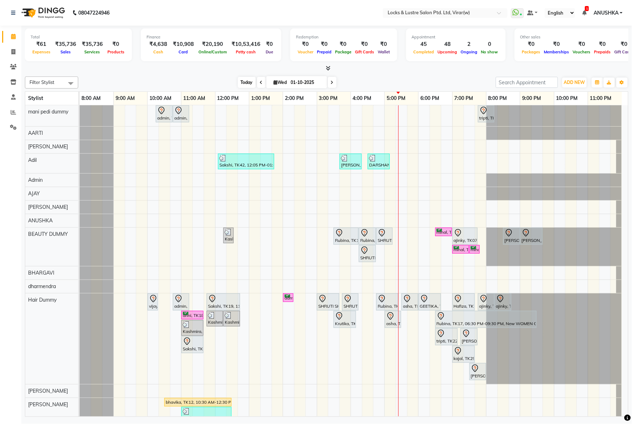
click at [244, 82] on span "Today" at bounding box center [247, 82] width 18 height 11
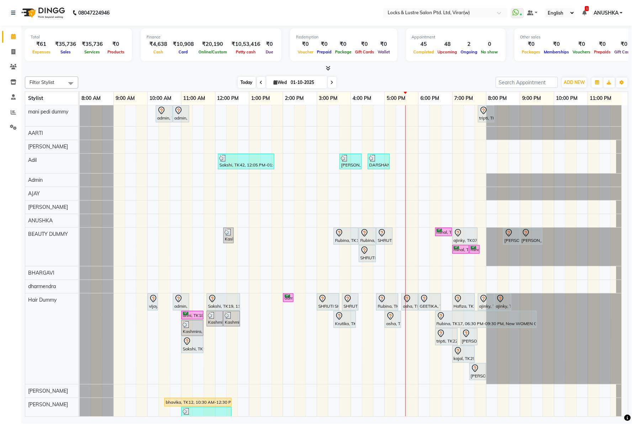
click at [242, 82] on span "Today" at bounding box center [247, 82] width 18 height 11
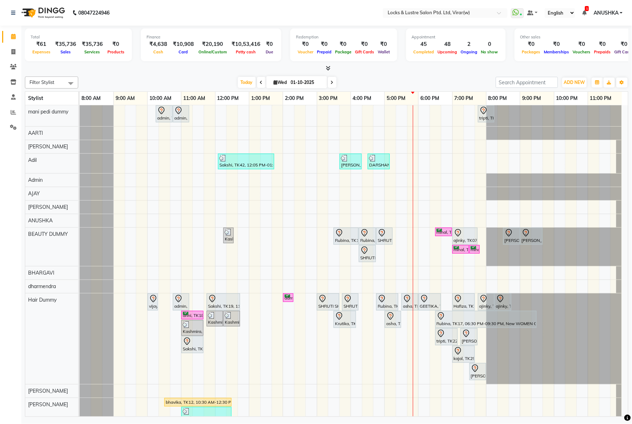
click at [261, 85] on span at bounding box center [261, 82] width 9 height 11
type input "30-09-2025"
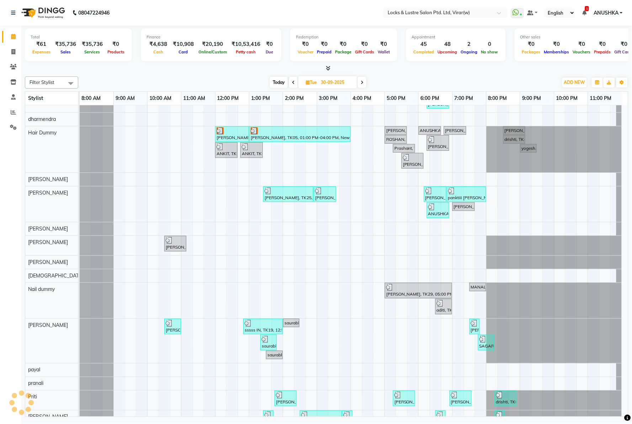
scroll to position [197, 0]
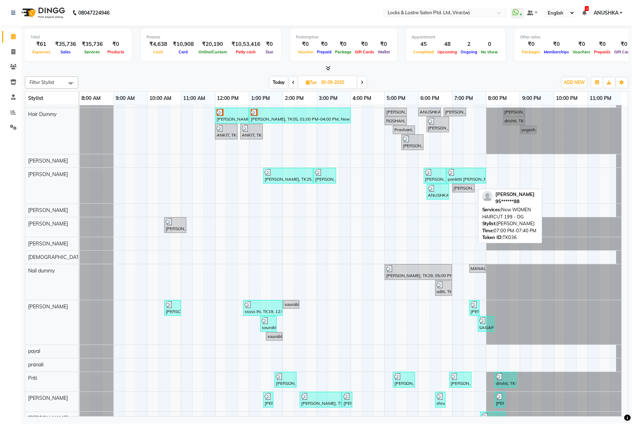
click at [460, 189] on div "PANKTI PEREIRA, TK36, 07:00 PM-07:40 PM, New WOMEN HAIRCUT 199 - OG" at bounding box center [463, 188] width 21 height 6
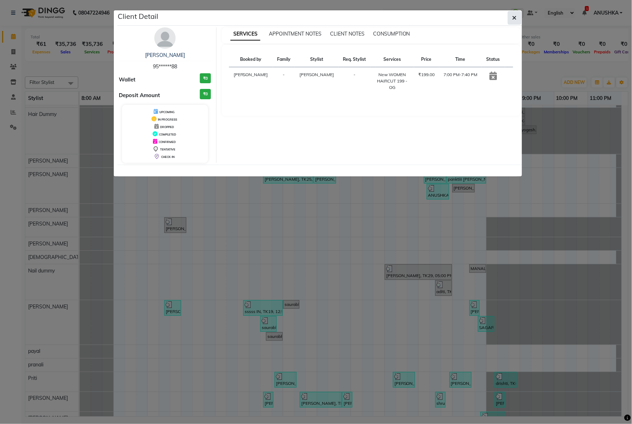
click at [510, 16] on button "button" at bounding box center [515, 18] width 14 height 14
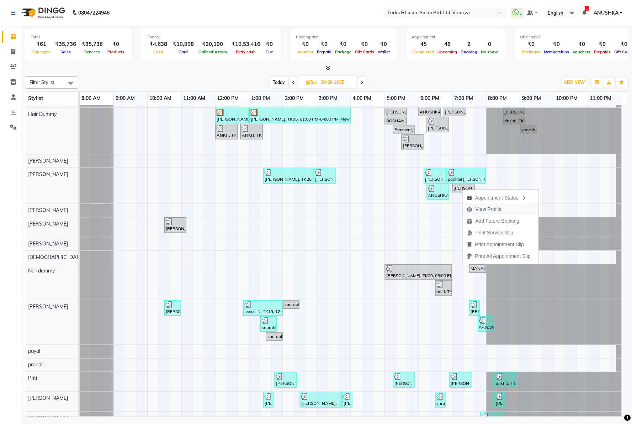
click at [494, 207] on span "View Profile" at bounding box center [489, 209] width 26 height 7
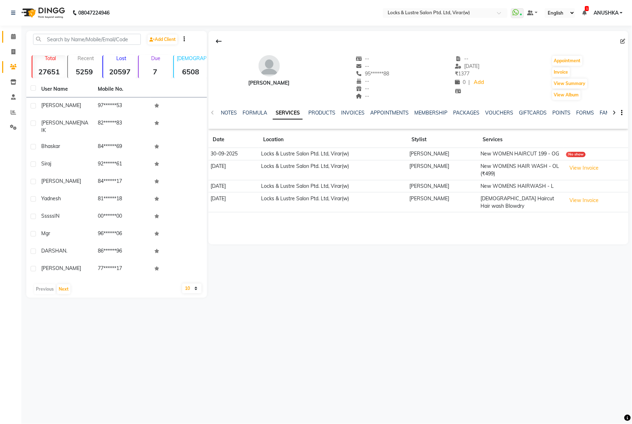
drag, startPoint x: 21, startPoint y: 38, endPoint x: 16, endPoint y: 37, distance: 5.7
click at [21, 38] on app-home "08047224946 Select Location × Locks & Lustre Salon Ptd. Ltd, Virar(w) WhatsApp …" at bounding box center [316, 154] width 632 height 308
click at [15, 37] on icon at bounding box center [13, 36] width 5 height 5
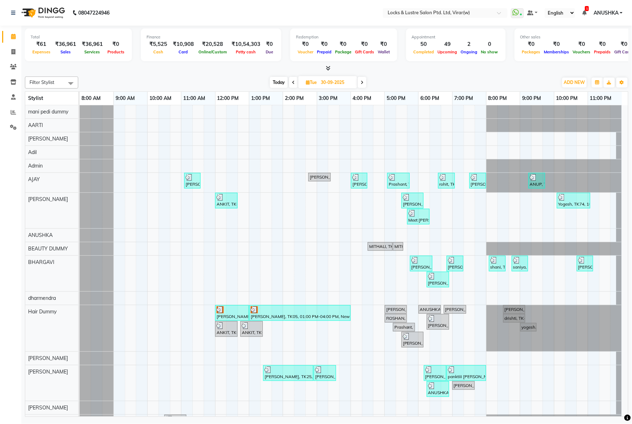
click at [279, 82] on span "Today" at bounding box center [279, 82] width 18 height 11
type input "01-10-2025"
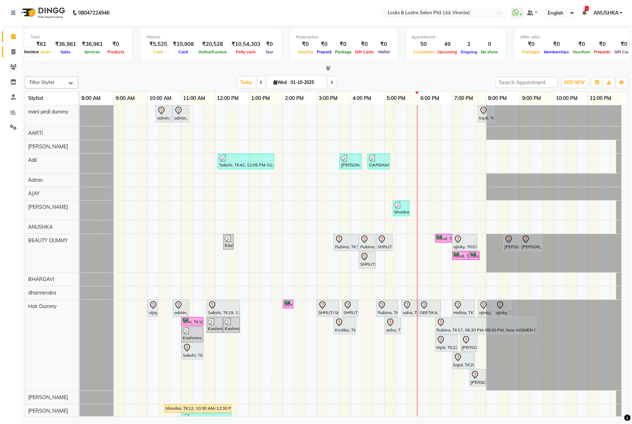
click at [12, 50] on icon at bounding box center [13, 51] width 4 height 5
select select "5944"
select select "service"
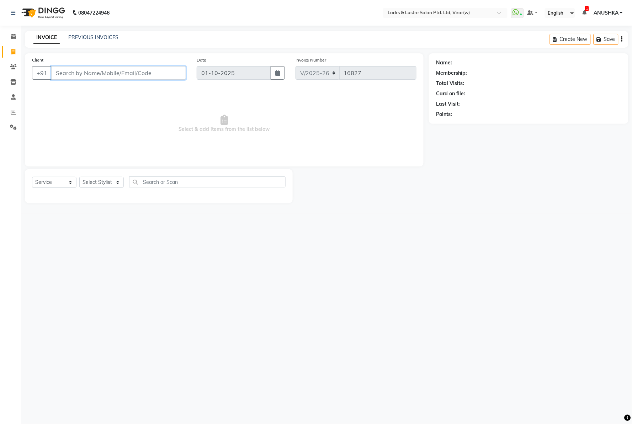
click at [78, 74] on input "Client" at bounding box center [118, 73] width 135 height 14
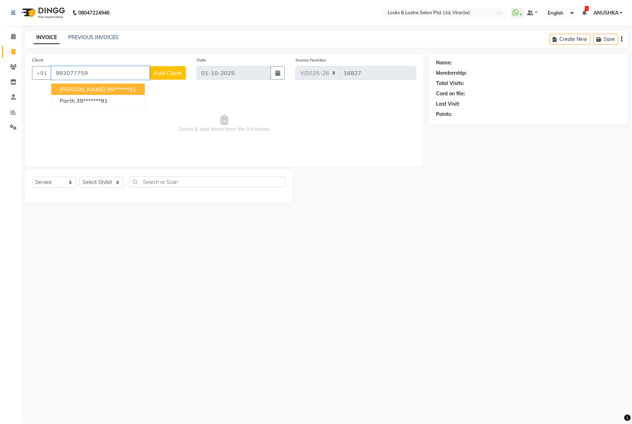
click at [85, 88] on span "PARTH KHURANA" at bounding box center [83, 89] width 46 height 7
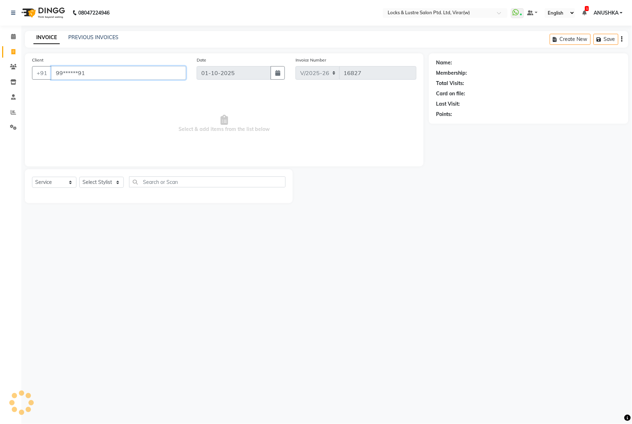
type input "99******91"
click at [105, 175] on div "Select Service Product Membership Package Voucher Prepaid Gift Card Select Styl…" at bounding box center [159, 186] width 268 height 34
click at [104, 179] on select "Select Stylist [PERSON_NAME] [PERSON_NAME] [PERSON_NAME] AKASH [PERSON_NAME] [P…" at bounding box center [101, 182] width 44 height 11
select select "42108"
click at [79, 177] on select "Select Stylist [PERSON_NAME] [PERSON_NAME] [PERSON_NAME] AKASH [PERSON_NAME] [P…" at bounding box center [101, 182] width 44 height 11
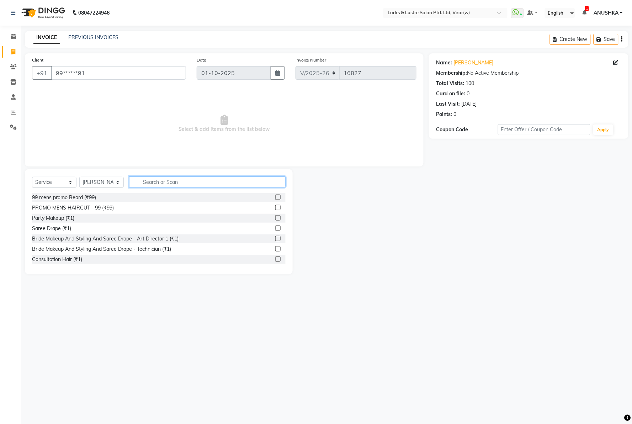
drag, startPoint x: 176, startPoint y: 182, endPoint x: 178, endPoint y: 168, distance: 14.0
click at [176, 181] on input "text" at bounding box center [207, 181] width 157 height 11
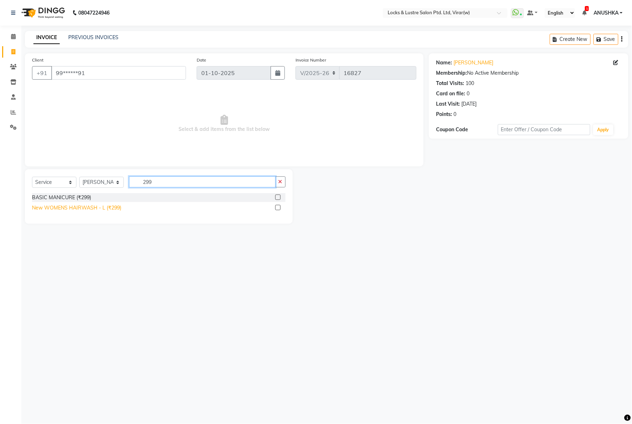
type input "299"
click at [98, 211] on div "New WOMENS HAIRWASH - L (₹299)" at bounding box center [76, 207] width 89 height 7
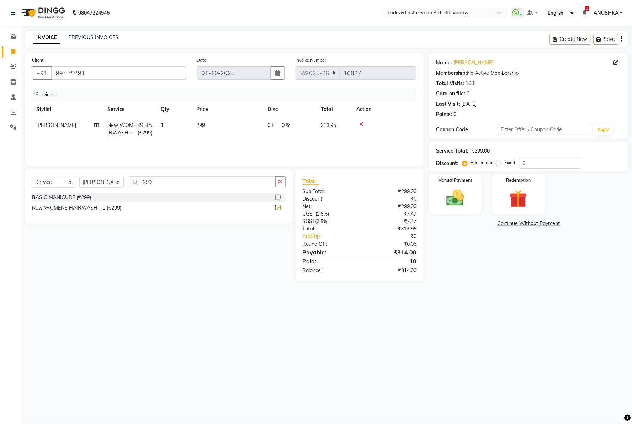
checkbox input "false"
click at [449, 199] on img at bounding box center [455, 198] width 30 height 21
click at [502, 222] on span "UPI" at bounding box center [504, 224] width 11 height 8
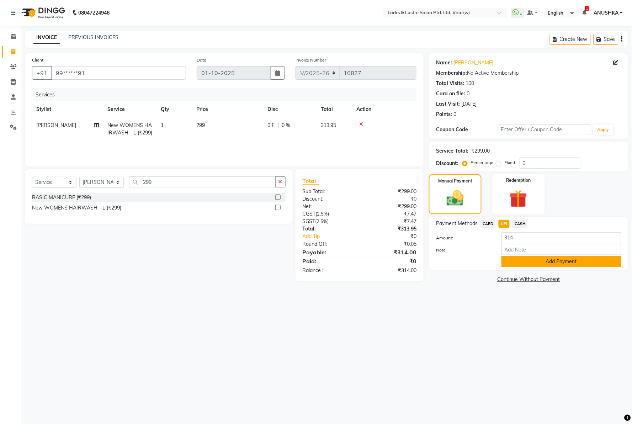
click at [511, 257] on button "Add Payment" at bounding box center [562, 261] width 120 height 11
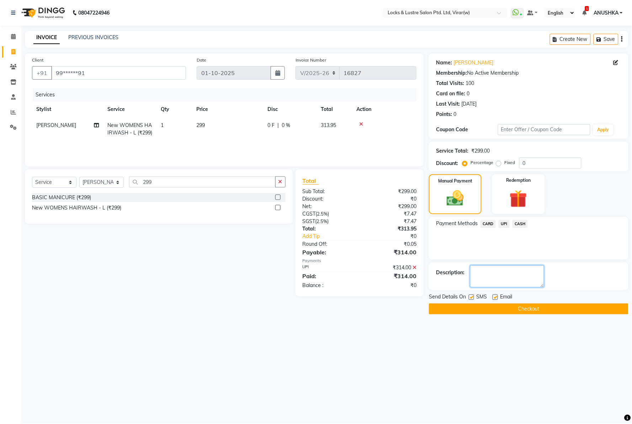
click at [508, 265] on textarea at bounding box center [507, 276] width 74 height 22
click at [509, 272] on textarea at bounding box center [507, 276] width 74 height 22
click at [481, 272] on textarea at bounding box center [507, 276] width 74 height 22
type textarea "112030690211"
click at [482, 306] on button "Checkout" at bounding box center [529, 308] width 200 height 11
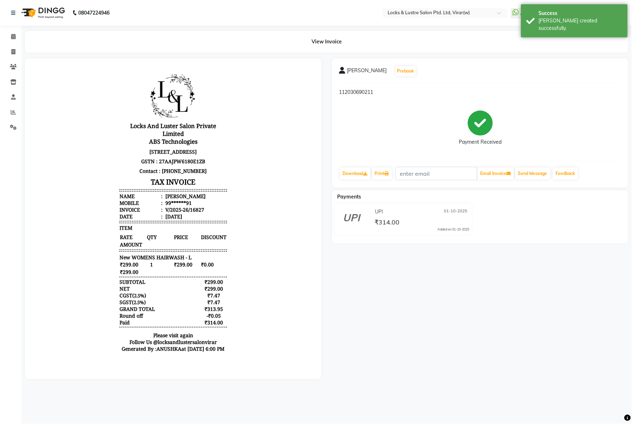
click at [182, 219] on div "[DATE]" at bounding box center [173, 216] width 18 height 7
click at [192, 213] on div "V/2025-26/16827" at bounding box center [184, 209] width 40 height 7
copy div "16827"
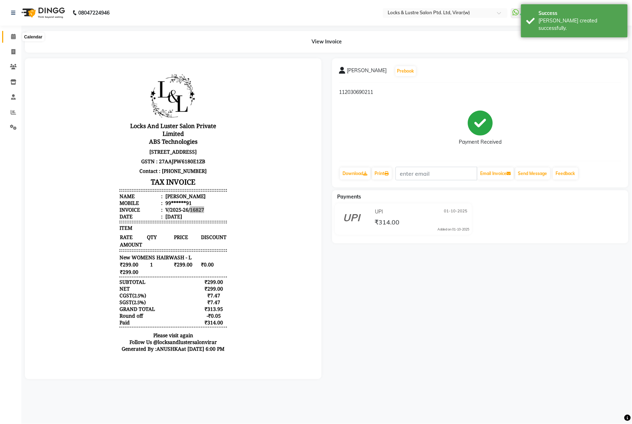
drag, startPoint x: 10, startPoint y: 35, endPoint x: 21, endPoint y: 53, distance: 21.8
click at [10, 35] on span at bounding box center [13, 37] width 12 height 8
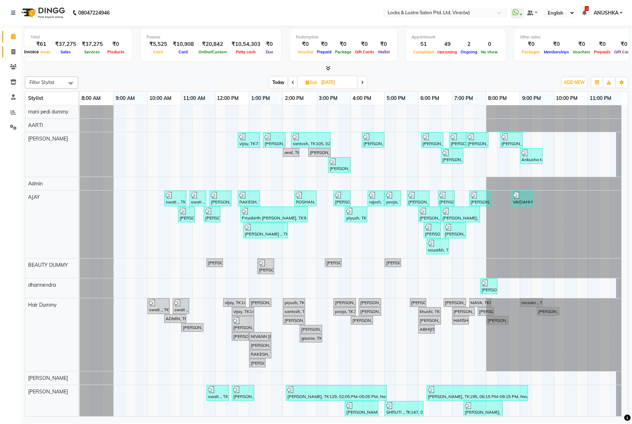
click at [11, 52] on icon at bounding box center [13, 51] width 4 height 5
select select "5944"
select select "service"
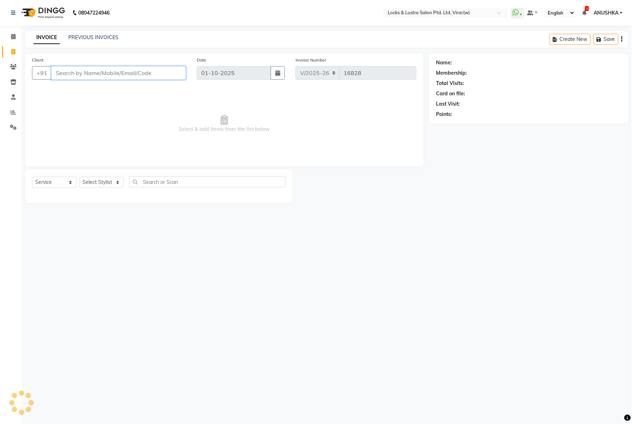
click at [105, 69] on input "Client" at bounding box center [118, 73] width 135 height 14
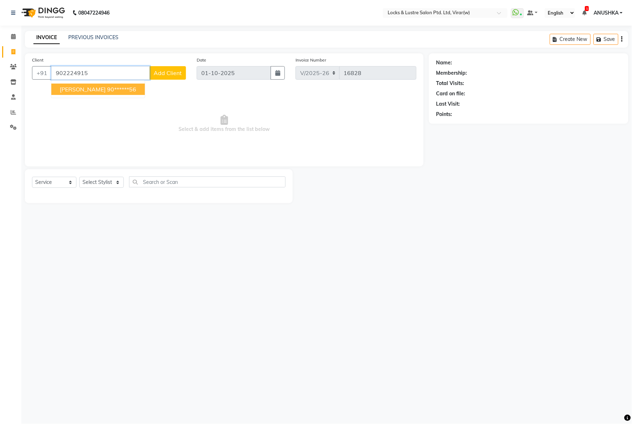
click at [120, 87] on ngb-highlight "90******56" at bounding box center [121, 89] width 29 height 7
type input "90******56"
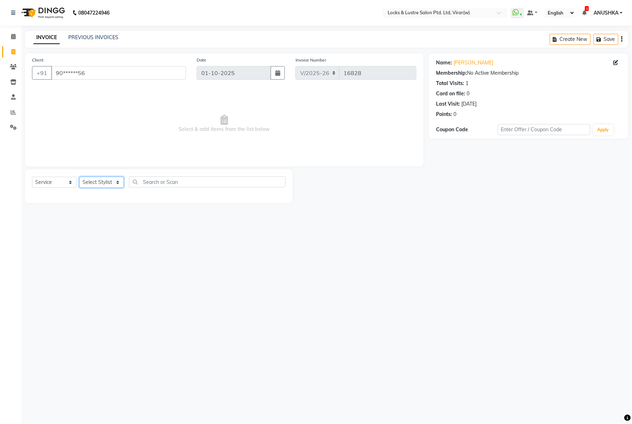
click at [100, 181] on select "Select Stylist [PERSON_NAME] [PERSON_NAME] [PERSON_NAME] AKASH [PERSON_NAME] [P…" at bounding box center [101, 182] width 44 height 11
select select "68717"
click at [79, 177] on select "Select Stylist [PERSON_NAME] [PERSON_NAME] [PERSON_NAME] AKASH [PERSON_NAME] [P…" at bounding box center [101, 182] width 44 height 11
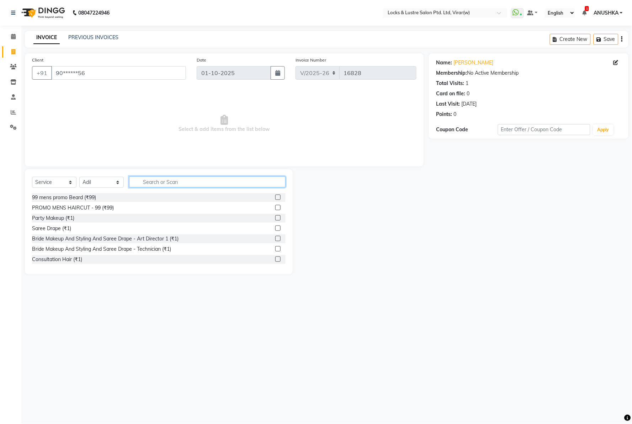
click at [158, 179] on input "text" at bounding box center [207, 181] width 157 height 11
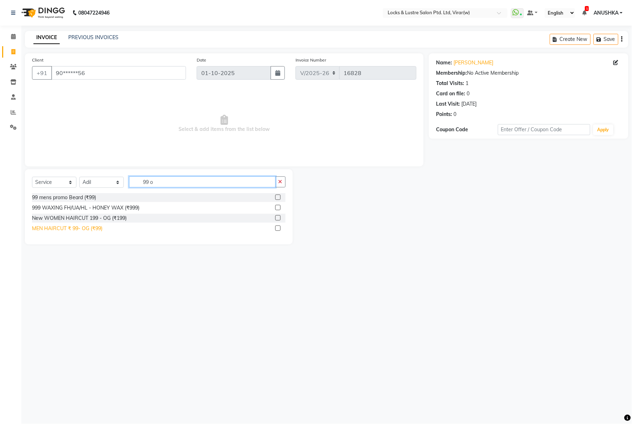
type input "99 o"
click at [82, 228] on div "MEN HAIRCUT ₹ 99- OG (₹99)" at bounding box center [67, 228] width 70 height 7
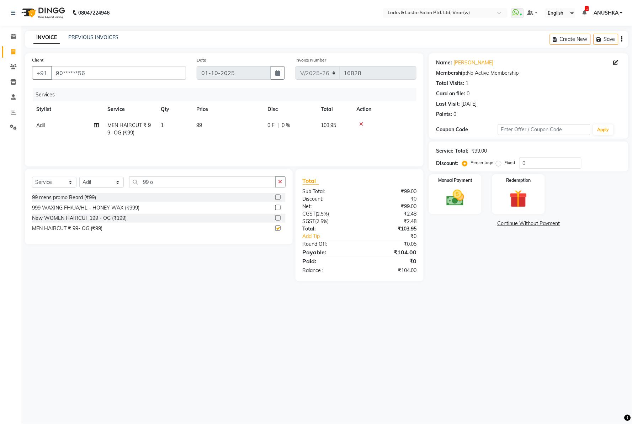
checkbox input "false"
click at [460, 196] on img at bounding box center [455, 198] width 30 height 21
click at [502, 222] on span "UPI" at bounding box center [504, 224] width 11 height 8
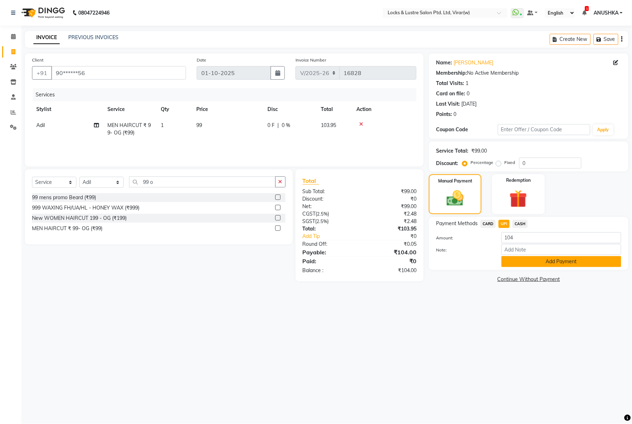
click at [524, 261] on button "Add Payment" at bounding box center [562, 261] width 120 height 11
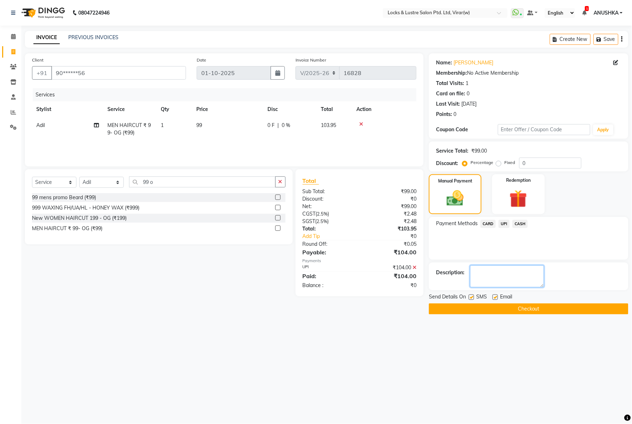
click at [509, 275] on textarea at bounding box center [507, 276] width 74 height 22
type textarea "564084846952"
click at [497, 311] on button "Checkout" at bounding box center [529, 308] width 200 height 11
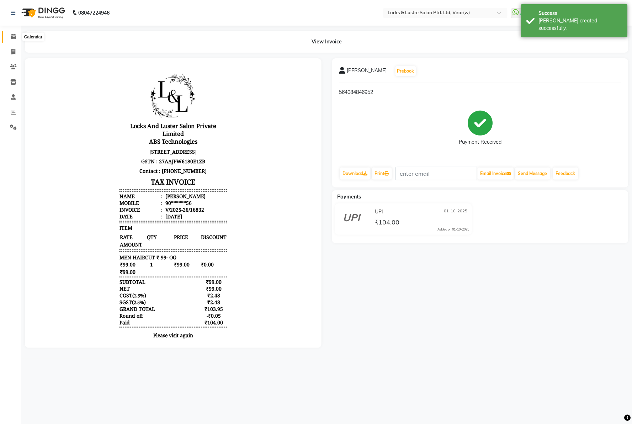
click at [11, 33] on span at bounding box center [13, 37] width 12 height 8
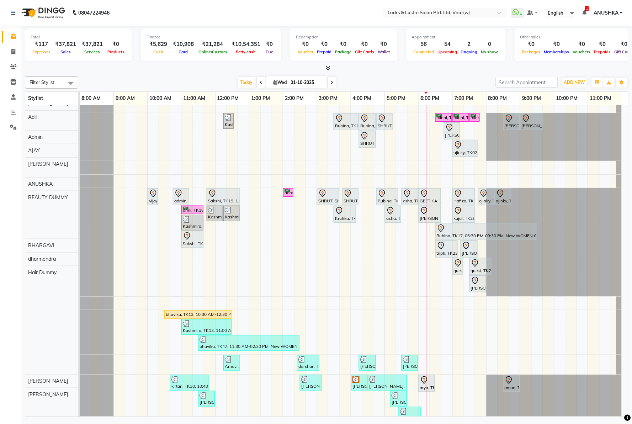
scroll to position [158, 0]
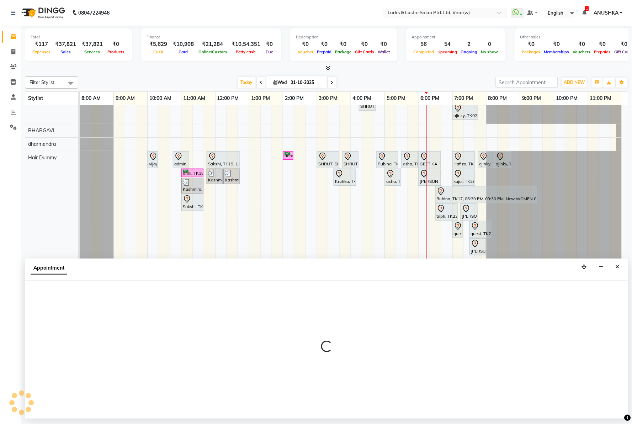
scroll to position [0, 0]
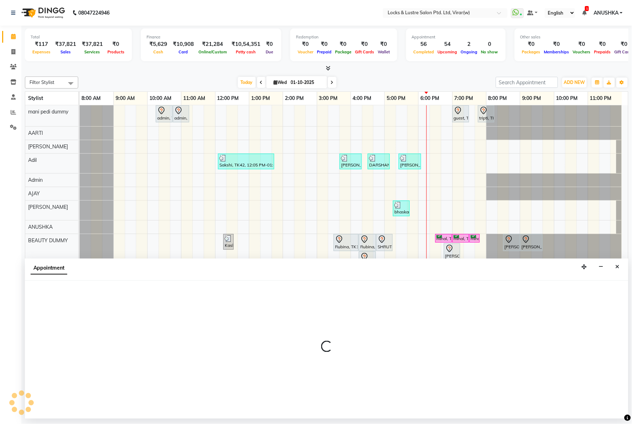
select select "42107"
select select "tentative"
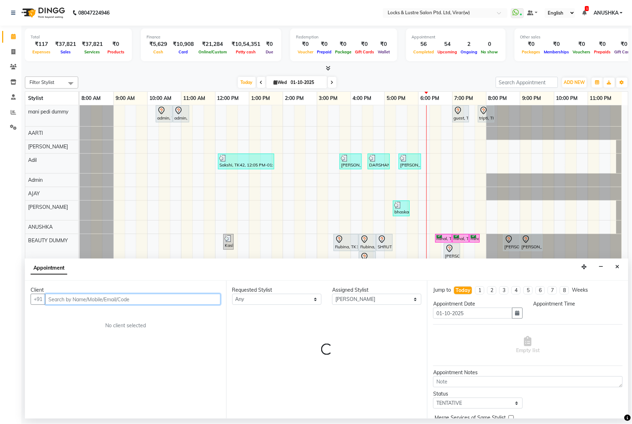
select select "1125"
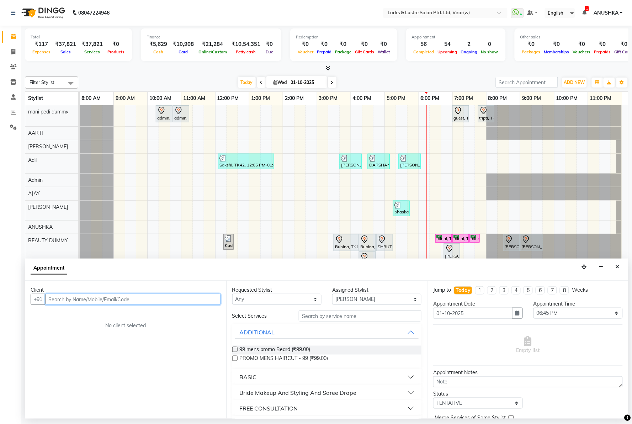
click at [84, 302] on input "text" at bounding box center [132, 299] width 175 height 11
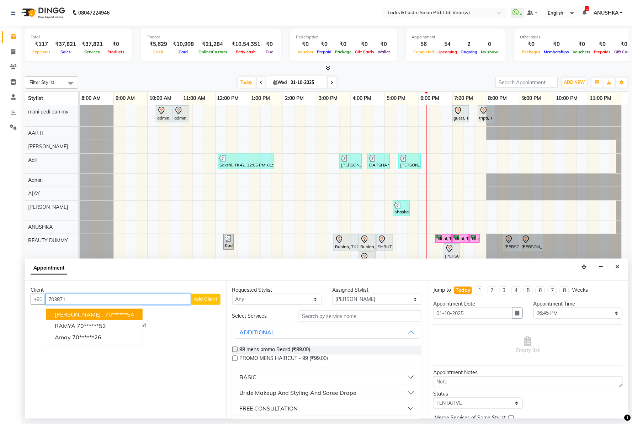
click at [84, 310] on button "Tanmay . 70******54" at bounding box center [94, 314] width 96 height 11
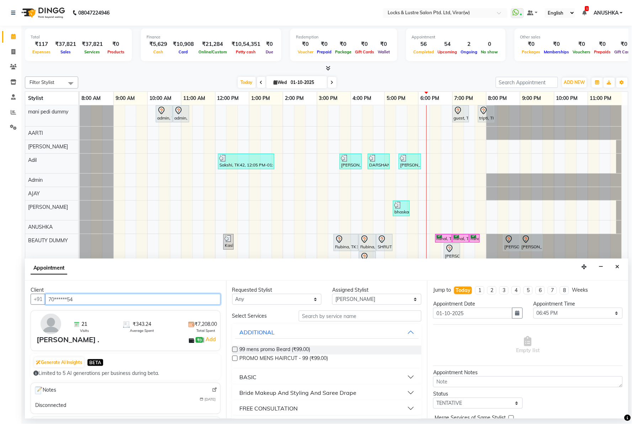
type input "70******54"
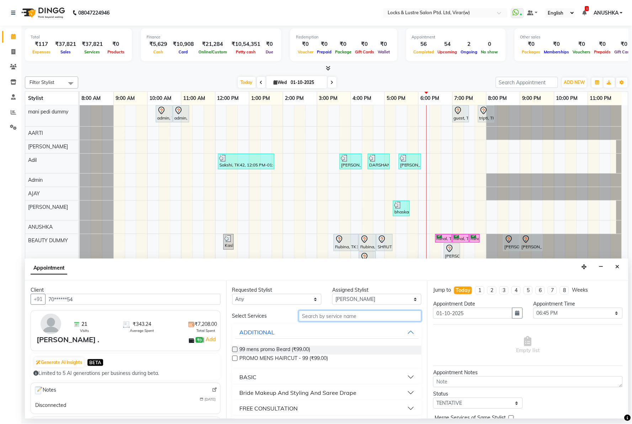
click at [334, 319] on input "text" at bounding box center [360, 316] width 123 height 11
type input "99 og"
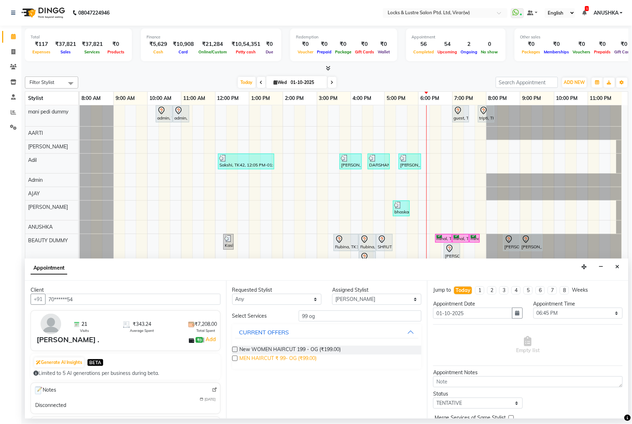
click at [295, 358] on span "MEN HAIRCUT ₹ 99- OG (₹99.00)" at bounding box center [278, 359] width 77 height 9
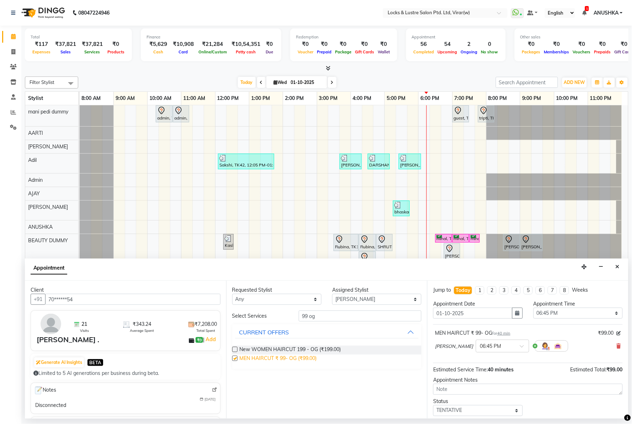
checkbox input "false"
click at [315, 319] on input "99 og" at bounding box center [360, 316] width 123 height 11
click at [374, 297] on select "Select [PERSON_NAME] [PERSON_NAME] [PERSON_NAME] AKASH [PERSON_NAME] [PERSON_NA…" at bounding box center [376, 299] width 89 height 11
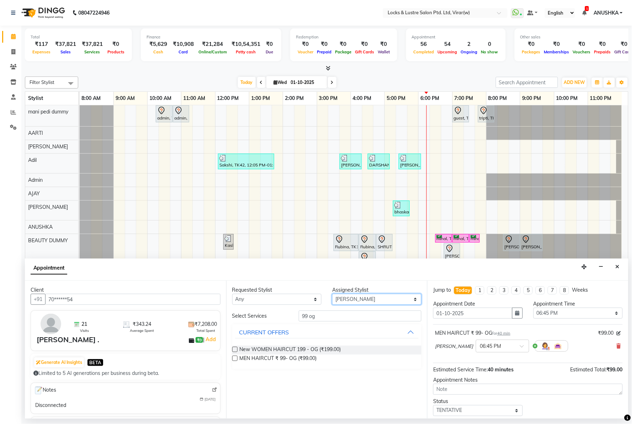
select select "42128"
click at [332, 294] on select "Select [PERSON_NAME] [PERSON_NAME] [PERSON_NAME] AKASH [PERSON_NAME] [PERSON_NA…" at bounding box center [376, 299] width 89 height 11
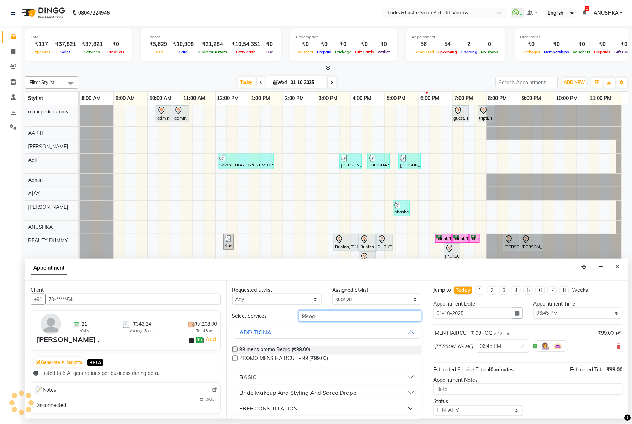
click at [336, 312] on input "99 og" at bounding box center [360, 316] width 123 height 11
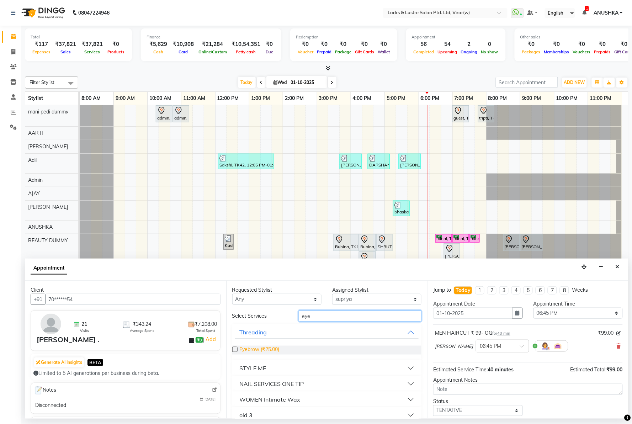
type input "eye"
click at [274, 347] on span "Eyebrow (₹25.00)" at bounding box center [260, 350] width 40 height 9
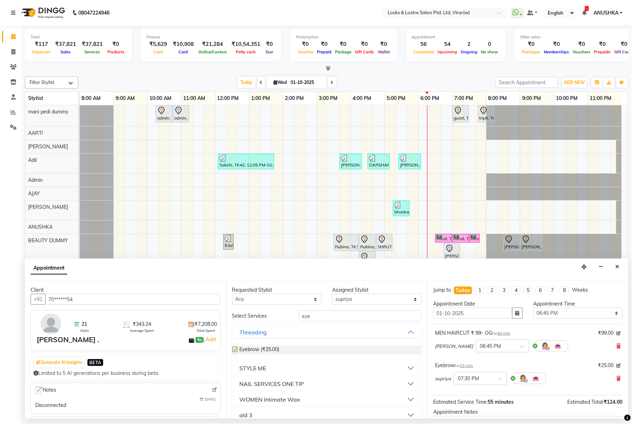
checkbox input "false"
click at [480, 378] on input "text" at bounding box center [473, 377] width 31 height 7
click at [474, 392] on div "06:45 PM" at bounding box center [480, 391] width 53 height 13
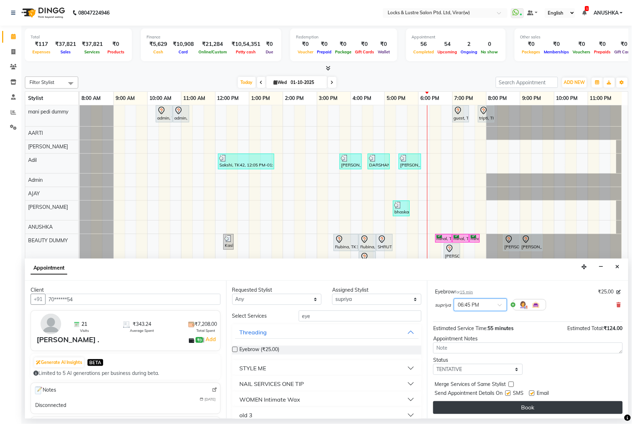
scroll to position [83, 0]
click at [519, 411] on button "Book" at bounding box center [528, 406] width 190 height 13
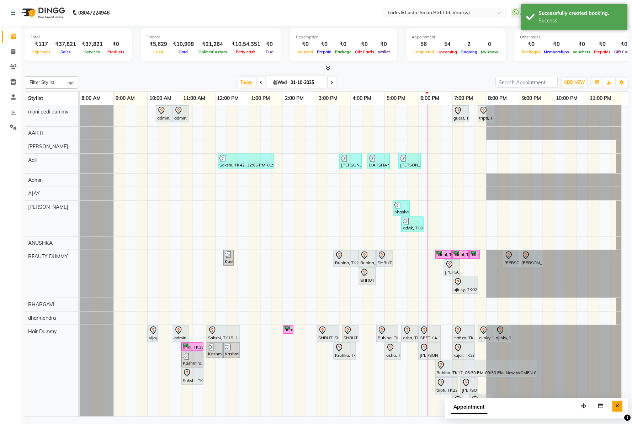
click at [616, 411] on button "Close" at bounding box center [618, 406] width 10 height 11
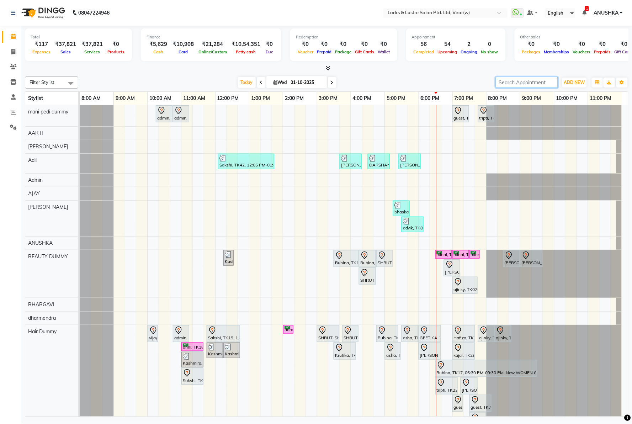
click at [530, 84] on input "search" at bounding box center [527, 82] width 62 height 11
click at [244, 78] on span "Today" at bounding box center [247, 82] width 18 height 11
click at [513, 83] on input "search" at bounding box center [527, 82] width 62 height 11
paste input "Shruti"
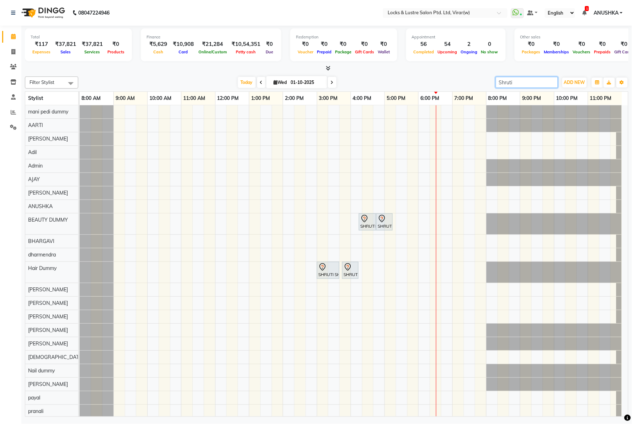
click at [517, 79] on input "Shruti" at bounding box center [527, 82] width 62 height 11
paste input "Rubina"
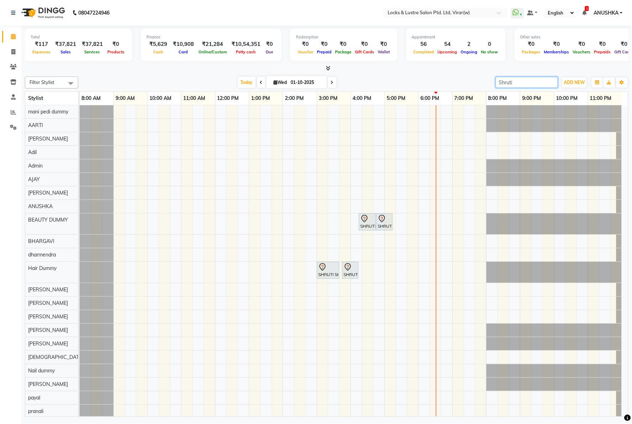
type input "Rubina"
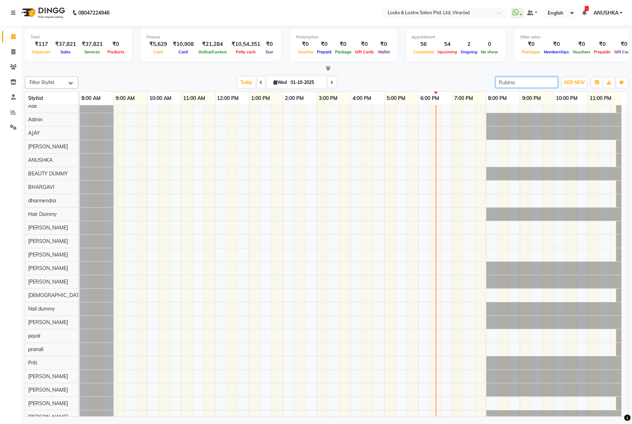
scroll to position [196, 0]
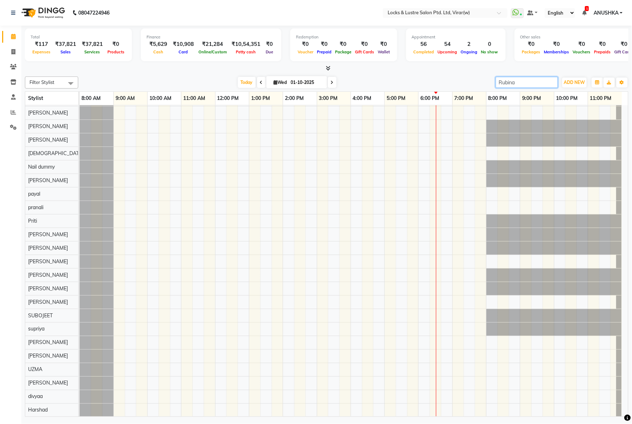
click at [552, 84] on input "Rubina" at bounding box center [527, 82] width 62 height 11
click at [549, 82] on input "Rubina" at bounding box center [527, 82] width 62 height 11
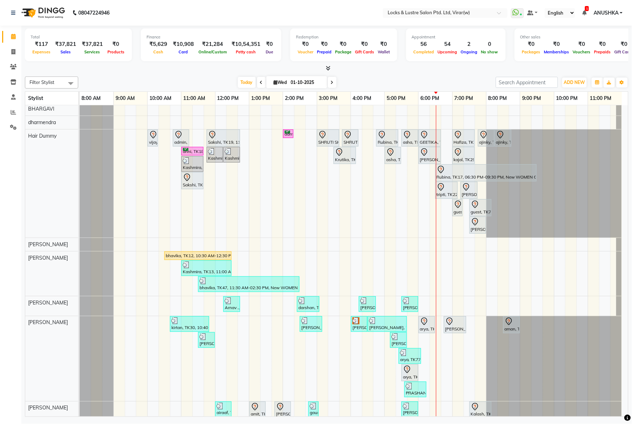
click at [392, 80] on div "[DATE] [DATE]" at bounding box center [287, 82] width 411 height 11
click at [258, 176] on div "admin, TK15, 10:15 AM-10:45 AM, BASIC PEDICURE admin, TK15, 10:45 AM-11:15 AM, …" at bounding box center [354, 432] width 549 height 1045
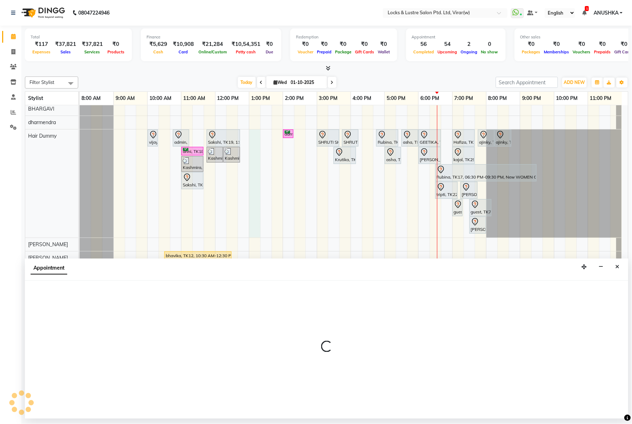
select select "43855"
select select "tentative"
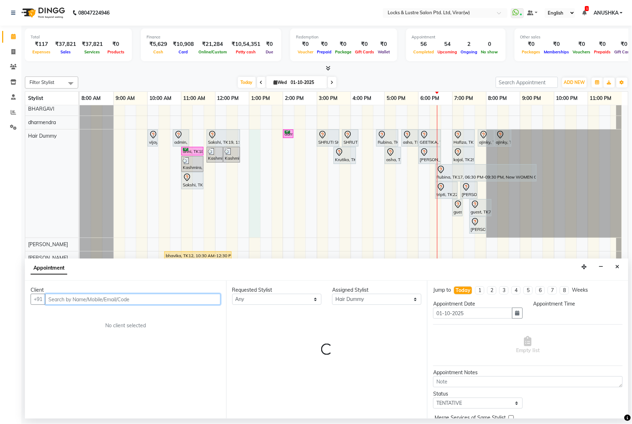
select select "780"
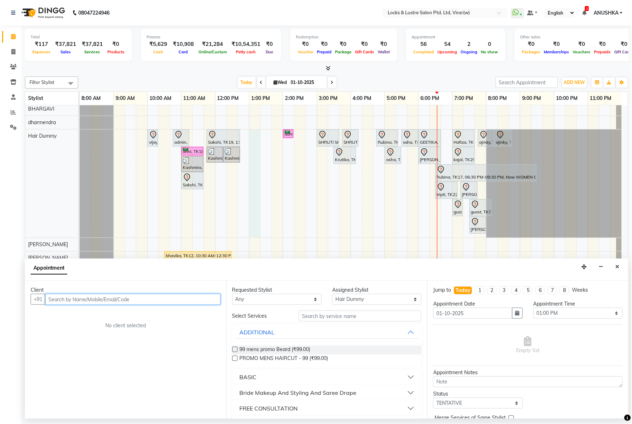
paste input "9619941412"
type input "9619941412"
click at [198, 301] on span "Add Client" at bounding box center [206, 299] width 24 height 6
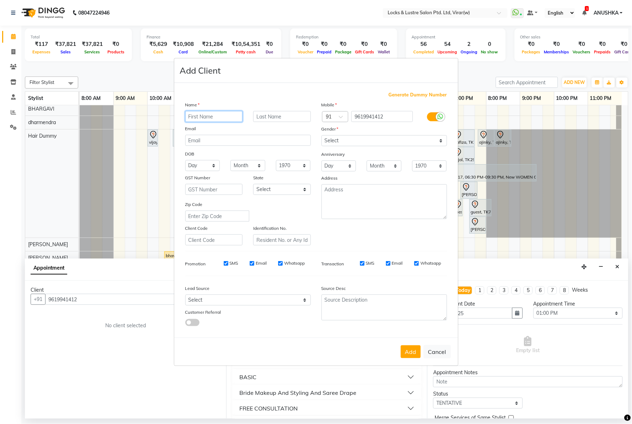
paste input "Brian"
type input "Brian"
click at [343, 140] on select "Select Male Female Other Prefer Not To Say" at bounding box center [385, 140] width 126 height 11
select select "[DEMOGRAPHIC_DATA]"
click at [322, 135] on select "Select Male Female Other Prefer Not To Say" at bounding box center [385, 140] width 126 height 11
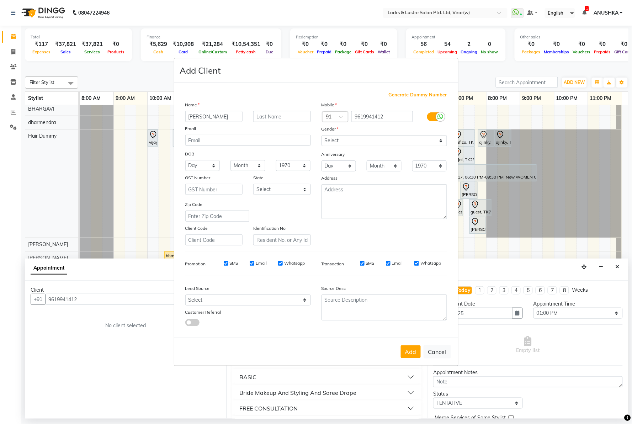
click at [412, 353] on button "Add" at bounding box center [411, 351] width 20 height 13
type input "96******12"
select select
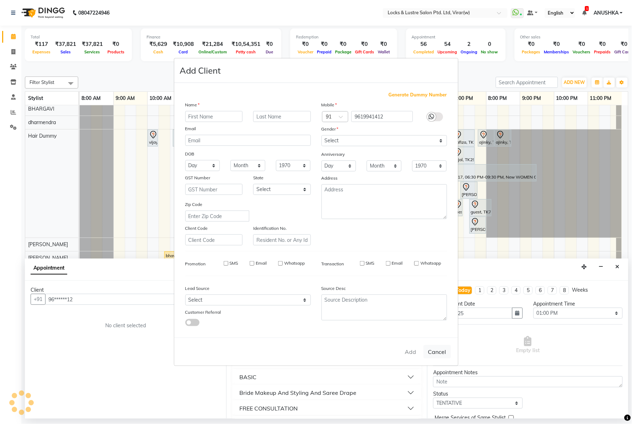
select select
checkbox input "false"
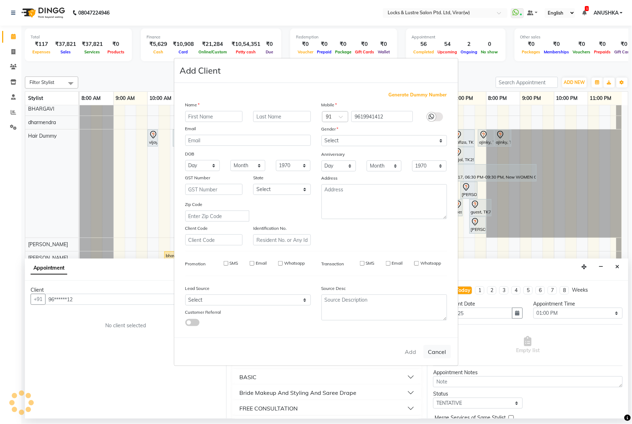
checkbox input "false"
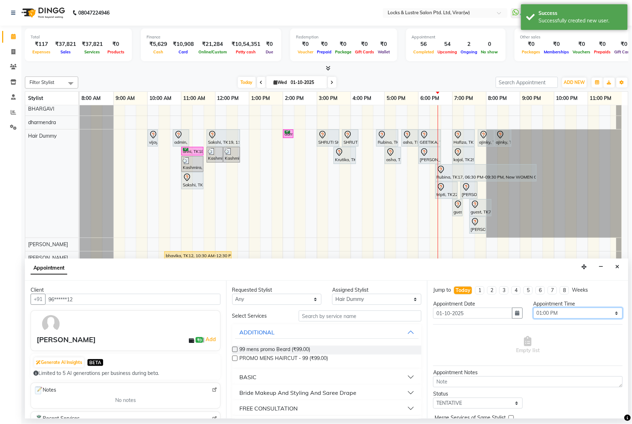
click at [539, 314] on select "Select 09:00 AM 09:15 AM 09:30 AM 09:45 AM 10:00 AM 10:15 AM 10:30 AM 10:45 AM …" at bounding box center [578, 313] width 89 height 11
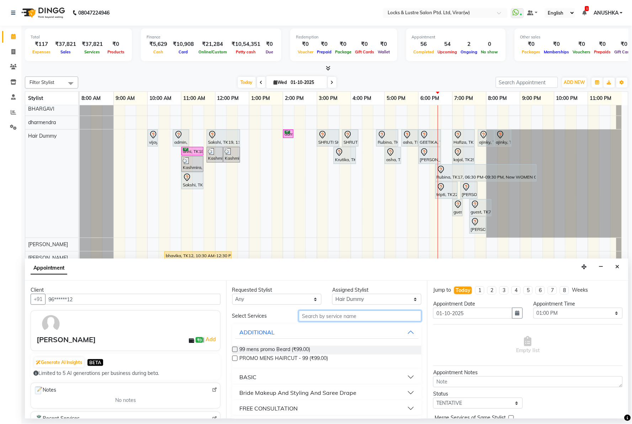
click at [345, 321] on input "text" at bounding box center [360, 316] width 123 height 11
type input "99 og"
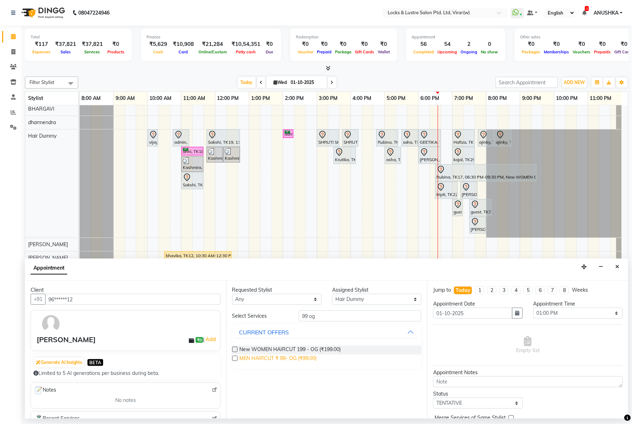
click at [282, 358] on span "MEN HAIRCUT ₹ 99- OG (₹99.00)" at bounding box center [278, 359] width 77 height 9
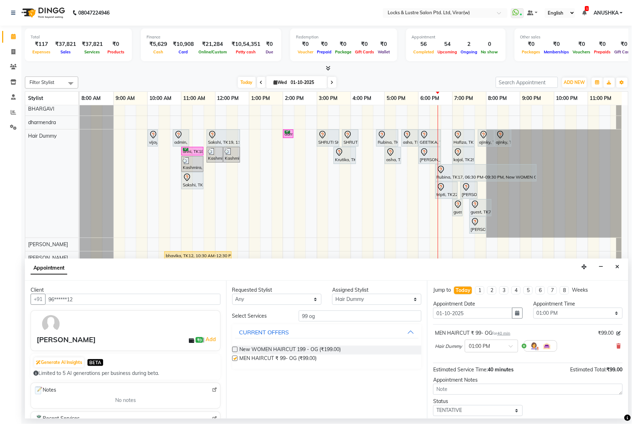
checkbox input "false"
click at [315, 315] on input "99 og" at bounding box center [360, 316] width 123 height 11
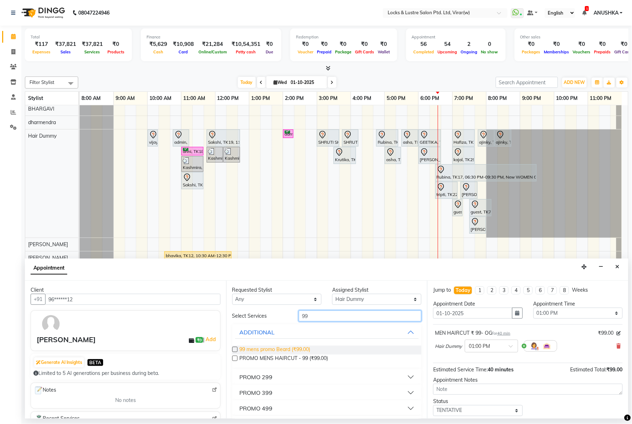
type input "99"
click at [301, 347] on span "99 mens promo Beard (₹99.00)" at bounding box center [275, 350] width 71 height 9
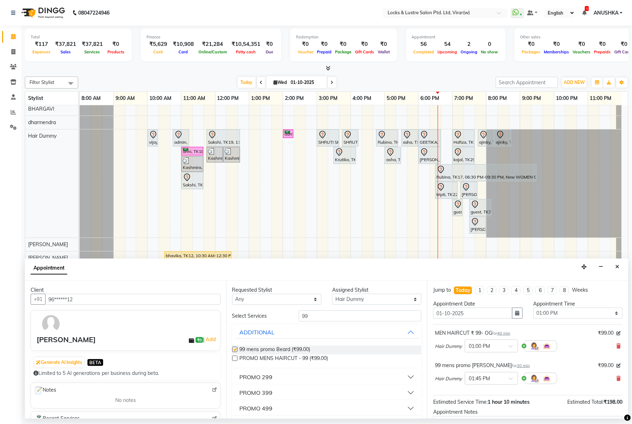
checkbox input "false"
click at [318, 316] on input "99" at bounding box center [360, 316] width 123 height 11
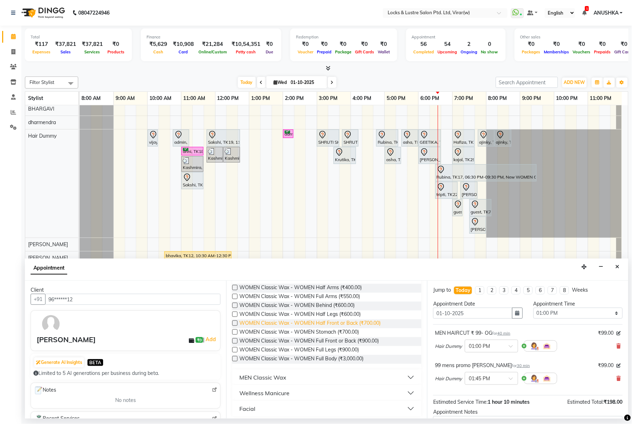
scroll to position [65, 0]
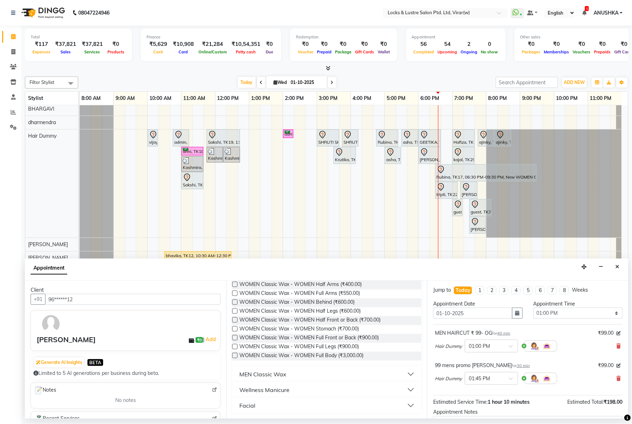
type input "class"
click at [253, 403] on div "Facial" at bounding box center [247, 405] width 16 height 9
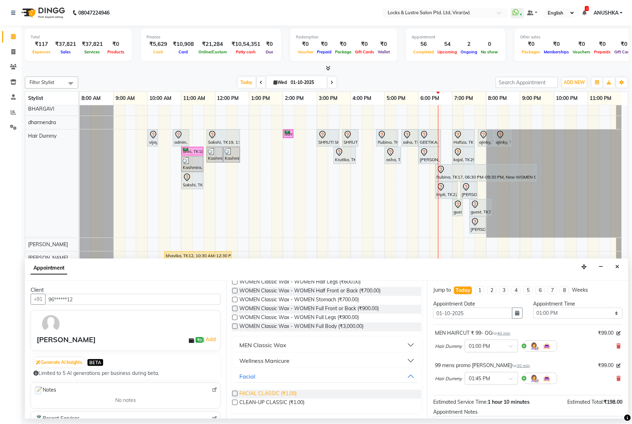
click at [263, 392] on span "FACIAL CLASSIC (₹1.00)" at bounding box center [268, 394] width 57 height 9
checkbox input "false"
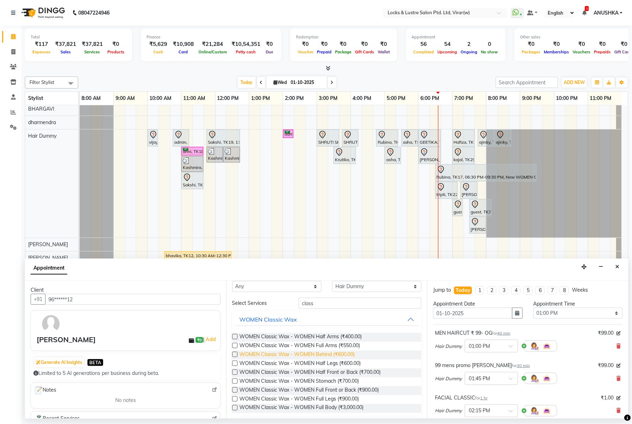
scroll to position [0, 0]
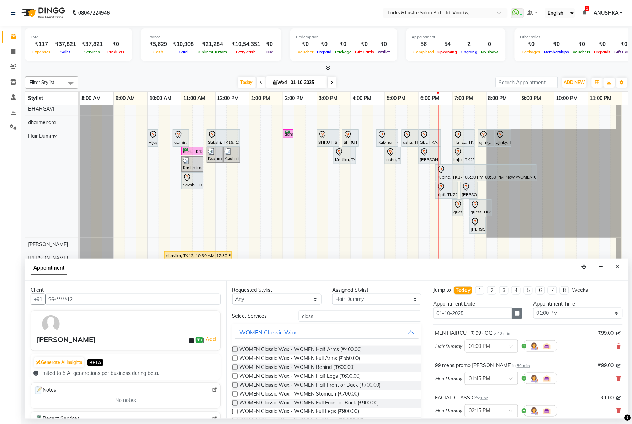
click at [516, 313] on icon "button" at bounding box center [518, 313] width 4 height 5
click at [488, 350] on div "3" at bounding box center [486, 350] width 11 height 11
type input "03-10-2025"
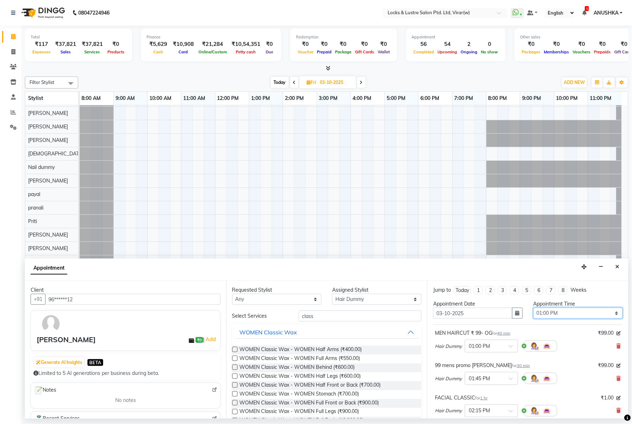
click at [539, 312] on select "Select 09:00 AM 09:15 AM 09:30 AM 09:45 AM 10:00 AM 10:15 AM 10:30 AM 10:45 AM …" at bounding box center [578, 313] width 89 height 11
select select "1380"
click at [534, 308] on select "Select 09:00 AM 09:15 AM 09:30 AM 09:45 AM 10:00 AM 10:15 AM 10:30 AM 10:45 AM …" at bounding box center [578, 313] width 89 height 11
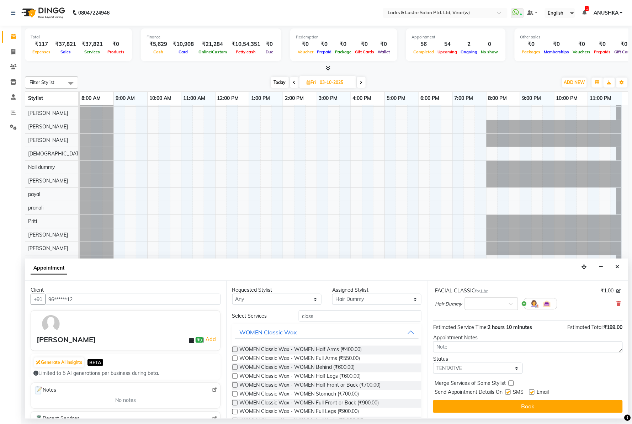
scroll to position [75, 0]
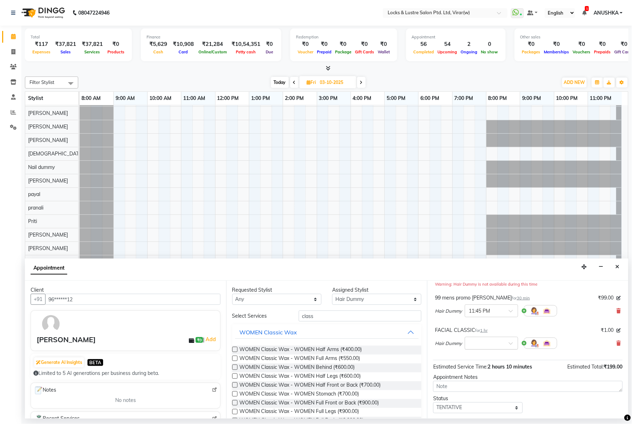
click at [498, 342] on input "text" at bounding box center [484, 342] width 31 height 7
click at [483, 383] on div "11:00 AM" at bounding box center [491, 382] width 53 height 13
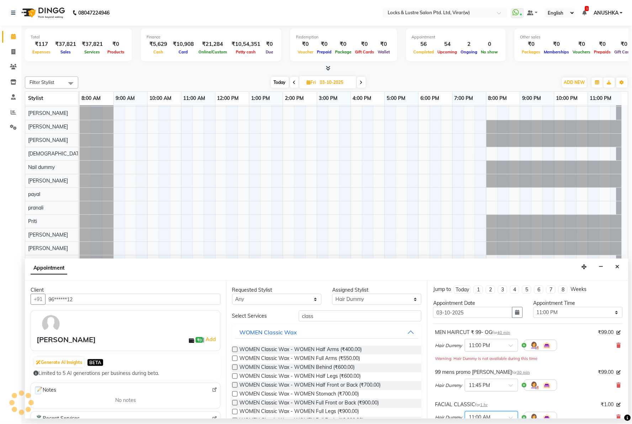
scroll to position [0, 0]
click at [477, 268] on div "Appointment" at bounding box center [327, 270] width 604 height 22
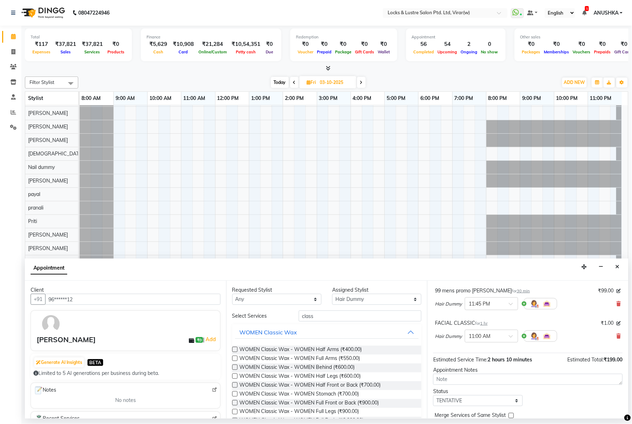
scroll to position [115, 0]
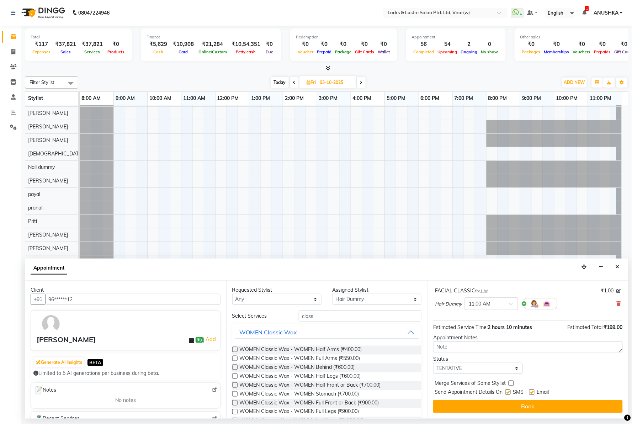
click at [465, 404] on button "Book" at bounding box center [528, 406] width 190 height 13
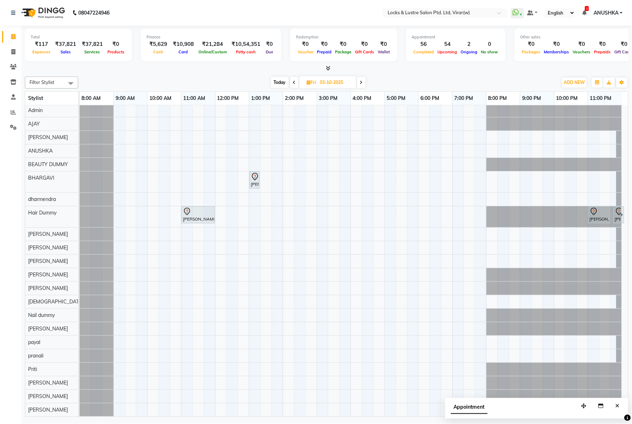
scroll to position [0, 0]
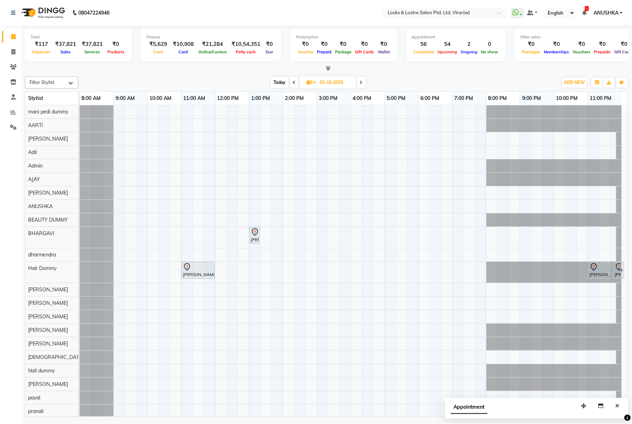
click at [279, 76] on div "Filter Stylist Select All mani pedi dummy AARTI Abdul Khan Adil Admin AJAY AKAS…" at bounding box center [327, 82] width 604 height 12
click at [280, 78] on span "Today" at bounding box center [280, 82] width 18 height 11
type input "01-10-2025"
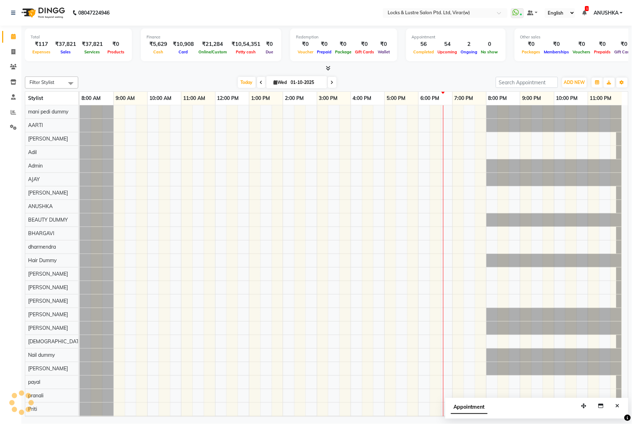
click at [133, 155] on div at bounding box center [354, 355] width 549 height 500
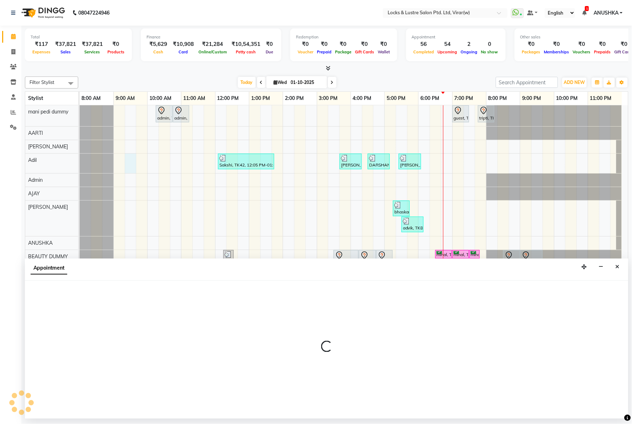
select select "68717"
select select "tentative"
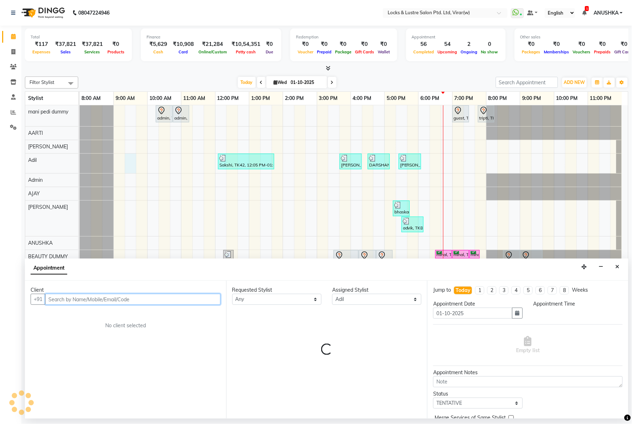
select select "555"
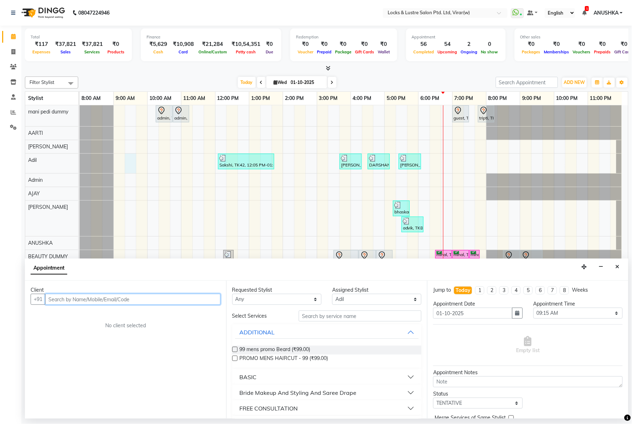
click at [97, 298] on input "text" at bounding box center [132, 299] width 175 height 11
paste input "9011358273"
type input "9011358273"
click at [200, 300] on span "Add Client" at bounding box center [206, 299] width 24 height 6
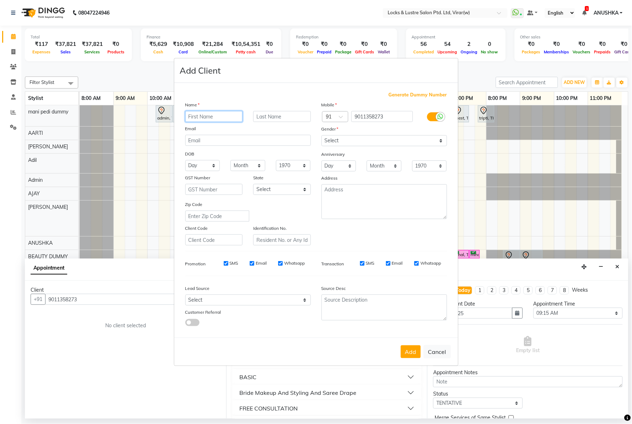
paste input "Dr. Khushi jain"
type input "Dr. Khushi jain"
click at [328, 143] on select "Select Male Female Other Prefer Not To Say" at bounding box center [385, 140] width 126 height 11
select select "female"
click at [322, 135] on select "Select Male Female Other Prefer Not To Say" at bounding box center [385, 140] width 126 height 11
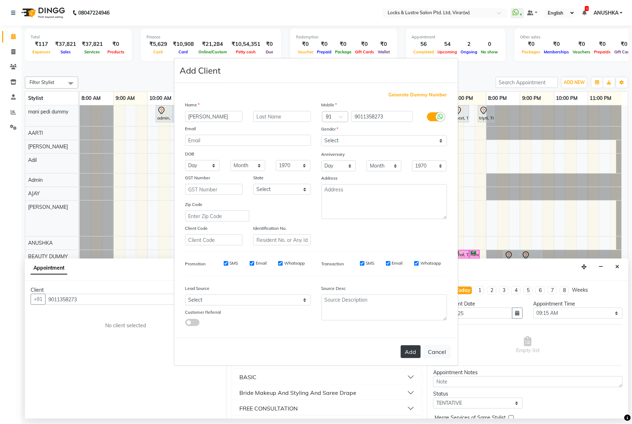
click at [411, 350] on button "Add" at bounding box center [411, 351] width 20 height 13
type input "90******73"
select select
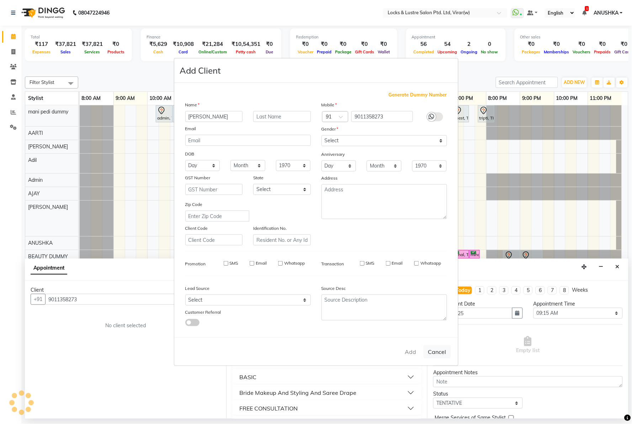
select select
checkbox input "false"
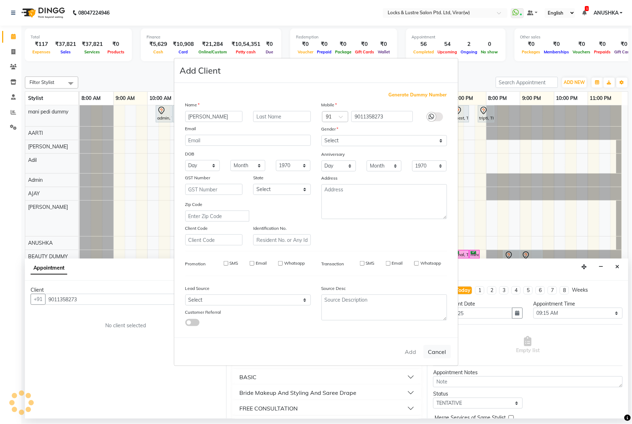
checkbox input "false"
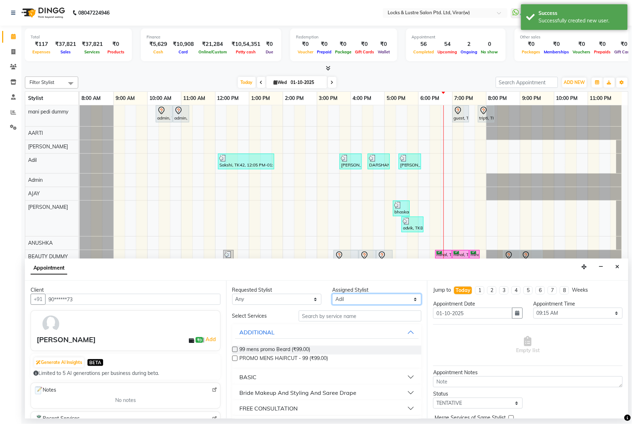
click at [367, 296] on select "Select [PERSON_NAME] [PERSON_NAME] [PERSON_NAME] AKASH [PERSON_NAME] [PERSON_NA…" at bounding box center [376, 299] width 89 height 11
select select "43855"
click at [332, 294] on select "Select [PERSON_NAME] [PERSON_NAME] [PERSON_NAME] AKASH [PERSON_NAME] [PERSON_NA…" at bounding box center [376, 299] width 89 height 11
click at [350, 312] on input "text" at bounding box center [360, 316] width 123 height 11
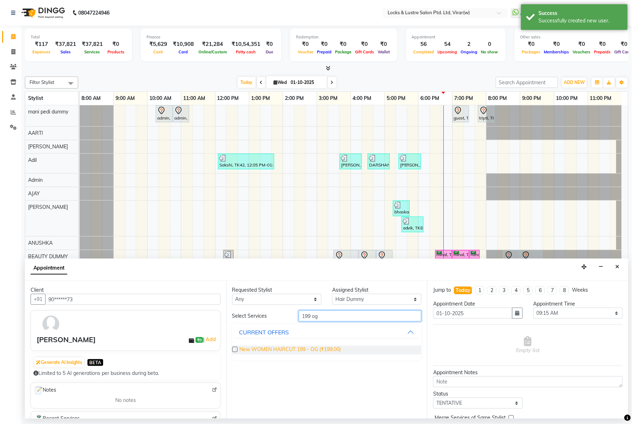
type input "199 og"
click at [323, 348] on span "New WOMEN HAIRCUT 199 - OG (₹199.00)" at bounding box center [290, 350] width 101 height 9
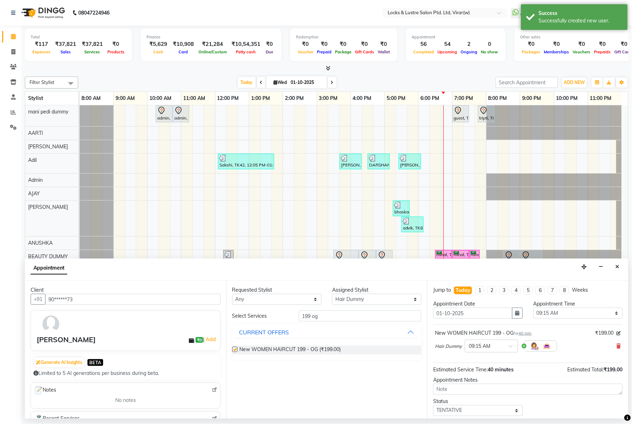
checkbox input "false"
click at [325, 317] on input "199 og" at bounding box center [360, 316] width 123 height 11
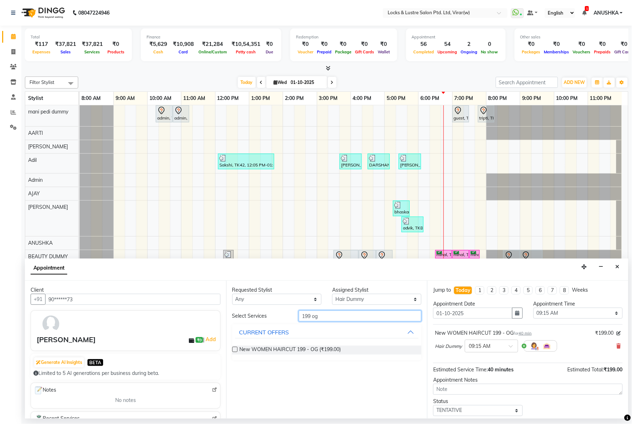
click at [325, 317] on input "199 og" at bounding box center [360, 316] width 123 height 11
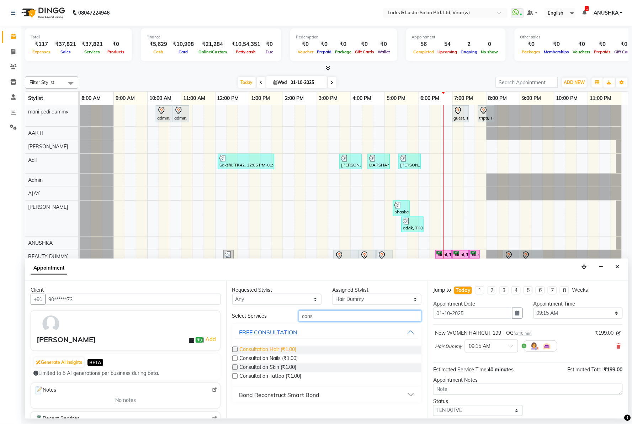
type input "cons"
click at [277, 350] on span "Consultation Hair (₹1.00)" at bounding box center [268, 350] width 57 height 9
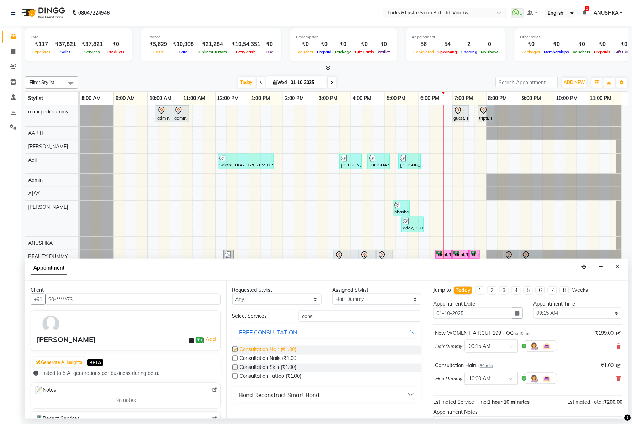
checkbox input "false"
click at [512, 317] on button "button" at bounding box center [517, 313] width 11 height 11
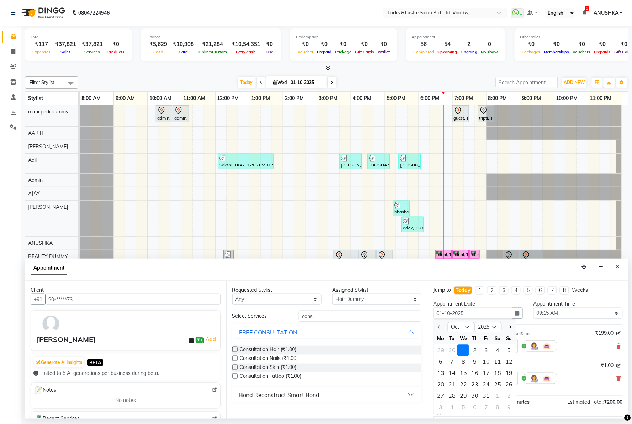
click at [479, 347] on div "2" at bounding box center [474, 350] width 11 height 11
type input "02-10-2025"
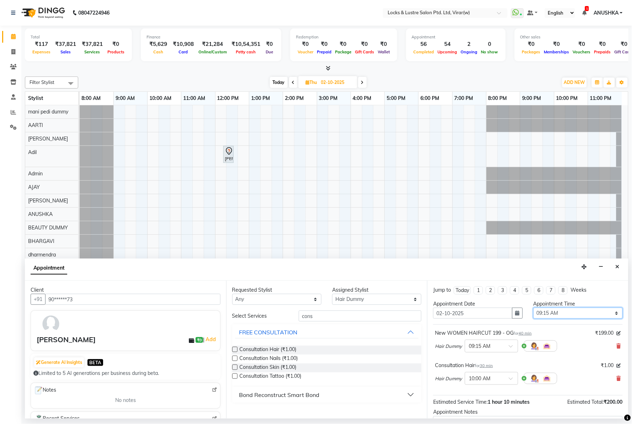
click at [534, 312] on select "Select 09:00 AM 09:15 AM 09:30 AM 09:45 AM 10:00 AM 10:15 AM 10:30 AM 10:45 AM …" at bounding box center [578, 313] width 89 height 11
select select "1020"
click at [534, 308] on select "Select 09:00 AM 09:15 AM 09:30 AM 09:45 AM 10:00 AM 10:15 AM 10:30 AM 10:45 AM …" at bounding box center [578, 313] width 89 height 11
click at [518, 270] on div "Appointment" at bounding box center [327, 270] width 604 height 22
click at [463, 270] on div "Appointment" at bounding box center [327, 270] width 604 height 22
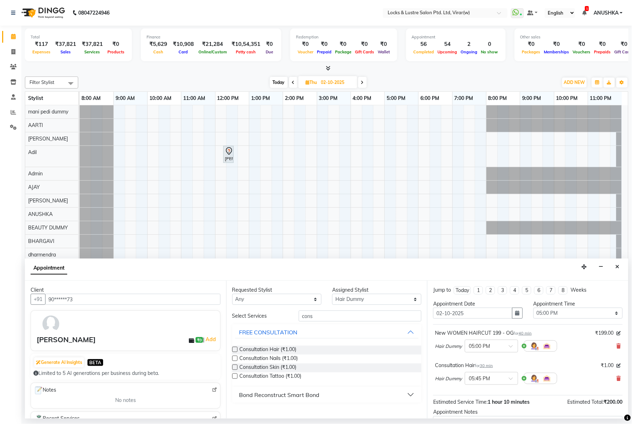
scroll to position [75, 0]
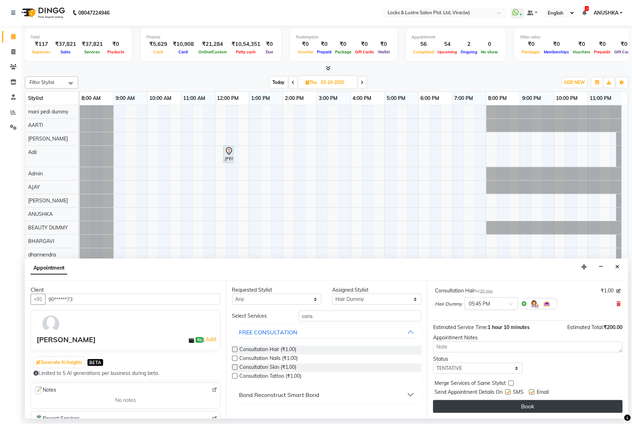
click at [459, 404] on button "Book" at bounding box center [528, 406] width 190 height 13
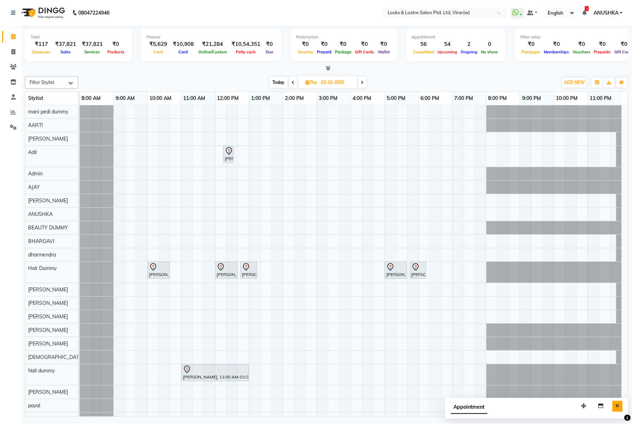
click at [617, 403] on button "Close" at bounding box center [618, 406] width 10 height 11
click at [275, 84] on span "Today" at bounding box center [279, 82] width 18 height 11
type input "01-10-2025"
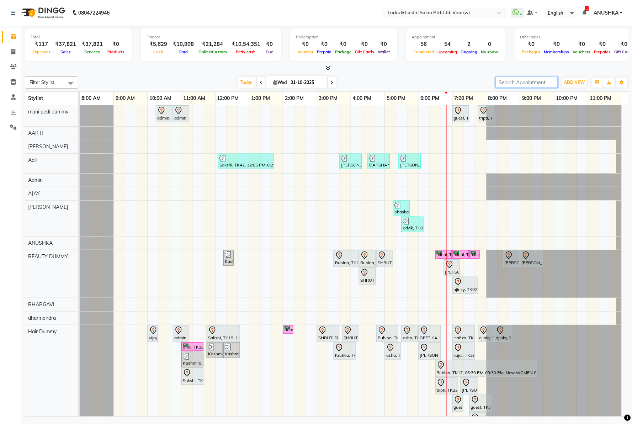
click at [505, 88] on input "search" at bounding box center [527, 82] width 62 height 11
paste input "9321241700"
type input "9321241700"
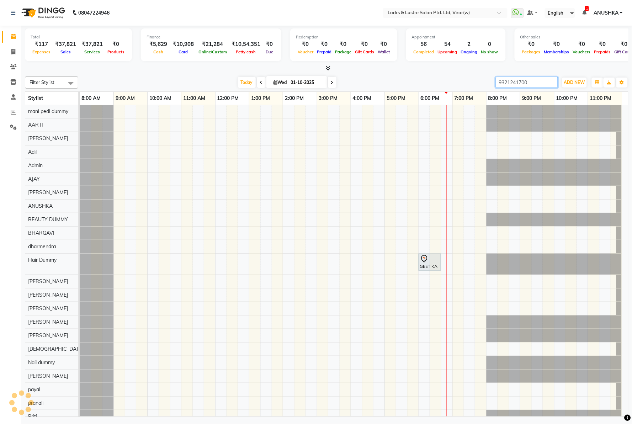
scroll to position [0, 0]
click at [523, 85] on input "9321241700" at bounding box center [527, 82] width 62 height 11
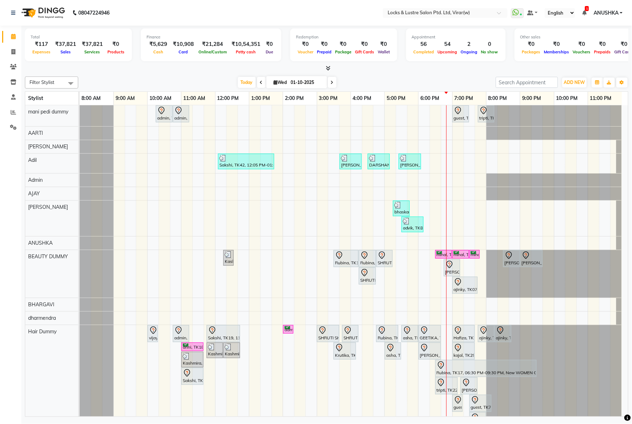
click at [204, 79] on div "Today Wed 01-10-2025" at bounding box center [287, 82] width 411 height 11
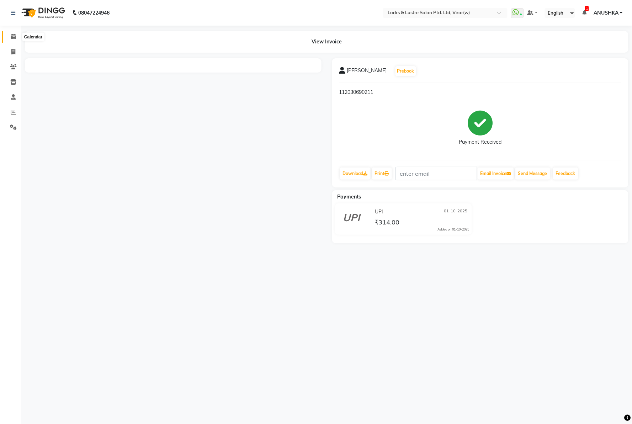
click at [13, 33] on span at bounding box center [13, 37] width 12 height 8
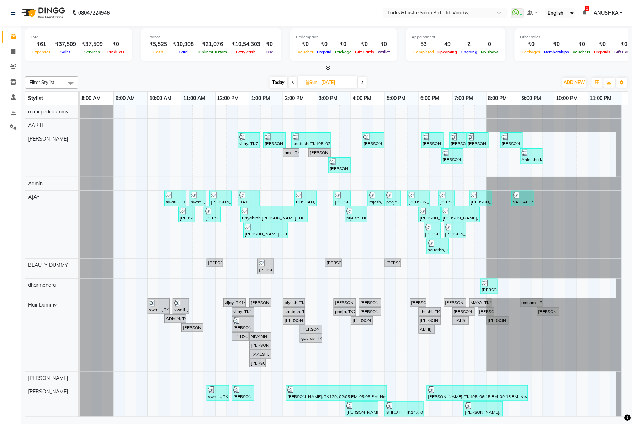
click at [238, 17] on nav "08047224946 Select Location × Locks & Lustre Salon Ptd. Ltd, Virar(w) WhatsApp …" at bounding box center [316, 13] width 632 height 26
click at [345, 11] on nav "08047224946 Select Location × Locks & Lustre Salon Ptd. Ltd, Virar(w) WhatsApp …" at bounding box center [316, 13] width 632 height 26
click at [13, 49] on icon at bounding box center [13, 51] width 4 height 5
select select "5944"
select select "service"
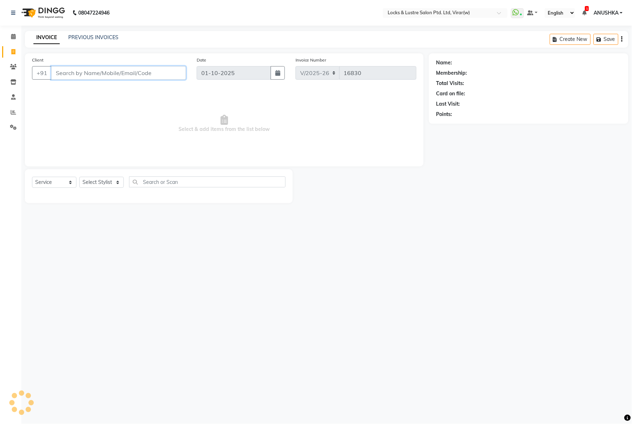
click at [87, 75] on input "Client" at bounding box center [118, 73] width 135 height 14
type input "9118159949"
click at [177, 70] on span "Add Client" at bounding box center [168, 72] width 28 height 7
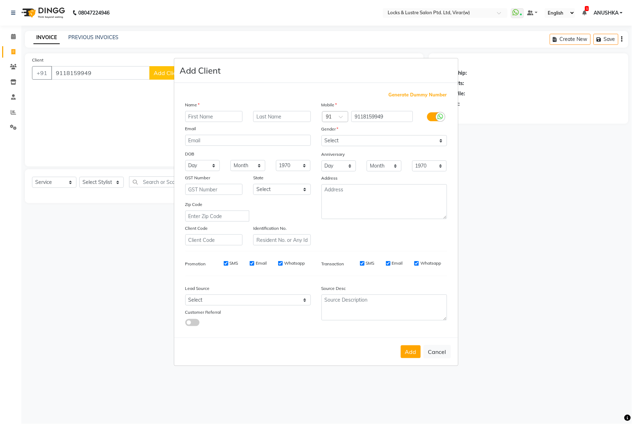
click at [197, 121] on input "text" at bounding box center [214, 116] width 58 height 11
type input "Pankaj"
click at [66, 71] on ngb-modal-window "Add Client Generate Dummy Number Name Pankaj Email DOB Day 01 02 03 04 05 06 07…" at bounding box center [316, 212] width 632 height 424
click at [70, 72] on ngb-modal-window "Add Client Generate Dummy Number Name Pankaj Email DOB Day 01 02 03 04 05 06 07…" at bounding box center [316, 212] width 632 height 424
click at [438, 349] on button "Cancel" at bounding box center [437, 352] width 27 height 14
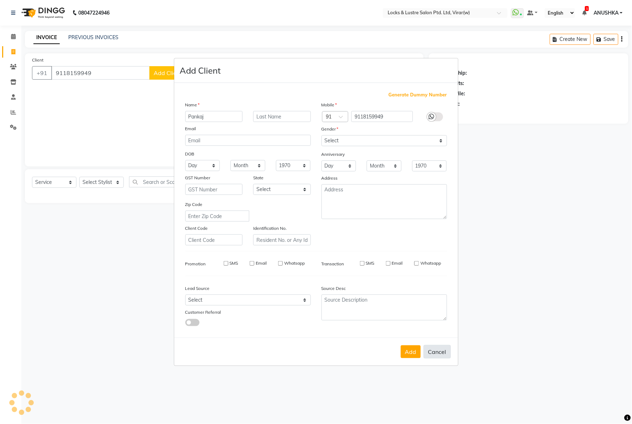
select select
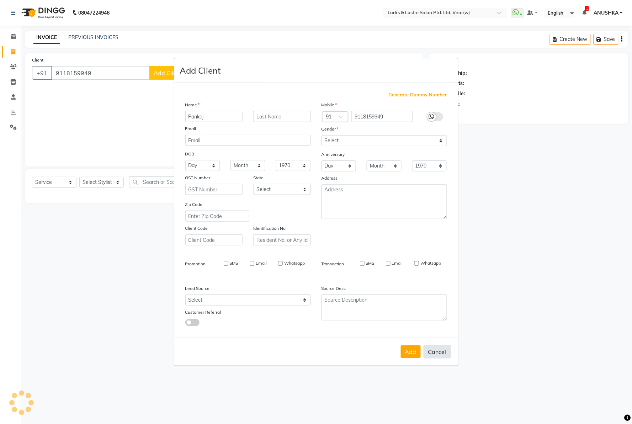
select select
checkbox input "false"
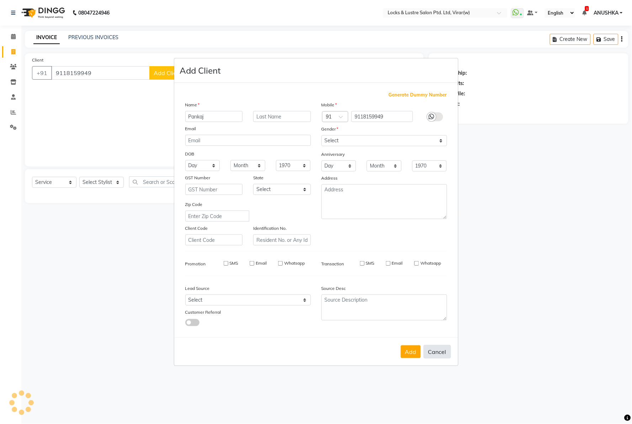
checkbox input "false"
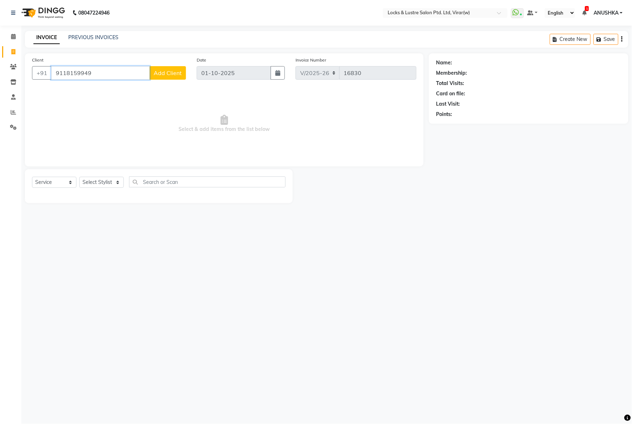
click at [65, 74] on input "9118159949" at bounding box center [100, 73] width 99 height 14
click at [90, 74] on input "988159949" at bounding box center [100, 73] width 99 height 14
type input "9881599498"
click at [89, 120] on span "Select & add items from the list below" at bounding box center [224, 123] width 385 height 71
click at [171, 69] on span "Add Client" at bounding box center [168, 72] width 28 height 7
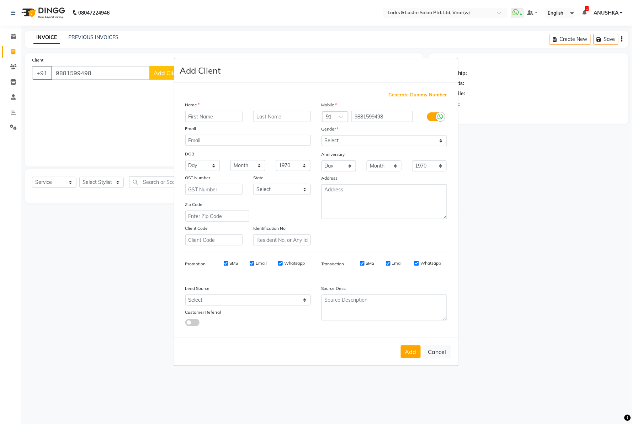
click at [217, 112] on input "text" at bounding box center [214, 116] width 58 height 11
type input "Pankaj"
click at [331, 138] on select "Select [DEMOGRAPHIC_DATA] [DEMOGRAPHIC_DATA] Other Prefer Not To Say" at bounding box center [385, 140] width 126 height 11
select select "[DEMOGRAPHIC_DATA]"
click at [322, 135] on select "Select [DEMOGRAPHIC_DATA] [DEMOGRAPHIC_DATA] Other Prefer Not To Say" at bounding box center [385, 140] width 126 height 11
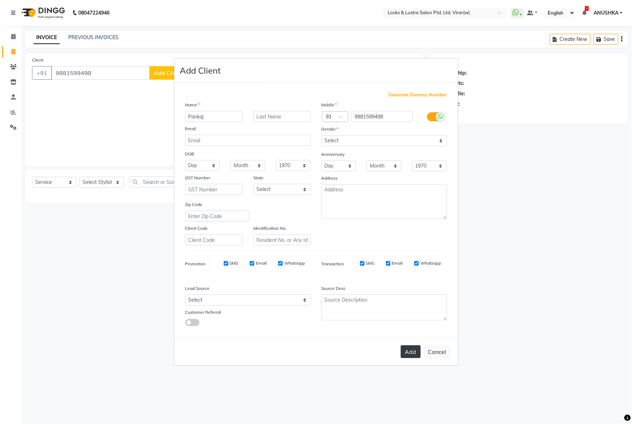
drag, startPoint x: 406, startPoint y: 352, endPoint x: 395, endPoint y: 346, distance: 13.1
click at [406, 353] on button "Add" at bounding box center [411, 351] width 20 height 13
type input "98******98"
select select
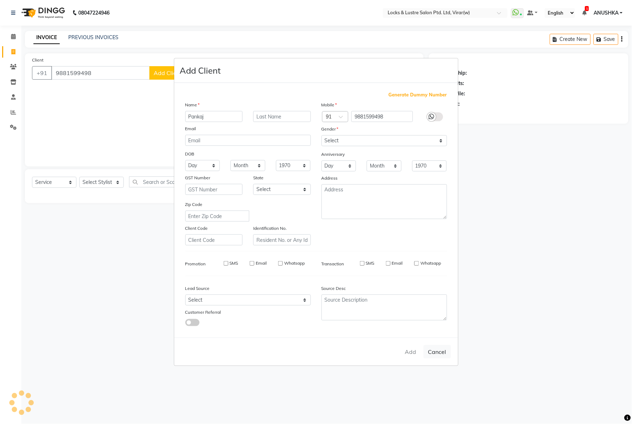
select select
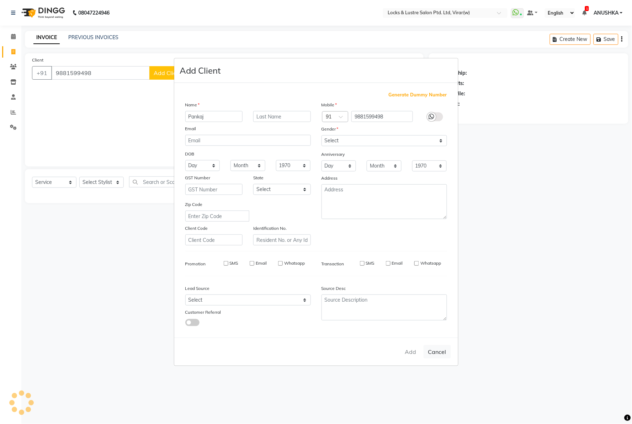
checkbox input "false"
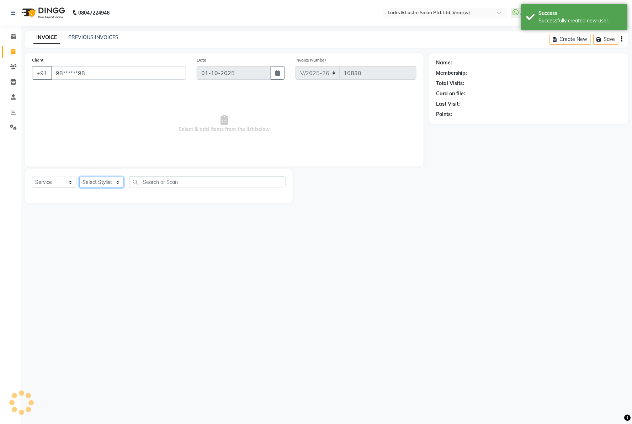
click at [95, 187] on select "Select Stylist [PERSON_NAME] [PERSON_NAME] [PERSON_NAME] AKASH [PERSON_NAME] [P…" at bounding box center [101, 182] width 44 height 11
select select "68296"
click at [79, 177] on select "Select Stylist [PERSON_NAME] [PERSON_NAME] [PERSON_NAME] AKASH [PERSON_NAME] [P…" at bounding box center [101, 182] width 44 height 11
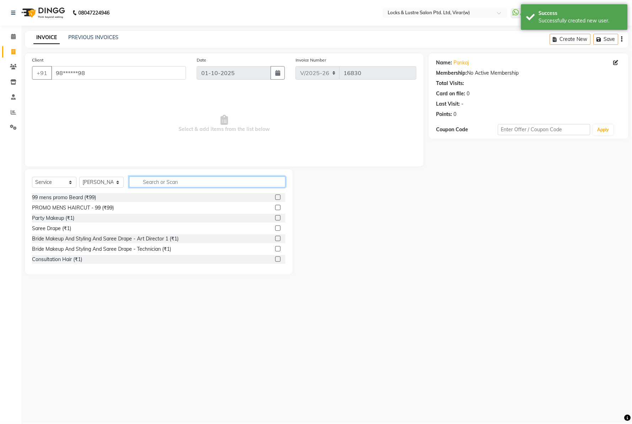
click at [158, 183] on input "text" at bounding box center [207, 181] width 157 height 11
type input "99"
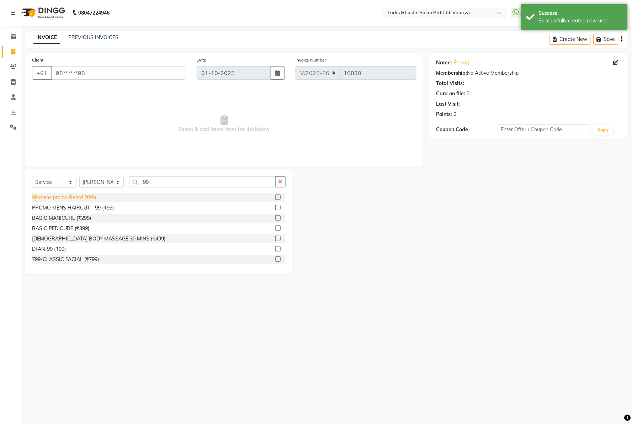
click at [62, 200] on div "99 mens promo Beard (₹99)" at bounding box center [64, 197] width 64 height 7
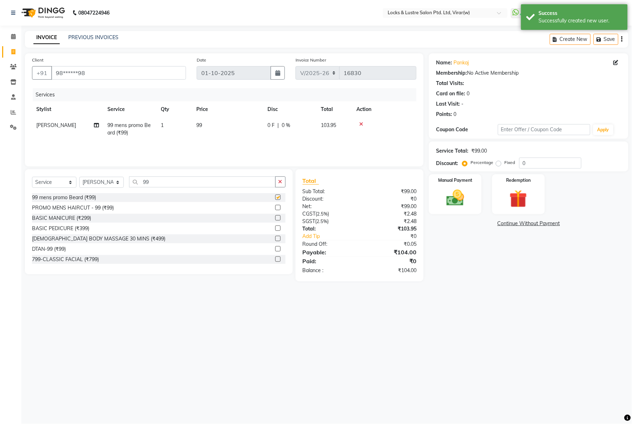
checkbox input "false"
click at [464, 204] on img at bounding box center [455, 198] width 30 height 21
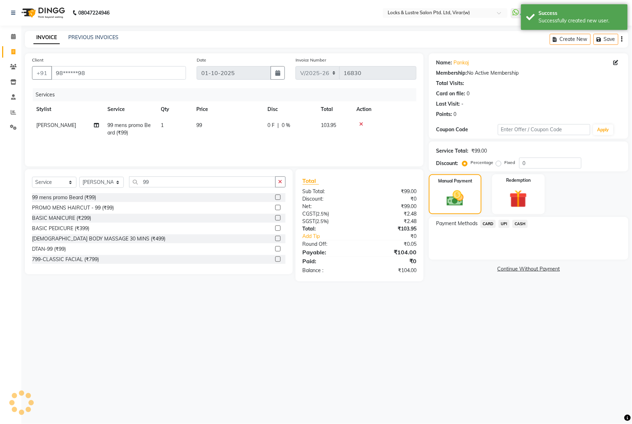
click at [521, 221] on span "CASH" at bounding box center [520, 224] width 15 height 8
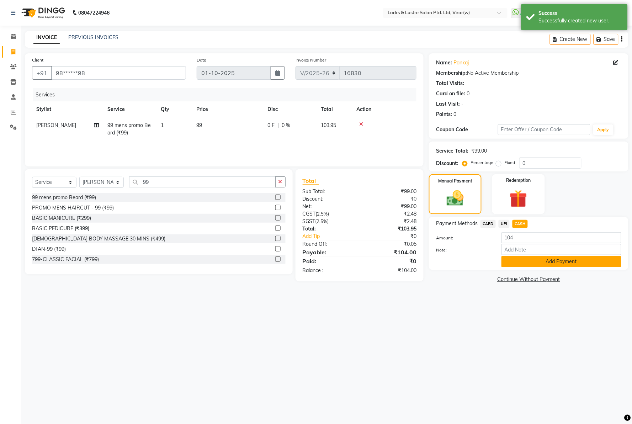
click at [522, 262] on button "Add Payment" at bounding box center [562, 261] width 120 height 11
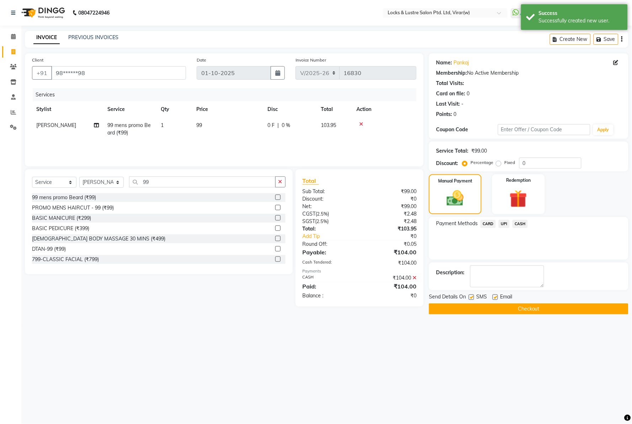
click at [497, 304] on button "Checkout" at bounding box center [529, 308] width 200 height 11
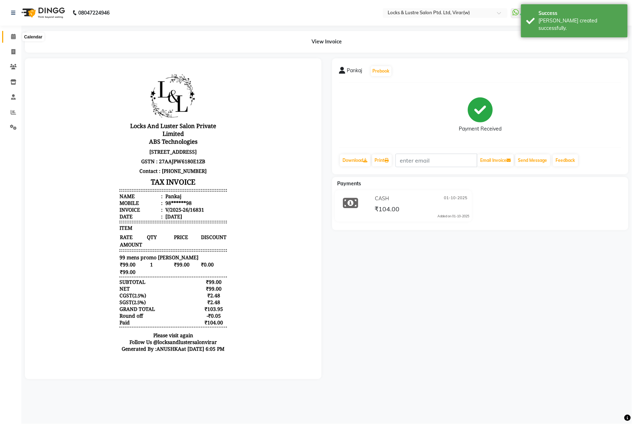
click at [7, 38] on span at bounding box center [13, 37] width 12 height 8
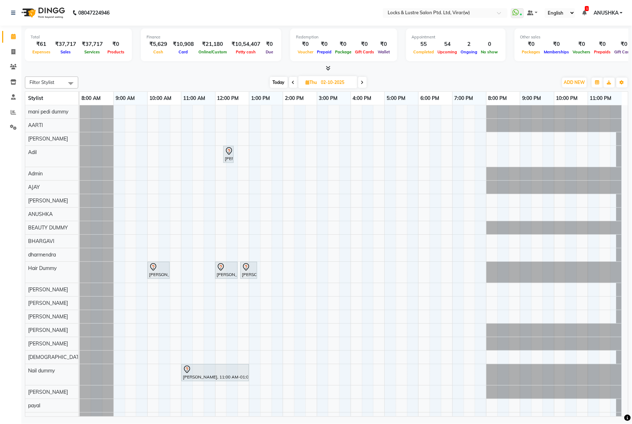
click at [273, 82] on span "Today" at bounding box center [279, 82] width 18 height 11
type input "01-10-2025"
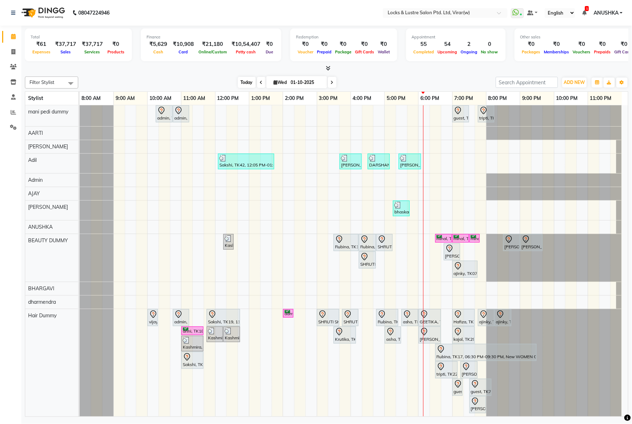
click at [244, 84] on span "Today" at bounding box center [247, 82] width 18 height 11
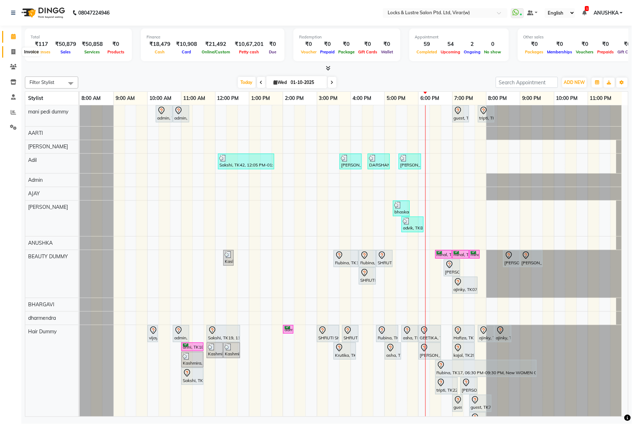
drag, startPoint x: 14, startPoint y: 52, endPoint x: 15, endPoint y: 119, distance: 67.6
click at [14, 51] on icon at bounding box center [13, 51] width 4 height 5
select select "5944"
select select "service"
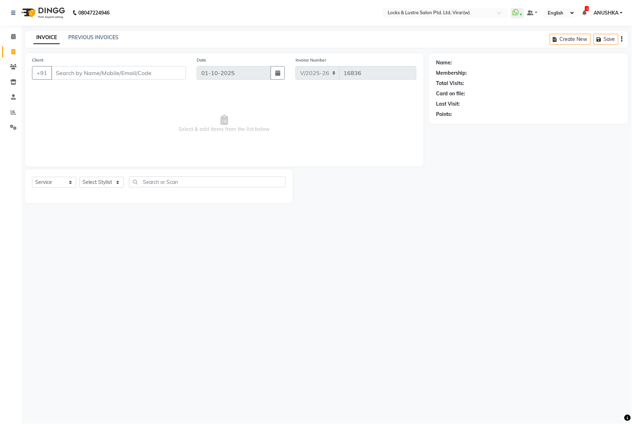
click at [89, 45] on div "INVOICE PREVIOUS INVOICES Create New Save" at bounding box center [327, 39] width 604 height 17
click at [89, 41] on div "PREVIOUS INVOICES" at bounding box center [93, 37] width 50 height 7
click at [86, 36] on link "PREVIOUS INVOICES" at bounding box center [93, 37] width 50 height 6
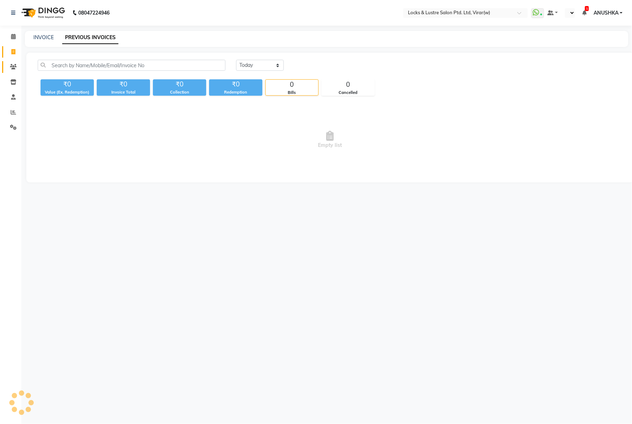
select select "en"
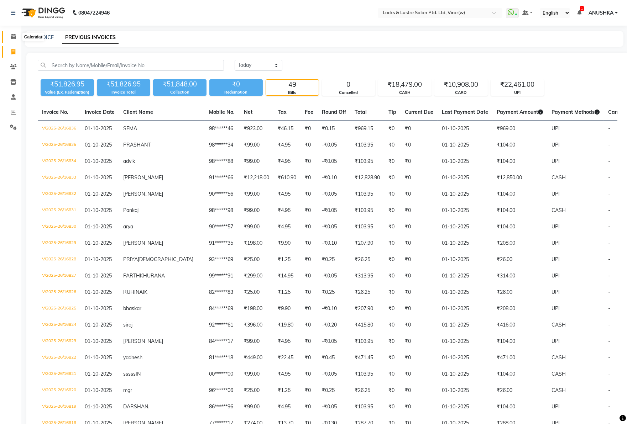
click at [10, 38] on span at bounding box center [13, 37] width 12 height 8
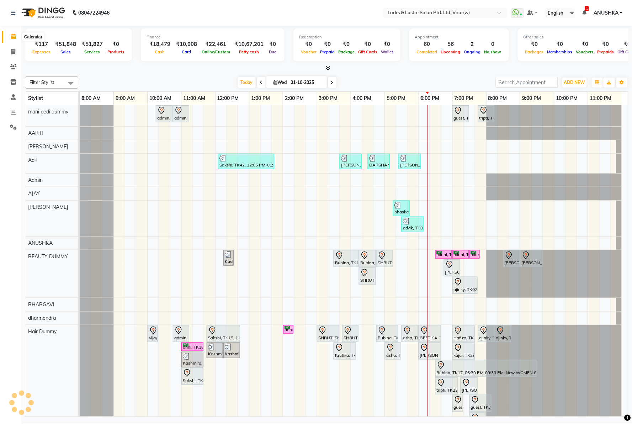
click at [11, 37] on icon at bounding box center [13, 36] width 5 height 5
click at [185, 23] on nav "08047224946 Select Location × Locks & Lustre Salon Ptd. Ltd, Virar(w) WhatsApp …" at bounding box center [316, 13] width 632 height 26
click at [358, 15] on nav "08047224946 Select Location × Locks & Lustre Salon Ptd. Ltd, Virar(w) WhatsApp …" at bounding box center [316, 13] width 632 height 26
click at [205, 14] on nav "08047224946 Select Location × Locks & Lustre Salon Ptd. Ltd, Virar(w) WhatsApp …" at bounding box center [316, 13] width 632 height 26
click at [207, 16] on nav "08047224946 Select Location × Locks & Lustre Salon Ptd. Ltd, Virar(w) WhatsApp …" at bounding box center [316, 13] width 632 height 26
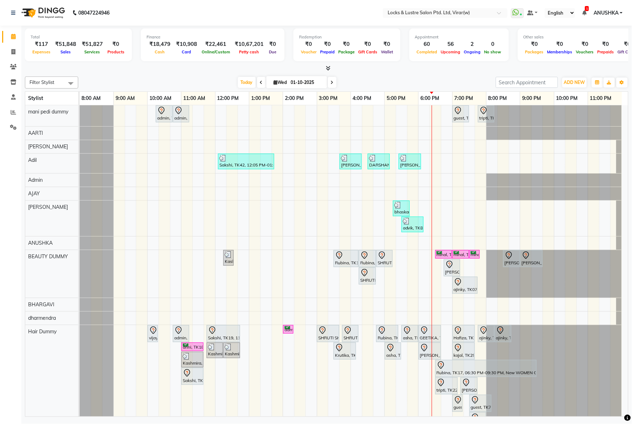
click at [294, 10] on nav "08047224946 Select Location × Locks & Lustre Salon Ptd. Ltd, Virar(w) WhatsApp …" at bounding box center [316, 13] width 632 height 26
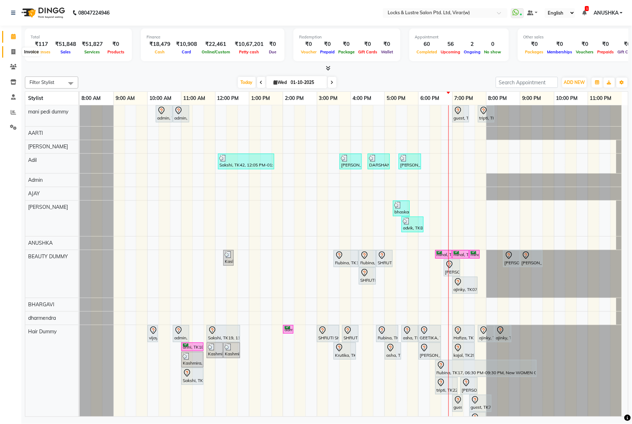
click at [7, 52] on span at bounding box center [13, 52] width 12 height 8
select select "5944"
select select "service"
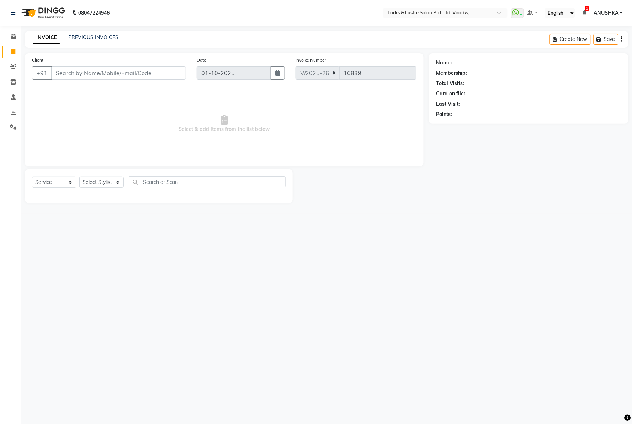
click at [106, 73] on input "Client" at bounding box center [118, 73] width 135 height 14
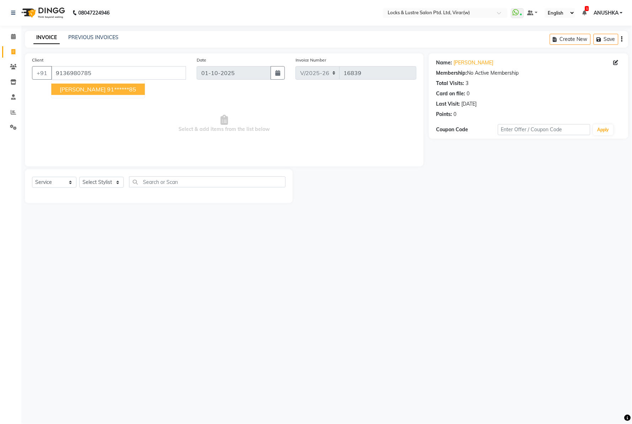
click at [72, 89] on button "milin 91******85" at bounding box center [98, 89] width 94 height 11
type input "91******85"
click at [102, 180] on select "Select Stylist AARTI Abdul Khan Adil Admin AJAY AKASH NHAVI ANUSHKA Ashwini Saw…" at bounding box center [101, 182] width 44 height 11
select select "42119"
click at [79, 177] on select "Select Stylist AARTI Abdul Khan Adil Admin AJAY AKASH NHAVI ANUSHKA Ashwini Saw…" at bounding box center [101, 182] width 44 height 11
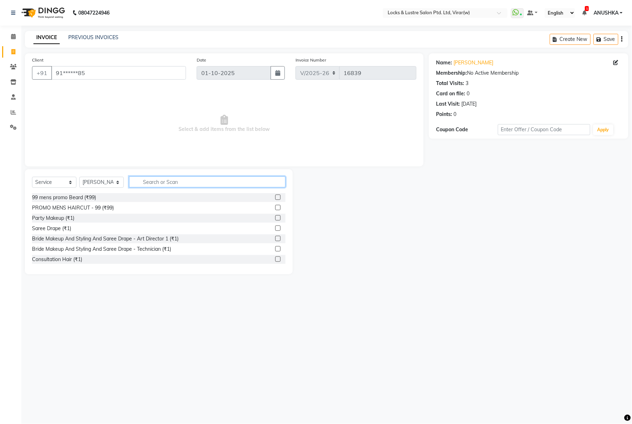
click at [201, 187] on input "text" at bounding box center [207, 181] width 157 height 11
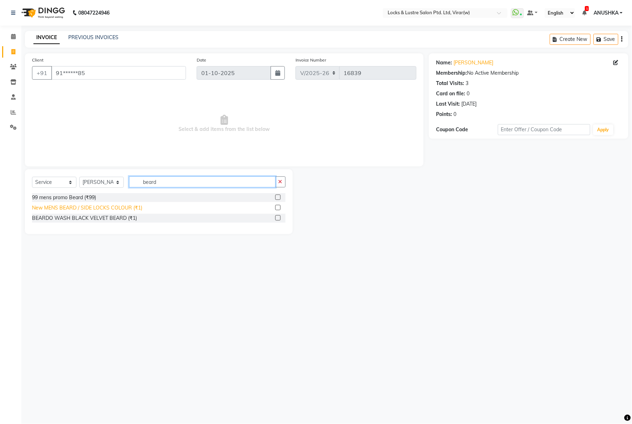
type input "beard"
click at [82, 208] on div "New MENS BEARD / SIDE LOCKS COLOUR (₹1)" at bounding box center [87, 207] width 110 height 7
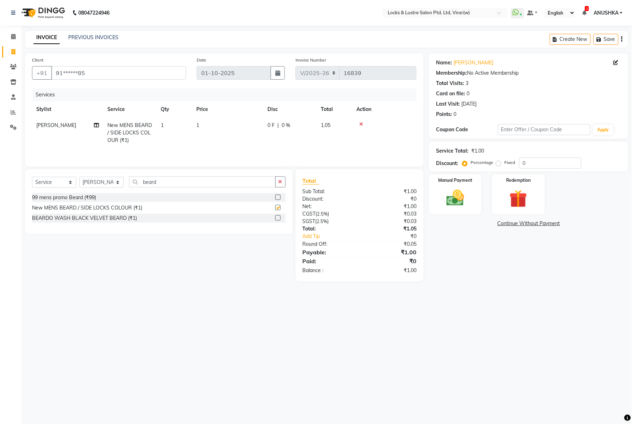
checkbox input "false"
click at [211, 121] on td "1" at bounding box center [227, 132] width 71 height 31
select select "42119"
click at [214, 127] on input "1" at bounding box center [205, 127] width 27 height 11
click at [240, 127] on td "1" at bounding box center [227, 132] width 71 height 31
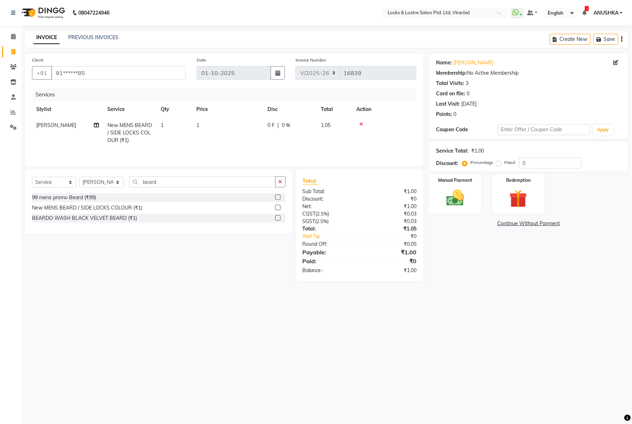
select select "42119"
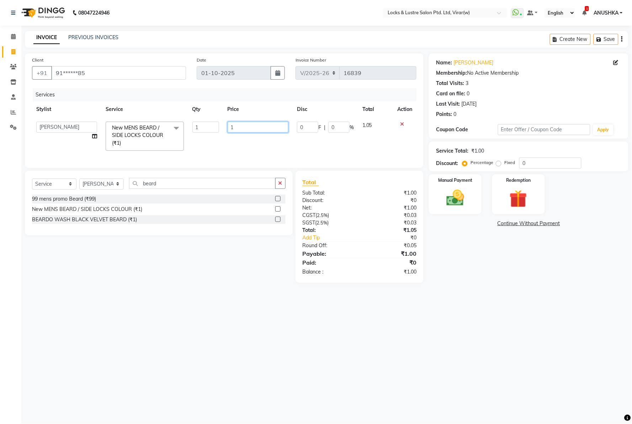
click at [254, 129] on input "1" at bounding box center [258, 127] width 61 height 11
type input "350"
click at [192, 183] on div "Select Service Product Membership Package Voucher Prepaid Gift Card Select Styl…" at bounding box center [159, 203] width 268 height 65
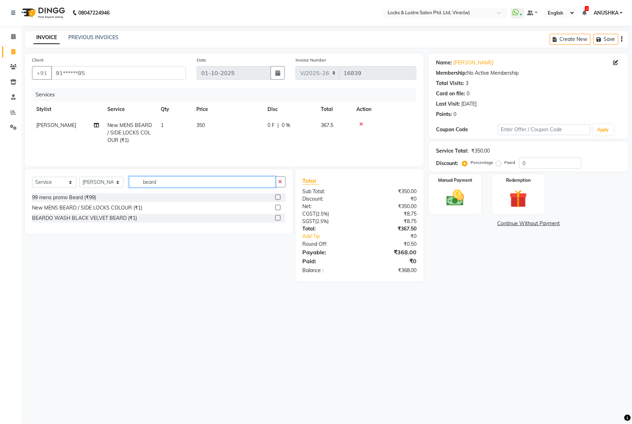
click at [187, 186] on input "beard" at bounding box center [202, 181] width 147 height 11
type input "comb"
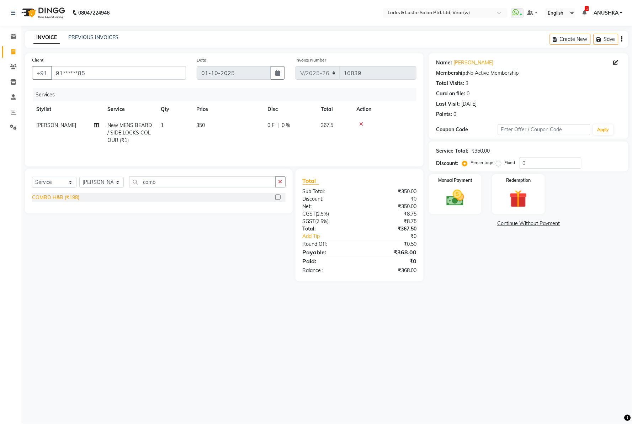
click at [50, 197] on div "COMBO H&B (₹198)" at bounding box center [55, 197] width 47 height 7
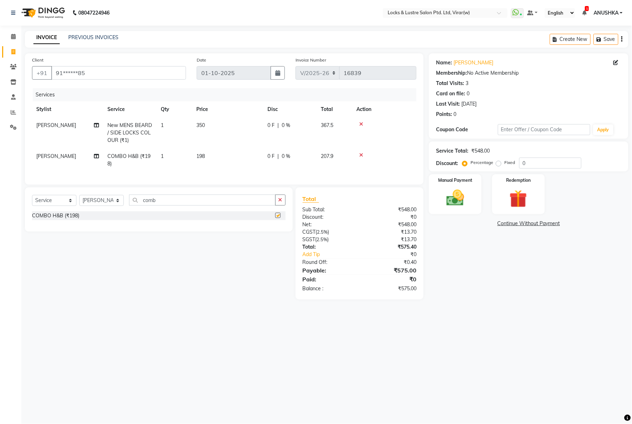
checkbox input "false"
click at [145, 204] on input "comb" at bounding box center [202, 200] width 147 height 11
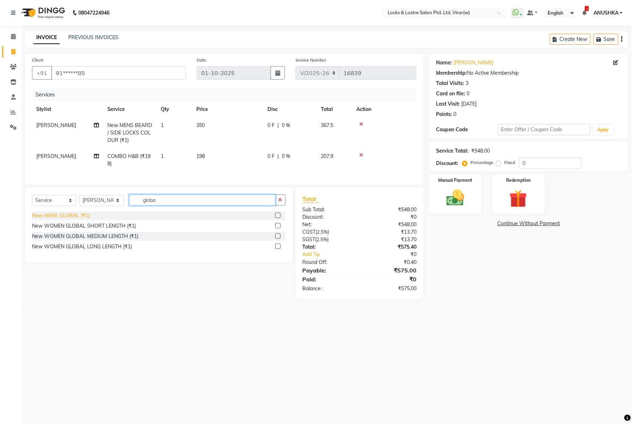
type input "globa"
click at [70, 220] on div "New MENS GLOBAL (₹1)" at bounding box center [61, 215] width 58 height 7
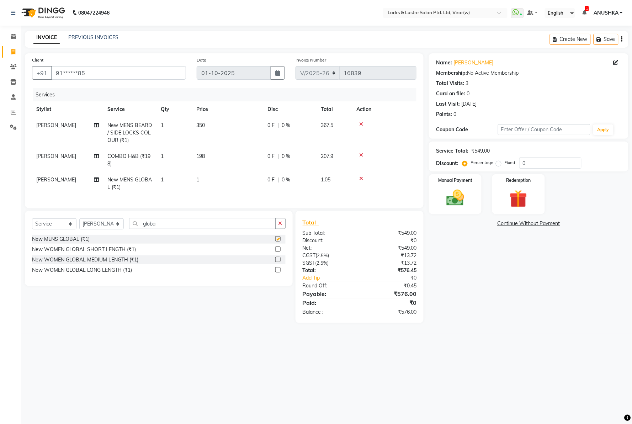
checkbox input "false"
click at [208, 180] on td "1" at bounding box center [227, 183] width 71 height 23
select select "42119"
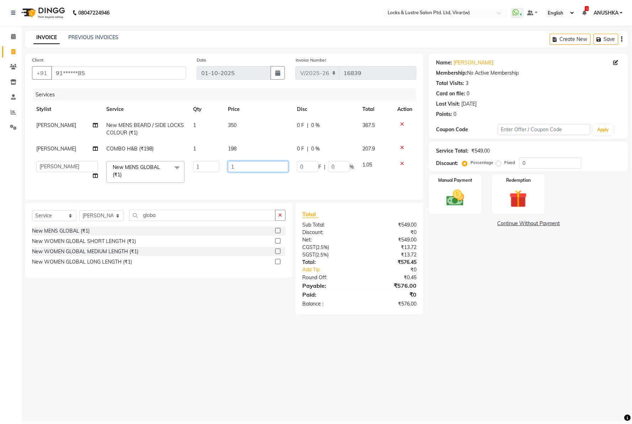
click at [243, 165] on input "1" at bounding box center [258, 166] width 60 height 11
type input "1100"
click at [559, 352] on div "08047224946 Select Location × Locks & Lustre Salon Ptd. Ltd, Virar(w) WhatsApp …" at bounding box center [316, 212] width 632 height 424
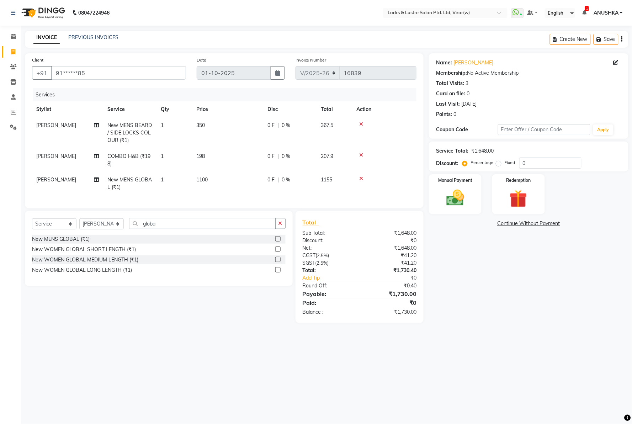
click at [221, 133] on td "350" at bounding box center [227, 132] width 71 height 31
select select "42119"
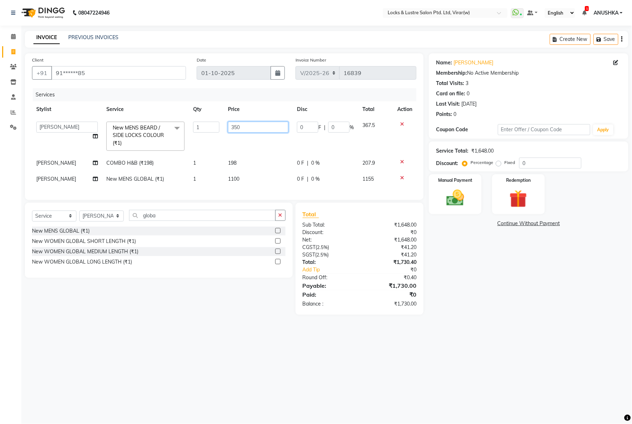
click at [236, 129] on input "350" at bounding box center [258, 127] width 60 height 11
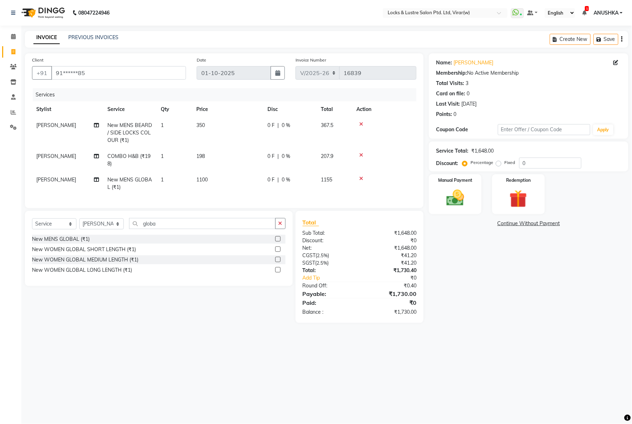
click at [241, 134] on td "350" at bounding box center [227, 132] width 71 height 31
select select "42119"
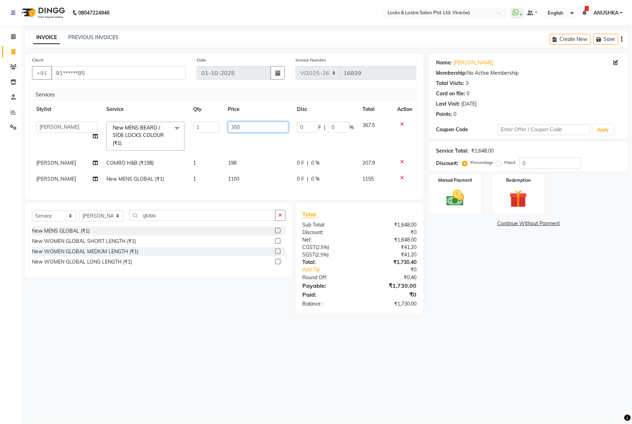
drag, startPoint x: 244, startPoint y: 128, endPoint x: 242, endPoint y: 113, distance: 15.1
click at [245, 128] on input "350" at bounding box center [258, 127] width 60 height 11
click at [240, 104] on th "Price" at bounding box center [258, 109] width 69 height 16
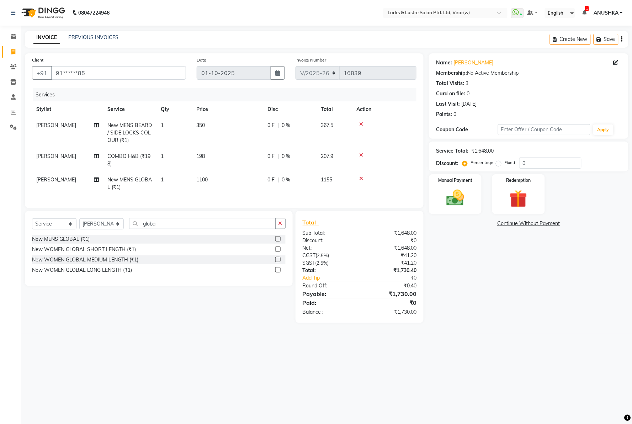
click at [483, 311] on div "Name: Milin Membership: No Active Membership Total Visits: 3 Card on file: 0 La…" at bounding box center [531, 188] width 205 height 270
click at [450, 202] on img at bounding box center [455, 198] width 30 height 21
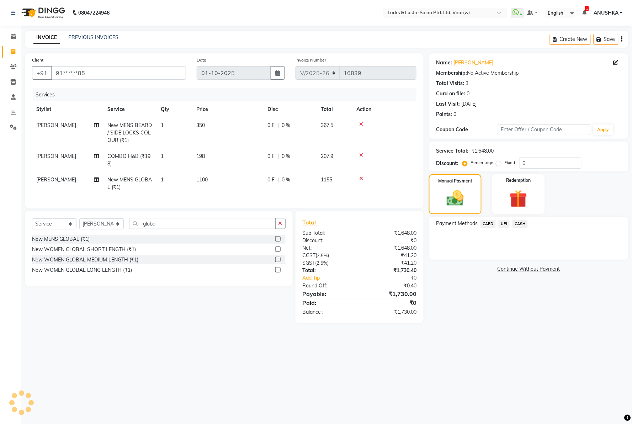
click at [525, 222] on span "CASH" at bounding box center [520, 224] width 15 height 8
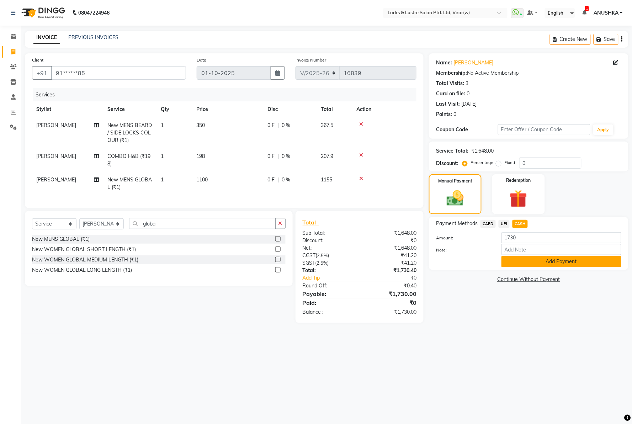
click at [524, 265] on button "Add Payment" at bounding box center [562, 261] width 120 height 11
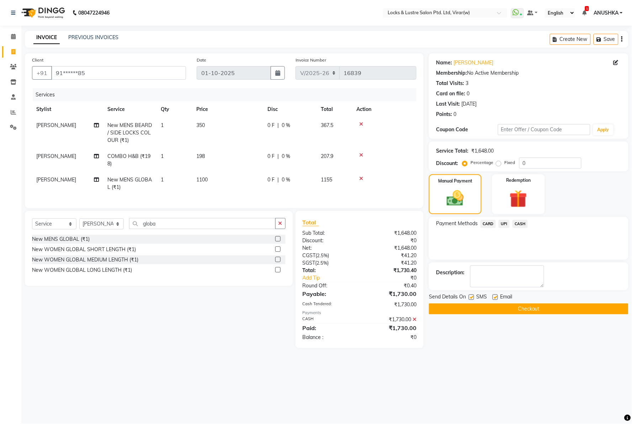
click at [503, 307] on button "Checkout" at bounding box center [529, 308] width 200 height 11
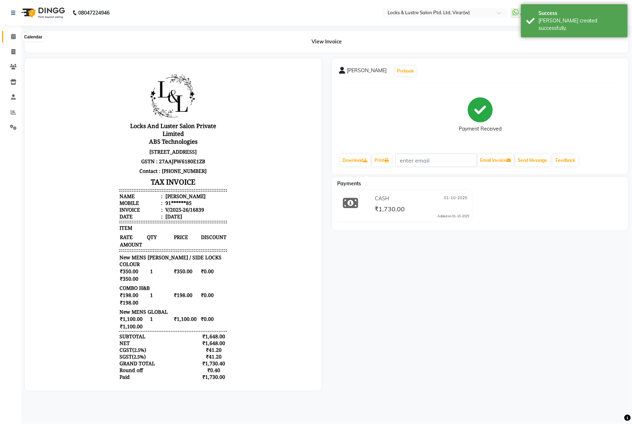
click at [12, 34] on icon at bounding box center [13, 36] width 5 height 5
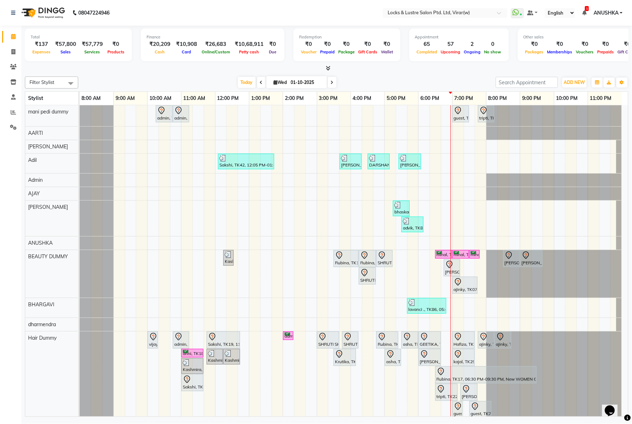
click at [291, 12] on nav "08047224946 Select Location × Locks & Lustre Salon Ptd. Ltd, Virar(w) WhatsApp …" at bounding box center [316, 13] width 632 height 26
click at [244, 77] on span "Today" at bounding box center [247, 82] width 18 height 11
drag, startPoint x: 244, startPoint y: 79, endPoint x: 233, endPoint y: 47, distance: 33.7
click at [244, 79] on span "Today" at bounding box center [247, 82] width 18 height 11
click at [226, 15] on nav "08047224946 Select Location × Locks & Lustre Salon Ptd. Ltd, Virar(w) WhatsApp …" at bounding box center [316, 13] width 632 height 26
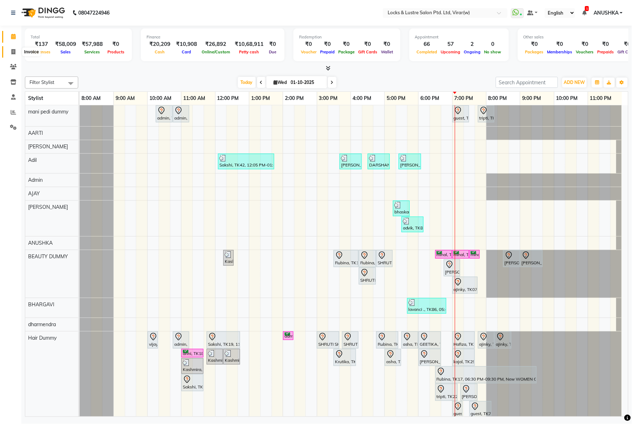
click at [14, 51] on icon at bounding box center [13, 51] width 4 height 5
select select "service"
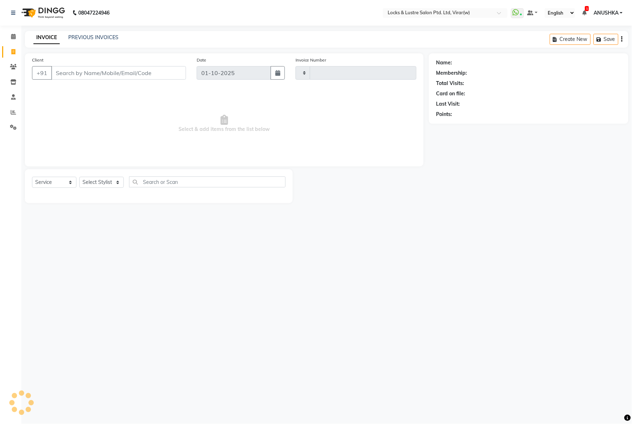
type input "16841"
select select "5944"
drag, startPoint x: 107, startPoint y: 74, endPoint x: 112, endPoint y: 73, distance: 5.0
click at [107, 74] on input "Client" at bounding box center [118, 73] width 135 height 14
type input "8779541442"
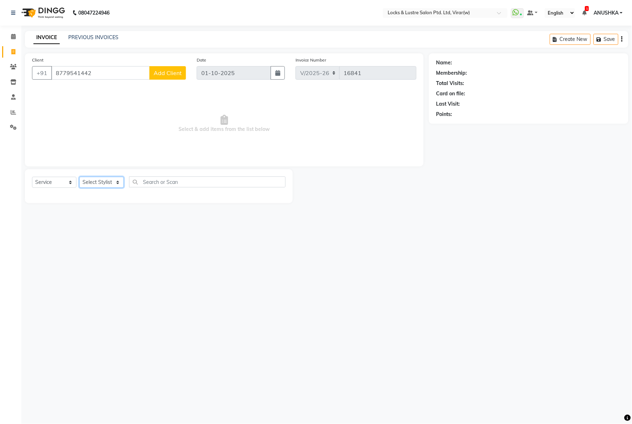
click at [89, 183] on select "Select Stylist [PERSON_NAME] [PERSON_NAME] [PERSON_NAME] AKASH [PERSON_NAME] [P…" at bounding box center [101, 182] width 44 height 11
select select "42104"
click at [79, 177] on select "Select Stylist [PERSON_NAME] [PERSON_NAME] [PERSON_NAME] AKASH [PERSON_NAME] [P…" at bounding box center [101, 182] width 44 height 11
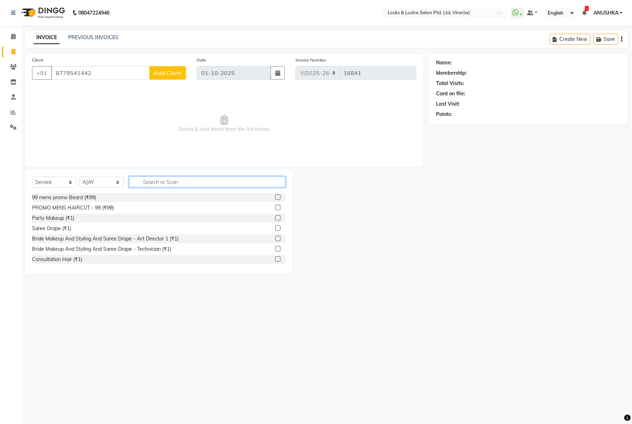
click at [154, 178] on input "text" at bounding box center [207, 181] width 157 height 11
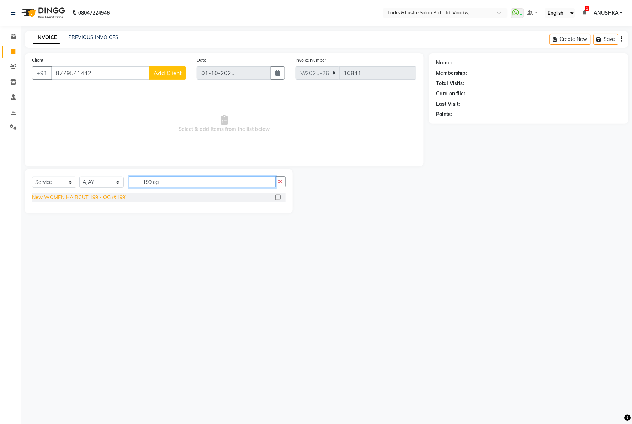
type input "199 og"
click at [109, 196] on div "New WOMEN HAIRCUT 199 - OG (₹199)" at bounding box center [79, 197] width 95 height 7
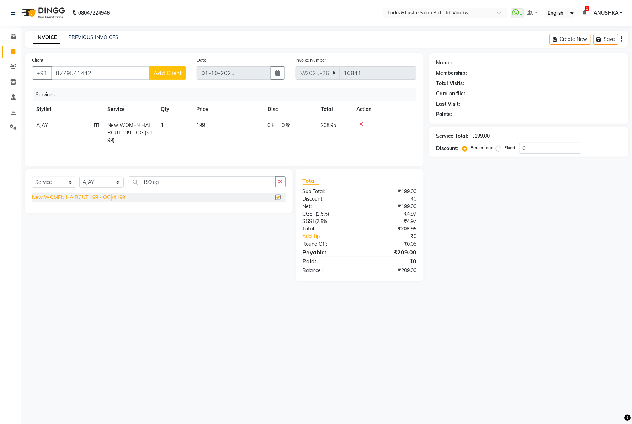
click at [109, 196] on div "New WOMEN HAIRCUT 199 - OG (₹199)" at bounding box center [79, 197] width 95 height 7
checkbox input "false"
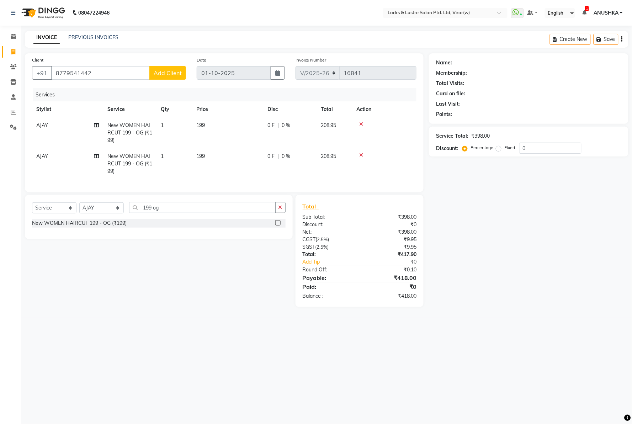
click at [62, 125] on td "AJAY" at bounding box center [67, 132] width 71 height 31
select select "42104"
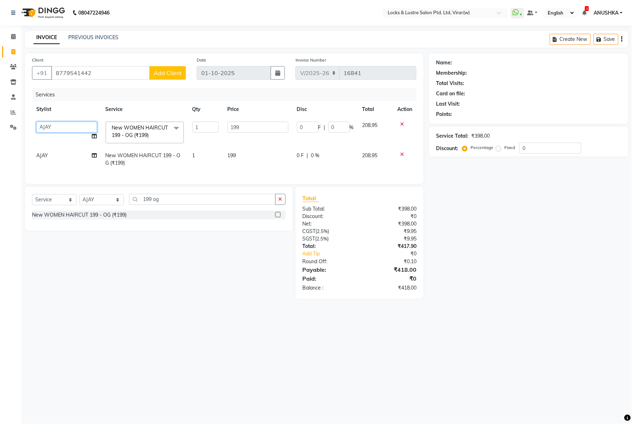
click at [57, 127] on select "AARTI Abdul Khan Adil Admin AJAY AKASH NHAVI ANUSHKA Ashwini Sawant BEAUTY DUMM…" at bounding box center [66, 127] width 61 height 11
select select "43854"
click at [57, 154] on td "AJAY" at bounding box center [66, 159] width 69 height 23
select select "42104"
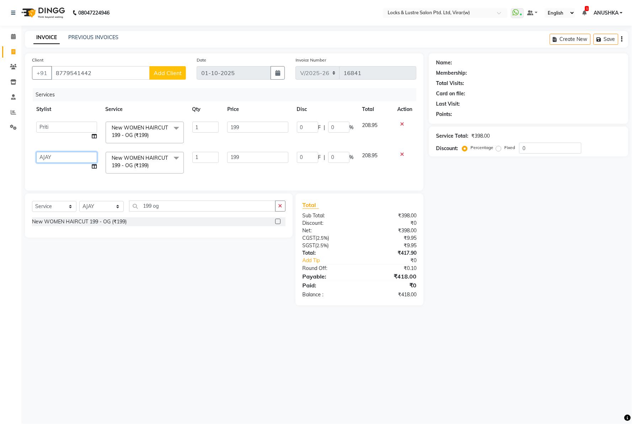
click at [57, 154] on select "AARTI Abdul Khan Adil Admin AJAY AKASH NHAVI ANUSHKA Ashwini Sawant BEAUTY DUMM…" at bounding box center [66, 157] width 61 height 11
select select "68717"
click at [520, 279] on div "Name: Membership: Total Visits: Card on file: Last Visit: Points: Service Total…" at bounding box center [531, 179] width 205 height 252
click at [167, 72] on span "Add Client" at bounding box center [168, 72] width 28 height 7
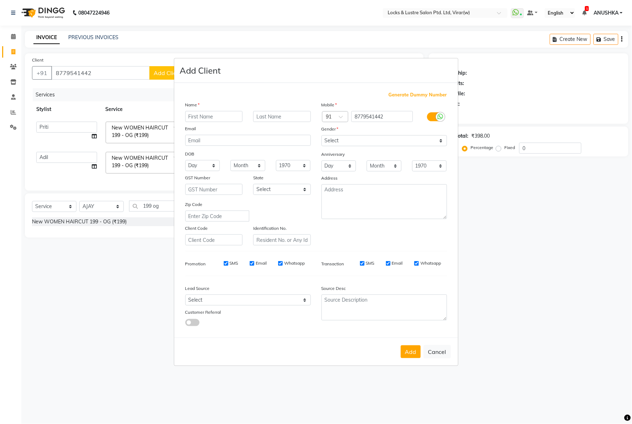
click at [222, 110] on div "Name" at bounding box center [248, 106] width 136 height 10
click at [226, 114] on input "text" at bounding box center [214, 116] width 58 height 11
type input "Guest"
click at [348, 139] on select "Select Male Female Other Prefer Not To Say" at bounding box center [385, 140] width 126 height 11
click at [322, 135] on select "Select Male Female Other Prefer Not To Say" at bounding box center [385, 140] width 126 height 11
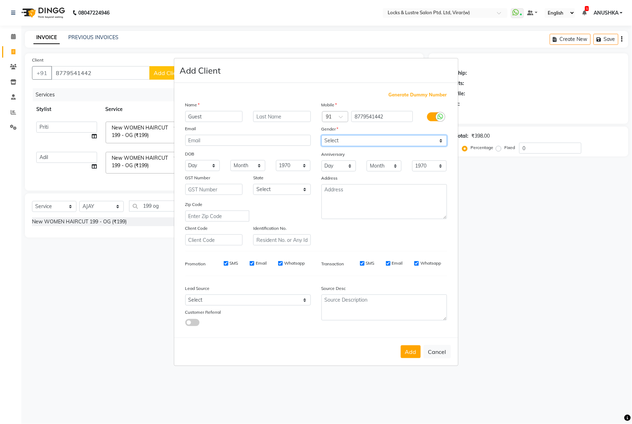
click at [365, 138] on select "Select Male Female Other Prefer Not To Say" at bounding box center [385, 140] width 126 height 11
select select "female"
click at [322, 135] on select "Select Male Female Other Prefer Not To Say" at bounding box center [385, 140] width 126 height 11
click at [414, 353] on button "Add" at bounding box center [411, 351] width 20 height 13
click at [405, 352] on button "Add" at bounding box center [411, 351] width 20 height 13
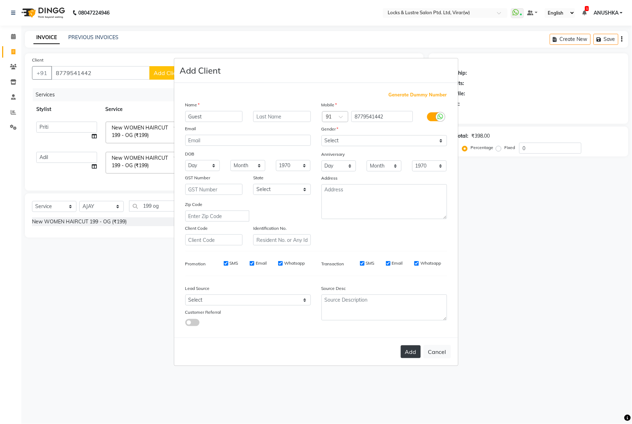
click at [410, 353] on button "Add" at bounding box center [411, 351] width 20 height 13
type input "87******42"
select select
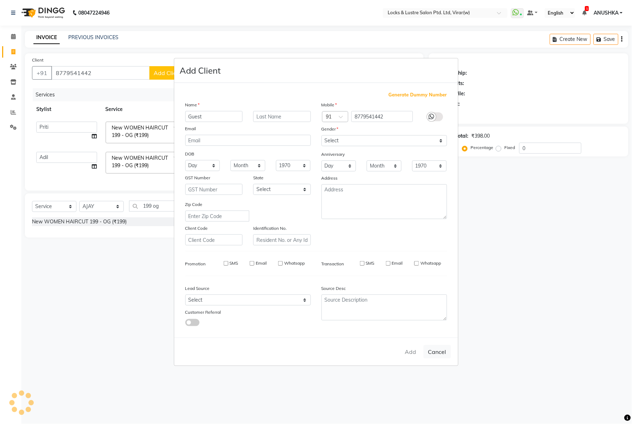
select select
checkbox input "false"
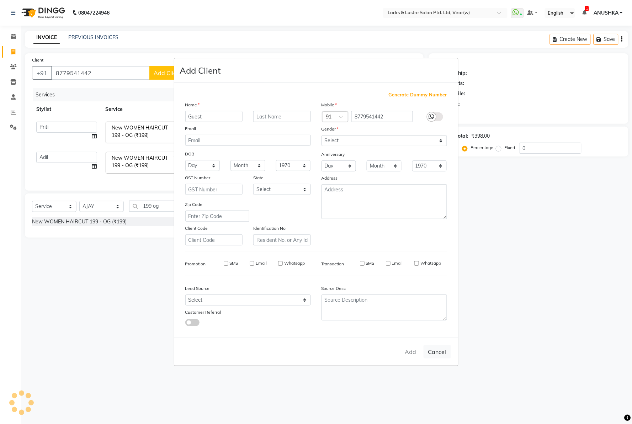
checkbox input "false"
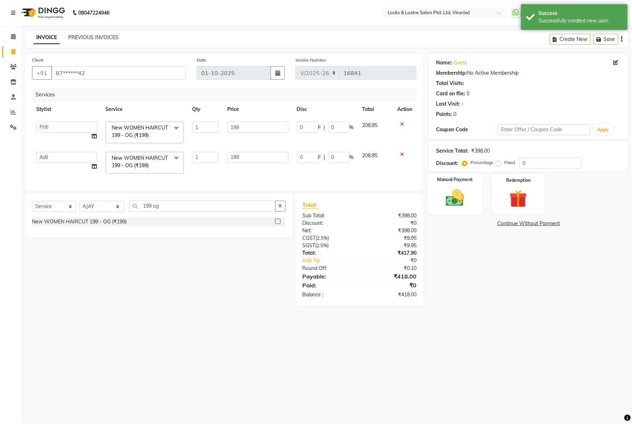
click at [458, 194] on img at bounding box center [455, 198] width 30 height 21
click at [507, 224] on span "UPI" at bounding box center [504, 224] width 11 height 8
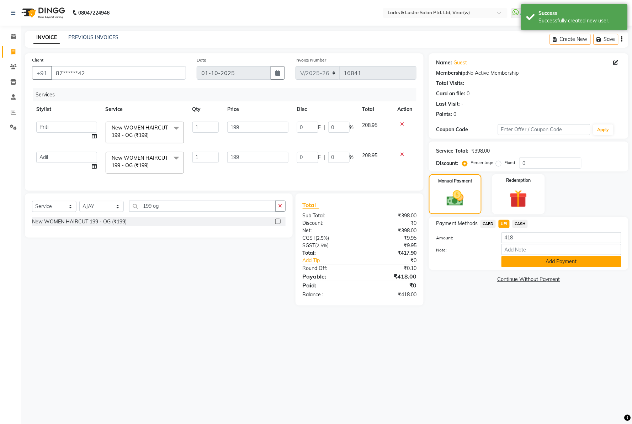
click at [514, 264] on button "Add Payment" at bounding box center [562, 261] width 120 height 11
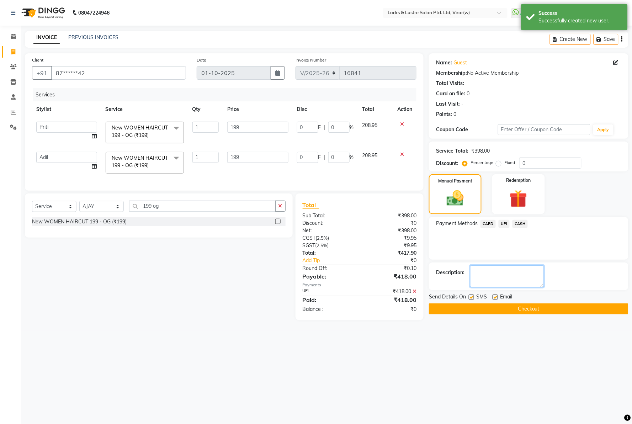
click at [508, 275] on textarea at bounding box center [507, 276] width 74 height 22
click at [495, 273] on textarea at bounding box center [507, 276] width 74 height 22
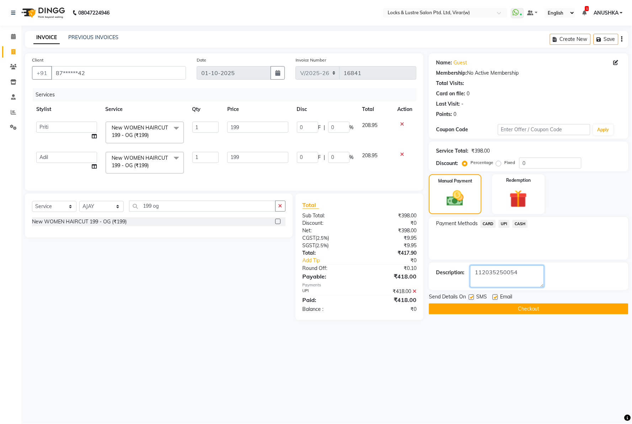
type textarea "112035250054"
click at [500, 303] on button "Checkout" at bounding box center [529, 308] width 200 height 11
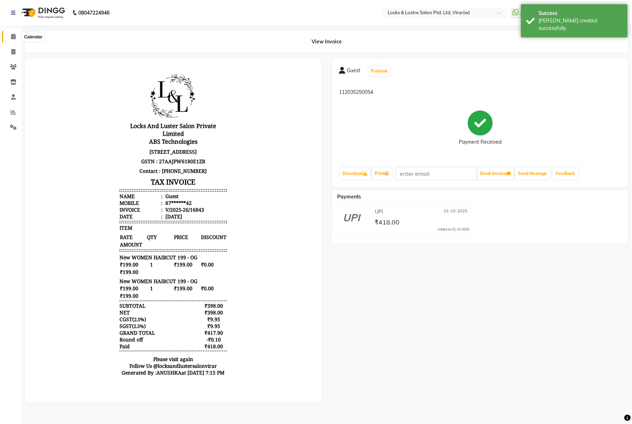
click at [12, 36] on icon at bounding box center [13, 36] width 5 height 5
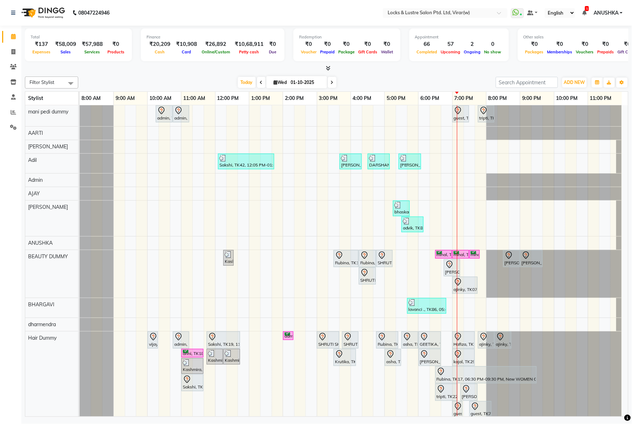
drag, startPoint x: 421, startPoint y: 68, endPoint x: 379, endPoint y: 70, distance: 41.3
click at [420, 68] on div at bounding box center [327, 68] width 604 height 7
click at [15, 46] on link "Invoice" at bounding box center [10, 52] width 17 height 12
select select "service"
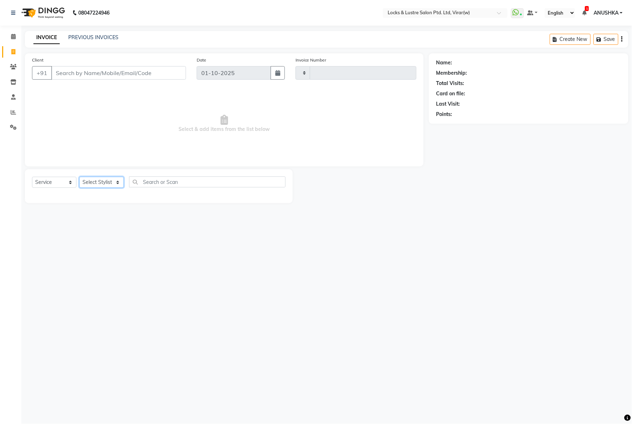
click at [106, 183] on select "Select Stylist" at bounding box center [101, 182] width 44 height 11
type input "16841"
select select "5944"
select select "77113"
click at [79, 177] on select "Select Stylist [PERSON_NAME] [PERSON_NAME] [PERSON_NAME] AKASH [PERSON_NAME] [P…" at bounding box center [101, 182] width 44 height 11
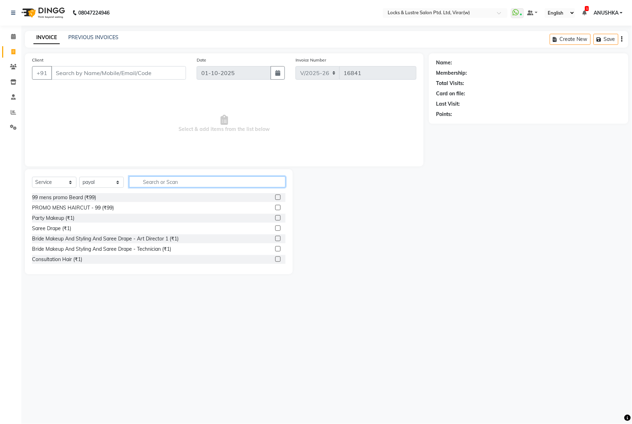
click at [186, 183] on input "text" at bounding box center [207, 181] width 157 height 11
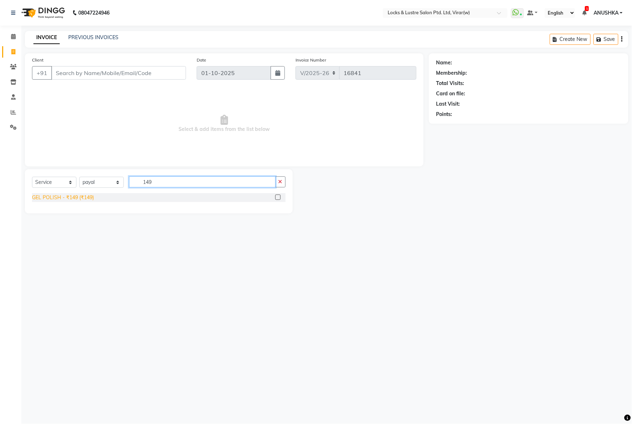
type input "149"
click at [83, 196] on div "GEL POLISH - ₹149 (₹149)" at bounding box center [63, 197] width 62 height 7
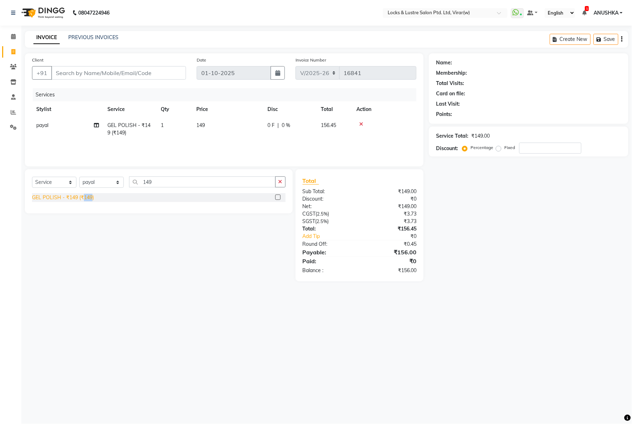
click at [83, 196] on div "GEL POLISH - ₹149 (₹149)" at bounding box center [63, 197] width 62 height 7
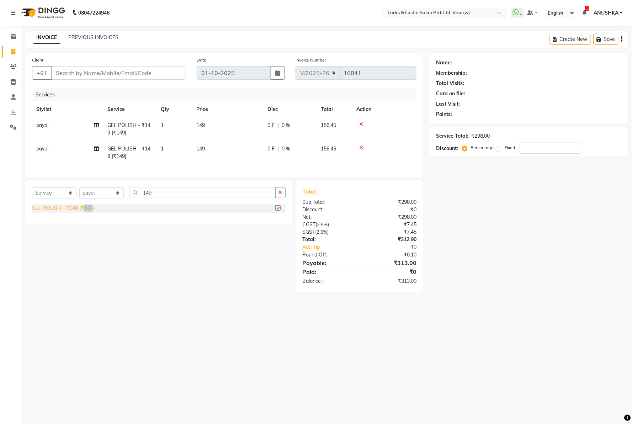
checkbox input "false"
click at [145, 198] on input "149" at bounding box center [202, 192] width 147 height 11
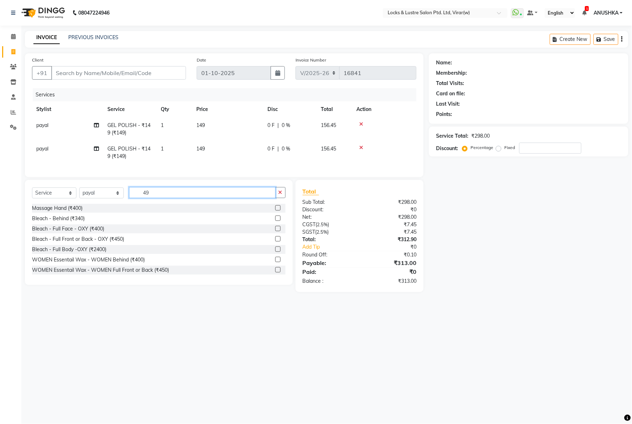
type input "499"
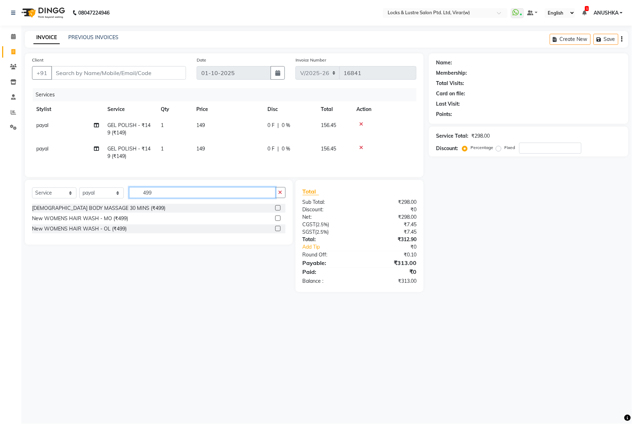
click at [155, 198] on input "499" at bounding box center [202, 192] width 147 height 11
type input "exte"
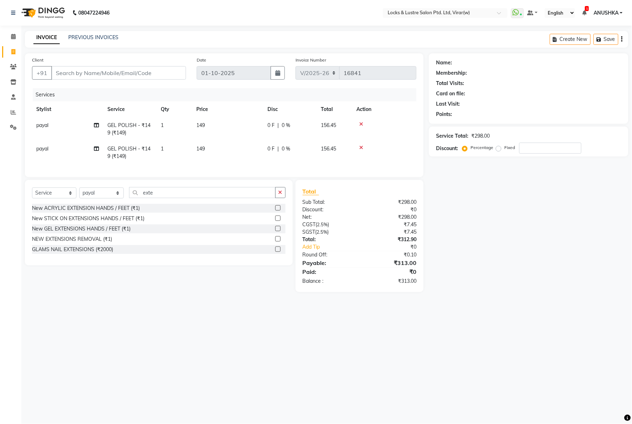
drag, startPoint x: 81, startPoint y: 233, endPoint x: 104, endPoint y: 232, distance: 23.2
click at [82, 233] on div "New GEL EXTENSIONS HANDS / FEET (₹1)" at bounding box center [81, 228] width 99 height 7
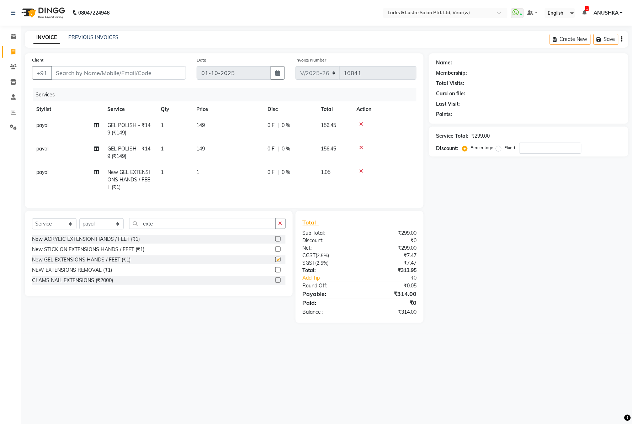
checkbox input "false"
click at [197, 170] on span "1" at bounding box center [197, 172] width 3 height 6
select select "77113"
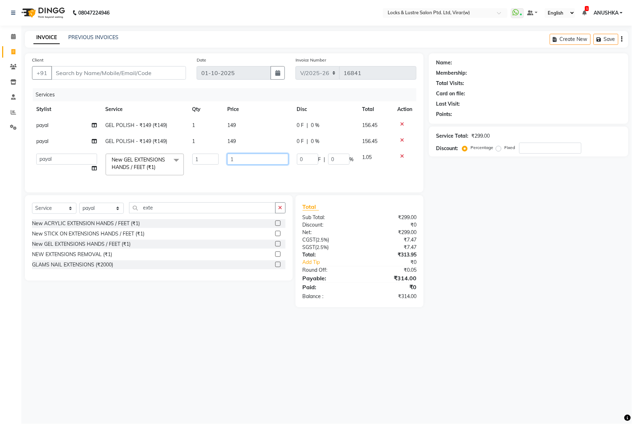
click at [249, 159] on input "1" at bounding box center [257, 159] width 61 height 11
type input "499"
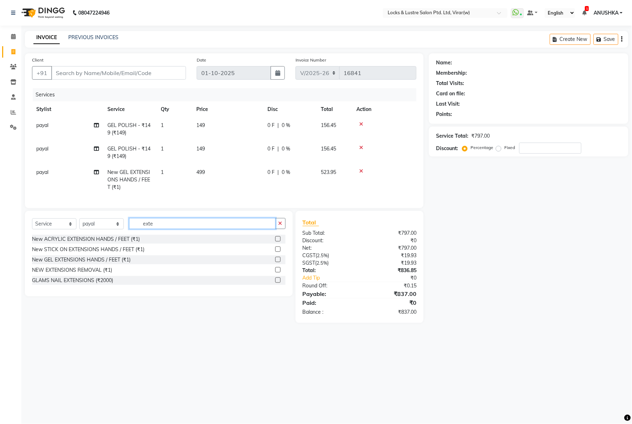
click at [142, 213] on div "Client +91 Date [DATE] Invoice Number V/2025 V/[PHONE_NUMBER] Services Stylist …" at bounding box center [225, 188] width 410 height 270
click at [142, 208] on div "Client +91 Date [DATE] Invoice Number V/2025 V/[PHONE_NUMBER] Services Stylist …" at bounding box center [224, 130] width 399 height 155
click at [149, 228] on input "exte" at bounding box center [202, 223] width 147 height 11
type input "tip"
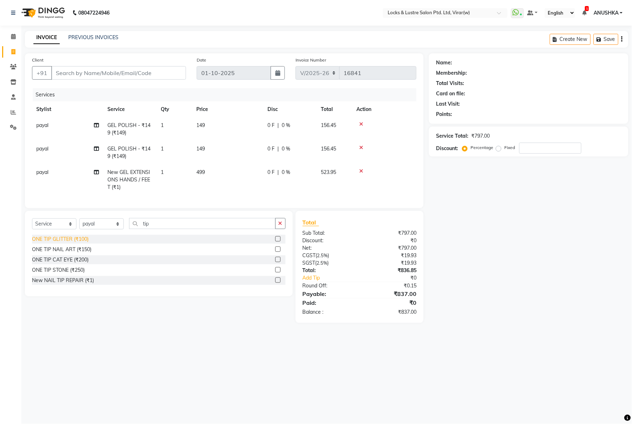
click at [74, 243] on div "ONE TIP GLITTER (₹100)" at bounding box center [60, 239] width 57 height 7
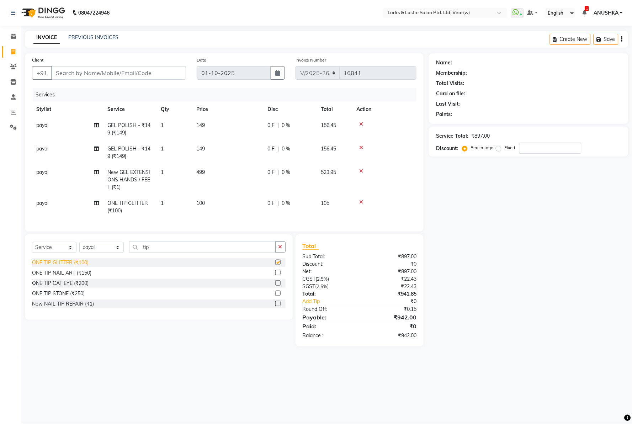
checkbox input "false"
click at [172, 204] on td "1" at bounding box center [175, 206] width 36 height 23
select select "77113"
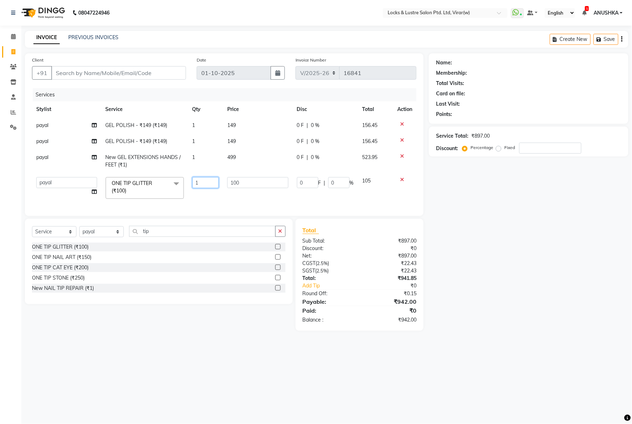
click at [203, 183] on input "1" at bounding box center [205, 182] width 27 height 11
type input "2"
click at [577, 249] on div "Name: Membership: Total Visits: Card on file: Last Visit: Points: Service Total…" at bounding box center [531, 192] width 205 height 278
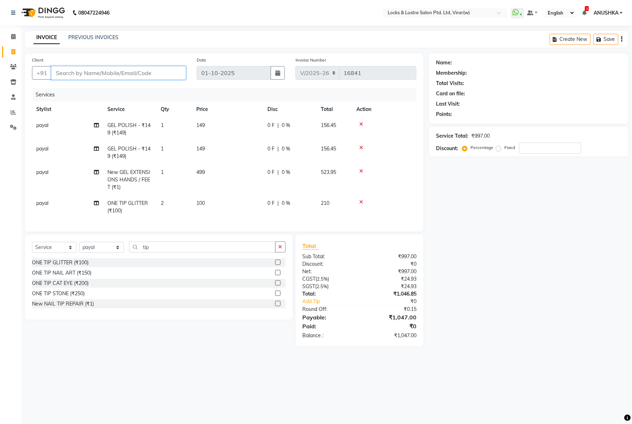
click at [97, 75] on input "Client" at bounding box center [118, 73] width 135 height 14
type input "7"
type input "0"
click at [104, 86] on ngb-highlight "77******88" at bounding box center [97, 89] width 29 height 7
type input "77******88"
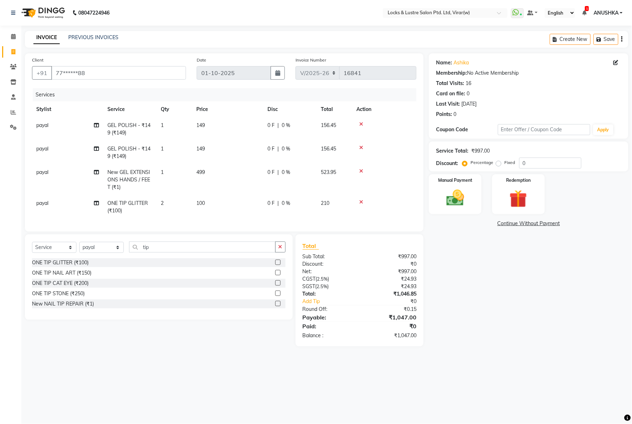
click at [490, 306] on div "Name: [PERSON_NAME] Membership: No Active Membership Total Visits: 16 Card on f…" at bounding box center [531, 199] width 205 height 293
drag, startPoint x: 447, startPoint y: 200, endPoint x: 457, endPoint y: 202, distance: 9.9
click at [447, 199] on img at bounding box center [455, 198] width 30 height 21
click at [506, 224] on span "UPI" at bounding box center [504, 224] width 11 height 8
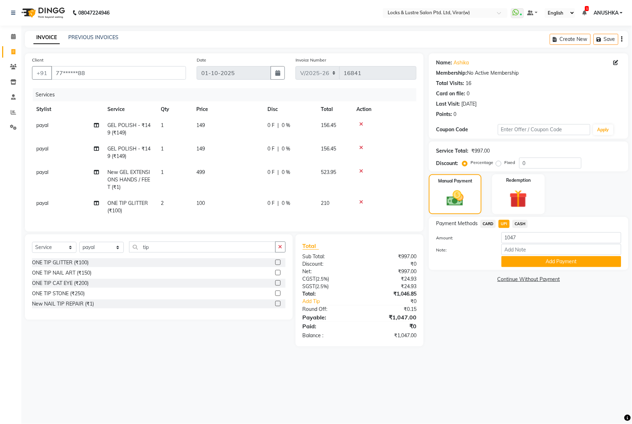
click at [513, 262] on button "Add Payment" at bounding box center [562, 261] width 120 height 11
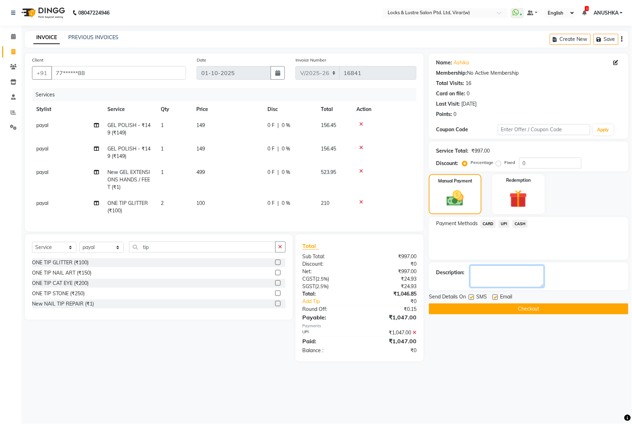
click at [505, 276] on textarea at bounding box center [507, 276] width 74 height 22
type textarea "564097952585"
click at [361, 169] on icon at bounding box center [361, 171] width 4 height 5
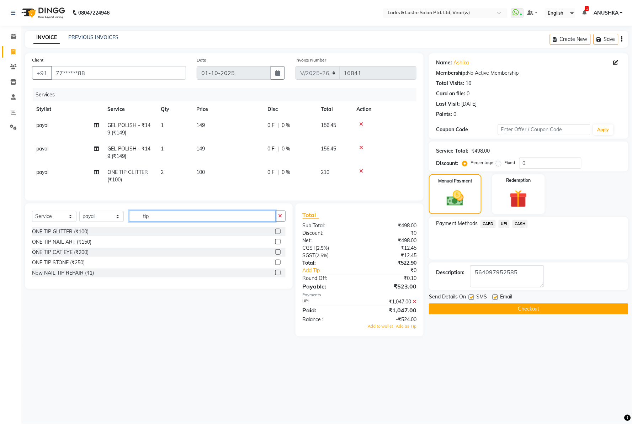
click at [136, 222] on input "tip" at bounding box center [202, 216] width 147 height 11
click at [144, 222] on input "tip" at bounding box center [202, 216] width 147 height 11
type input "ext"
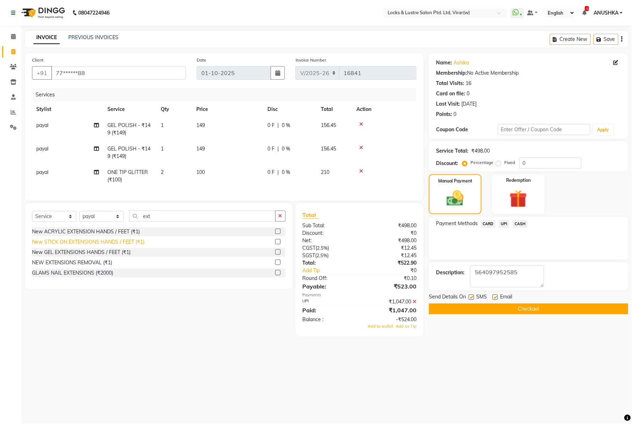
click at [111, 246] on div "New STICK ON EXTENSIONS HANDS / FEET (₹1)" at bounding box center [88, 241] width 112 height 7
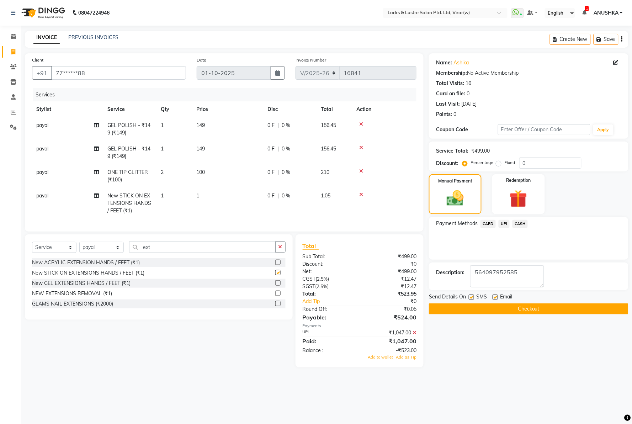
checkbox input "false"
click at [202, 196] on td "1" at bounding box center [227, 203] width 71 height 31
select select "77113"
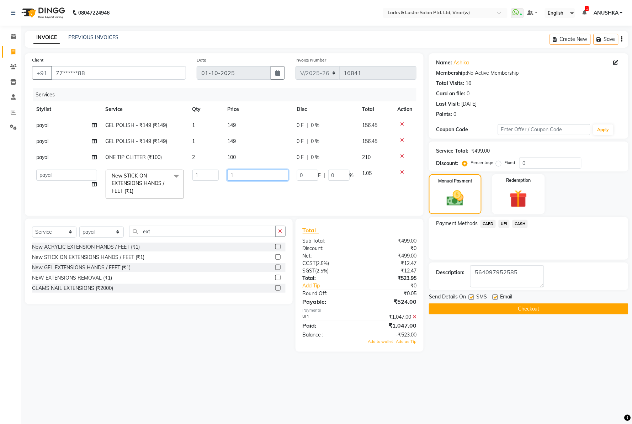
click at [241, 179] on input "1" at bounding box center [257, 175] width 61 height 11
type input "499"
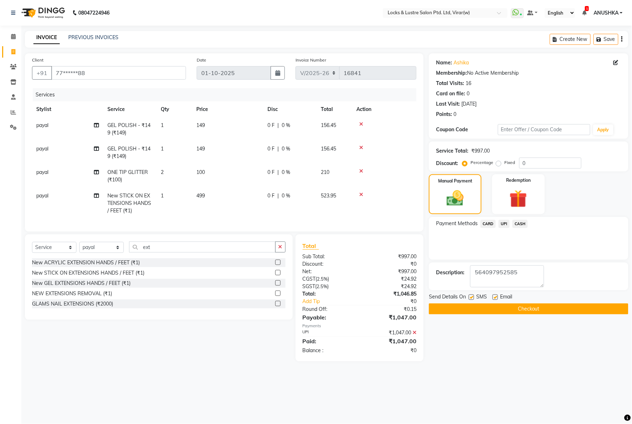
click at [477, 371] on div "08047224946 Select Location × Locks & Lustre Salon Ptd. Ltd, Virar(w) WhatsApp …" at bounding box center [316, 212] width 632 height 424
click at [495, 305] on button "Checkout" at bounding box center [529, 308] width 200 height 11
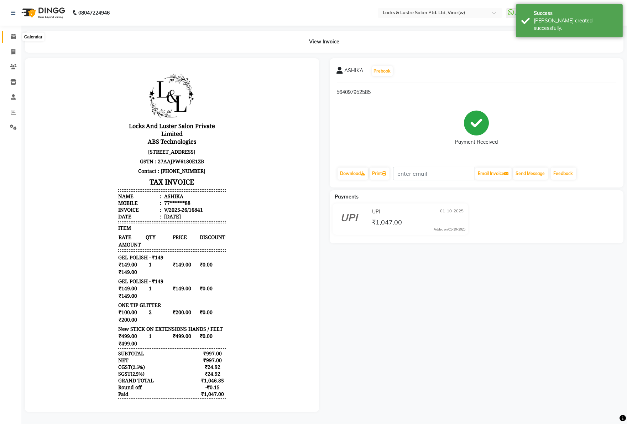
click at [11, 34] on icon at bounding box center [13, 36] width 5 height 5
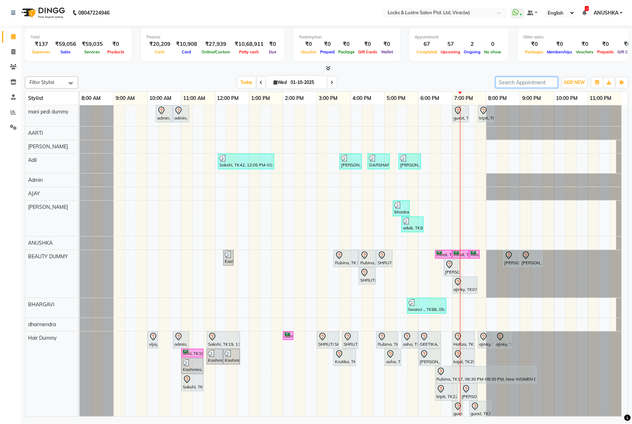
click at [533, 84] on input "search" at bounding box center [527, 82] width 62 height 11
paste input "9321241700"
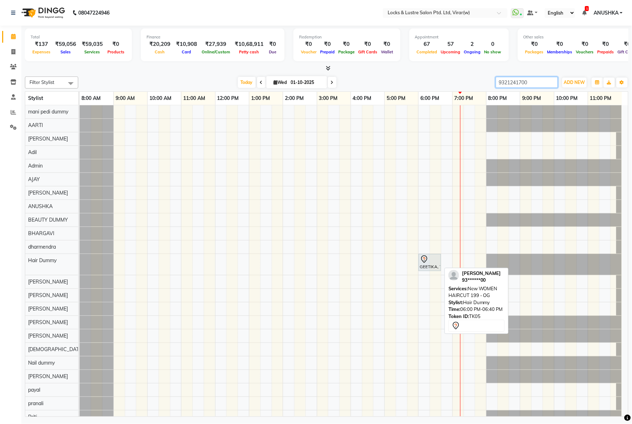
click at [433, 264] on div "GEETIKA, TK05, 06:00 PM-06:40 PM, New WOMEN HAIRCUT 199 - OG" at bounding box center [429, 262] width 21 height 15
type input "9321241700"
select select "7"
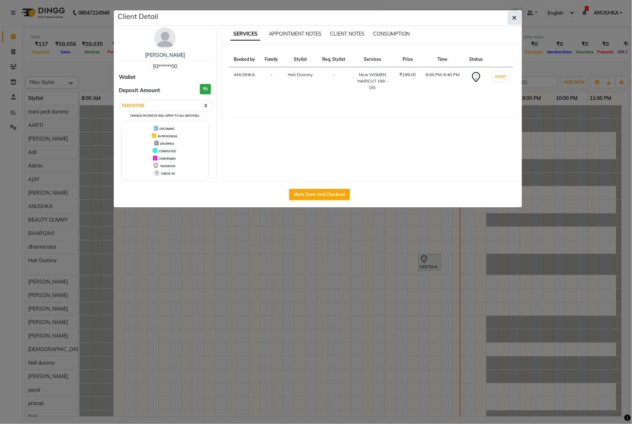
click at [512, 16] on button "button" at bounding box center [515, 18] width 14 height 14
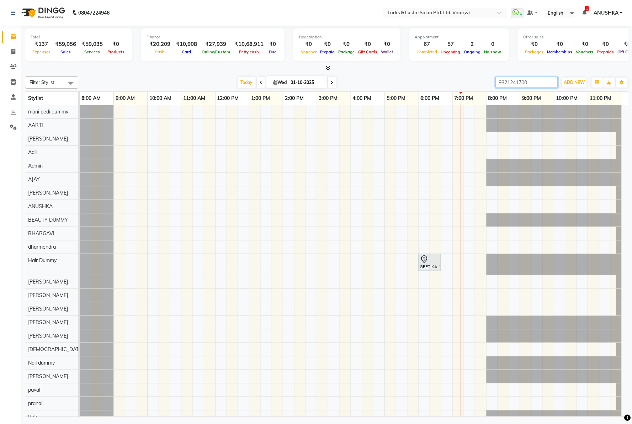
click at [552, 83] on input "9321241700" at bounding box center [527, 82] width 62 height 11
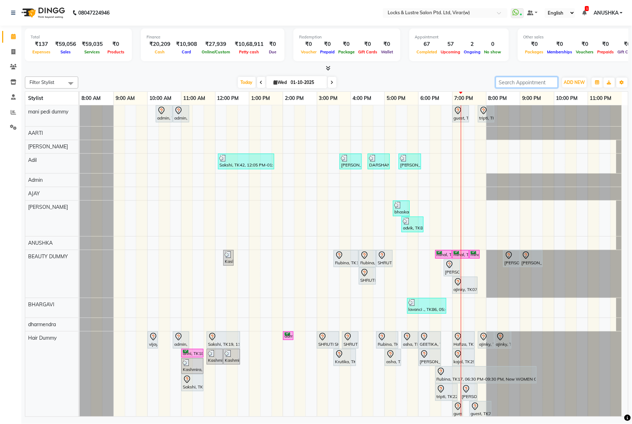
click at [552, 83] on input "search" at bounding box center [527, 82] width 62 height 11
click at [389, 66] on div at bounding box center [327, 68] width 604 height 7
click at [12, 54] on icon at bounding box center [13, 51] width 4 height 5
select select "service"
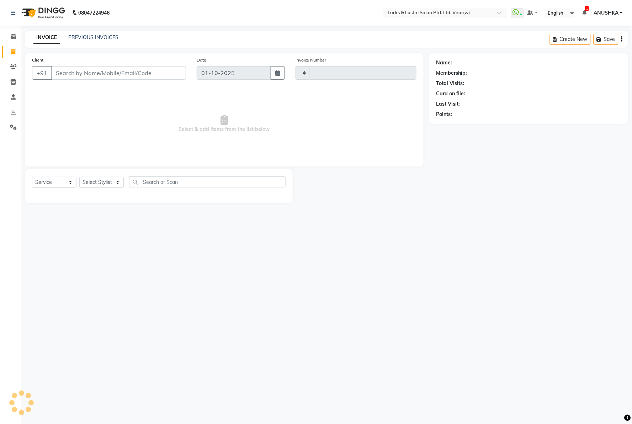
type input "16844"
select select "5944"
click at [86, 76] on input "Client" at bounding box center [118, 73] width 135 height 14
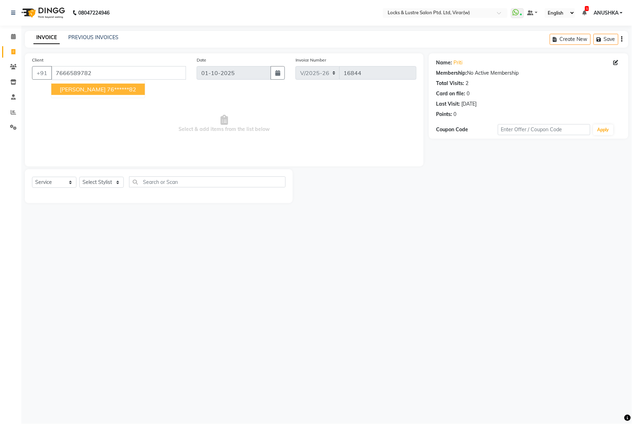
click at [80, 93] on button "PRITI 76******82" at bounding box center [98, 89] width 94 height 11
type input "76******82"
click at [105, 182] on select "Select Stylist AARTI Abdul Khan Adil Admin AJAY AKASH NHAVI ANUSHKA Ashwini Saw…" at bounding box center [101, 182] width 44 height 11
select select "80293"
click at [79, 177] on select "Select Stylist AARTI Abdul Khan Adil Admin AJAY AKASH NHAVI ANUSHKA Ashwini Saw…" at bounding box center [101, 182] width 44 height 11
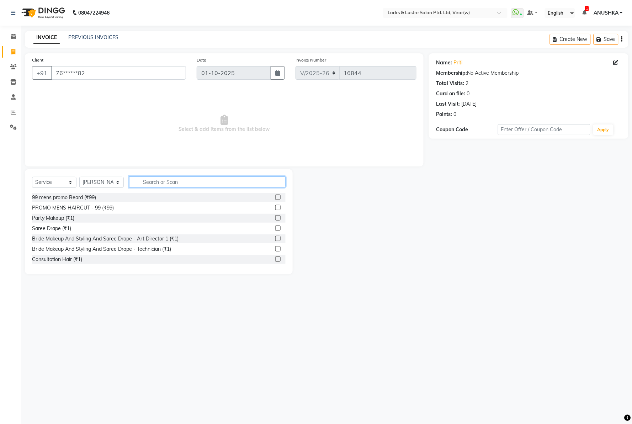
click at [149, 182] on input "text" at bounding box center [207, 181] width 157 height 11
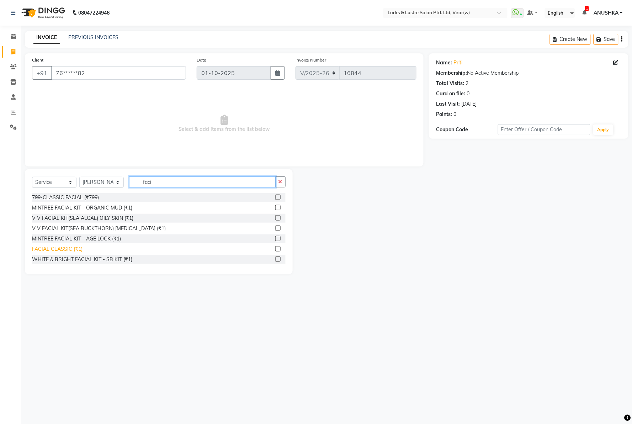
type input "faci"
click at [72, 250] on div "FACIAL CLASSIC (₹1)" at bounding box center [57, 248] width 51 height 7
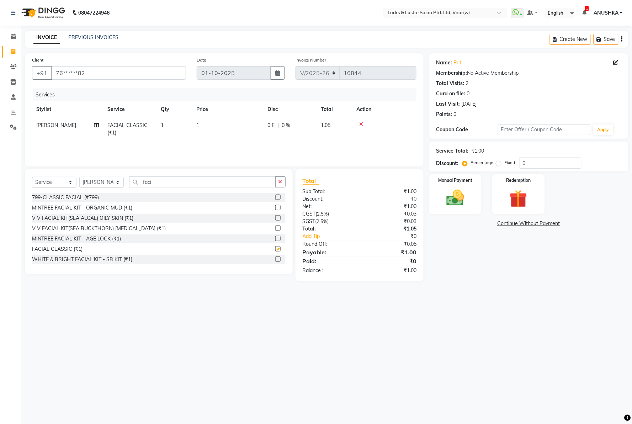
checkbox input "false"
click at [155, 183] on input "faci" at bounding box center [202, 181] width 147 height 11
click at [216, 122] on td "1" at bounding box center [227, 128] width 71 height 23
select select "80293"
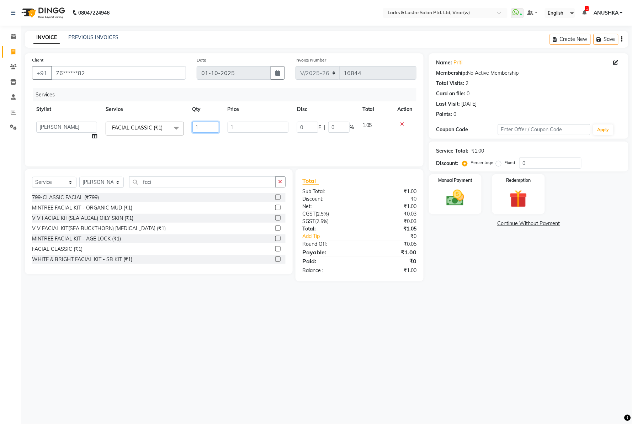
click at [218, 126] on input "1" at bounding box center [205, 127] width 27 height 11
click at [234, 126] on td "1" at bounding box center [227, 128] width 71 height 23
select select "80293"
click at [242, 125] on input "1" at bounding box center [258, 127] width 61 height 11
click at [243, 126] on input "1" at bounding box center [258, 127] width 61 height 11
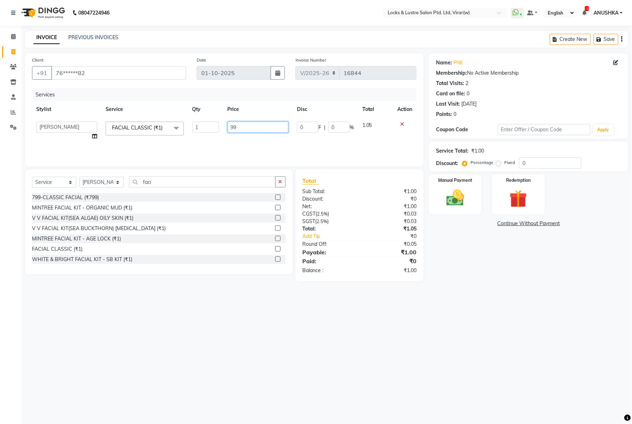
type input "999"
click at [182, 180] on input "faci" at bounding box center [202, 181] width 147 height 11
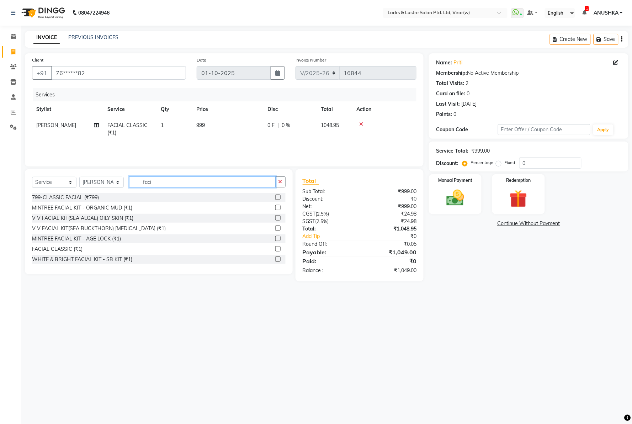
click at [181, 183] on input "faci" at bounding box center [202, 181] width 147 height 11
type input "eye"
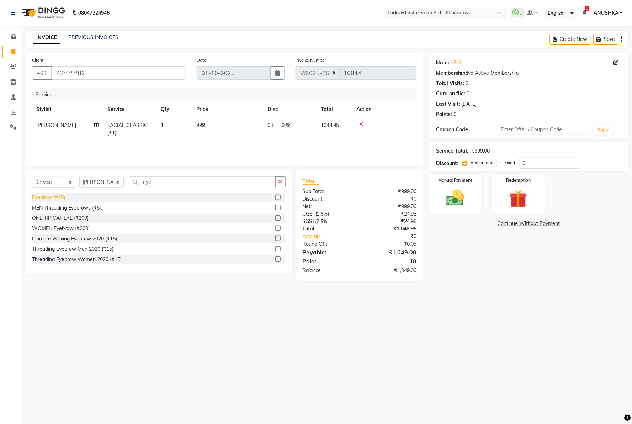
click at [50, 195] on div "Eyebrow (₹25)" at bounding box center [48, 197] width 33 height 7
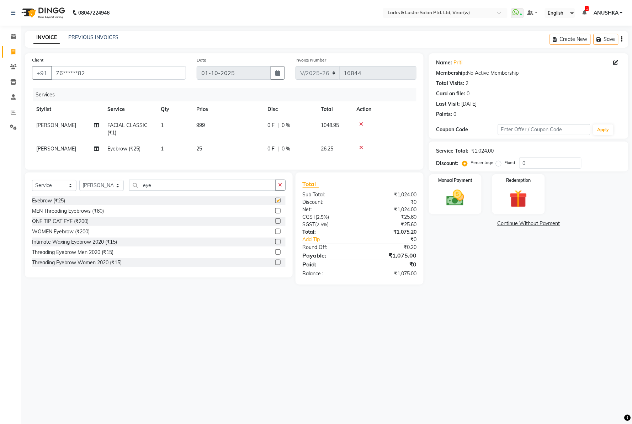
checkbox input "false"
click at [161, 189] on input "eye" at bounding box center [202, 185] width 147 height 11
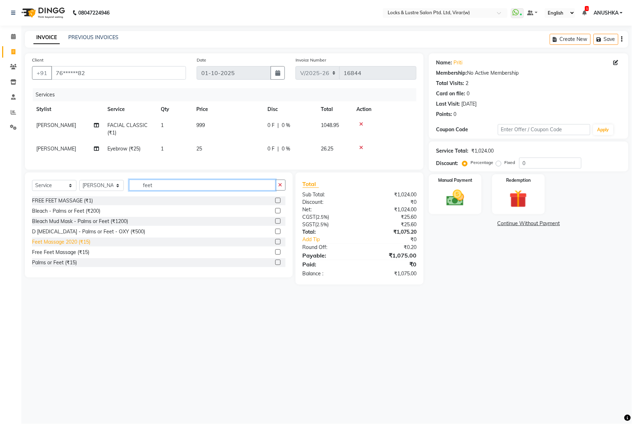
type input "feet"
click at [84, 246] on div "Feet Massage 2020 (₹15)" at bounding box center [61, 241] width 58 height 7
checkbox input "false"
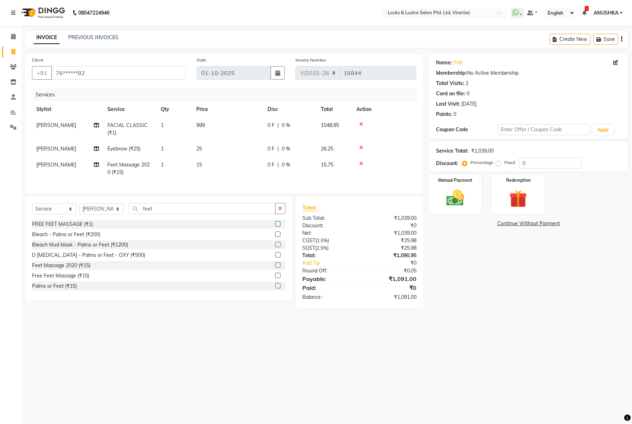
click at [209, 167] on td "15" at bounding box center [227, 168] width 71 height 23
select select "80293"
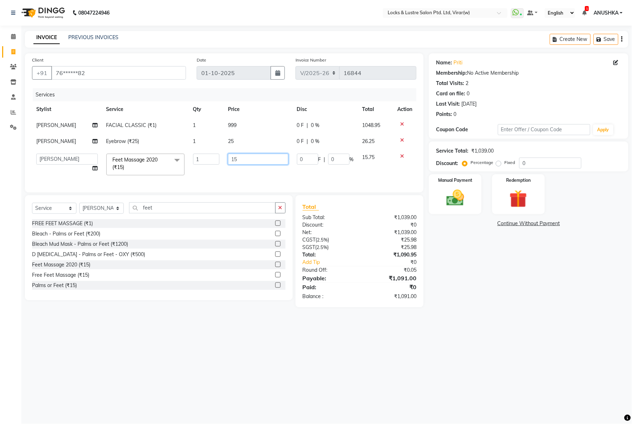
click at [243, 162] on input "15" at bounding box center [258, 159] width 60 height 11
type input "1"
type input "800"
click at [518, 349] on div "08047224946 Select Location × Locks & Lustre Salon Ptd. Ltd, Virar(w) WhatsApp …" at bounding box center [316, 212] width 632 height 424
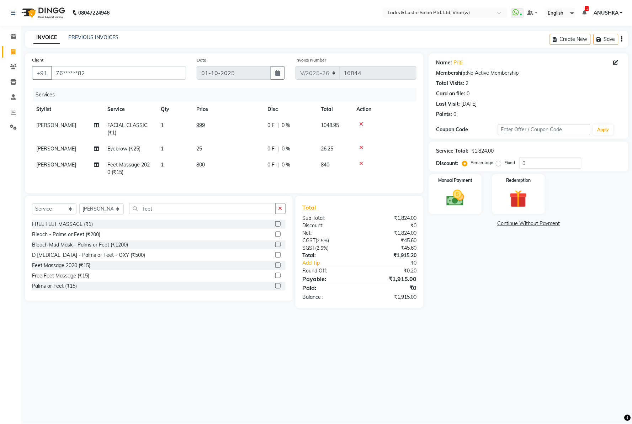
click at [523, 308] on div "Name: Priti Membership: No Active Membership Total Visits: 2 Card on file: 0 La…" at bounding box center [531, 180] width 205 height 255
click at [173, 214] on input "feet" at bounding box center [202, 208] width 147 height 11
type input "f"
click at [455, 197] on img at bounding box center [455, 198] width 30 height 21
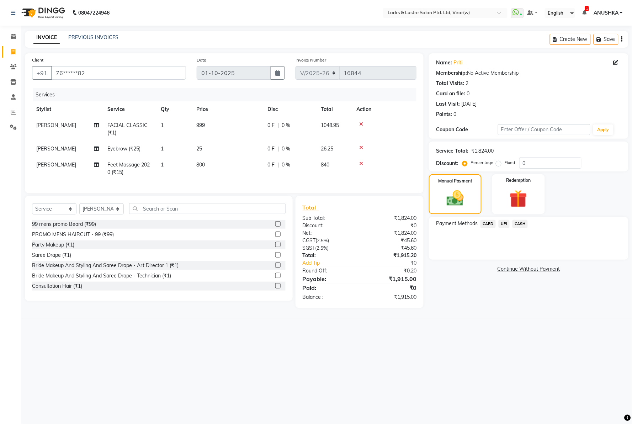
click at [506, 224] on span "UPI" at bounding box center [504, 224] width 11 height 8
click at [517, 264] on button "Add Payment" at bounding box center [562, 261] width 120 height 11
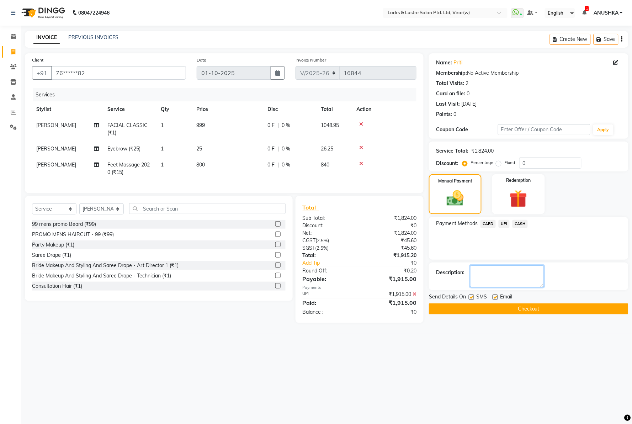
click at [508, 278] on textarea at bounding box center [507, 276] width 74 height 22
click at [520, 225] on span "CASH" at bounding box center [520, 224] width 15 height 8
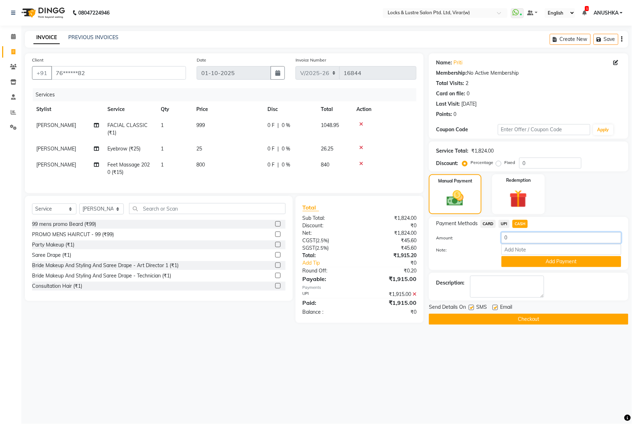
click at [517, 241] on input "0" at bounding box center [562, 237] width 120 height 11
type input "1900"
click at [516, 264] on button "Add Payment" at bounding box center [562, 261] width 120 height 11
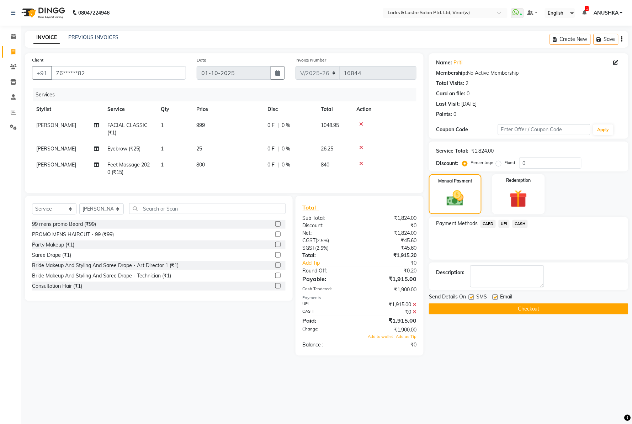
click at [503, 224] on span "UPI" at bounding box center [504, 224] width 11 height 8
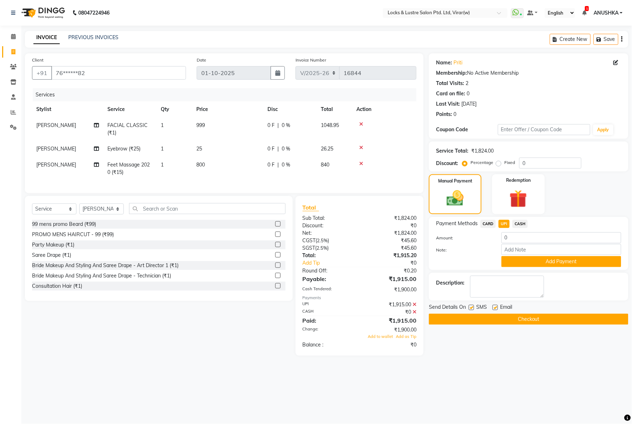
click at [415, 307] on icon at bounding box center [415, 304] width 4 height 5
click at [414, 307] on icon at bounding box center [415, 304] width 4 height 5
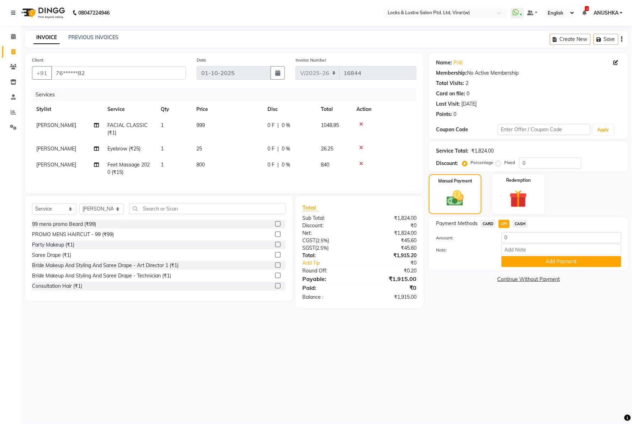
click at [519, 223] on span "CASH" at bounding box center [520, 224] width 15 height 8
click at [520, 237] on input "1915" at bounding box center [562, 237] width 120 height 11
type input "1900"
click at [513, 267] on button "Add Payment" at bounding box center [562, 261] width 120 height 11
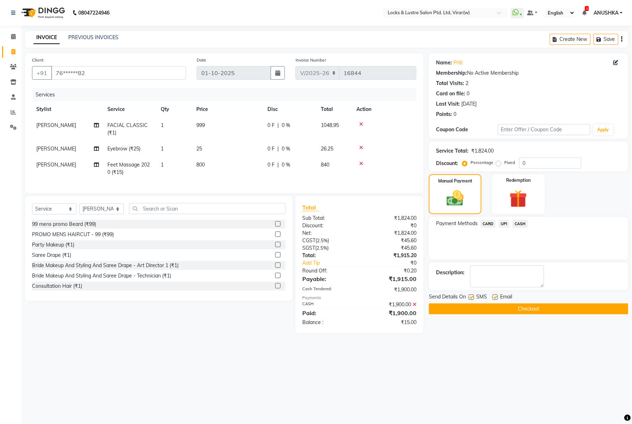
click at [503, 221] on span "UPI" at bounding box center [504, 224] width 11 height 8
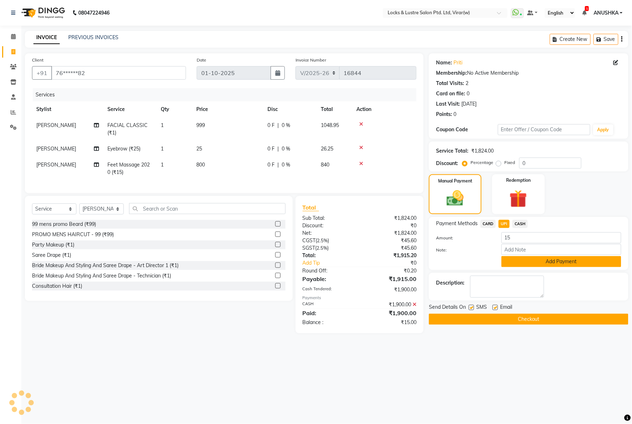
click at [516, 262] on button "Add Payment" at bounding box center [562, 261] width 120 height 11
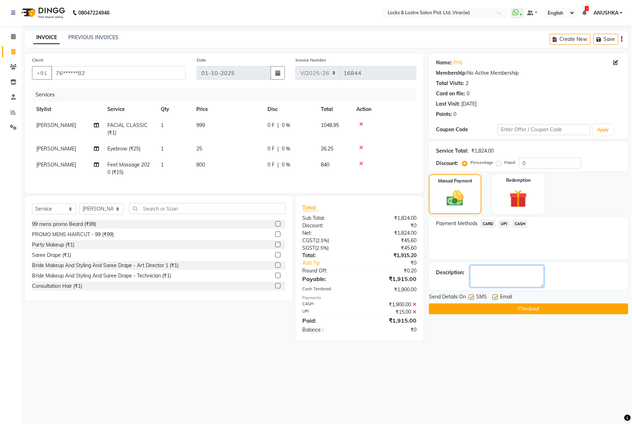
click at [506, 276] on textarea at bounding box center [507, 276] width 74 height 22
type textarea "112036558184"
click at [465, 311] on button "Checkout" at bounding box center [529, 308] width 200 height 11
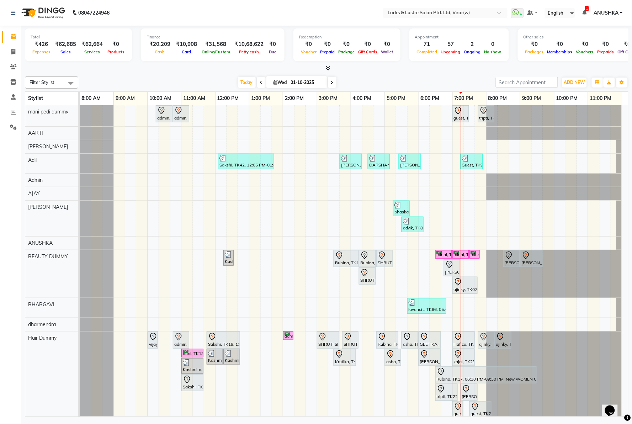
click at [157, 7] on nav "08047224946 Select Location × Locks & Lustre Salon Ptd. Ltd, Virar(w) WhatsApp …" at bounding box center [316, 13] width 632 height 26
click at [10, 49] on span at bounding box center [13, 52] width 12 height 8
select select "5944"
select select "service"
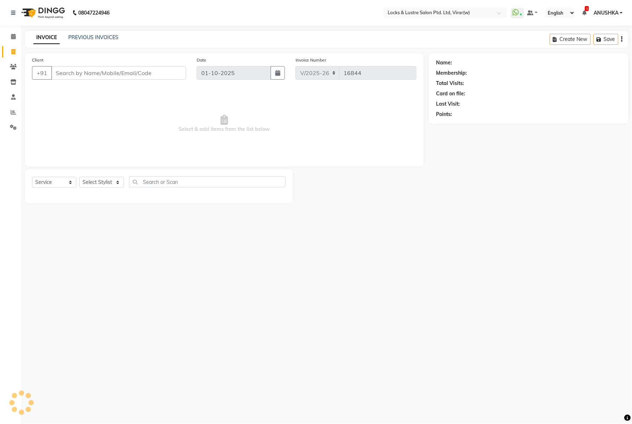
click at [104, 68] on input "Client" at bounding box center [118, 73] width 135 height 14
click at [106, 68] on input "Client" at bounding box center [118, 73] width 135 height 14
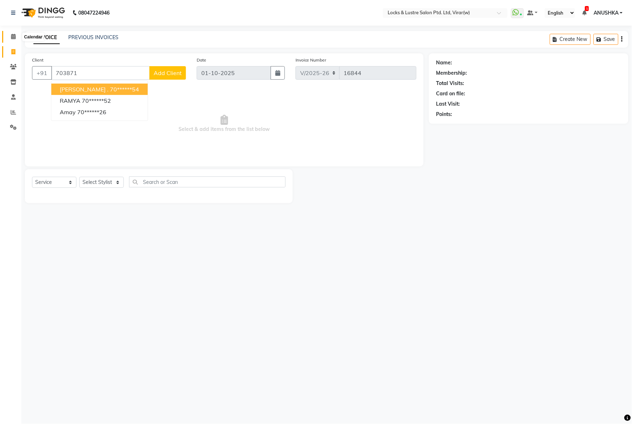
type input "703871"
click at [11, 36] on span at bounding box center [13, 37] width 12 height 8
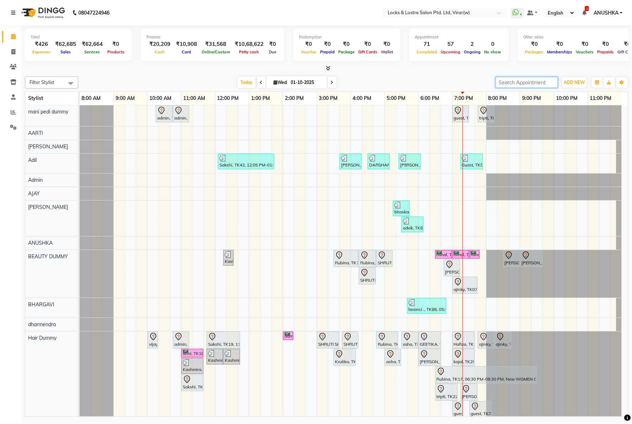
click at [500, 85] on input "search" at bounding box center [527, 82] width 62 height 11
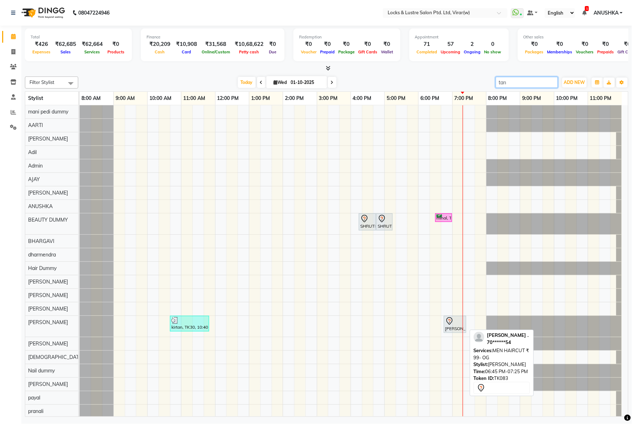
click at [462, 324] on div at bounding box center [455, 321] width 20 height 9
type input "tan"
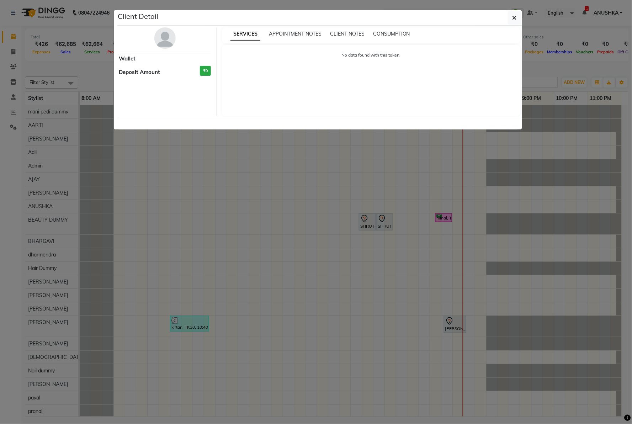
select select "7"
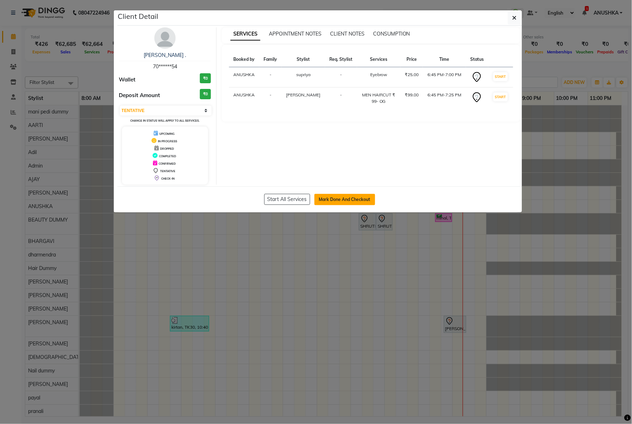
click at [342, 200] on button "Mark Done And Checkout" at bounding box center [345, 199] width 61 height 11
select select "5944"
select select "service"
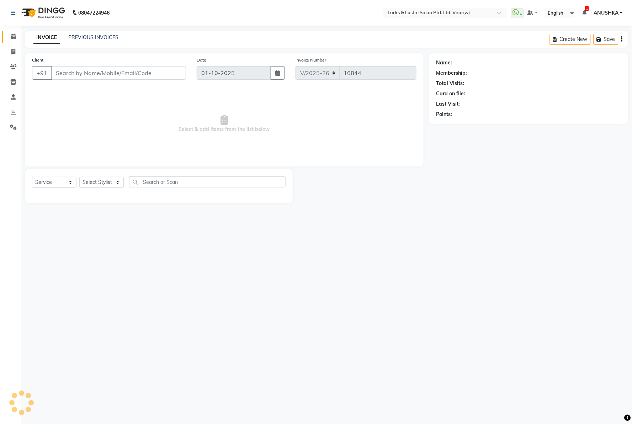
type input "70******54"
select select "42128"
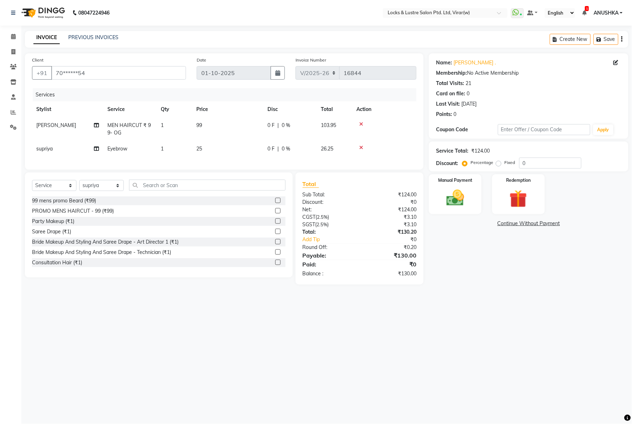
click at [361, 146] on icon at bounding box center [361, 147] width 4 height 5
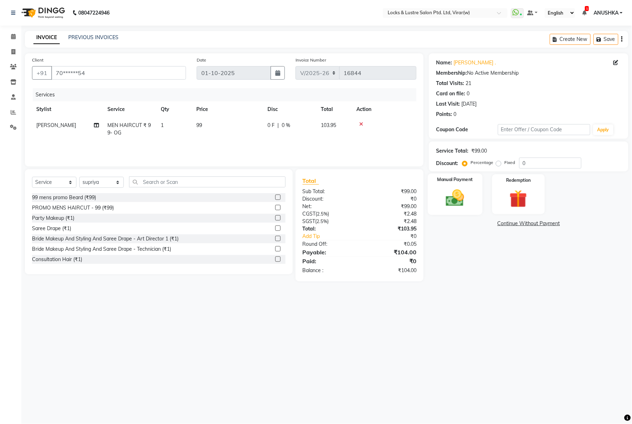
click at [460, 201] on img at bounding box center [455, 198] width 30 height 21
click at [520, 223] on span "CASH" at bounding box center [520, 224] width 15 height 8
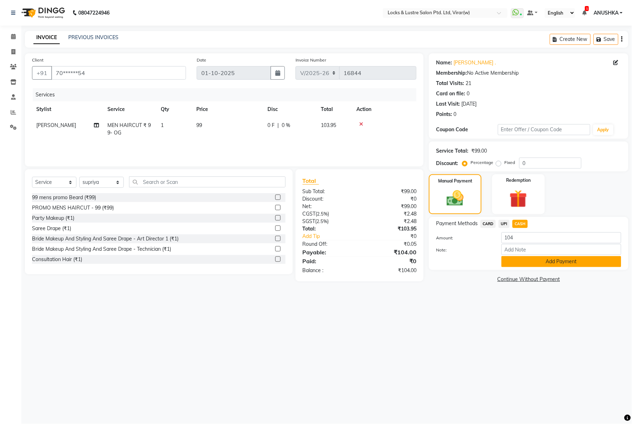
click at [514, 264] on button "Add Payment" at bounding box center [562, 261] width 120 height 11
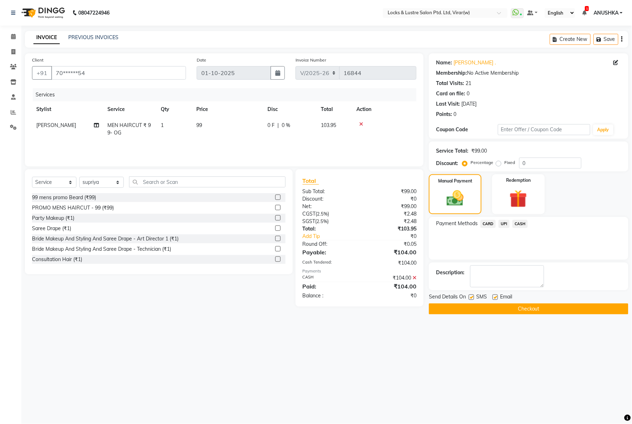
click at [503, 307] on button "Checkout" at bounding box center [529, 308] width 200 height 11
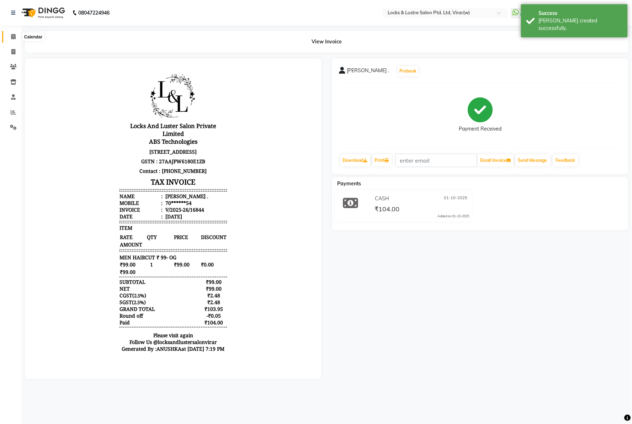
click at [12, 37] on icon at bounding box center [13, 36] width 5 height 5
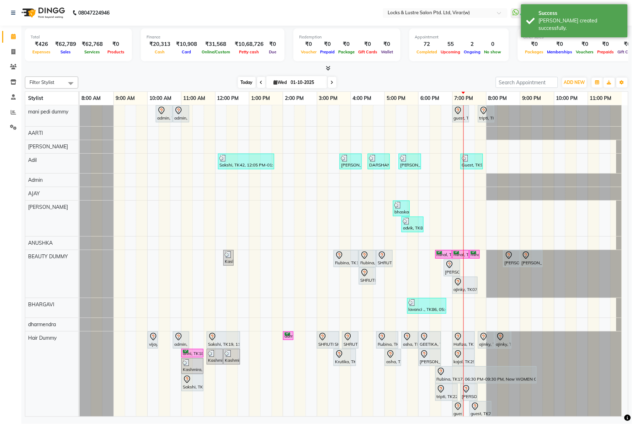
click at [242, 81] on span "Today" at bounding box center [247, 82] width 18 height 11
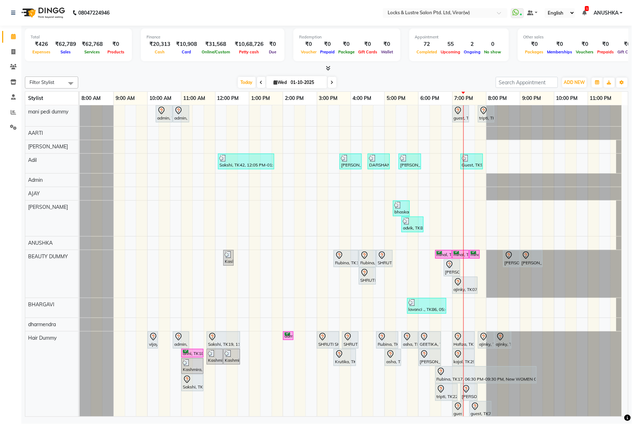
click at [148, 11] on nav "08047224946 Select Location × Locks & Lustre Salon Ptd. Ltd, Virar(w) WhatsApp …" at bounding box center [316, 13] width 632 height 26
click at [131, 12] on nav "08047224946 Select Location × Locks & Lustre Salon Ptd. Ltd, Virar(w) WhatsApp …" at bounding box center [316, 13] width 632 height 26
click at [105, 21] on b "08047224946" at bounding box center [93, 13] width 31 height 20
click at [147, 18] on nav "08047224946 Select Location × Locks & Lustre Salon Ptd. Ltd, Virar(w) WhatsApp …" at bounding box center [316, 13] width 632 height 26
click at [147, 17] on nav "08047224946 Select Location × Locks & Lustre Salon Ptd. Ltd, Virar(w) WhatsApp …" at bounding box center [316, 13] width 632 height 26
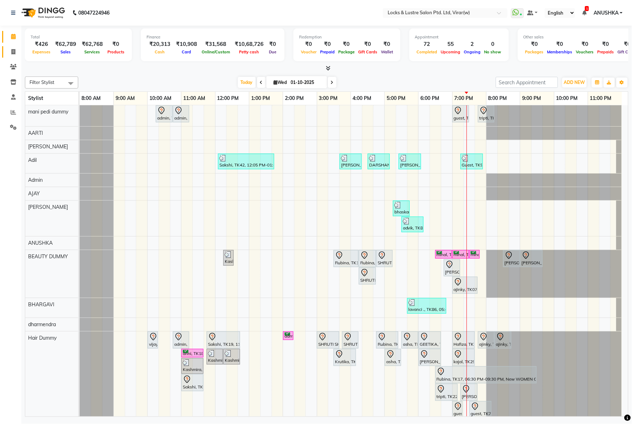
click at [15, 47] on link "Invoice" at bounding box center [10, 52] width 17 height 12
select select "5944"
select select "service"
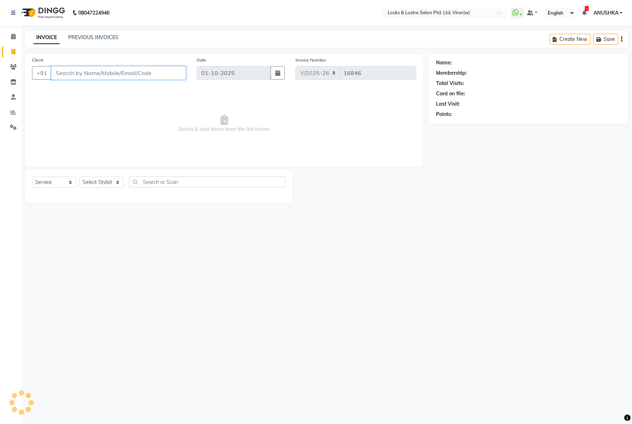
click at [69, 67] on input "Client" at bounding box center [118, 73] width 135 height 14
type input "8007548213"
click at [101, 180] on select "Select Stylist AARTI Abdul Khan Adil Admin AJAY AKASH NHAVI ANUSHKA Ashwini Saw…" at bounding box center [101, 182] width 44 height 11
select select "42115"
click at [79, 177] on select "Select Stylist AARTI Abdul Khan Adil Admin AJAY AKASH NHAVI ANUSHKA Ashwini Saw…" at bounding box center [101, 182] width 44 height 11
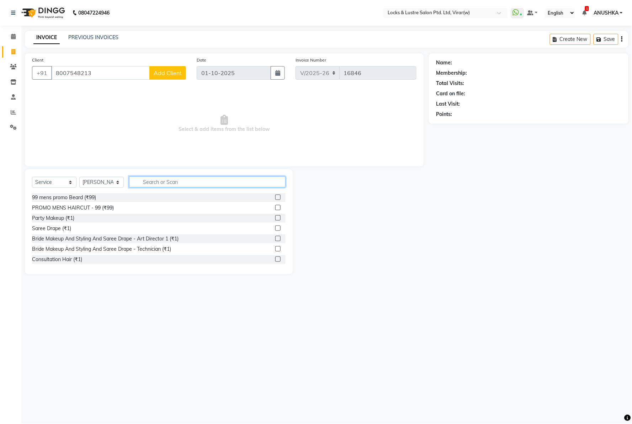
click at [159, 183] on input "text" at bounding box center [207, 181] width 157 height 11
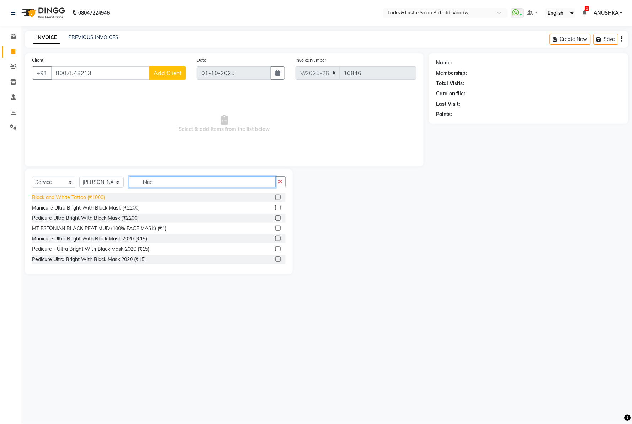
type input "blac"
click at [88, 200] on div "Black and White Tattoo (₹1000)" at bounding box center [68, 197] width 73 height 7
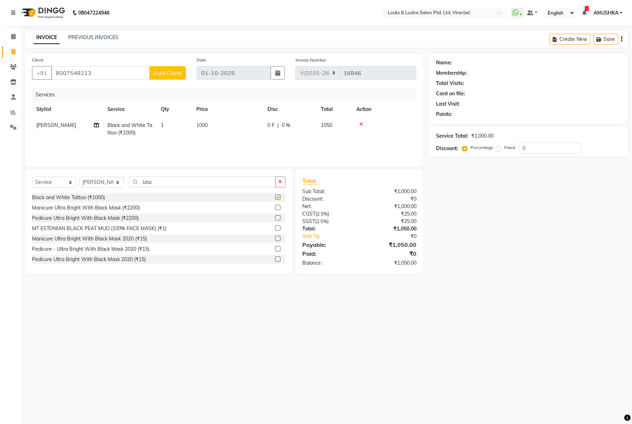
checkbox input "false"
click at [211, 123] on td "1000" at bounding box center [227, 128] width 71 height 23
select select "42115"
click at [211, 123] on input "1" at bounding box center [205, 127] width 27 height 11
click at [236, 127] on td "1000" at bounding box center [227, 128] width 71 height 23
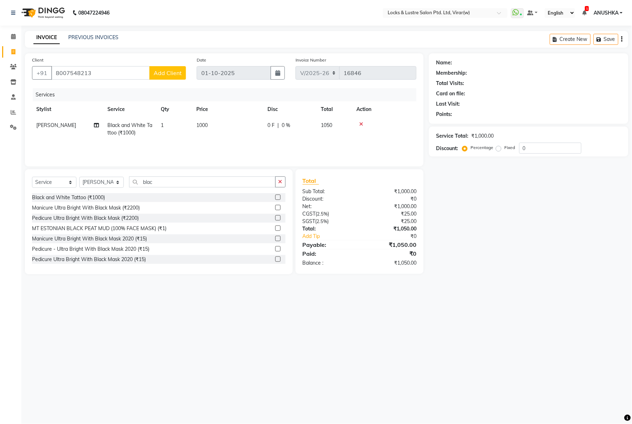
select select "42115"
click at [249, 127] on input "1000" at bounding box center [258, 127] width 61 height 11
type input "1700"
click at [427, 308] on div "08047224946 Select Location × Locks & Lustre Salon Ptd. Ltd, Virar(w) WhatsApp …" at bounding box center [316, 212] width 632 height 424
click at [149, 185] on input "blac" at bounding box center [202, 181] width 147 height 11
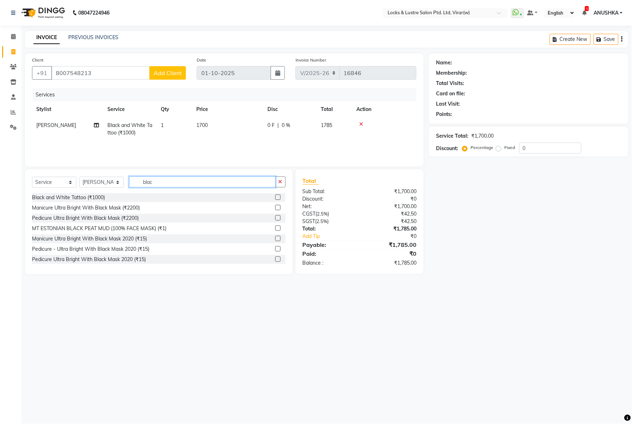
click at [149, 185] on input "blac" at bounding box center [202, 181] width 147 height 11
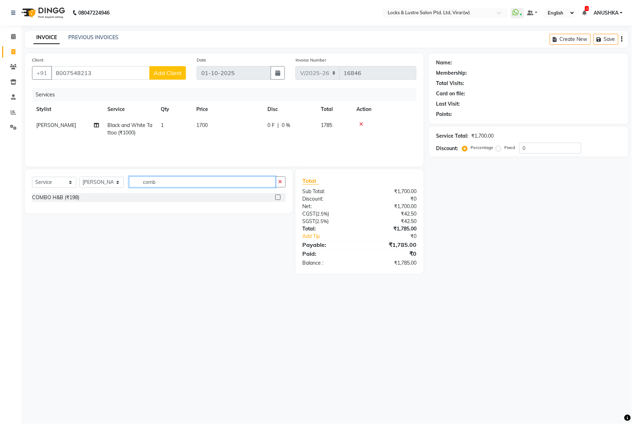
type input "comb"
click at [44, 202] on div "COMBO H&B (₹198)" at bounding box center [159, 197] width 254 height 9
click at [62, 201] on div "COMBO H&B (₹198)" at bounding box center [55, 197] width 47 height 7
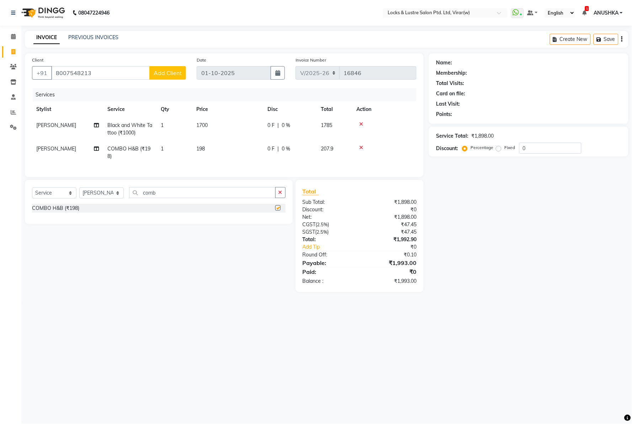
checkbox input "false"
click at [95, 199] on select "Select Stylist AARTI Abdul Khan Adil Admin AJAY AKASH NHAVI ANUSHKA Ashwini Saw…" at bounding box center [101, 193] width 44 height 11
select select "83002"
click at [79, 194] on select "Select Stylist AARTI Abdul Khan Adil Admin AJAY AKASH NHAVI ANUSHKA Ashwini Saw…" at bounding box center [101, 193] width 44 height 11
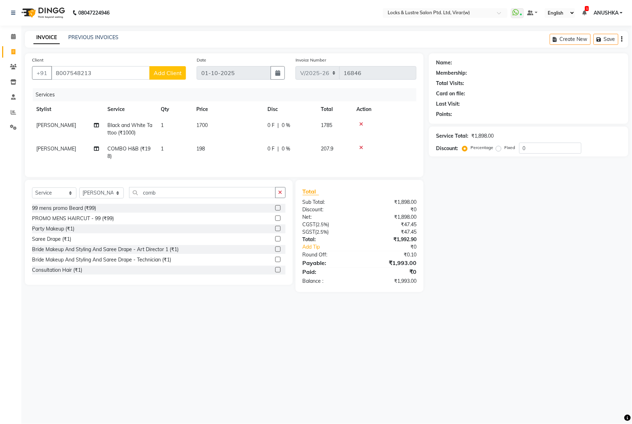
click at [168, 75] on span "Add Client" at bounding box center [168, 72] width 28 height 7
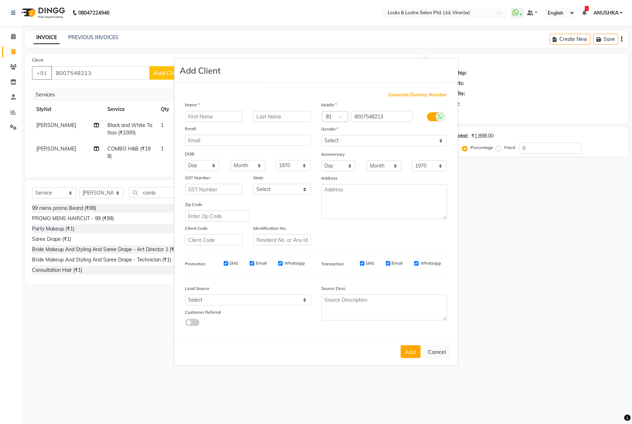
click at [201, 112] on input "text" at bounding box center [214, 116] width 58 height 11
click at [202, 115] on input "text" at bounding box center [214, 116] width 58 height 11
type input "Karan"
click at [342, 139] on select "Select Male Female Other Prefer Not To Say" at bounding box center [385, 140] width 126 height 11
select select "male"
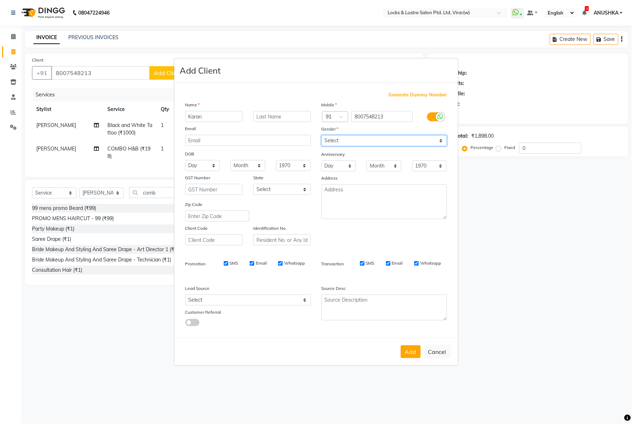
click at [322, 135] on select "Select Male Female Other Prefer Not To Say" at bounding box center [385, 140] width 126 height 11
drag, startPoint x: 407, startPoint y: 350, endPoint x: 404, endPoint y: 348, distance: 3.8
click at [407, 350] on button "Add" at bounding box center [411, 351] width 20 height 13
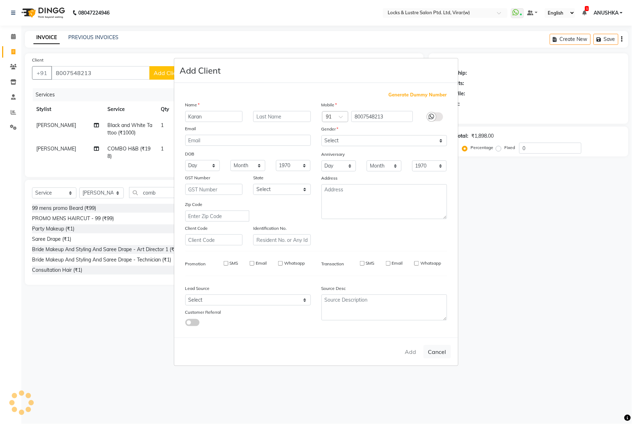
type input "80******13"
select select
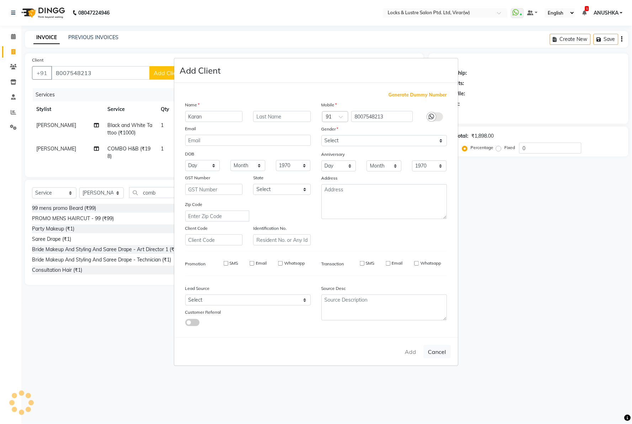
select select
checkbox input "false"
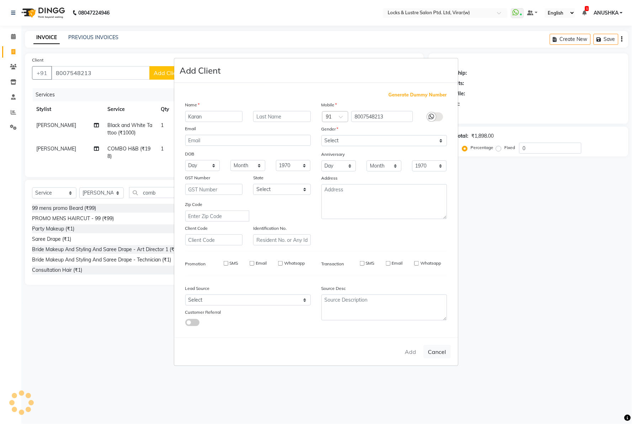
checkbox input "false"
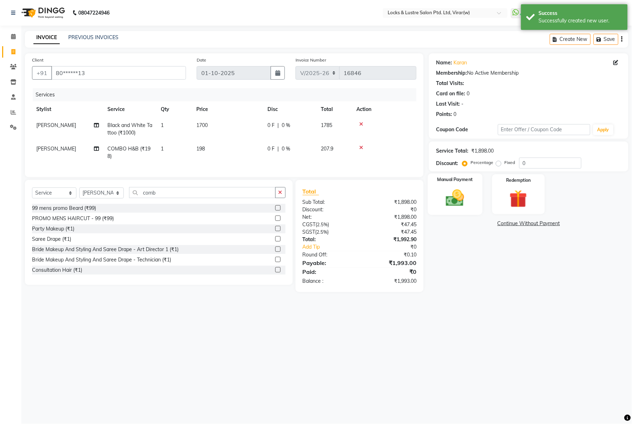
click at [453, 197] on img at bounding box center [455, 198] width 30 height 21
click at [524, 225] on span "CASH" at bounding box center [520, 224] width 15 height 8
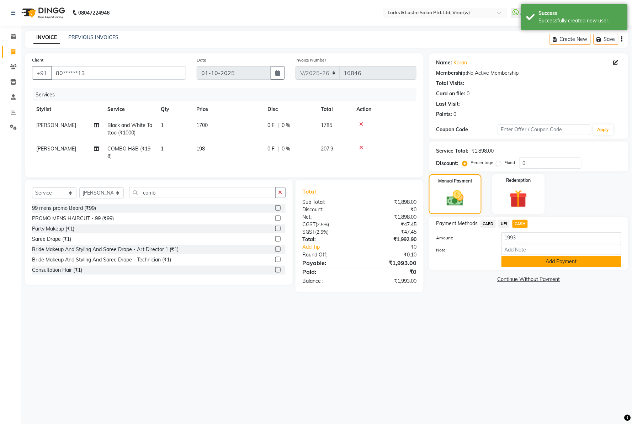
click at [524, 262] on button "Add Payment" at bounding box center [562, 261] width 120 height 11
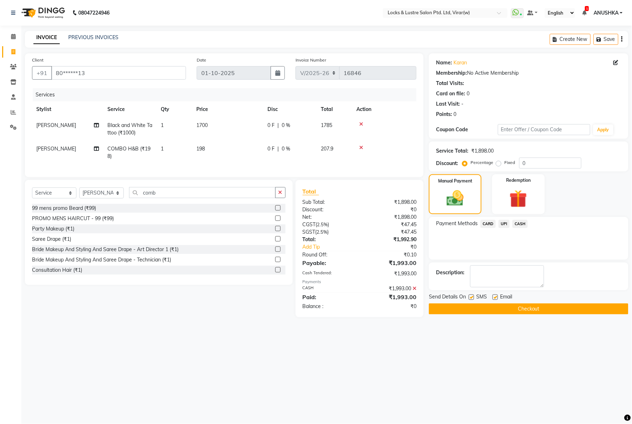
click at [40, 145] on td "[PERSON_NAME]" at bounding box center [67, 152] width 71 height 23
select select "42115"
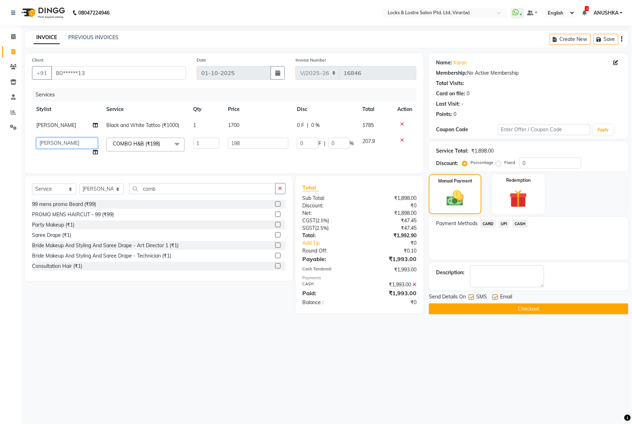
click at [46, 147] on select "AARTI Abdul Khan Adil Admin AJAY AKASH NHAVI ANUSHKA Ashwini Sawant BEAUTY DUMM…" at bounding box center [67, 143] width 62 height 11
select select "83002"
click at [251, 146] on input "198" at bounding box center [258, 143] width 60 height 11
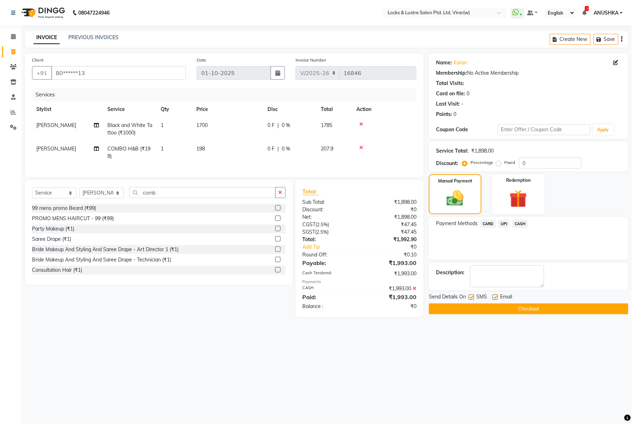
click at [450, 342] on div "08047224946 Select Location × Locks & Lustre Salon Ptd. Ltd, Virar(w) WhatsApp …" at bounding box center [316, 212] width 632 height 424
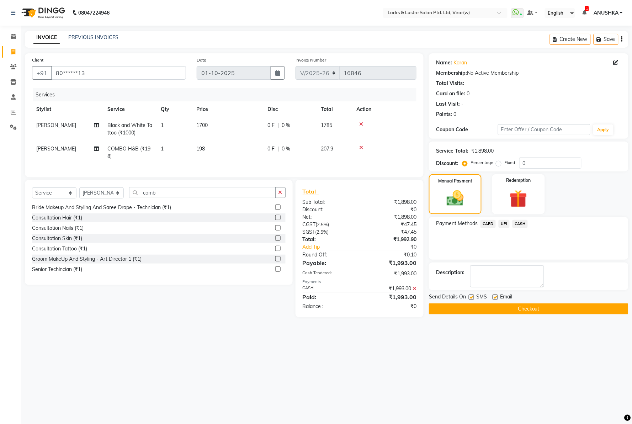
scroll to position [118, 0]
click at [466, 309] on button "Checkout" at bounding box center [529, 308] width 200 height 11
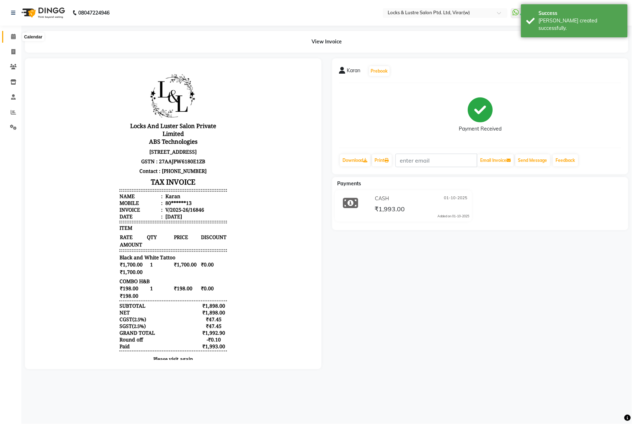
click at [13, 36] on icon at bounding box center [13, 36] width 5 height 5
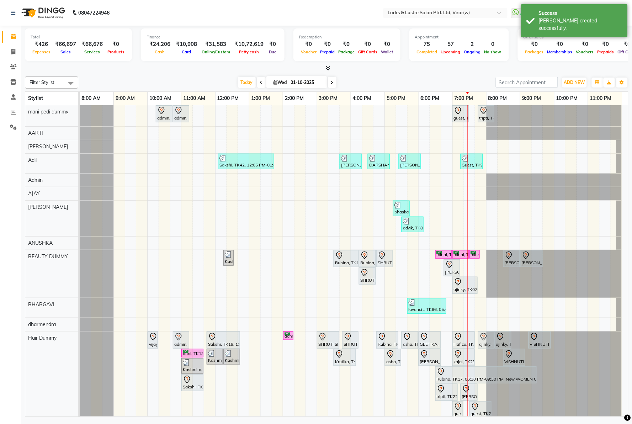
click at [208, 75] on div "Filter Stylist Select All mani pedi dummy AARTI Abdul Khan Adil Admin AJAY AKAS…" at bounding box center [327, 245] width 604 height 343
click at [244, 80] on span "Today" at bounding box center [247, 82] width 18 height 11
click at [246, 11] on nav "08047224946 Select Location × Locks & Lustre Salon Ptd. Ltd, Virar(w) WhatsApp …" at bounding box center [316, 13] width 632 height 26
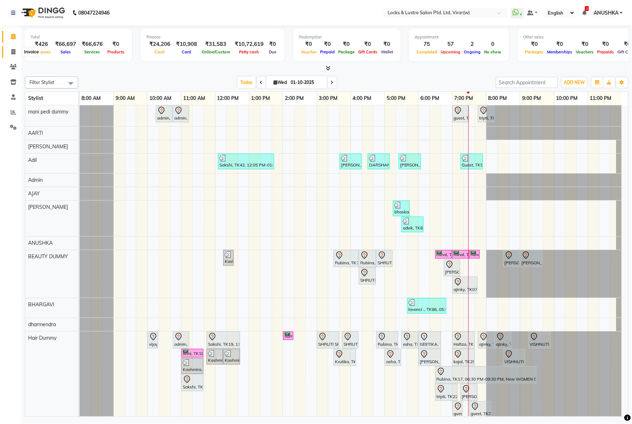
click at [14, 50] on icon at bounding box center [13, 51] width 4 height 5
select select "service"
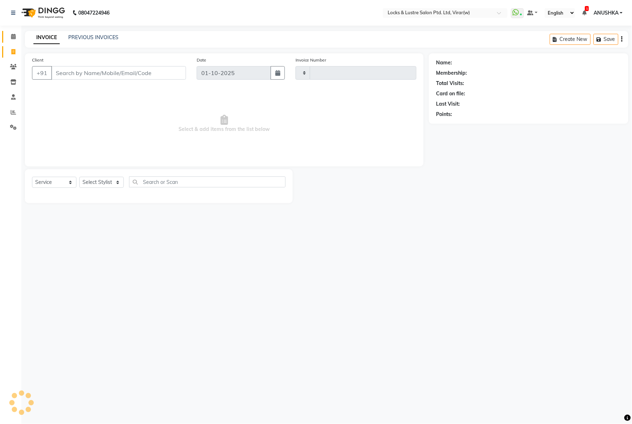
type input "16847"
select select "5944"
click at [131, 72] on input "Client" at bounding box center [118, 73] width 135 height 14
click at [83, 73] on input "9321241777" at bounding box center [100, 73] width 99 height 14
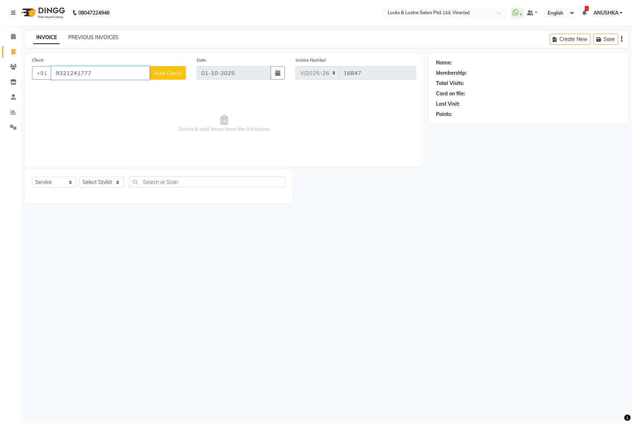
click at [93, 72] on input "9321241777" at bounding box center [100, 73] width 99 height 14
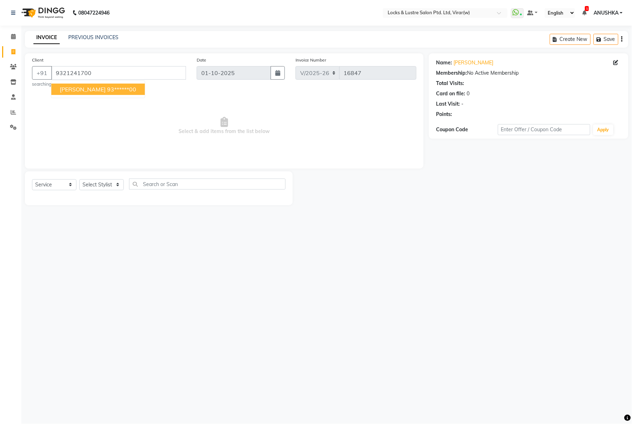
click at [107, 93] on ngb-highlight "93******00" at bounding box center [121, 89] width 29 height 7
type input "93******00"
click at [91, 184] on select "Select Stylist AARTI Abdul Khan Adil Admin AJAY AKASH NHAVI ANUSHKA Ashwini Saw…" at bounding box center [101, 184] width 44 height 11
select select "79998"
click at [79, 179] on select "Select Stylist AARTI Abdul Khan Adil Admin AJAY AKASH NHAVI ANUSHKA Ashwini Saw…" at bounding box center [101, 184] width 44 height 11
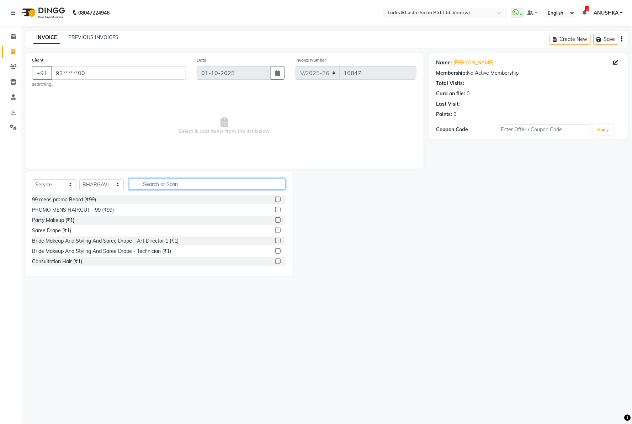
click at [178, 183] on input "text" at bounding box center [207, 184] width 157 height 11
click at [154, 189] on input "text" at bounding box center [207, 184] width 157 height 11
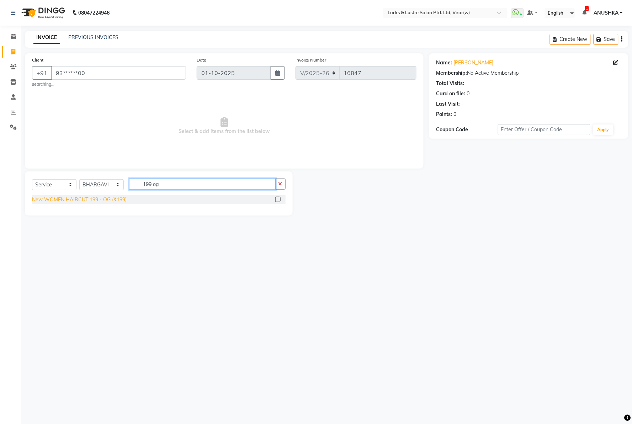
type input "199 og"
click at [117, 201] on div "New WOMEN HAIRCUT 199 - OG (₹199)" at bounding box center [79, 199] width 95 height 7
checkbox input "false"
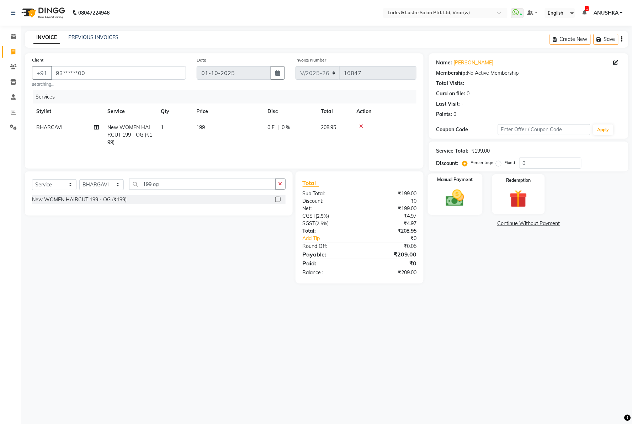
click at [452, 198] on img at bounding box center [455, 198] width 30 height 21
click at [519, 222] on span "CASH" at bounding box center [520, 224] width 15 height 8
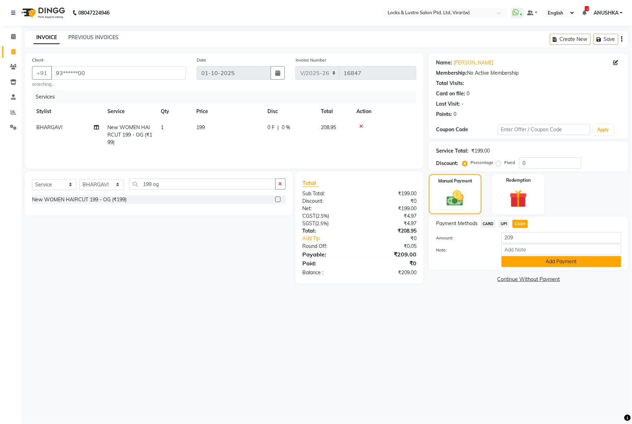
click at [523, 264] on button "Add Payment" at bounding box center [562, 261] width 120 height 11
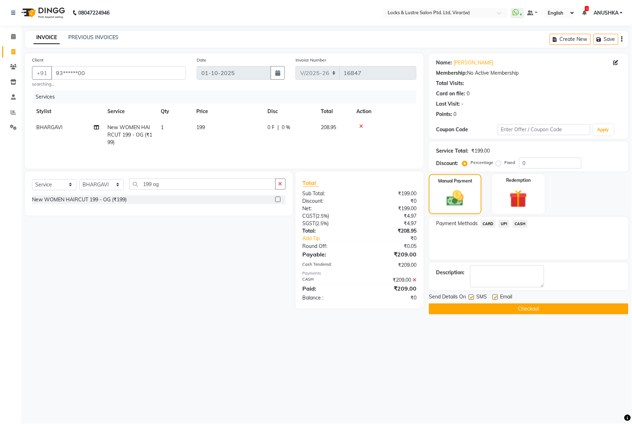
click at [505, 308] on button "Checkout" at bounding box center [529, 308] width 200 height 11
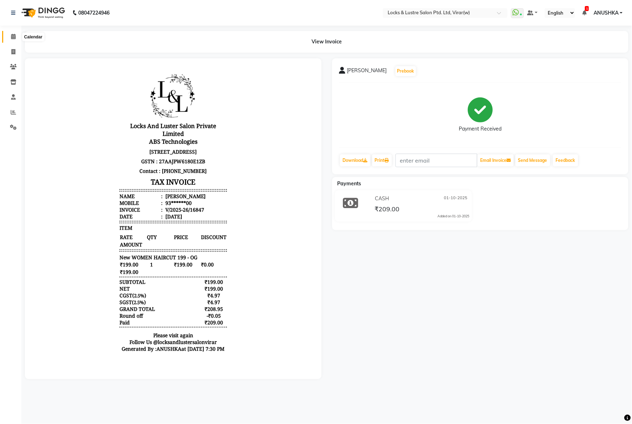
click at [14, 34] on icon at bounding box center [13, 36] width 5 height 5
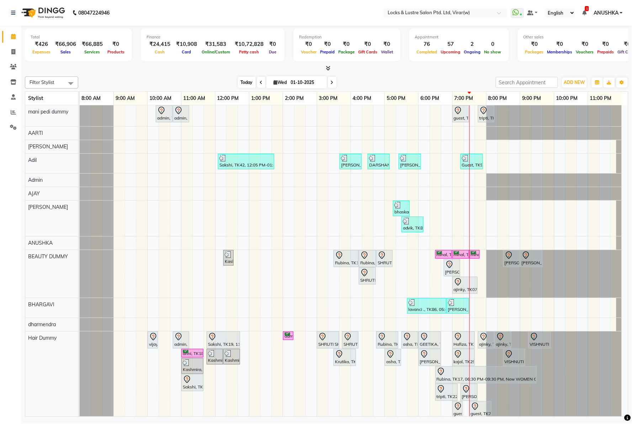
click at [241, 84] on span "Today" at bounding box center [247, 82] width 18 height 11
click at [163, 26] on div "Total ₹426 Expenses ₹66,906 Sales ₹66,885 Services ₹0 Products Finance ₹24,415 …" at bounding box center [327, 49] width 604 height 47
click at [149, 14] on nav "08047224946 Select Location × Locks & Lustre Salon Ptd. Ltd, Virar(w) WhatsApp …" at bounding box center [316, 13] width 632 height 26
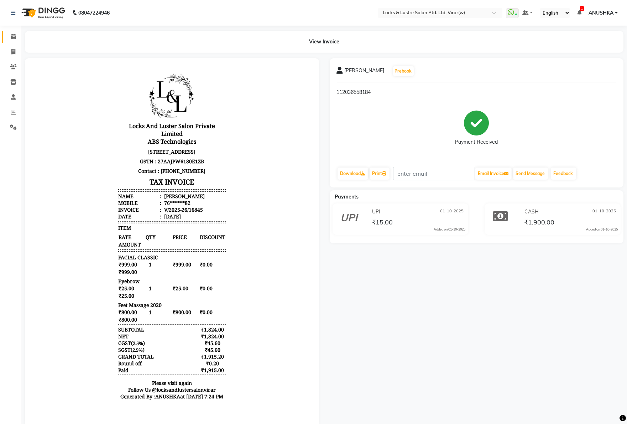
click at [7, 36] on span at bounding box center [13, 37] width 12 height 8
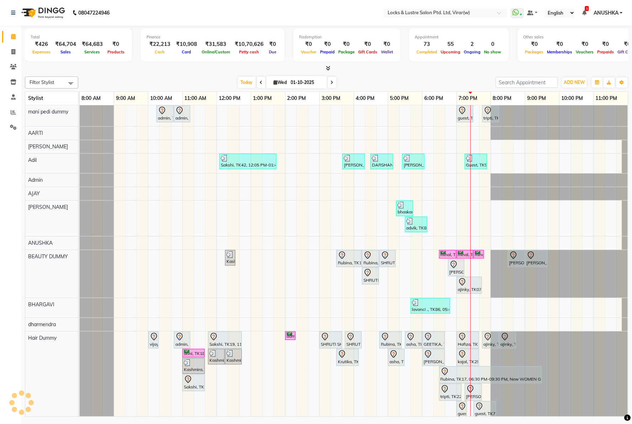
click at [10, 36] on span at bounding box center [13, 37] width 12 height 8
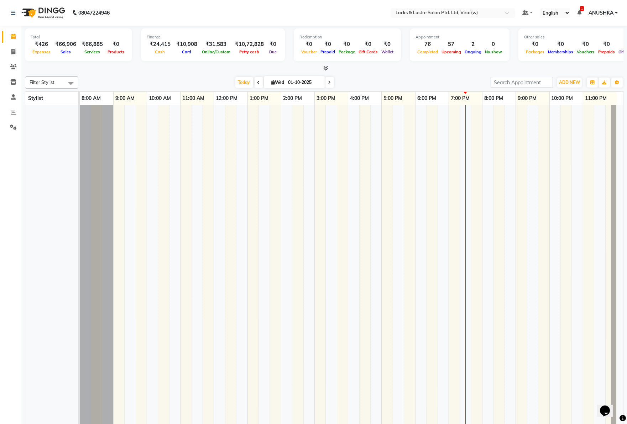
click at [197, 17] on nav "08047224946 Select Location × Locks & Lustre Salon Ptd. Ltd, Virar(w) Default P…" at bounding box center [313, 13] width 627 height 26
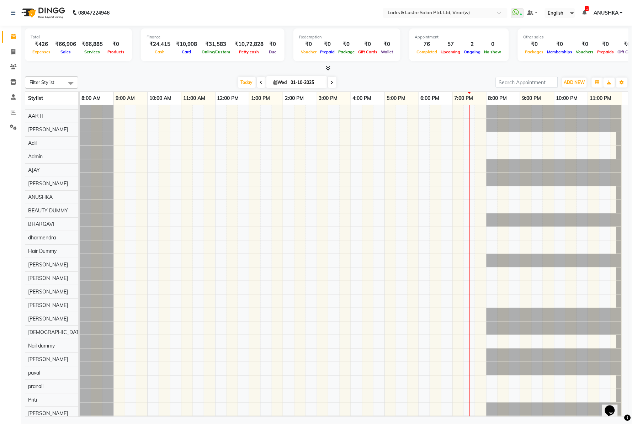
scroll to position [9, 0]
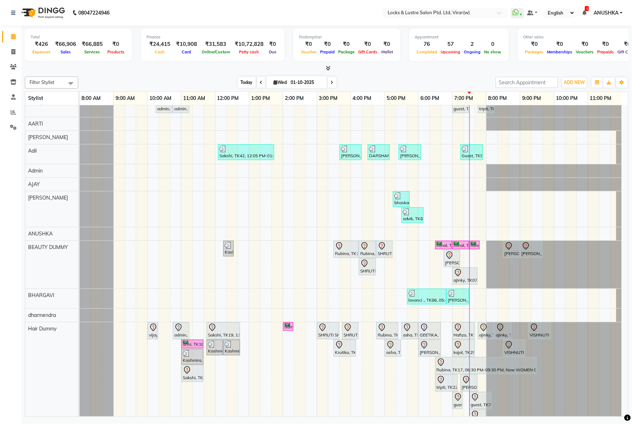
click at [241, 86] on span "Today" at bounding box center [247, 82] width 18 height 11
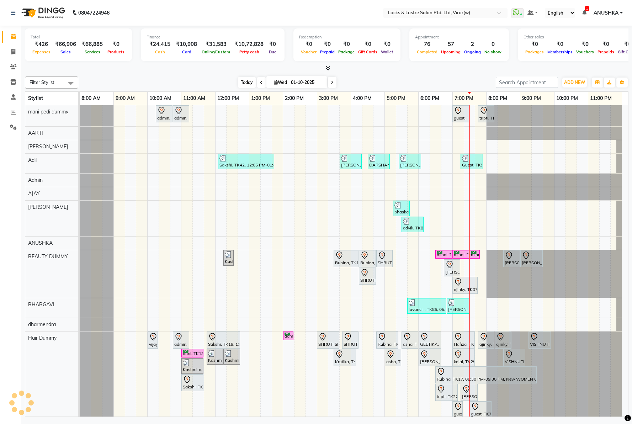
click at [244, 79] on span "Today" at bounding box center [247, 82] width 18 height 11
click at [233, 6] on nav "08047224946 Select Location × Locks & Lustre Salon Ptd. Ltd, Virar(w) WhatsApp …" at bounding box center [316, 13] width 632 height 26
click at [220, 11] on nav "08047224946 Select Location × Locks & Lustre Salon Ptd. Ltd, Virar(w) WhatsApp …" at bounding box center [316, 13] width 632 height 26
click at [140, 9] on nav "08047224946 Select Location × Locks & Lustre Salon Ptd. Ltd, Virar(w) WhatsApp …" at bounding box center [316, 13] width 632 height 26
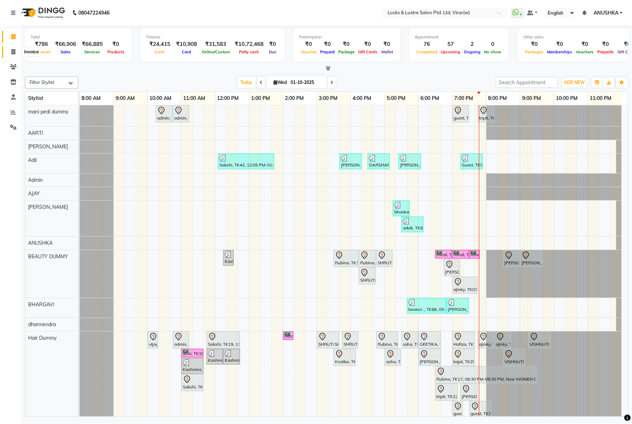
click at [12, 52] on icon at bounding box center [13, 51] width 4 height 5
select select "5944"
select select "service"
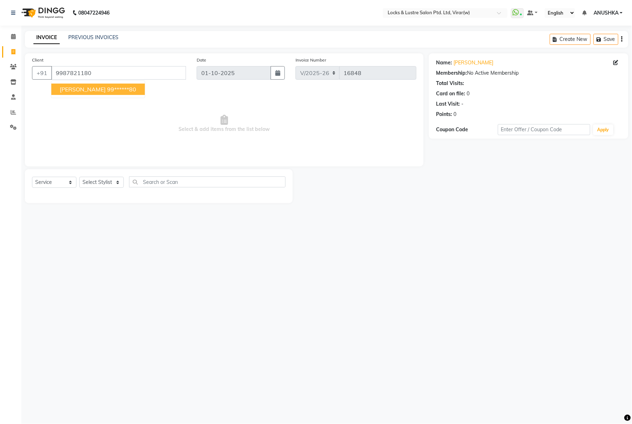
click at [118, 91] on ngb-highlight "99******80" at bounding box center [121, 89] width 29 height 7
type input "99******80"
click at [96, 184] on select "Select Stylist AARTI Abdul Khan Adil Admin AJAY AKASH NHAVI ANUSHKA Ashwini Saw…" at bounding box center [101, 182] width 44 height 11
select select "68296"
click at [79, 177] on select "Select Stylist AARTI Abdul Khan Adil Admin AJAY AKASH NHAVI ANUSHKA Ashwini Saw…" at bounding box center [101, 182] width 44 height 11
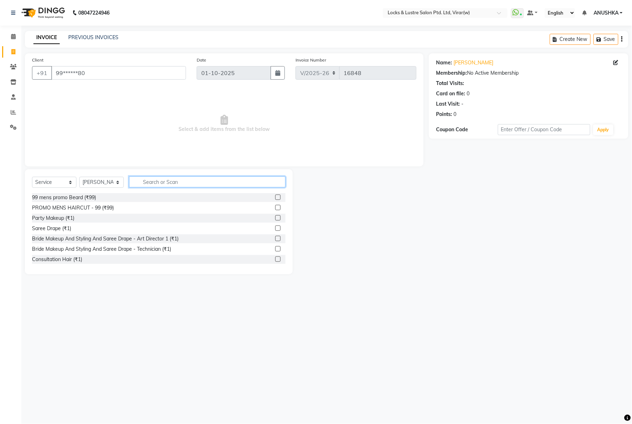
drag, startPoint x: 143, startPoint y: 183, endPoint x: 140, endPoint y: 180, distance: 4.3
click at [144, 183] on input "text" at bounding box center [207, 181] width 157 height 11
type input "99"
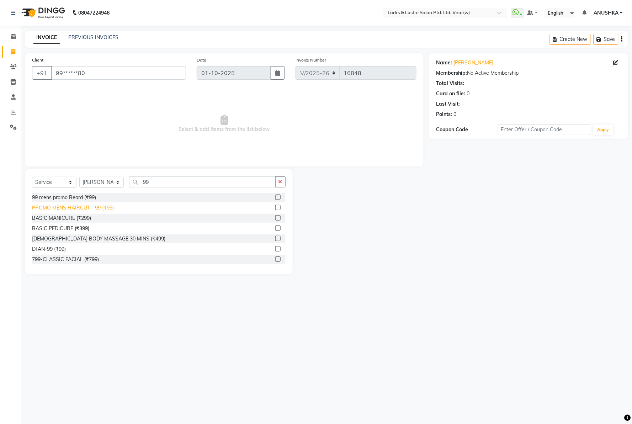
click at [107, 207] on div "PROMO MENS HAIRCUT - 99 (₹99)" at bounding box center [73, 207] width 82 height 7
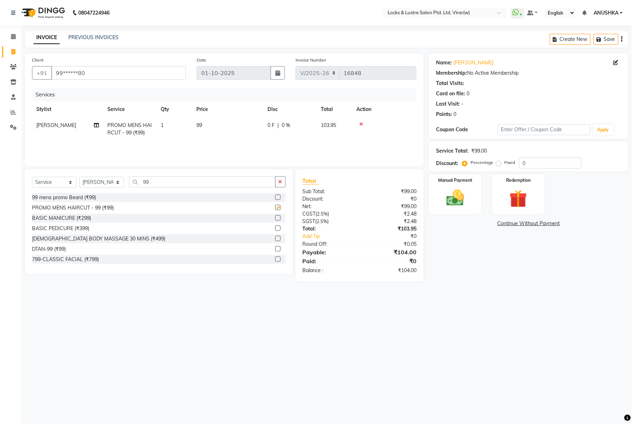
checkbox input "false"
click at [162, 186] on input "99" at bounding box center [202, 181] width 147 height 11
type input "9"
type input "99"
click at [48, 253] on div "DTAN-99 (₹99)" at bounding box center [49, 248] width 34 height 7
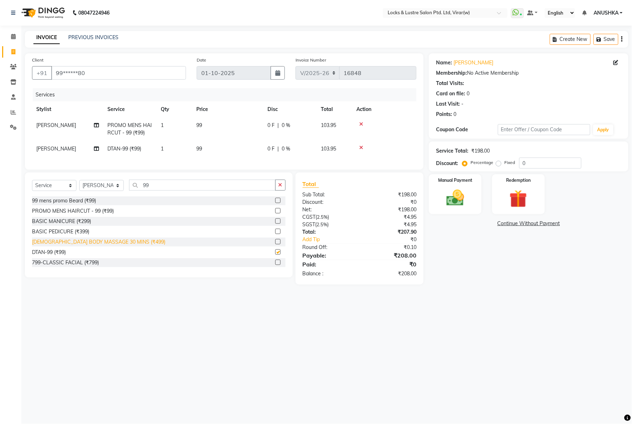
checkbox input "false"
click at [57, 152] on td "[PERSON_NAME]" at bounding box center [67, 149] width 71 height 16
select select "68296"
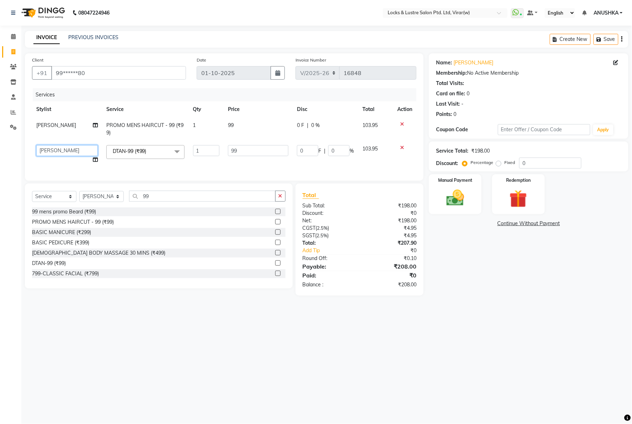
click at [57, 150] on select "AARTI Abdul Khan Adil Admin AJAY AKASH NHAVI ANUSHKA Ashwini Sawant BEAUTY DUMM…" at bounding box center [67, 150] width 62 height 11
select select "80293"
click at [62, 150] on select "AARTI Abdul Khan Adil Admin AJAY AKASH NHAVI ANUSHKA Ashwini Sawant BEAUTY DUMM…" at bounding box center [67, 150] width 62 height 11
select select "42128"
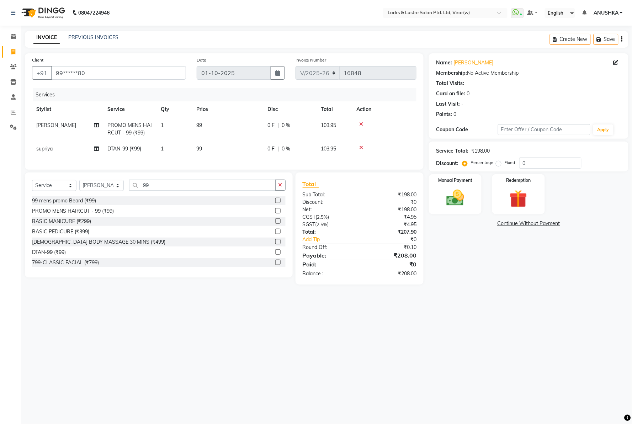
click at [265, 95] on div "Services" at bounding box center [227, 94] width 389 height 13
click at [459, 196] on img at bounding box center [455, 198] width 30 height 21
click at [505, 223] on span "UPI" at bounding box center [504, 224] width 11 height 8
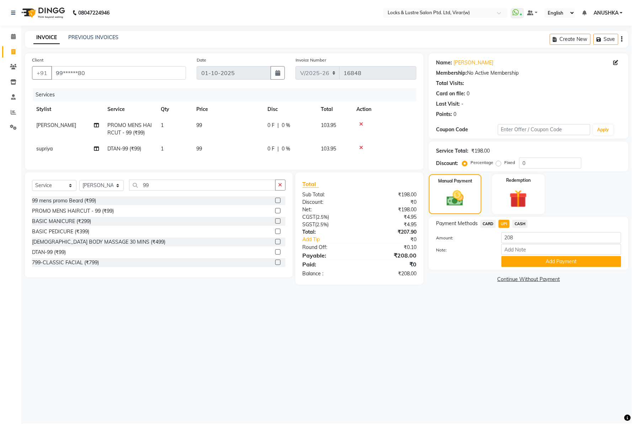
click at [538, 259] on button "Add Payment" at bounding box center [562, 261] width 120 height 11
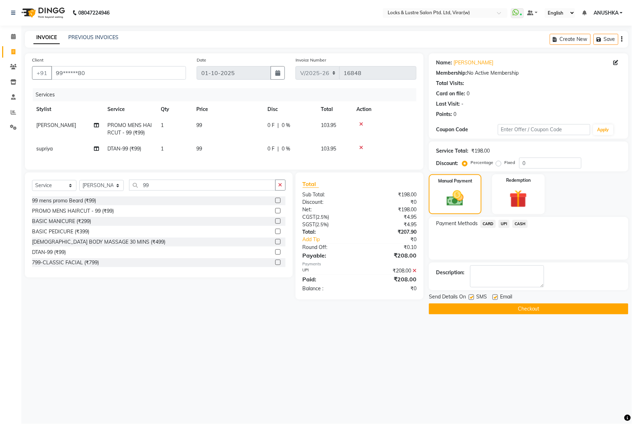
click at [536, 307] on button "Checkout" at bounding box center [529, 308] width 200 height 11
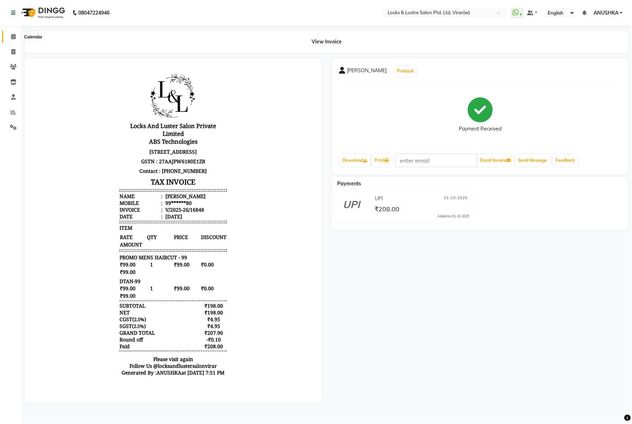
click at [11, 37] on icon at bounding box center [13, 36] width 5 height 5
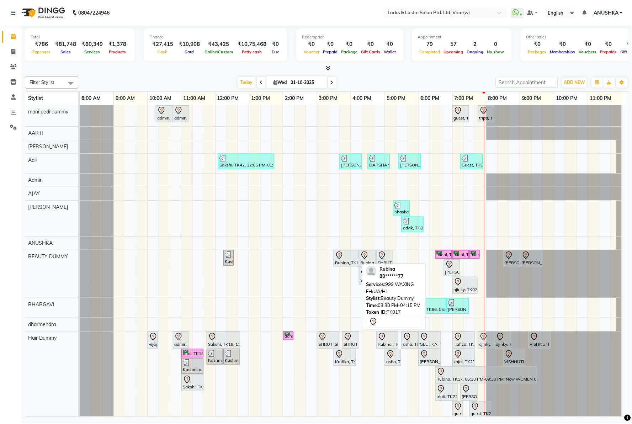
click at [350, 260] on div "Rubina, TK17, 03:30 PM-04:15 PM, 999 WAXING FH/UA/HL" at bounding box center [345, 258] width 23 height 15
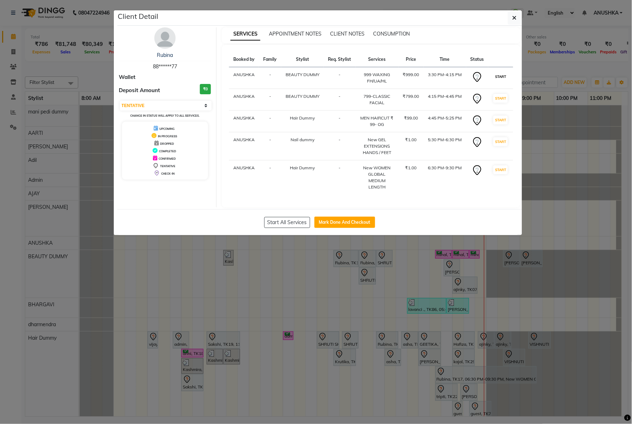
click at [505, 76] on button "START" at bounding box center [500, 76] width 15 height 9
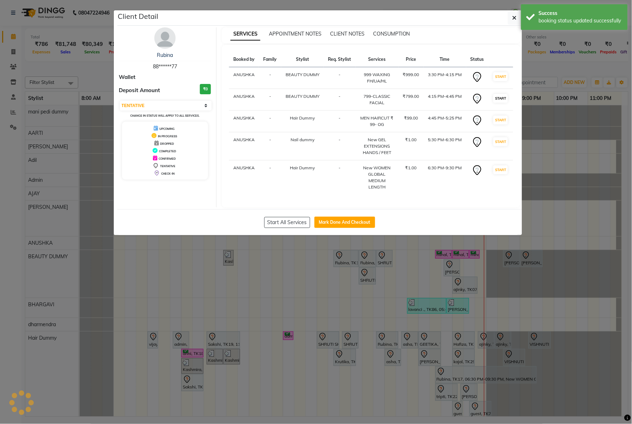
select select "select"
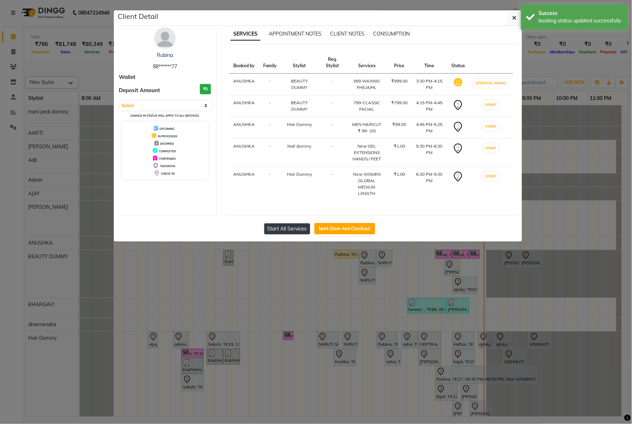
click at [298, 234] on button "Start All Services" at bounding box center [287, 228] width 46 height 11
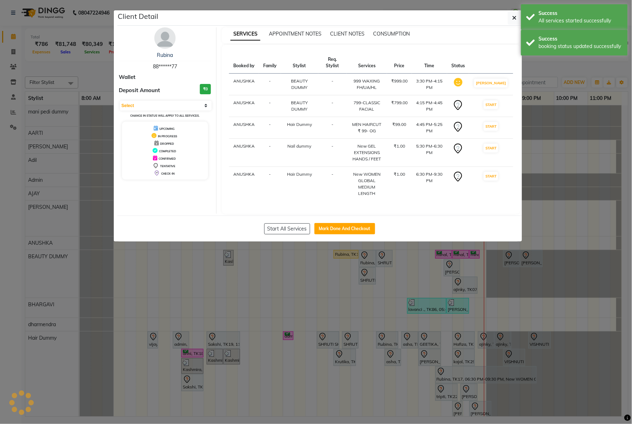
click at [608, 120] on ngb-modal-window "Client Detail Rubina 88******77 Wallet Deposit Amount ₹0 Select IN SERVICE CONF…" at bounding box center [316, 212] width 632 height 424
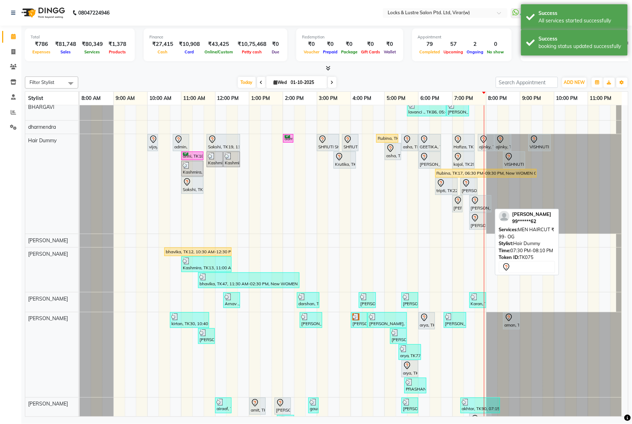
click at [479, 207] on div "[PERSON_NAME], TK75, 07:30 PM-08:10 PM, MEN HAIRCUT ₹ 99- OG" at bounding box center [480, 203] width 21 height 15
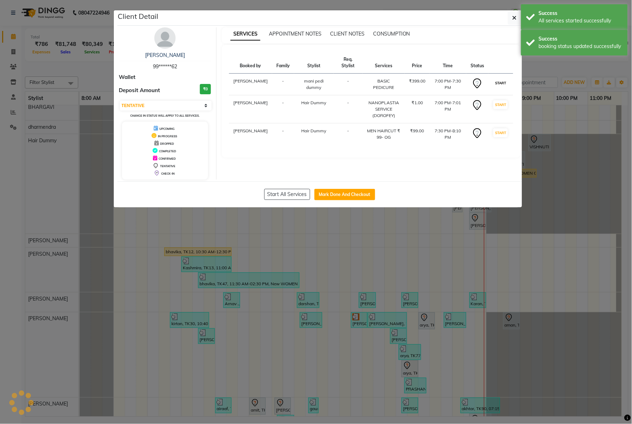
click at [498, 83] on button "START" at bounding box center [500, 83] width 15 height 9
click at [501, 107] on button "START" at bounding box center [500, 104] width 15 height 9
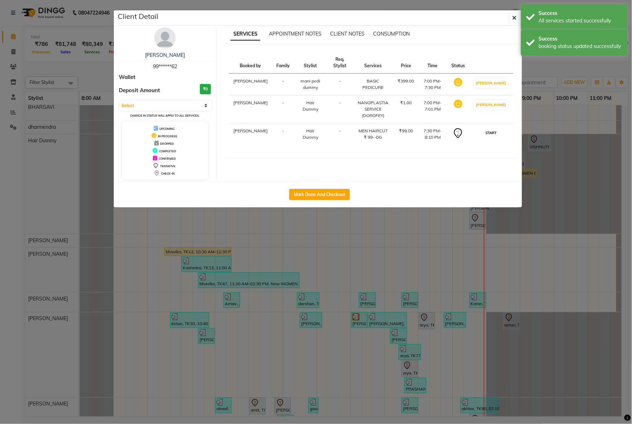
click at [492, 134] on button "START" at bounding box center [491, 132] width 15 height 9
select select "1"
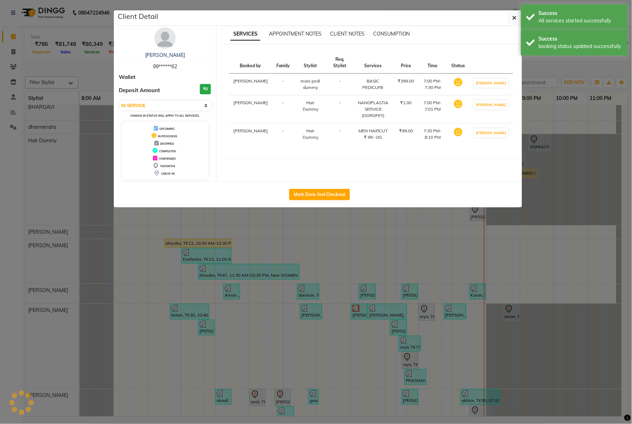
click at [570, 109] on ngb-modal-window "Client Detail [PERSON_NAME] 99******62 Wallet Deposit Amount ₹0 Select IN SERVI…" at bounding box center [316, 212] width 632 height 424
